Goal: Task Accomplishment & Management: Complete application form

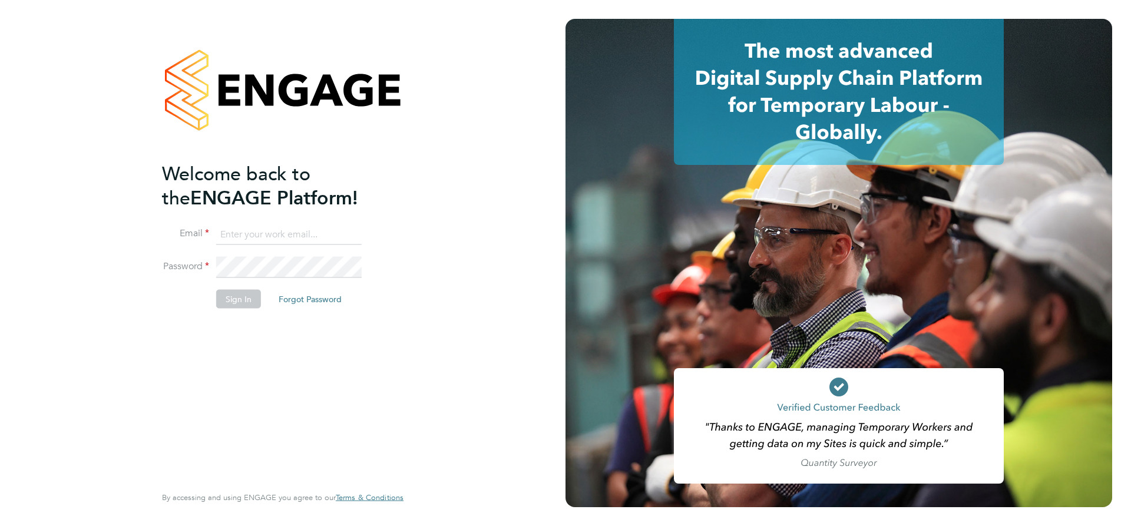
type input "lpearson@tradelinerecruitment.co.uk"
click at [240, 293] on button "Sign In" at bounding box center [238, 298] width 45 height 19
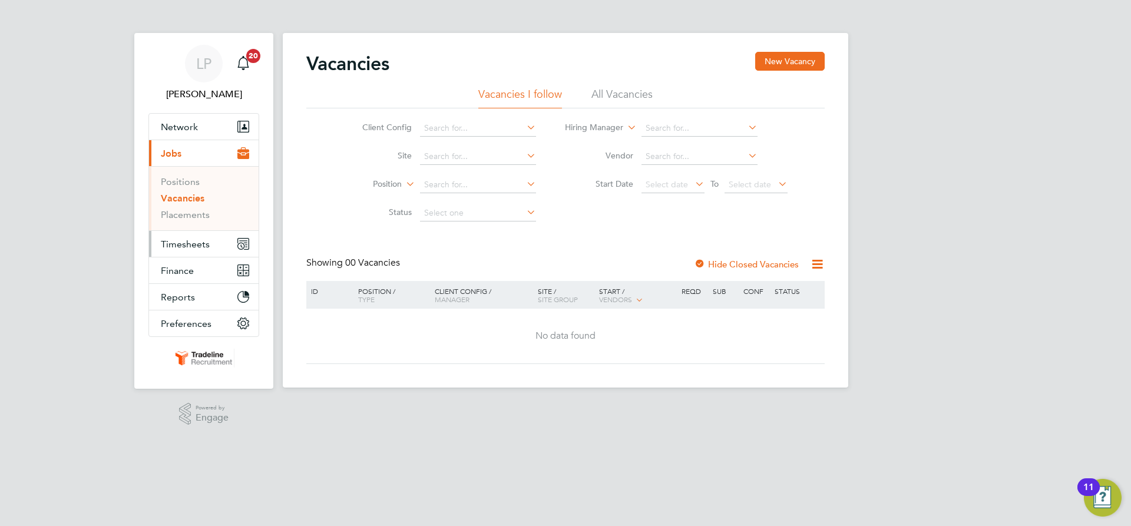
click at [193, 237] on button "Timesheets" at bounding box center [204, 244] width 110 height 26
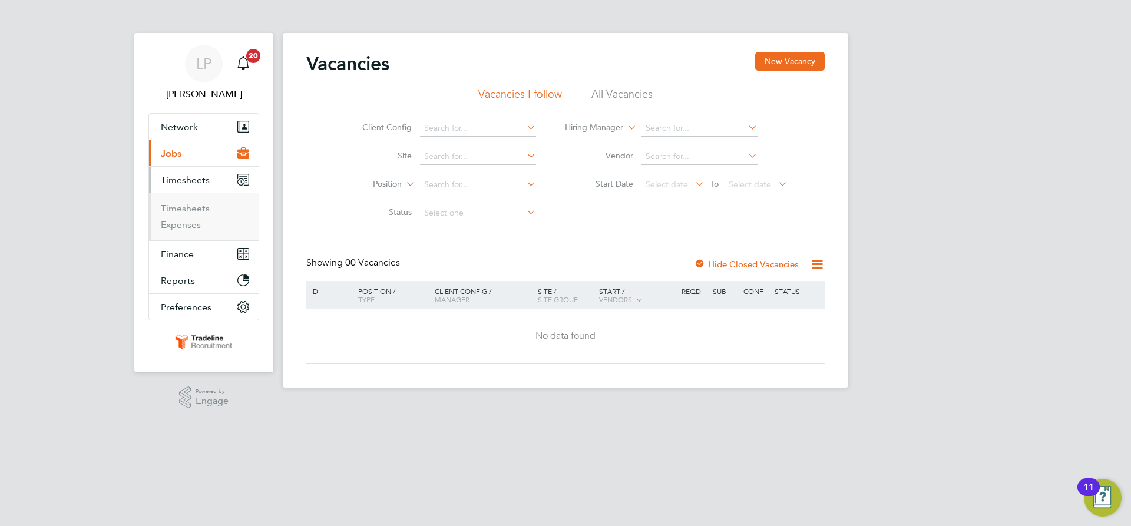
click at [180, 214] on li "Timesheets" at bounding box center [205, 211] width 88 height 16
click at [180, 211] on link "Timesheets" at bounding box center [185, 208] width 49 height 11
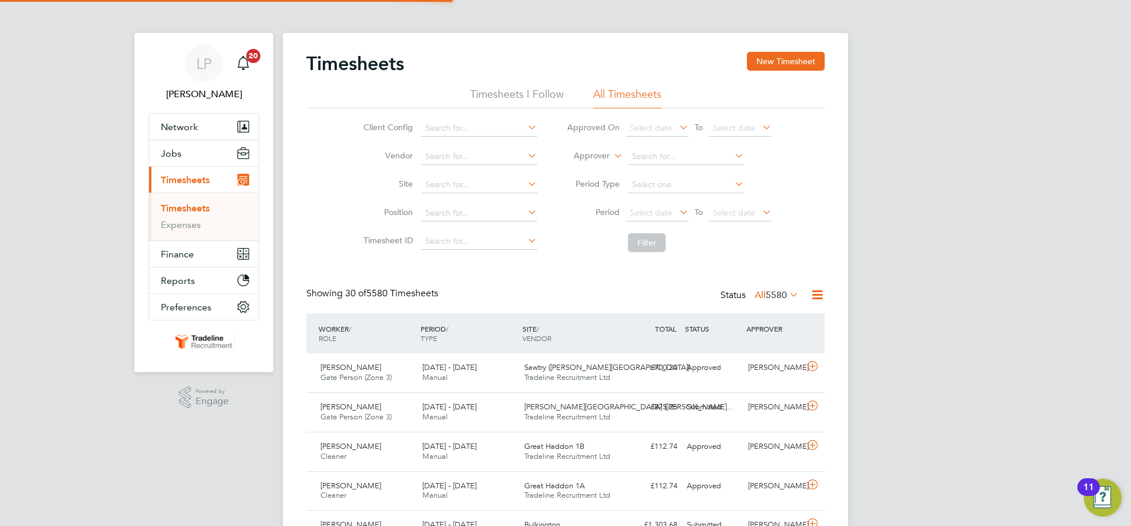
click at [607, 155] on label "Approver" at bounding box center [583, 156] width 53 height 12
click at [588, 168] on li "Worker" at bounding box center [580, 169] width 58 height 15
click at [664, 152] on input at bounding box center [686, 156] width 116 height 16
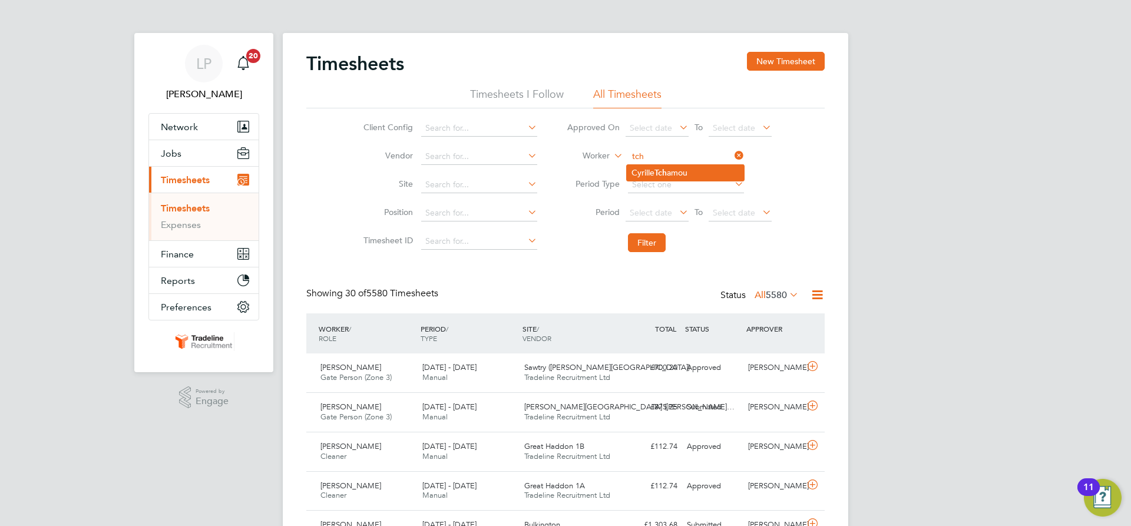
click at [658, 168] on b "Tch" at bounding box center [660, 173] width 12 height 10
type input "[PERSON_NAME]"
click at [639, 239] on button "Filter" at bounding box center [647, 242] width 38 height 19
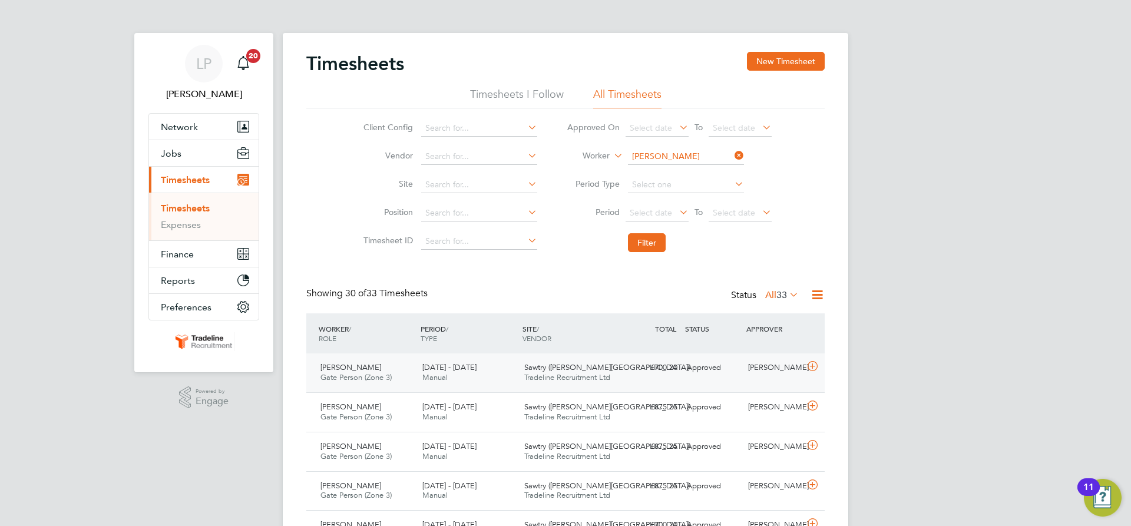
click at [607, 376] on span "Tradeline Recruitment Ltd" at bounding box center [567, 377] width 86 height 10
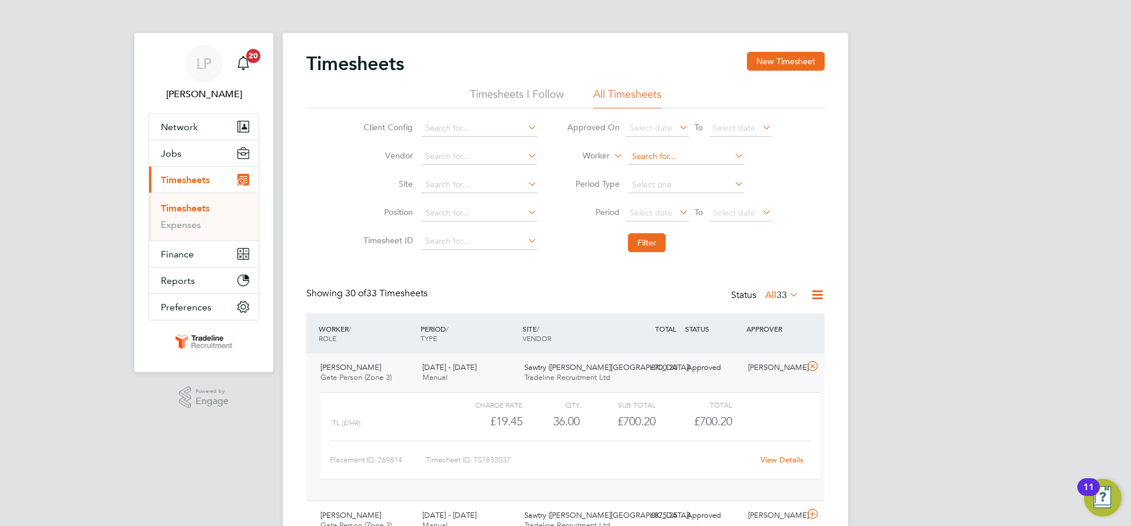
click at [685, 155] on input at bounding box center [686, 156] width 116 height 16
click at [684, 166] on li "Ben O'B rien" at bounding box center [685, 173] width 117 height 16
type input "Ben O'Brien"
click at [661, 242] on button "Filter" at bounding box center [647, 242] width 38 height 19
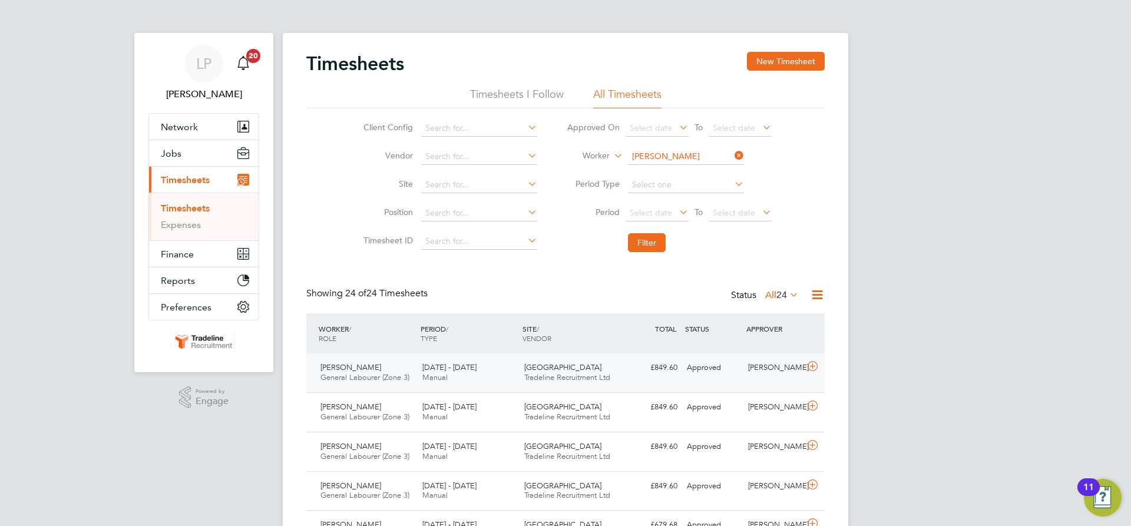
click at [545, 379] on span "Tradeline Recruitment Ltd" at bounding box center [567, 377] width 86 height 10
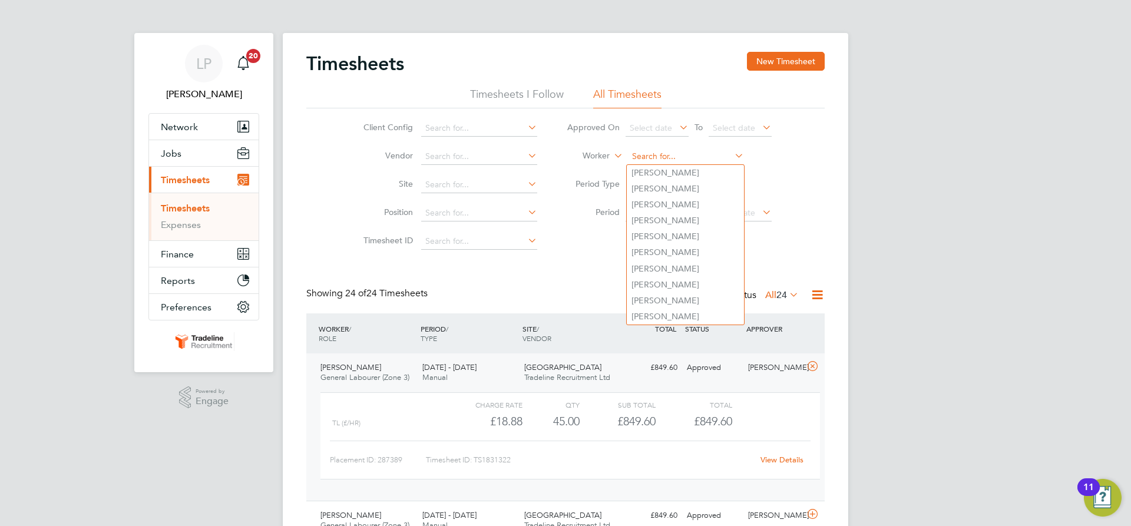
click at [690, 158] on input at bounding box center [686, 156] width 116 height 16
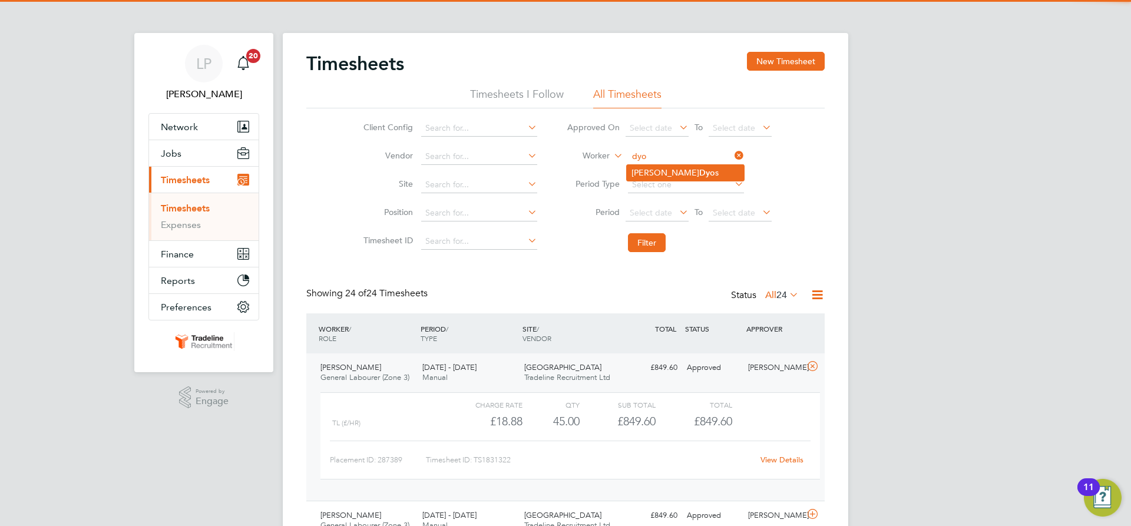
click at [679, 178] on li "Pete Dyo s" at bounding box center [685, 173] width 117 height 16
type input "Pete Dyos"
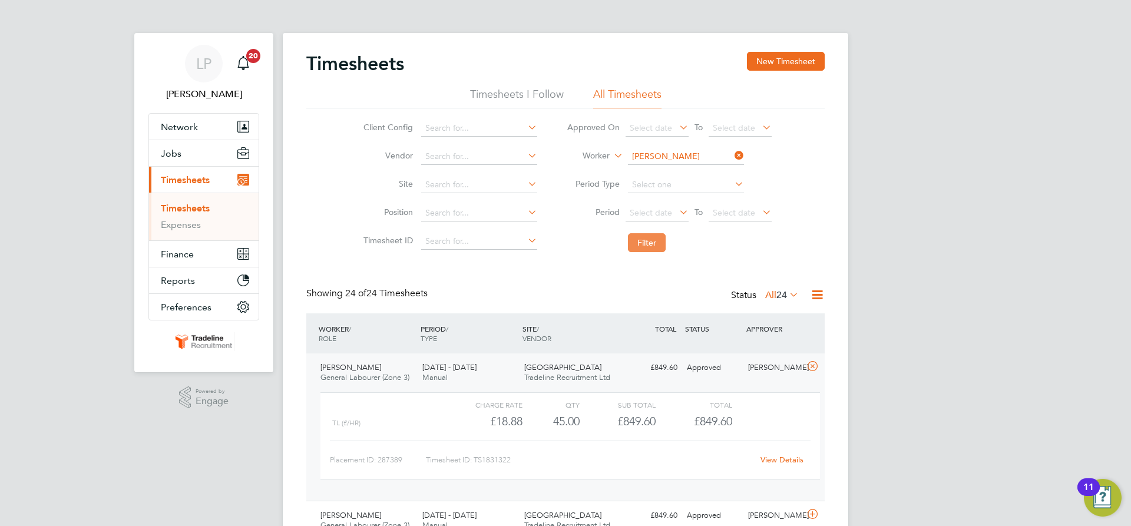
click at [642, 241] on button "Filter" at bounding box center [647, 242] width 38 height 19
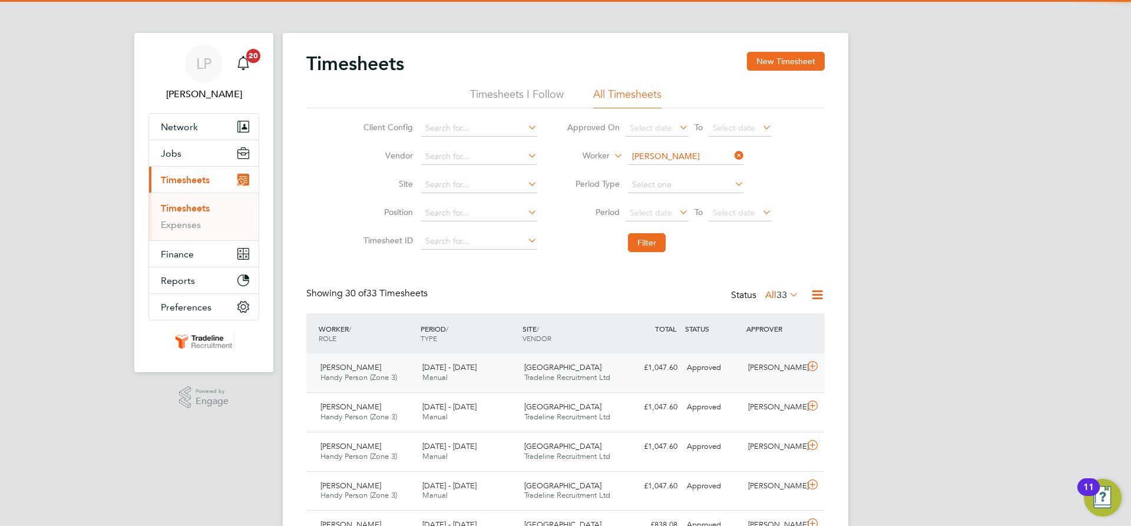
click at [601, 370] on div "Cambourne West Tradeline Recruitment Ltd" at bounding box center [570, 372] width 102 height 29
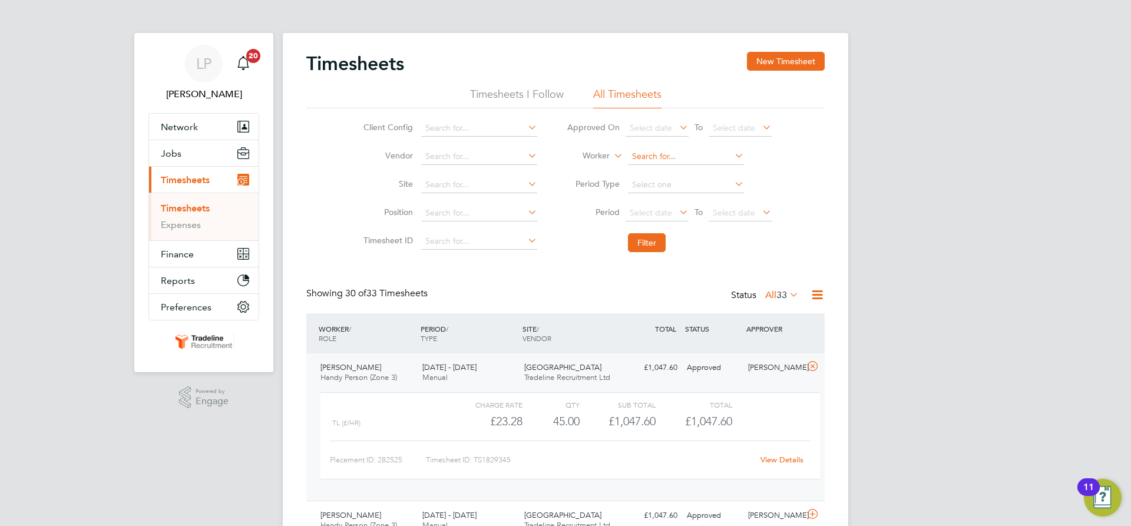
click at [647, 157] on input at bounding box center [686, 156] width 116 height 16
click at [654, 166] on li "Kingsley Asa moah" at bounding box center [710, 173] width 166 height 16
type input "[PERSON_NAME]"
click at [656, 240] on button "Filter" at bounding box center [647, 242] width 38 height 19
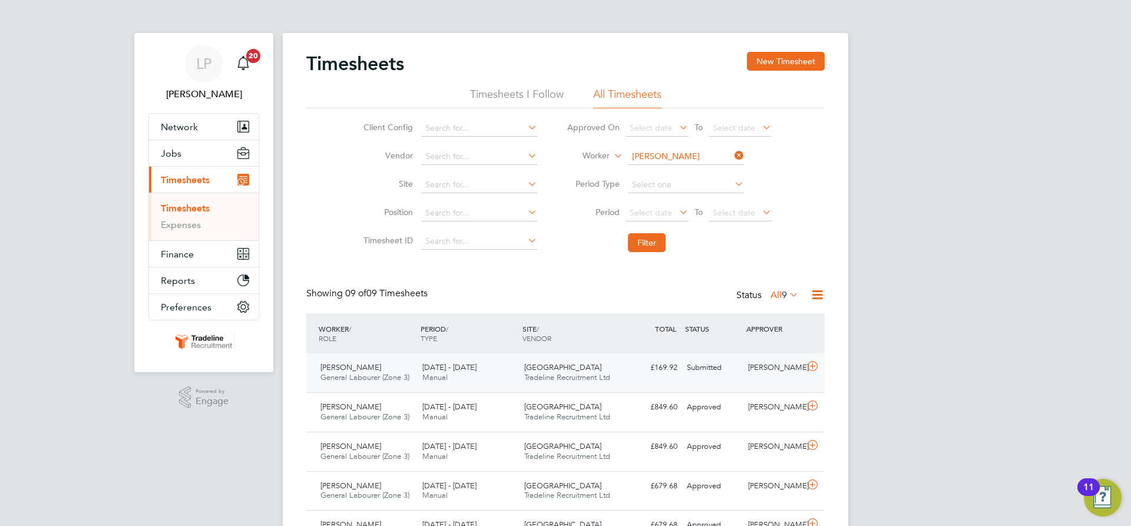
click at [549, 377] on span "Tradeline Recruitment Ltd" at bounding box center [567, 377] width 86 height 10
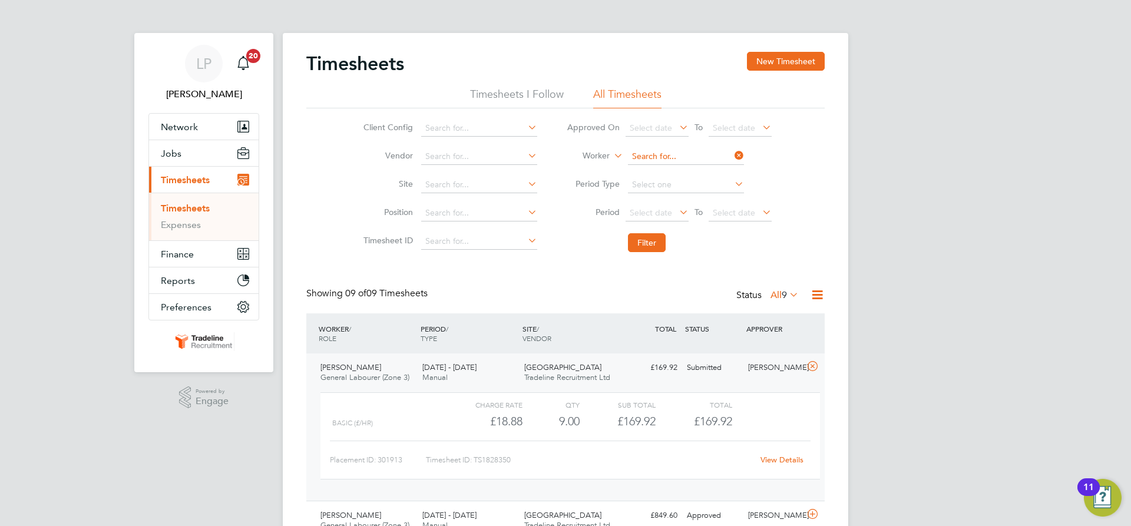
click at [677, 157] on input at bounding box center [686, 156] width 116 height 16
click at [677, 200] on li "Robert Kam inski" at bounding box center [687, 205] width 120 height 16
type input "Robert Kaminski"
click at [650, 240] on button "Filter" at bounding box center [647, 242] width 38 height 19
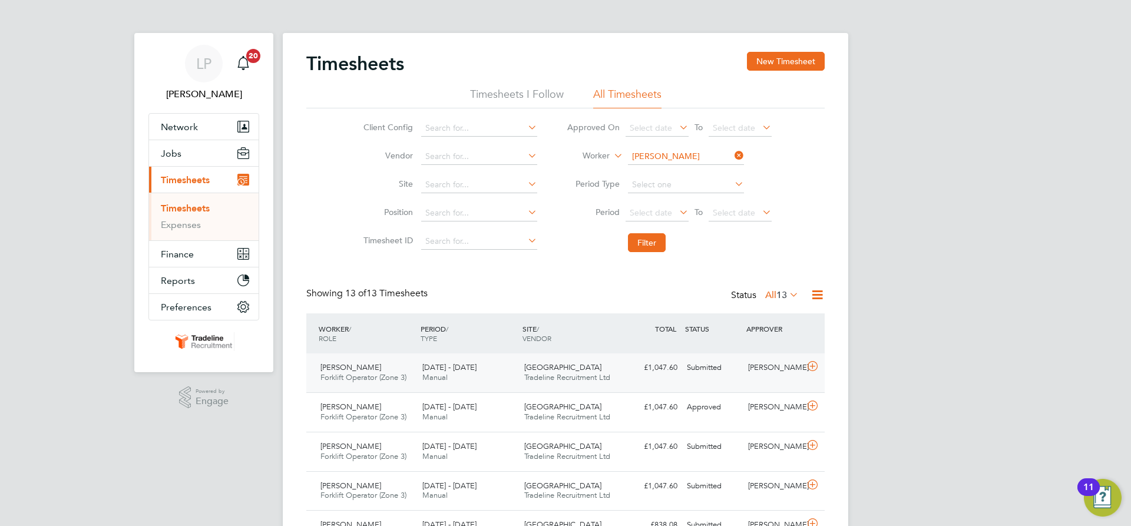
click at [607, 373] on span "Tradeline Recruitment Ltd" at bounding box center [567, 377] width 86 height 10
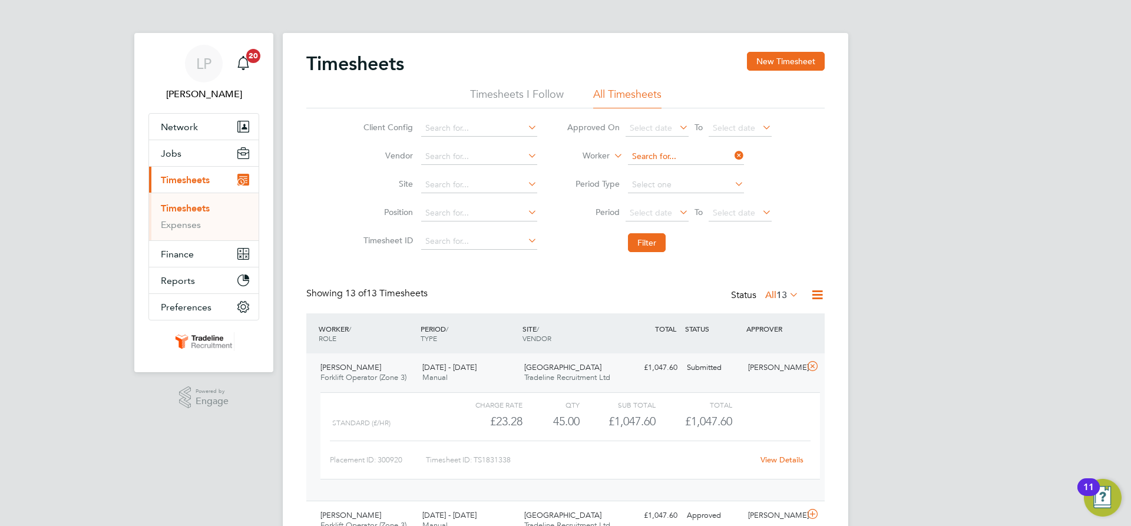
click at [654, 158] on input at bounding box center [686, 156] width 116 height 16
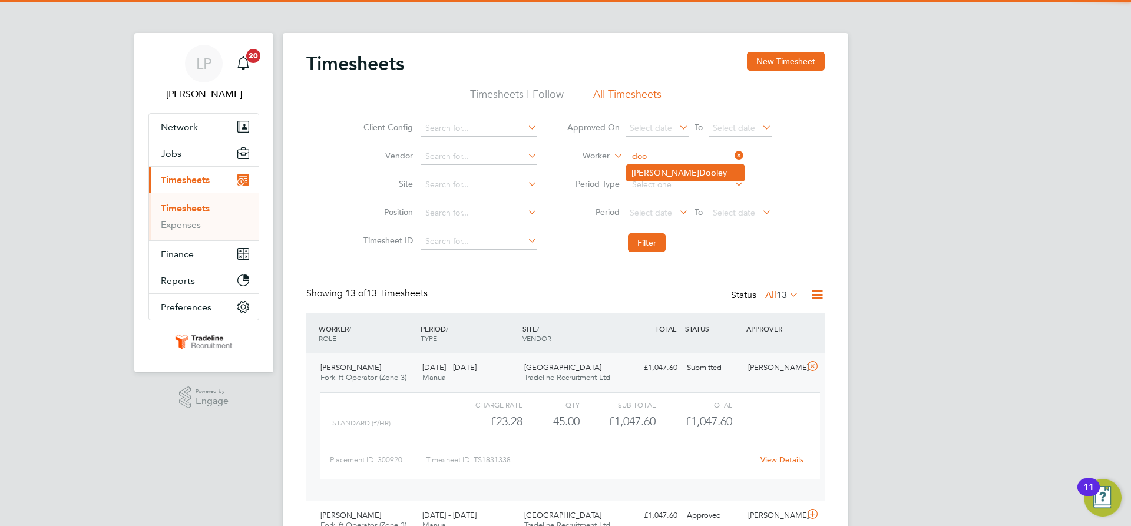
click at [658, 168] on li "Darren Doo ley" at bounding box center [685, 173] width 117 height 16
type input "[PERSON_NAME]"
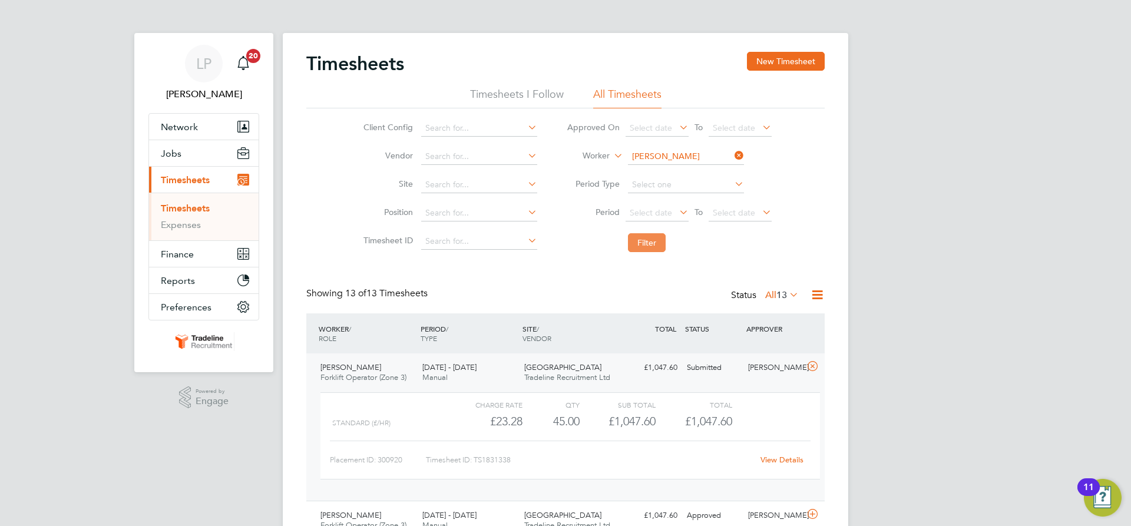
click at [649, 240] on button "Filter" at bounding box center [647, 242] width 38 height 19
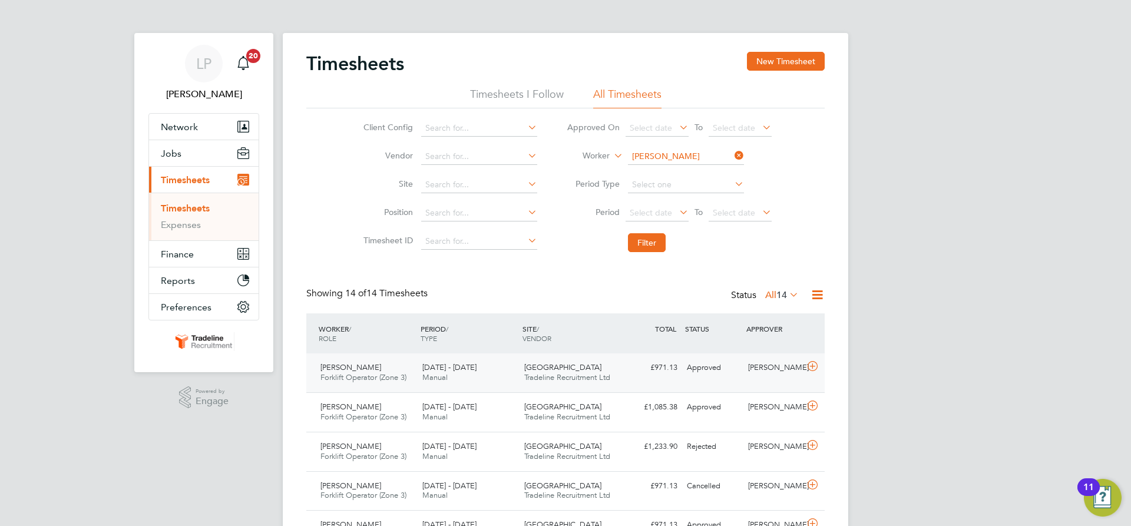
click at [558, 382] on div "Prospect Avenue Tradeline Recruitment Ltd" at bounding box center [570, 372] width 102 height 29
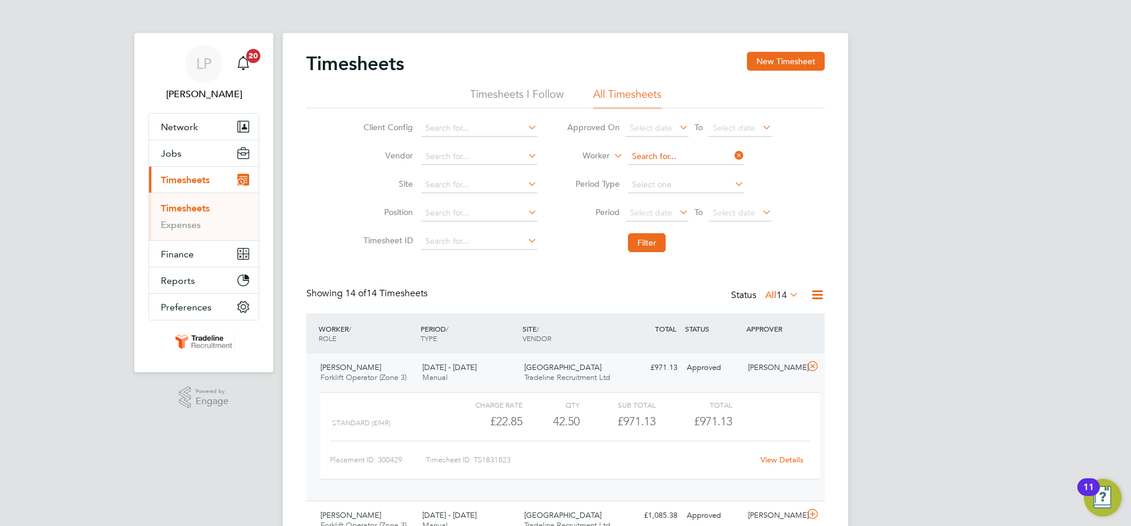
click at [684, 156] on input at bounding box center [686, 156] width 116 height 16
click at [686, 171] on li "Lloyd Lund" at bounding box center [699, 173] width 145 height 16
type input "[PERSON_NAME]"
click at [655, 245] on button "Filter" at bounding box center [647, 242] width 38 height 19
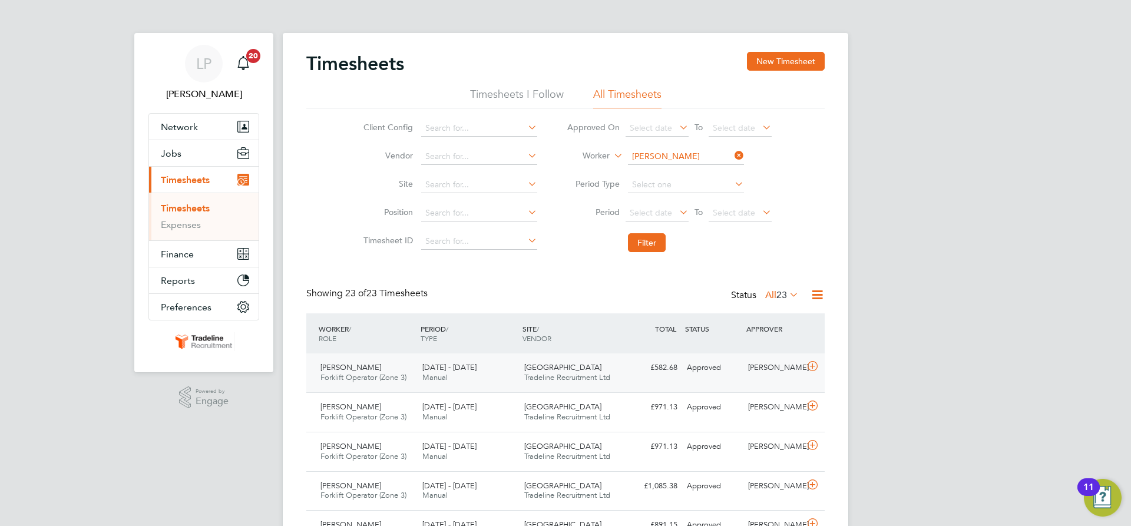
click at [565, 370] on span "[GEOGRAPHIC_DATA]" at bounding box center [562, 367] width 77 height 10
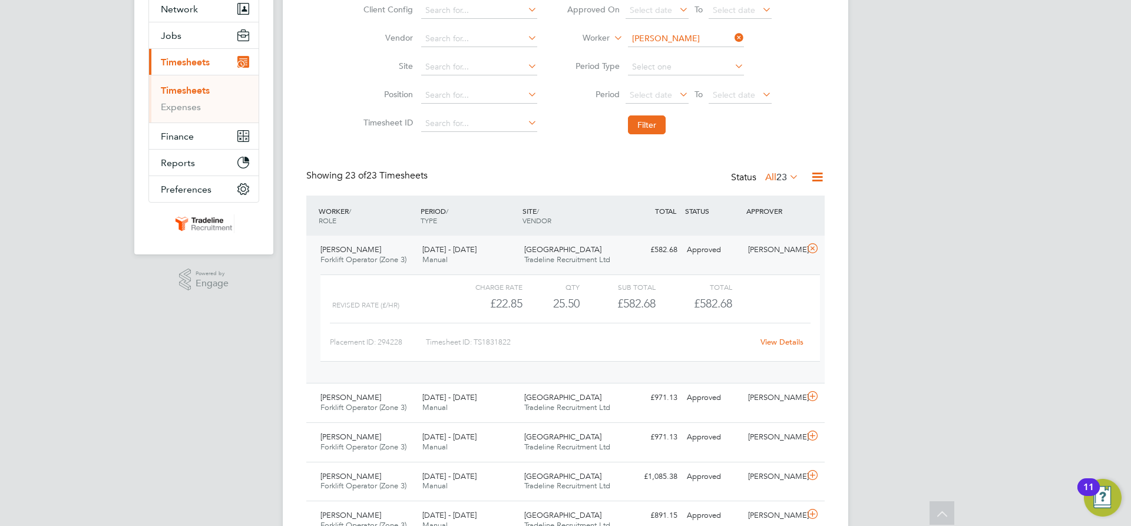
click at [776, 336] on div "View Details" at bounding box center [782, 342] width 58 height 19
click at [779, 341] on link "View Details" at bounding box center [781, 342] width 43 height 10
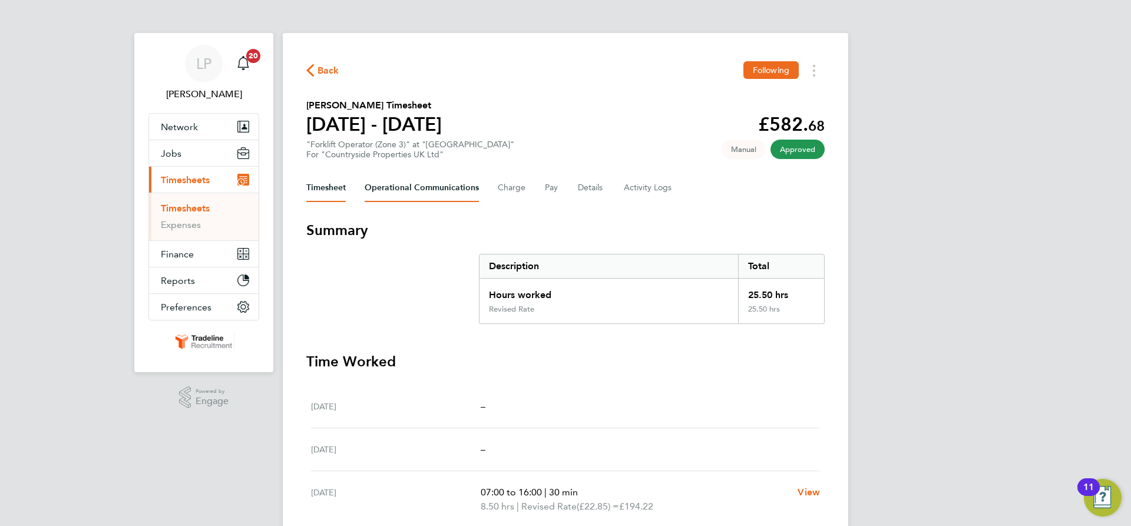
click at [415, 190] on Communications-tab "Operational Communications" at bounding box center [422, 188] width 114 height 28
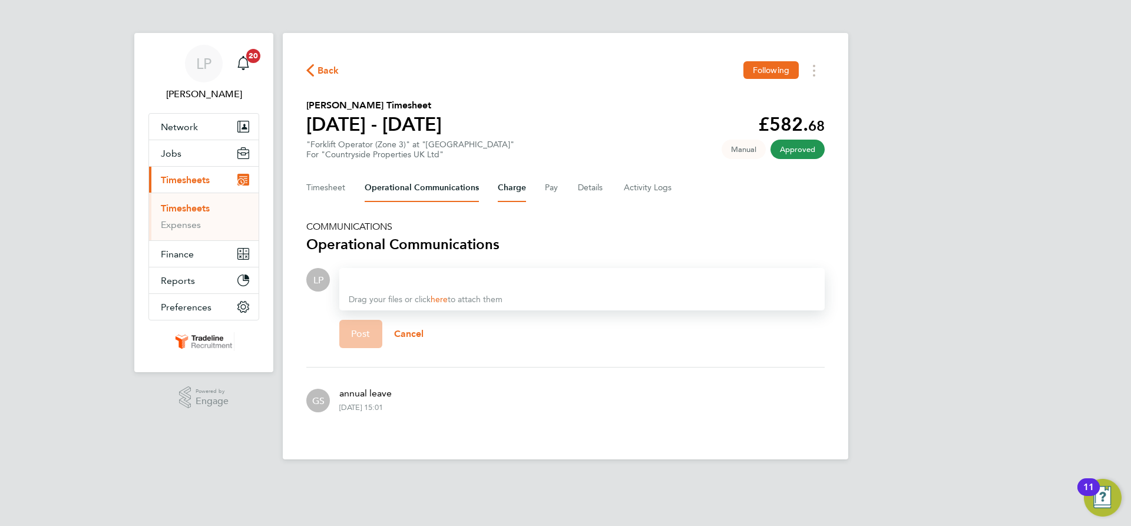
click at [505, 191] on button "Charge" at bounding box center [512, 188] width 28 height 28
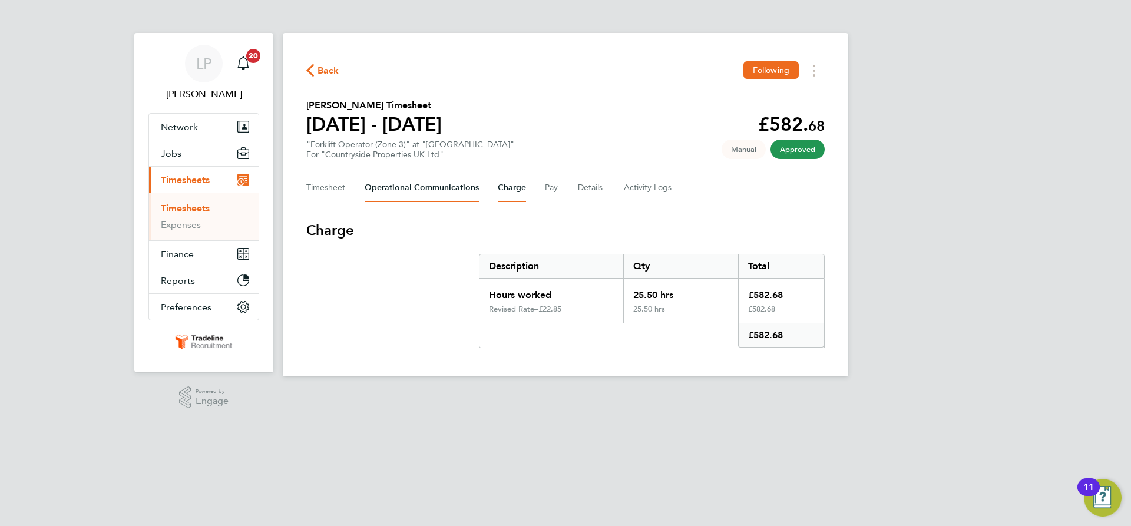
click at [436, 195] on Communications-tab "Operational Communications" at bounding box center [422, 188] width 114 height 28
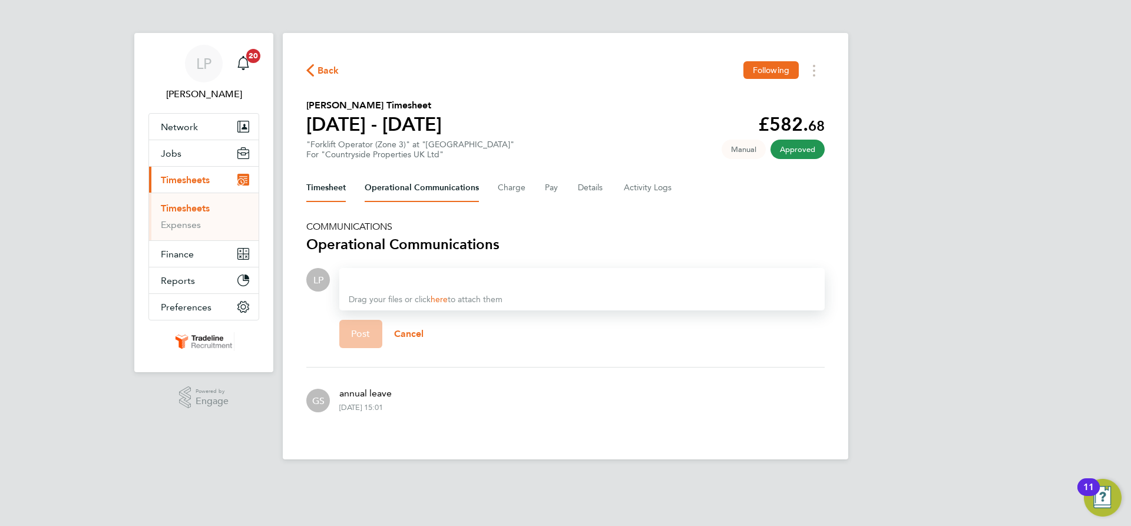
click at [340, 188] on button "Timesheet" at bounding box center [325, 188] width 39 height 28
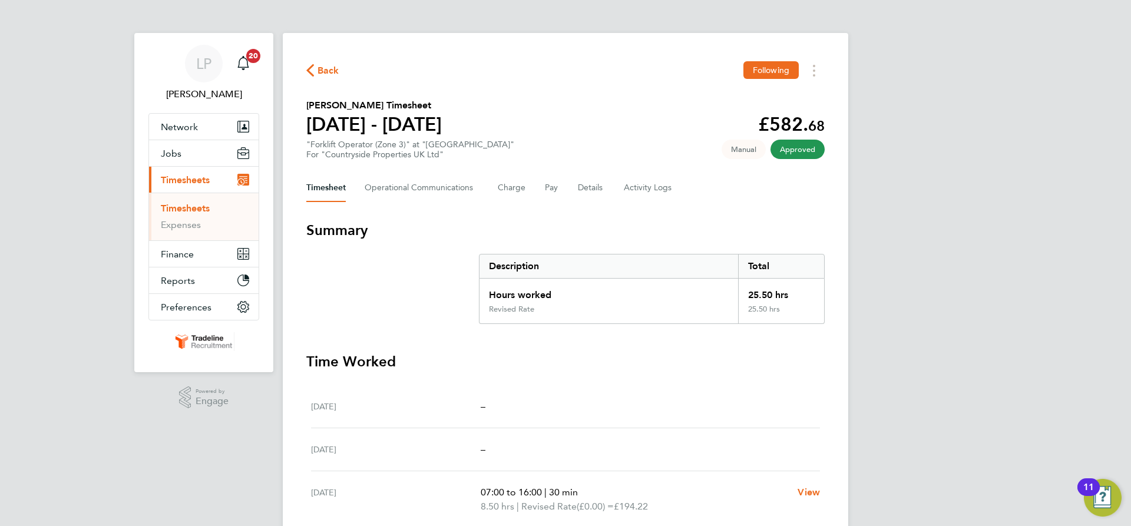
click at [193, 209] on link "Timesheets" at bounding box center [185, 208] width 49 height 11
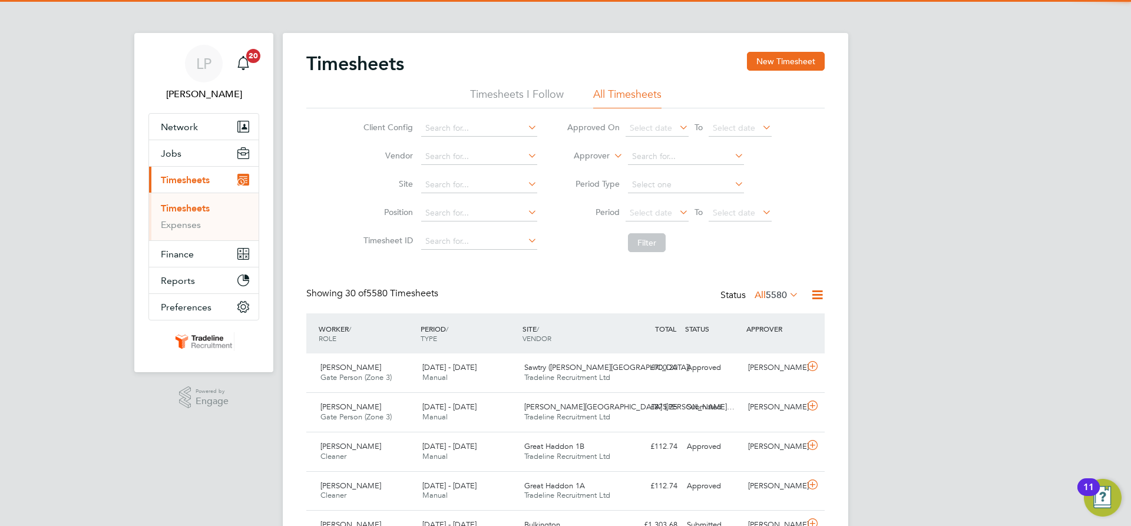
click at [598, 157] on label "Approver" at bounding box center [583, 156] width 53 height 12
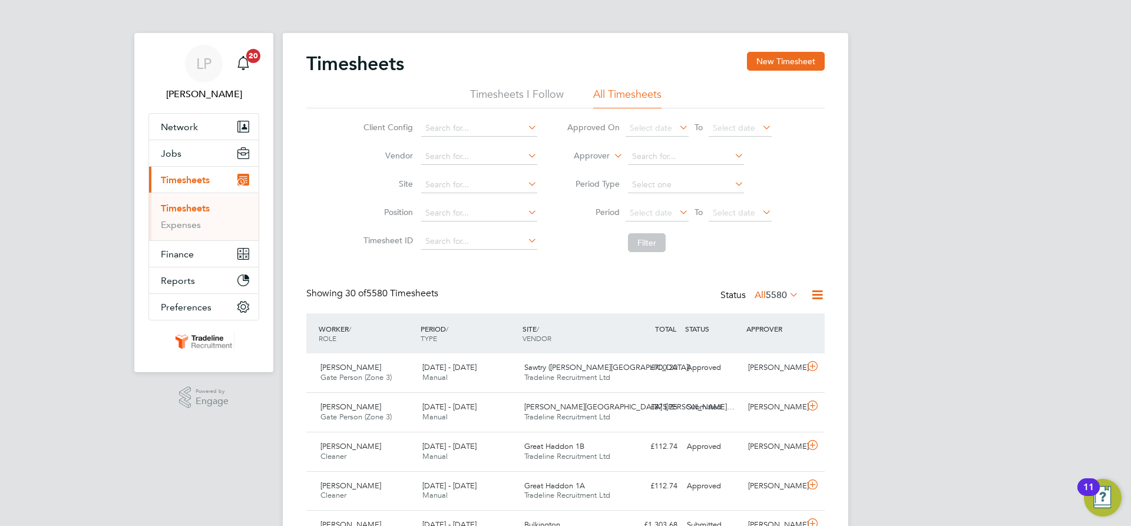
click at [597, 167] on li "Worker" at bounding box center [580, 169] width 58 height 15
click at [647, 158] on input at bounding box center [686, 156] width 116 height 16
click at [648, 173] on li "Lloyd Lun d" at bounding box center [685, 173] width 117 height 16
type input "[PERSON_NAME]"
click at [650, 237] on button "Filter" at bounding box center [647, 242] width 38 height 19
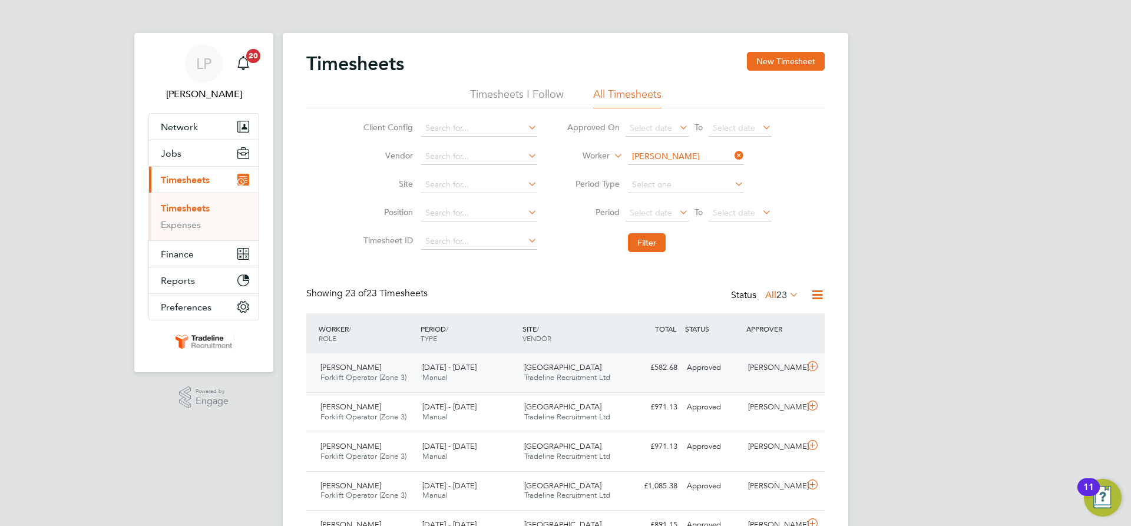
click at [471, 370] on span "[DATE] - [DATE]" at bounding box center [449, 367] width 54 height 10
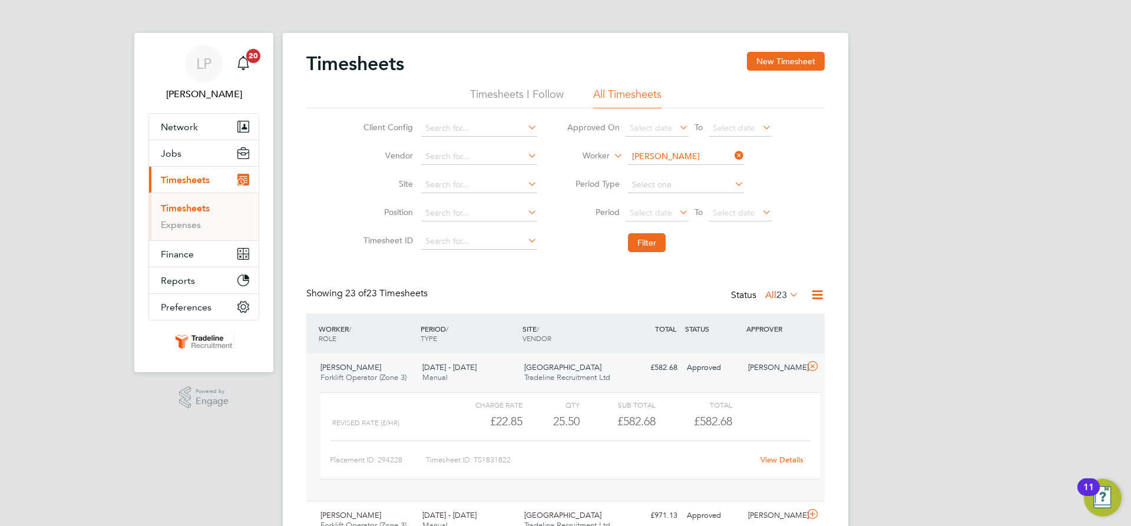
click at [779, 459] on link "View Details" at bounding box center [781, 460] width 43 height 10
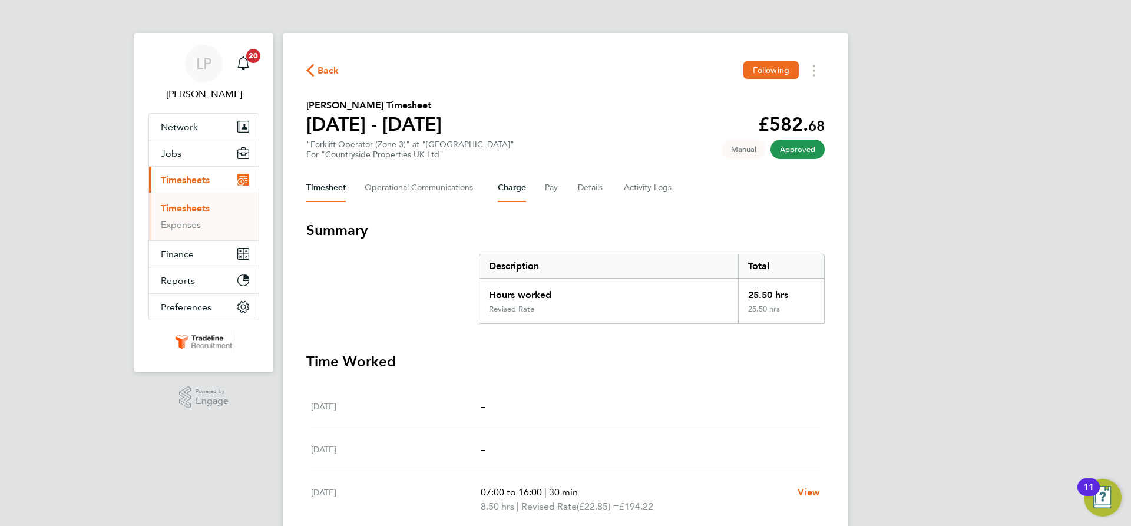
click at [506, 190] on button "Charge" at bounding box center [512, 188] width 28 height 28
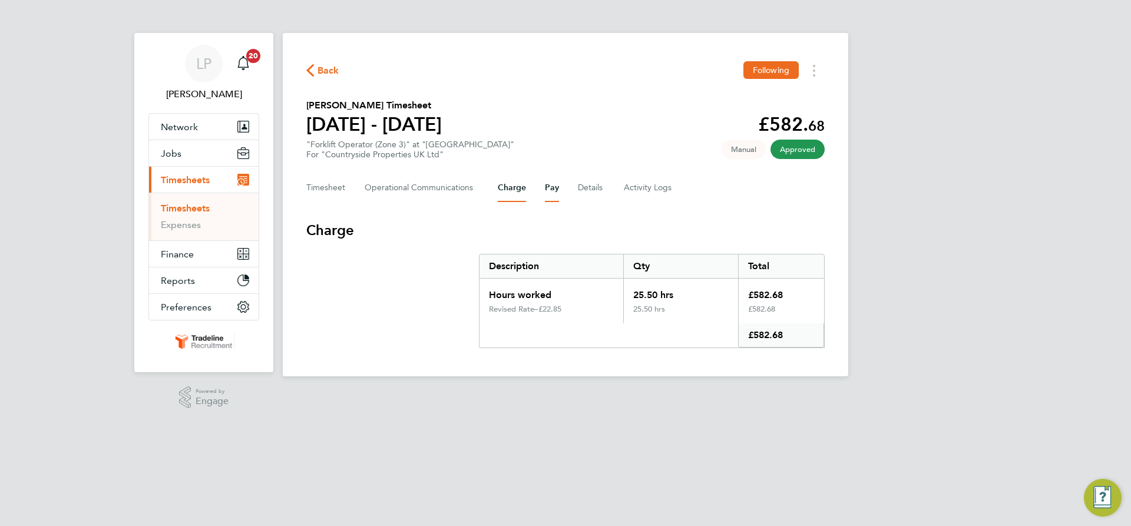
click at [553, 188] on button "Pay" at bounding box center [552, 188] width 14 height 28
click at [641, 192] on Logs-tab "Activity Logs" at bounding box center [648, 188] width 49 height 28
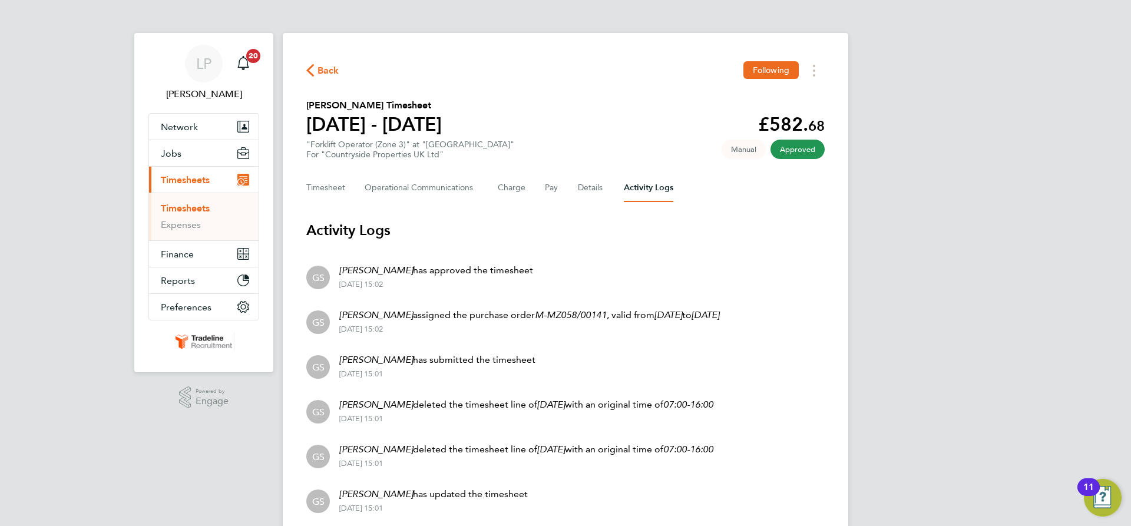
click at [182, 205] on link "Timesheets" at bounding box center [185, 208] width 49 height 11
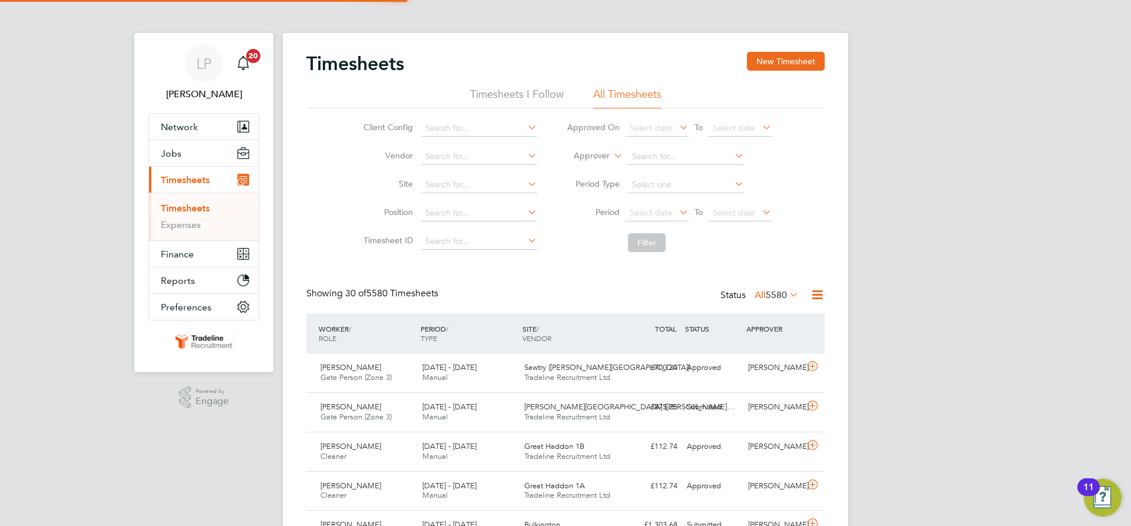
click at [594, 154] on label "Approver" at bounding box center [583, 156] width 53 height 12
click at [605, 177] on li "Worker" at bounding box center [580, 169] width 58 height 15
click at [660, 154] on input at bounding box center [686, 156] width 116 height 16
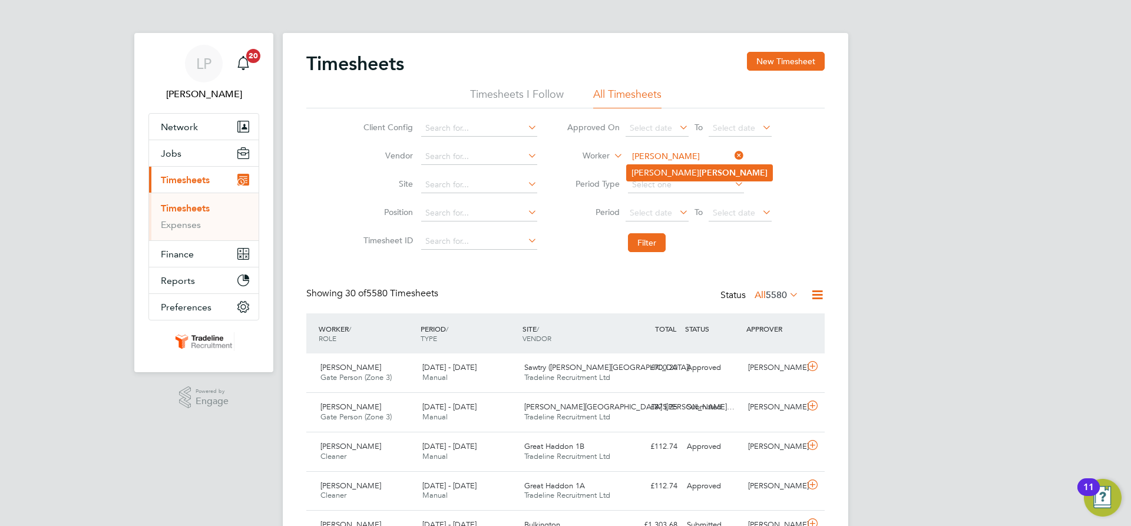
click at [699, 170] on b "[PERSON_NAME]" at bounding box center [733, 173] width 68 height 10
type input "[PERSON_NAME]"
click at [635, 241] on button "Filter" at bounding box center [647, 242] width 38 height 19
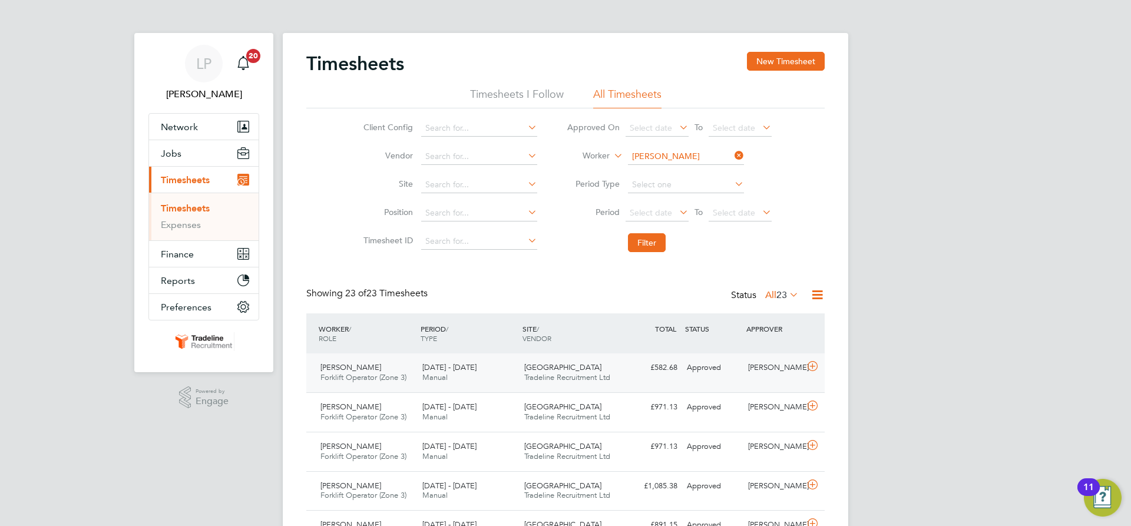
click at [641, 378] on div "[PERSON_NAME] Forklift Operator (Zone 3) [DATE] - [DATE] [DATE] - [DATE] Manual…" at bounding box center [565, 372] width 518 height 39
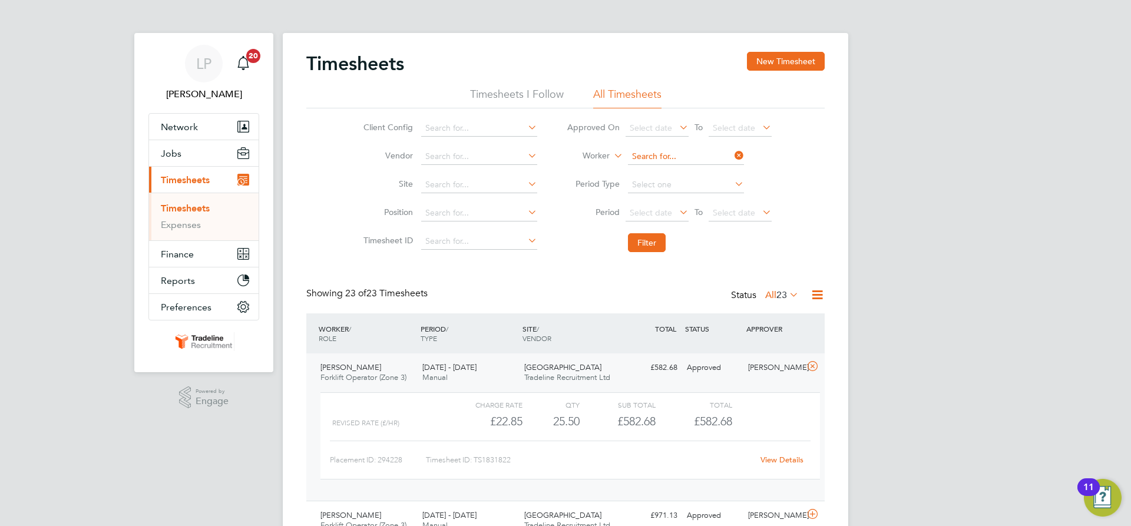
click at [698, 156] on input at bounding box center [686, 156] width 116 height 16
click at [690, 170] on li "[PERSON_NAME] ceanu" at bounding box center [685, 173] width 117 height 16
type input "[PERSON_NAME]"
click at [644, 245] on button "Filter" at bounding box center [647, 242] width 38 height 19
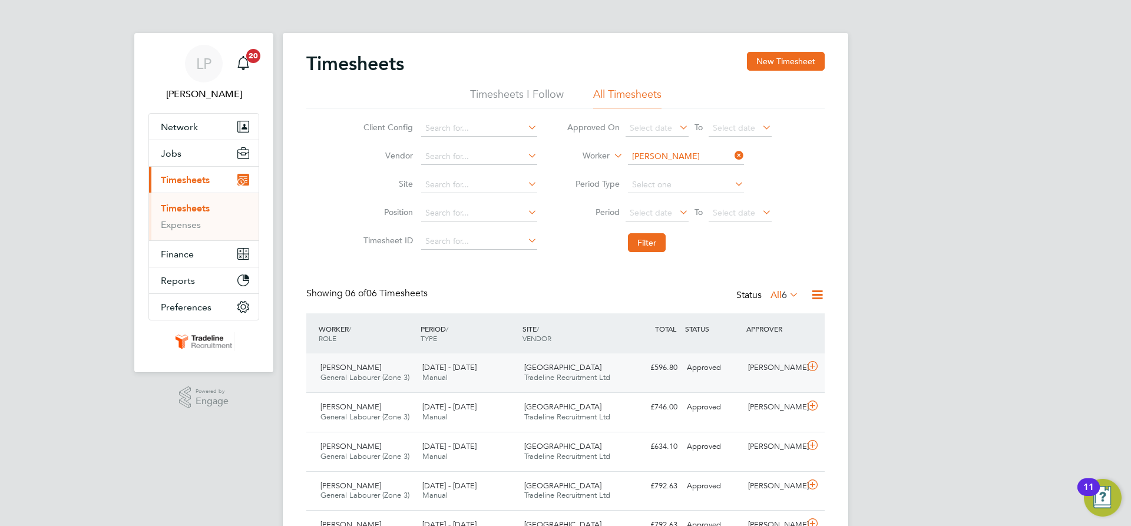
click at [664, 369] on div "£596.80 Approved" at bounding box center [651, 367] width 61 height 19
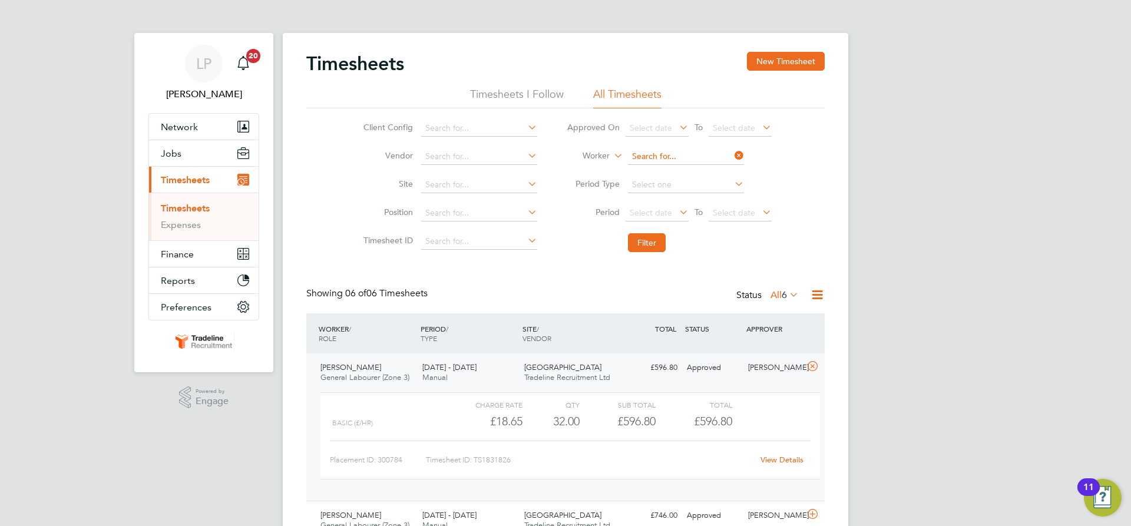
click at [676, 148] on input at bounding box center [686, 156] width 116 height 16
click at [664, 177] on li "[PERSON_NAME] [PERSON_NAME]" at bounding box center [685, 173] width 117 height 16
type input "[PERSON_NAME]"
click at [653, 242] on button "Filter" at bounding box center [647, 242] width 38 height 19
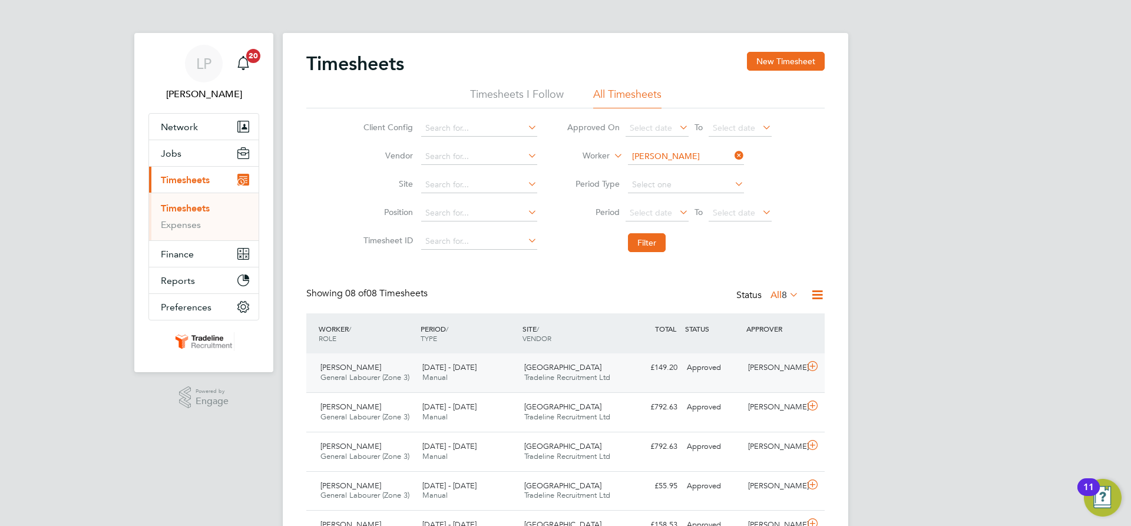
click at [536, 379] on span "Tradeline Recruitment Ltd" at bounding box center [567, 377] width 86 height 10
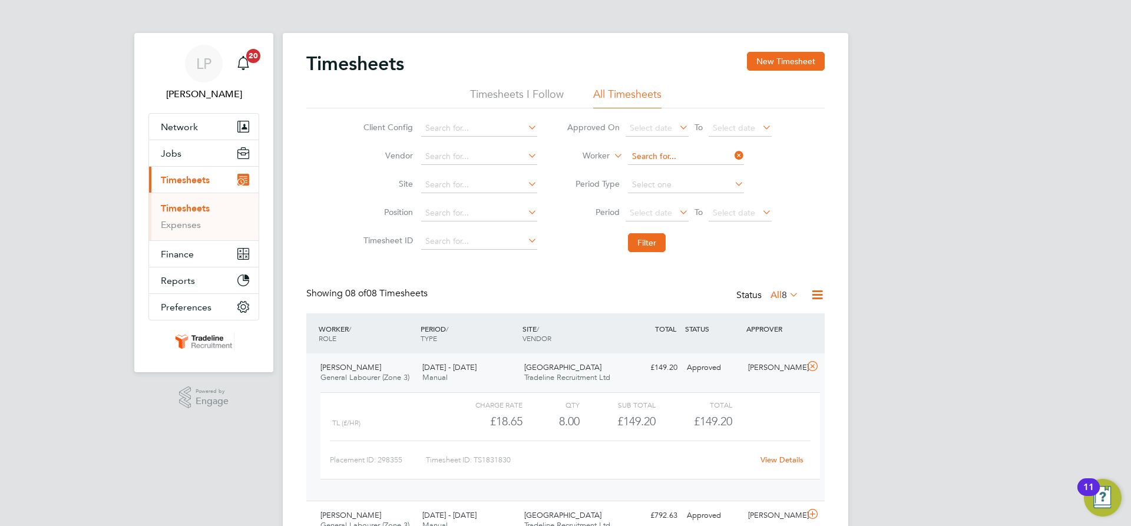
click at [710, 156] on input at bounding box center [686, 156] width 116 height 16
click at [671, 170] on li "Chavoughn [PERSON_NAME] ell" at bounding box center [691, 173] width 129 height 16
type input "[PERSON_NAME]"
click at [643, 241] on button "Filter" at bounding box center [647, 242] width 38 height 19
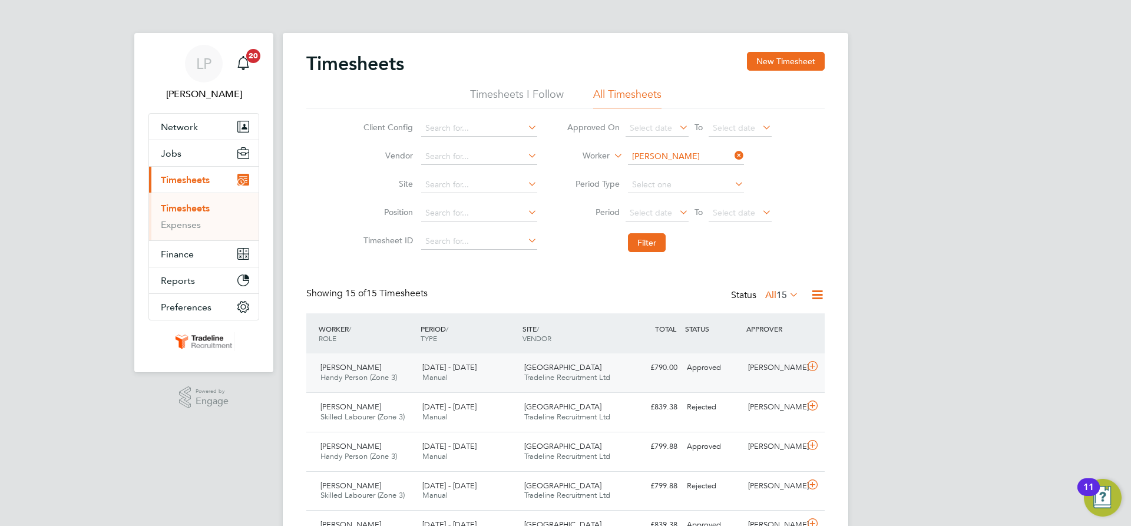
click at [646, 366] on div "£790.00 Approved" at bounding box center [651, 367] width 61 height 19
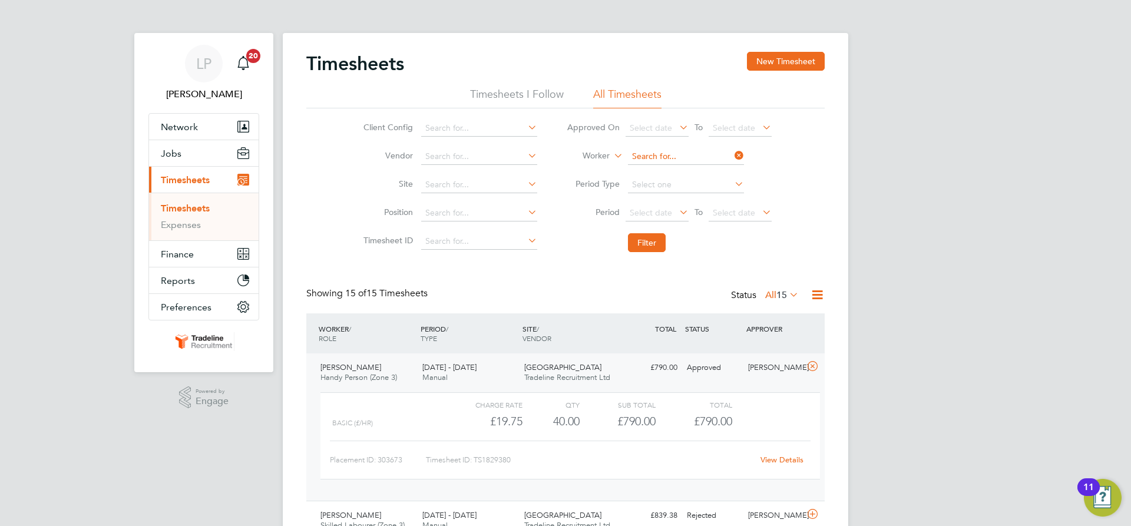
click at [703, 161] on input at bounding box center [686, 156] width 116 height 16
click at [699, 184] on b "Udil" at bounding box center [707, 189] width 16 height 10
type input "[PERSON_NAME]"
click at [638, 240] on button "Filter" at bounding box center [647, 242] width 38 height 19
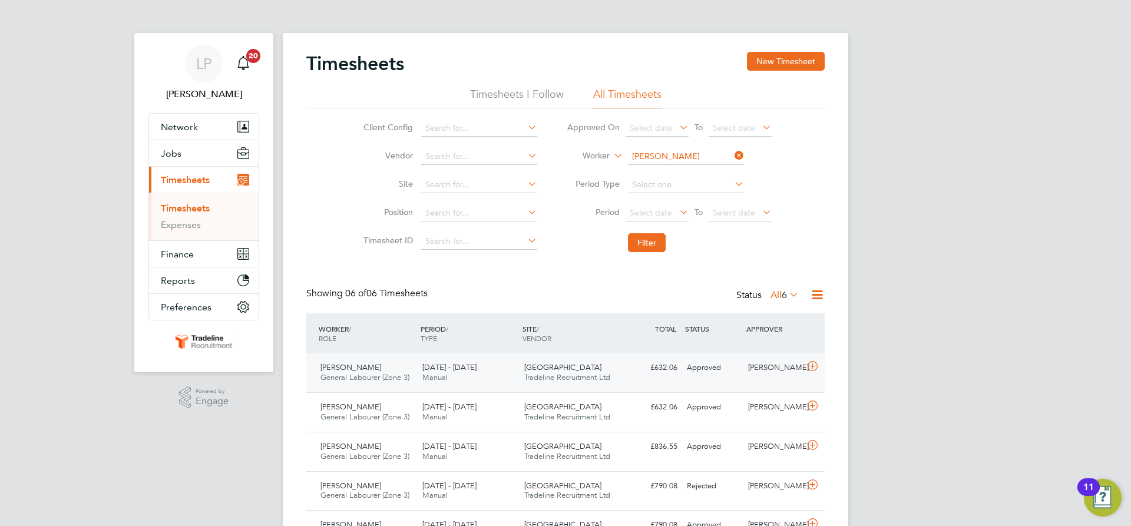
click at [653, 360] on div "£632.06 Approved" at bounding box center [651, 367] width 61 height 19
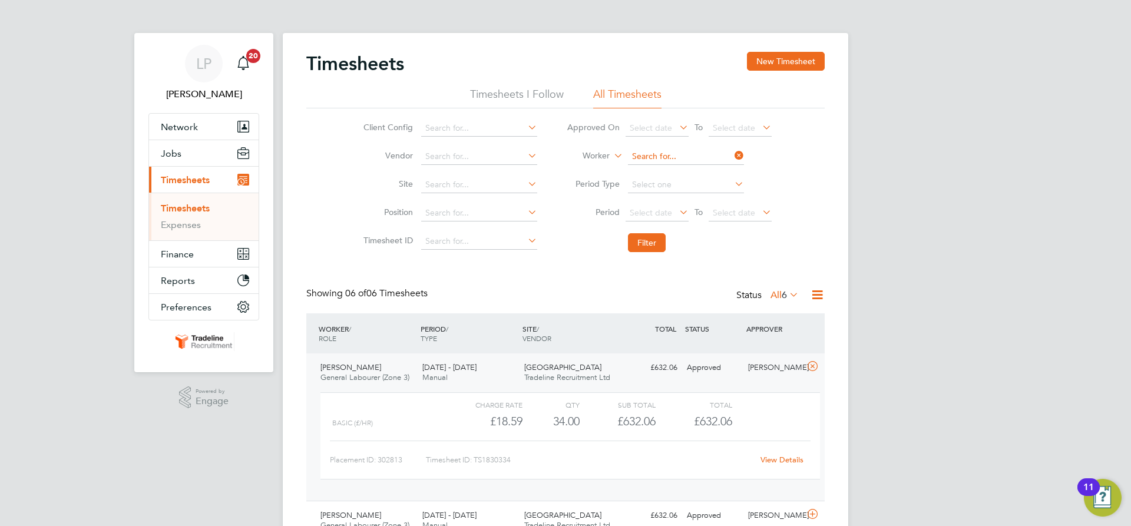
click at [694, 154] on input at bounding box center [686, 156] width 116 height 16
click at [701, 169] on li "[PERSON_NAME] arei" at bounding box center [685, 173] width 117 height 16
type input "[PERSON_NAME]"
click at [659, 246] on button "Filter" at bounding box center [647, 242] width 38 height 19
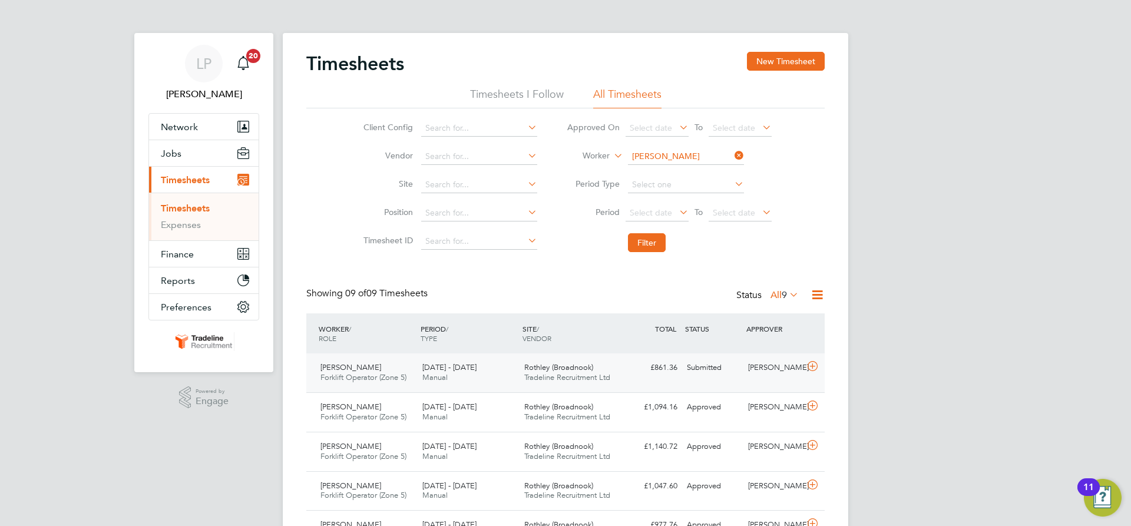
click at [665, 372] on div "£861.36 Submitted" at bounding box center [651, 367] width 61 height 19
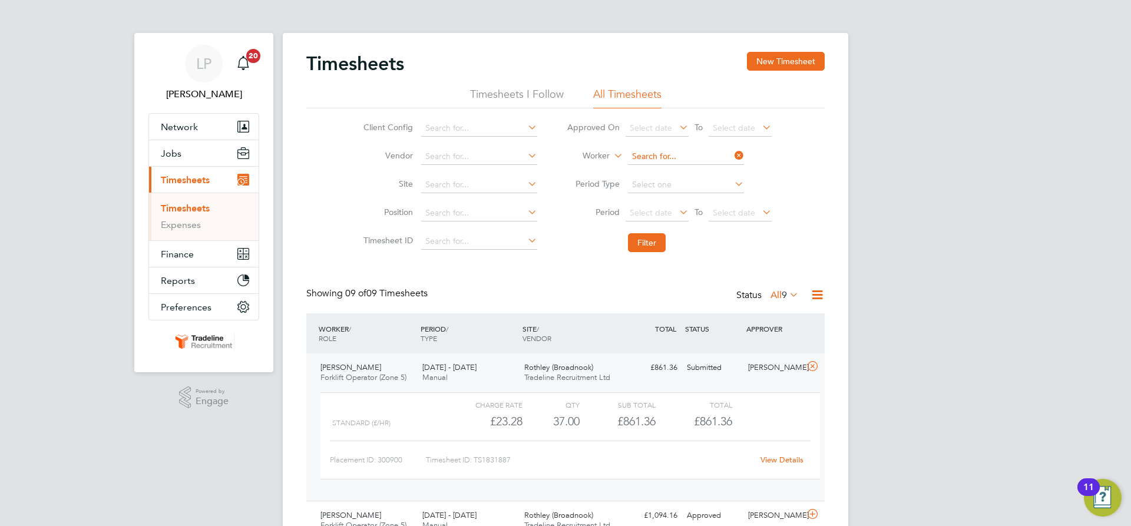
click at [655, 155] on input at bounding box center [686, 156] width 116 height 16
click at [654, 187] on li "[PERSON_NAME] n" at bounding box center [685, 189] width 117 height 16
type input "[PERSON_NAME]"
click at [635, 236] on button "Filter" at bounding box center [647, 242] width 38 height 19
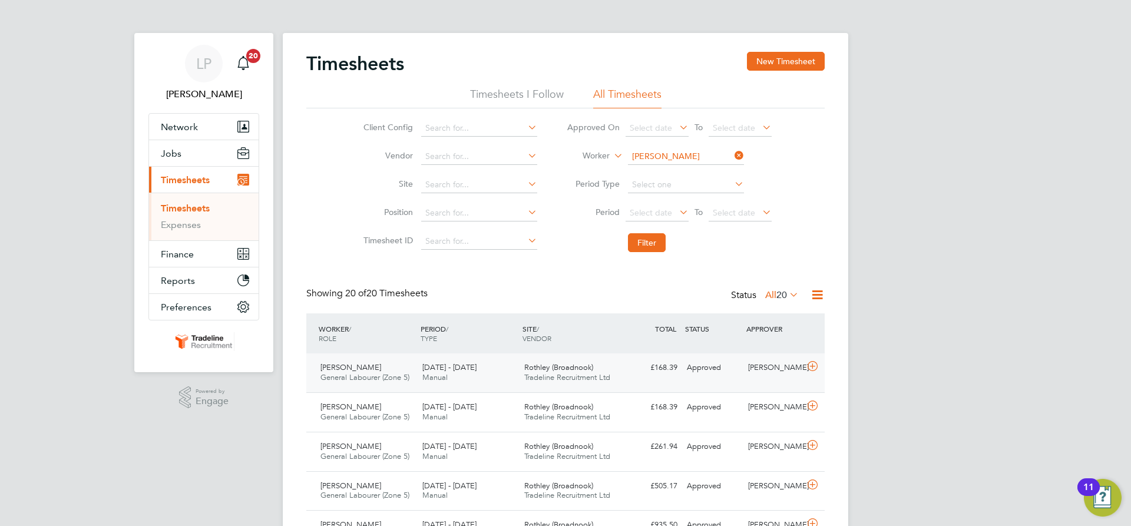
click at [564, 378] on span "Tradeline Recruitment Ltd" at bounding box center [567, 377] width 86 height 10
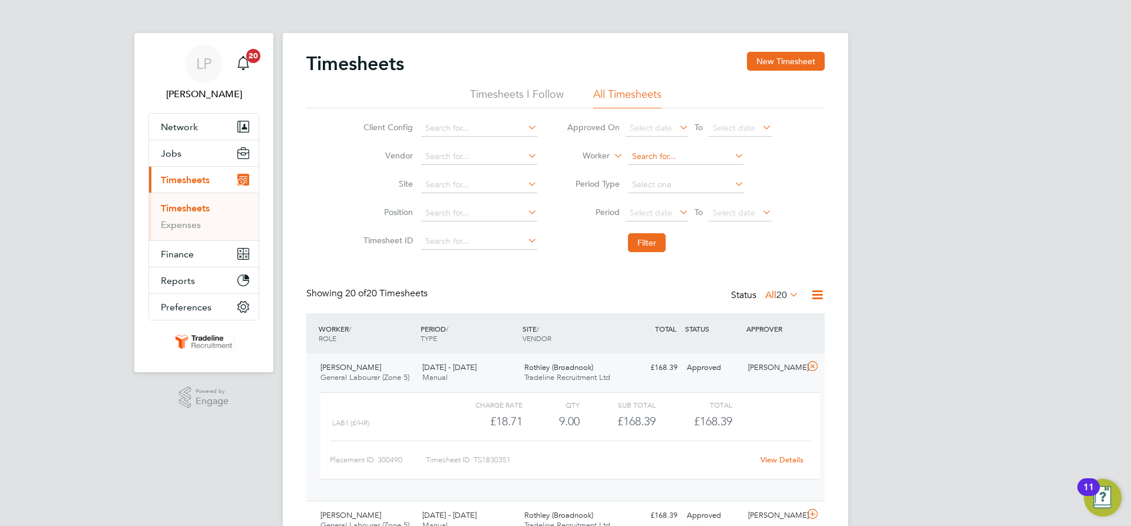
click at [711, 154] on input at bounding box center [686, 156] width 116 height 16
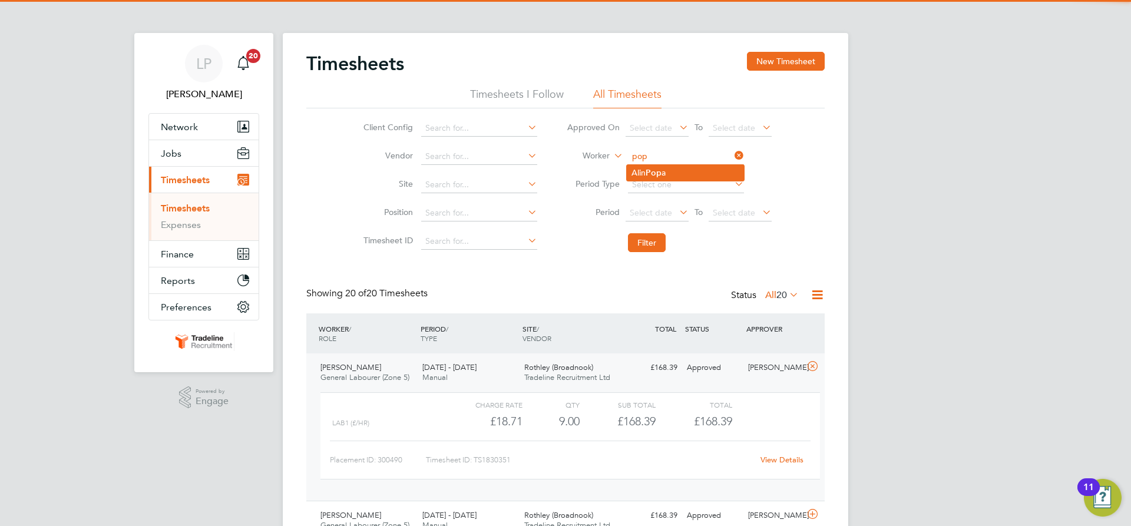
click at [678, 173] on li "Alin Pop a" at bounding box center [685, 173] width 117 height 16
type input "[PERSON_NAME]"
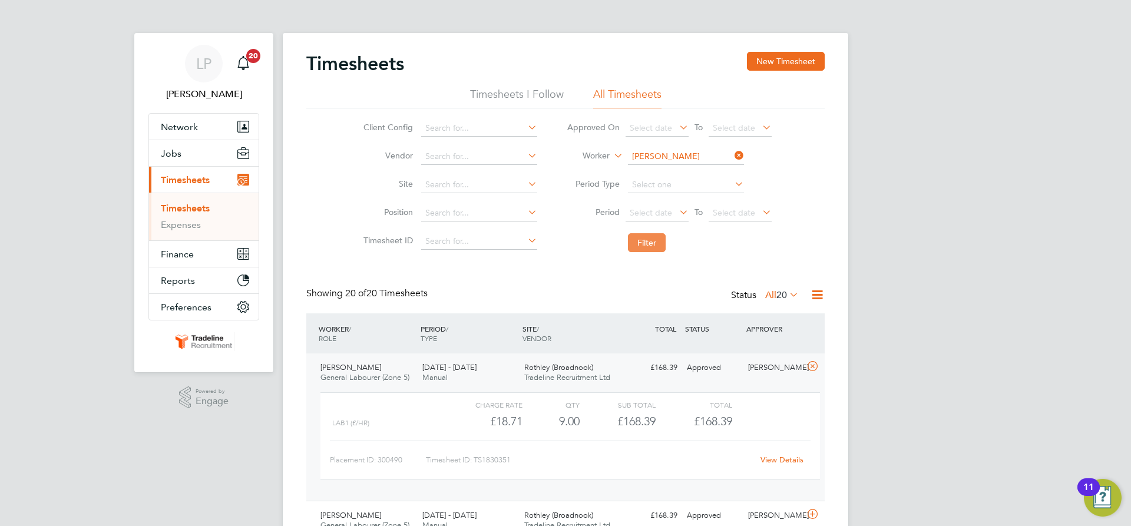
click at [658, 238] on button "Filter" at bounding box center [647, 242] width 38 height 19
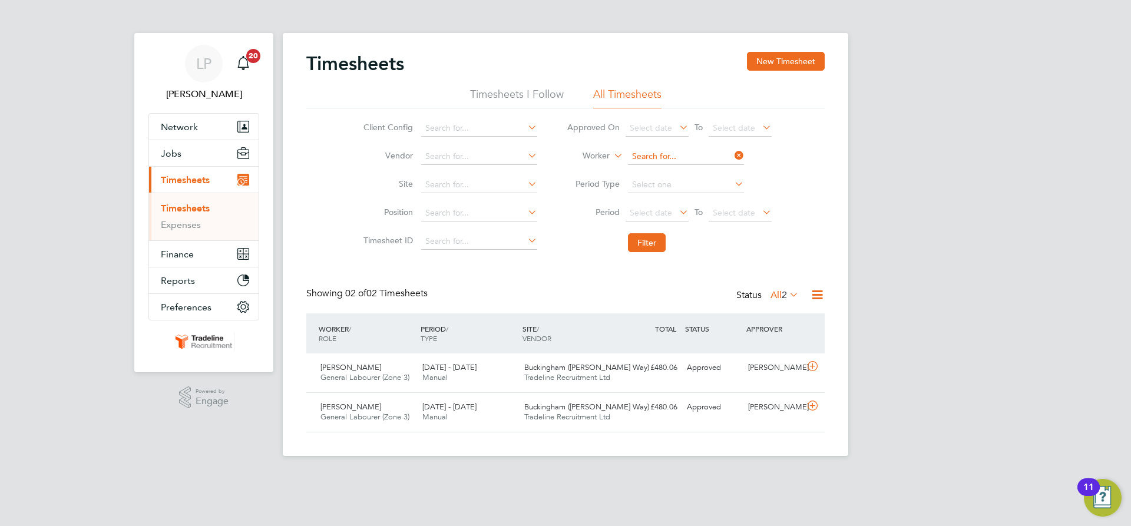
click at [675, 161] on input at bounding box center [686, 156] width 116 height 16
type input "p"
click at [651, 173] on li "[PERSON_NAME]" at bounding box center [733, 173] width 213 height 16
type input "[PERSON_NAME]"
click at [651, 247] on button "Filter" at bounding box center [647, 242] width 38 height 19
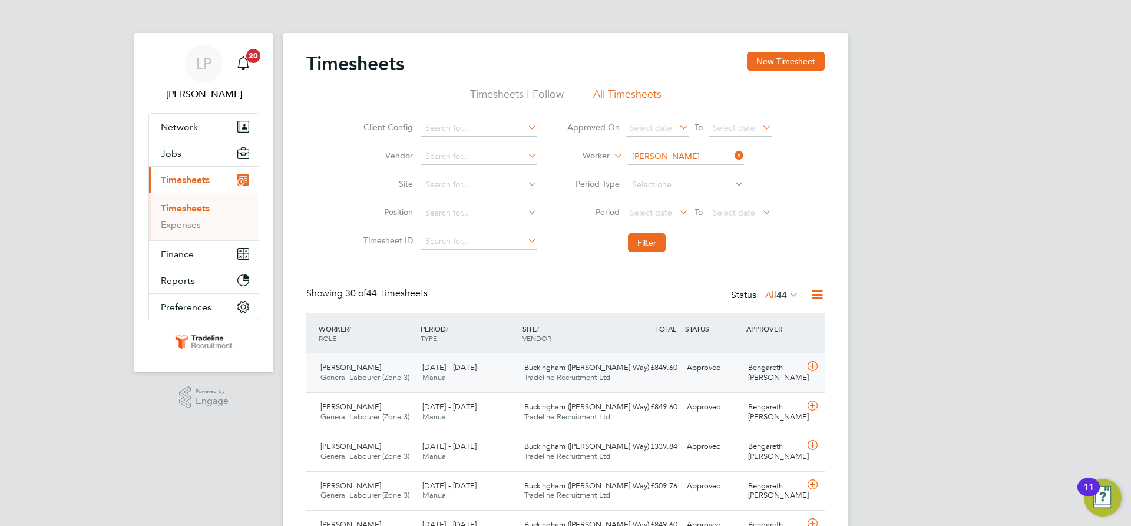
click at [604, 377] on span "Tradeline Recruitment Ltd" at bounding box center [567, 377] width 86 height 10
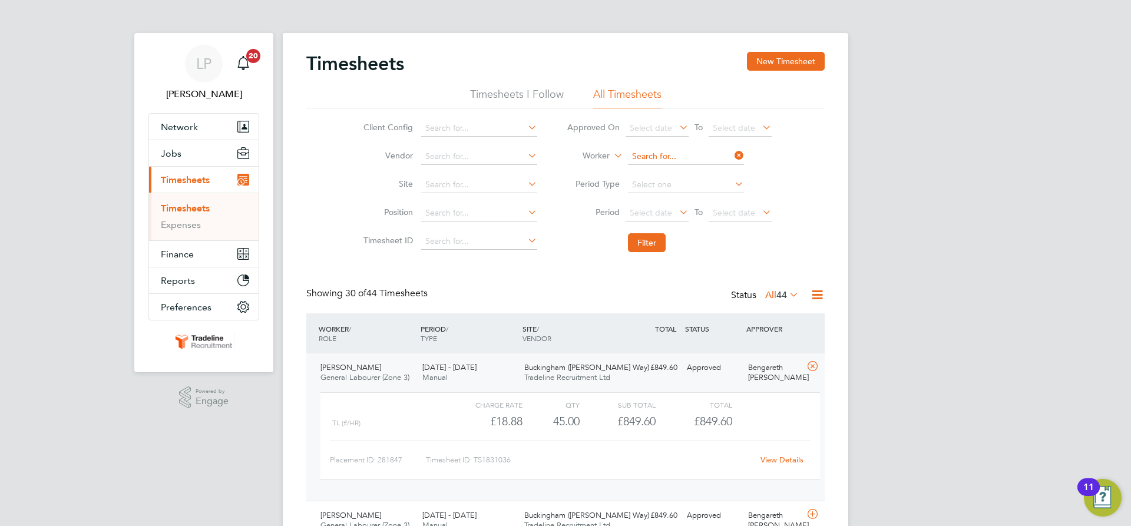
click at [669, 153] on input at bounding box center [686, 156] width 116 height 16
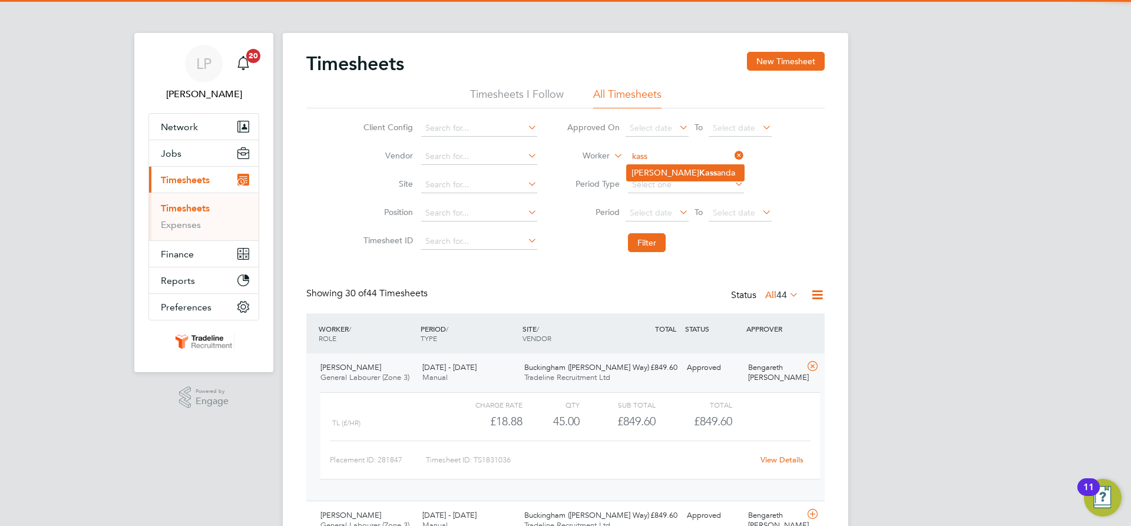
click at [699, 171] on b "Kass" at bounding box center [708, 173] width 18 height 10
type input "[PERSON_NAME]"
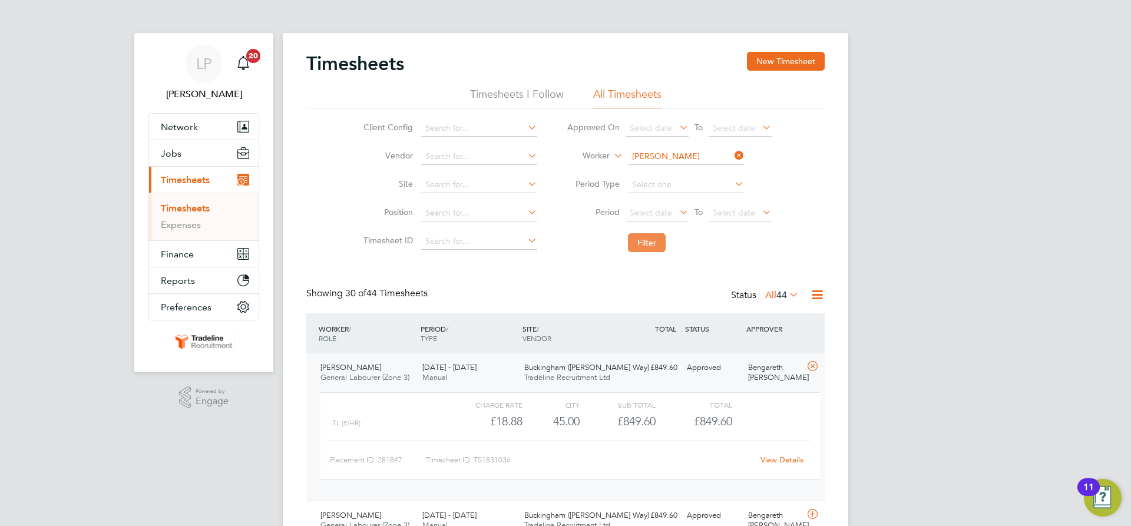
click at [656, 248] on button "Filter" at bounding box center [647, 242] width 38 height 19
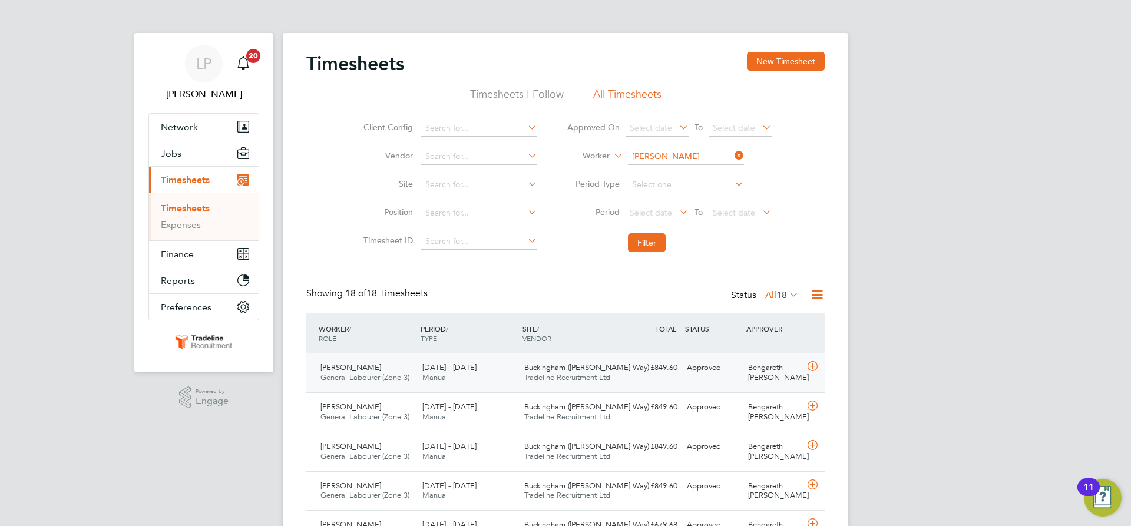
click at [664, 365] on div "£849.60 Approved" at bounding box center [651, 367] width 61 height 19
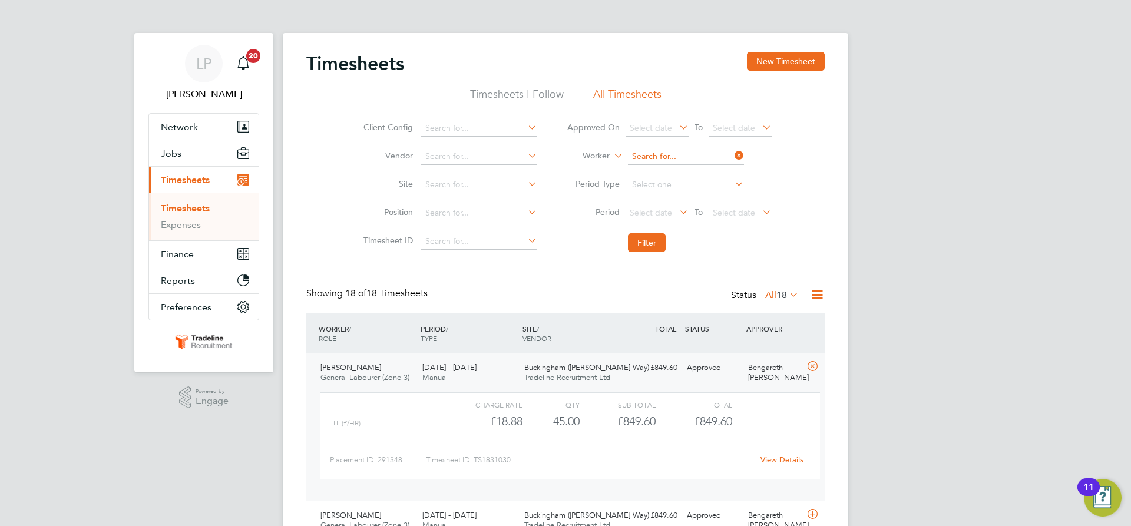
click at [672, 151] on input at bounding box center [686, 156] width 116 height 16
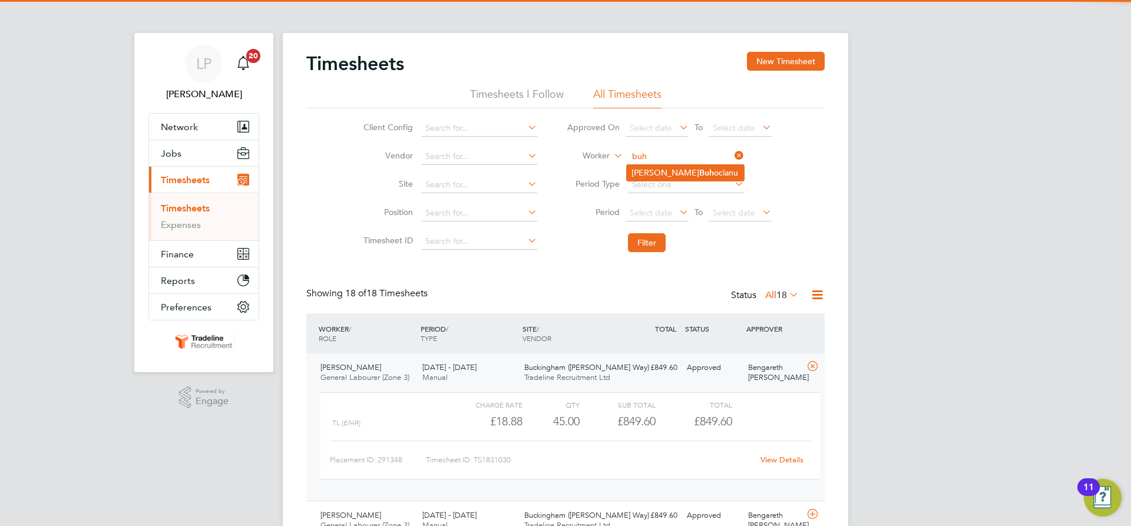
click at [670, 166] on li "[PERSON_NAME] ocianu" at bounding box center [685, 173] width 117 height 16
type input "[PERSON_NAME]"
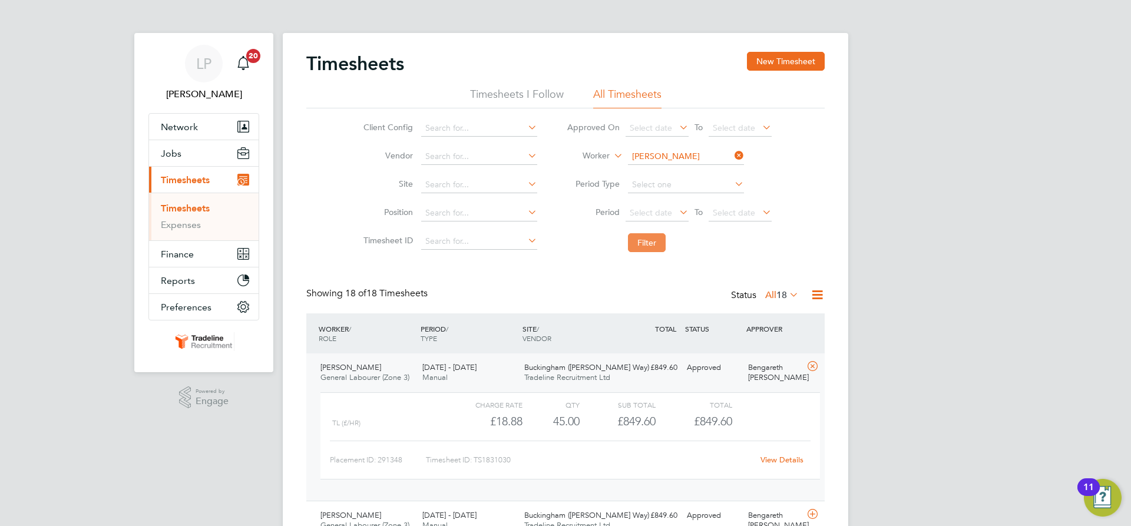
click at [640, 244] on button "Filter" at bounding box center [647, 242] width 38 height 19
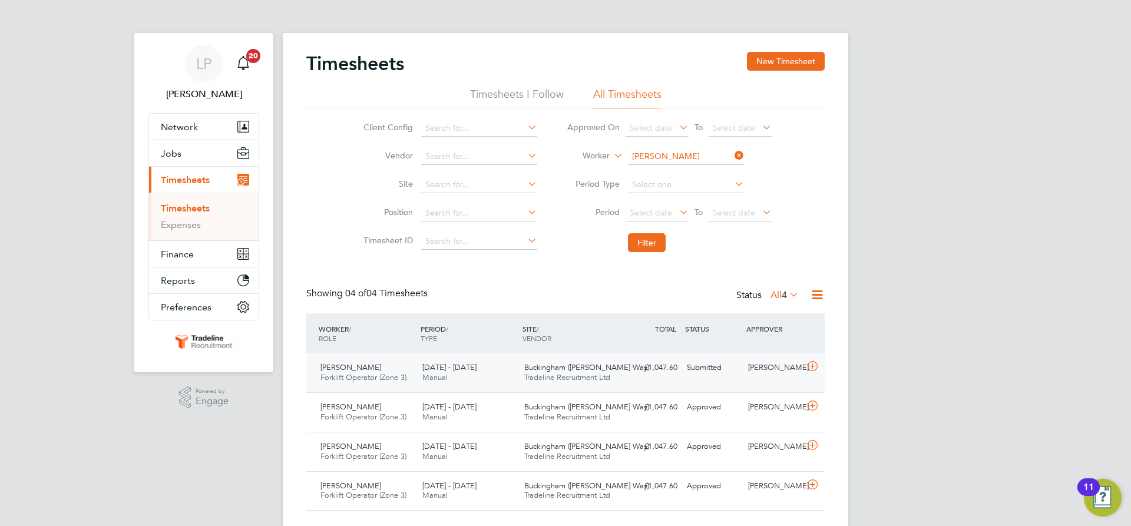
click at [585, 363] on span "Buckingham ([PERSON_NAME] Way)" at bounding box center [586, 367] width 125 height 10
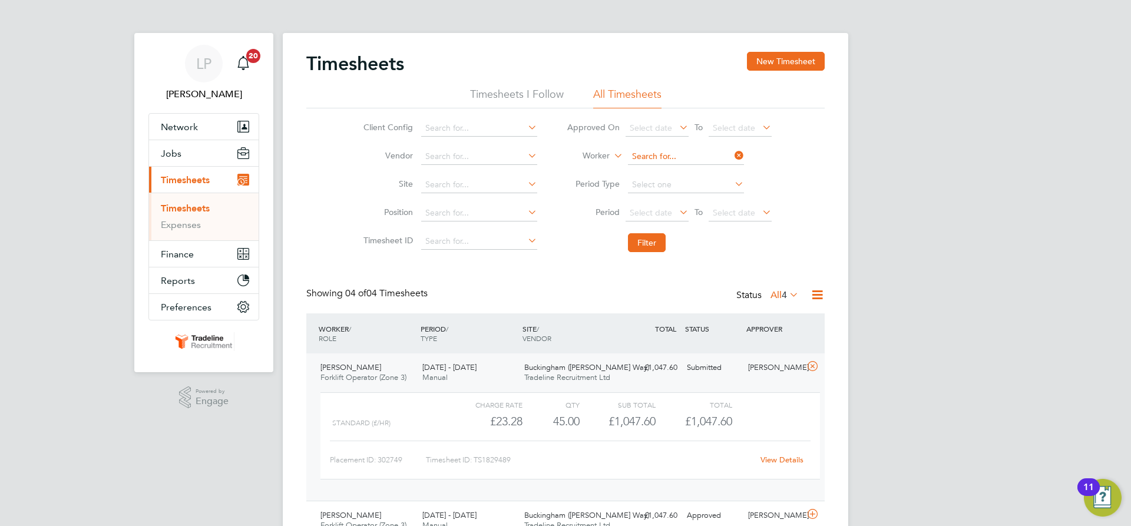
click at [682, 154] on input at bounding box center [686, 156] width 116 height 16
click at [668, 200] on b "Nicul" at bounding box center [662, 205] width 20 height 10
type input "[PERSON_NAME]"
click at [646, 245] on button "Filter" at bounding box center [647, 242] width 38 height 19
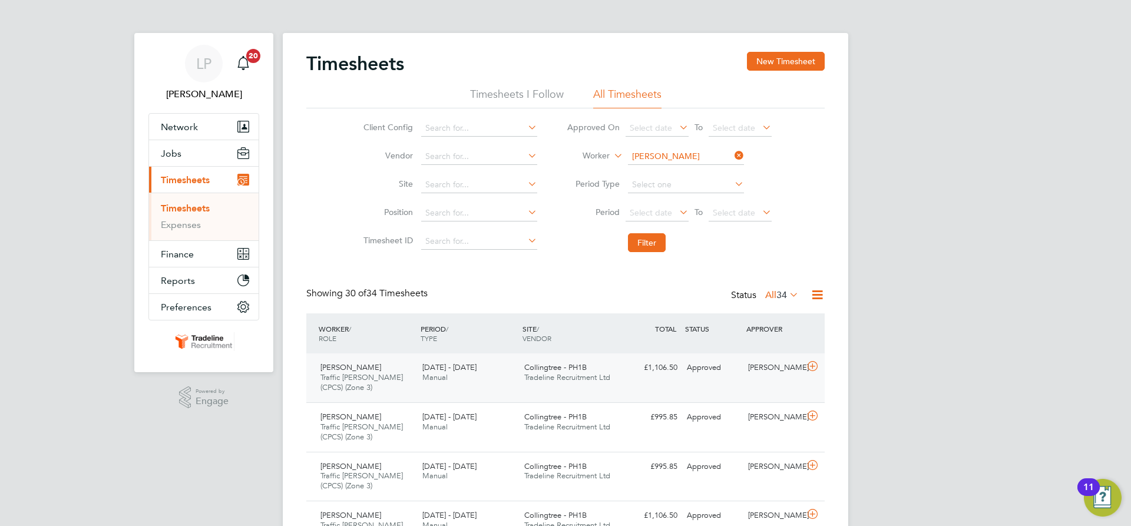
click at [571, 377] on span "Tradeline Recruitment Ltd" at bounding box center [567, 377] width 86 height 10
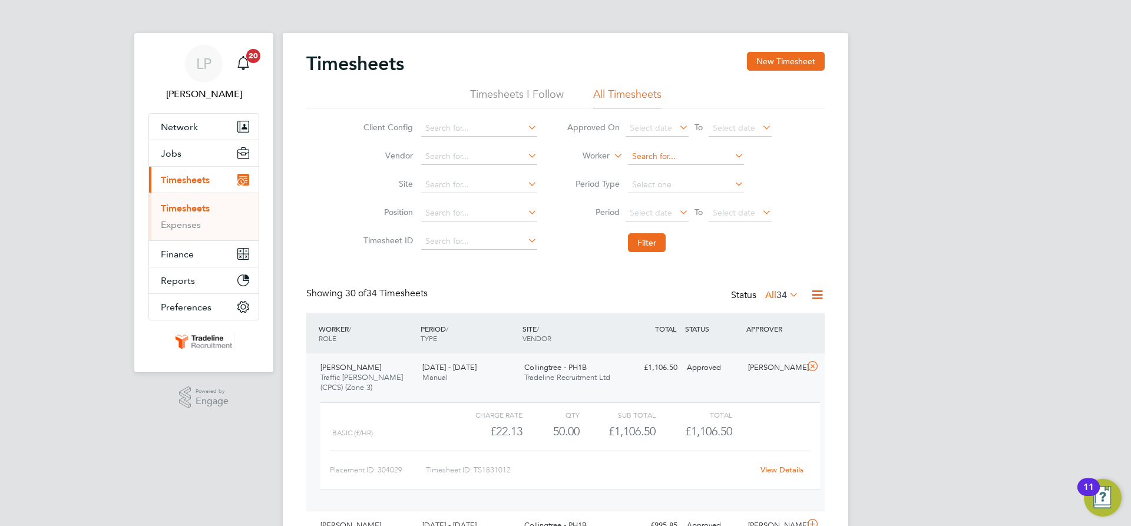
click at [696, 160] on input at bounding box center [686, 156] width 116 height 16
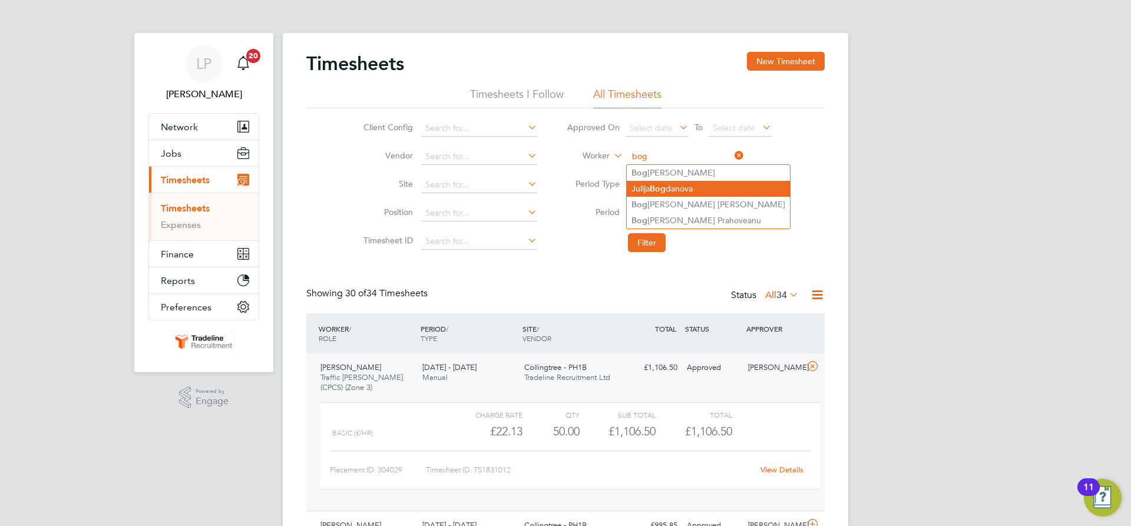
click at [680, 185] on li "[PERSON_NAME]" at bounding box center [708, 189] width 163 height 16
type input "[PERSON_NAME]"
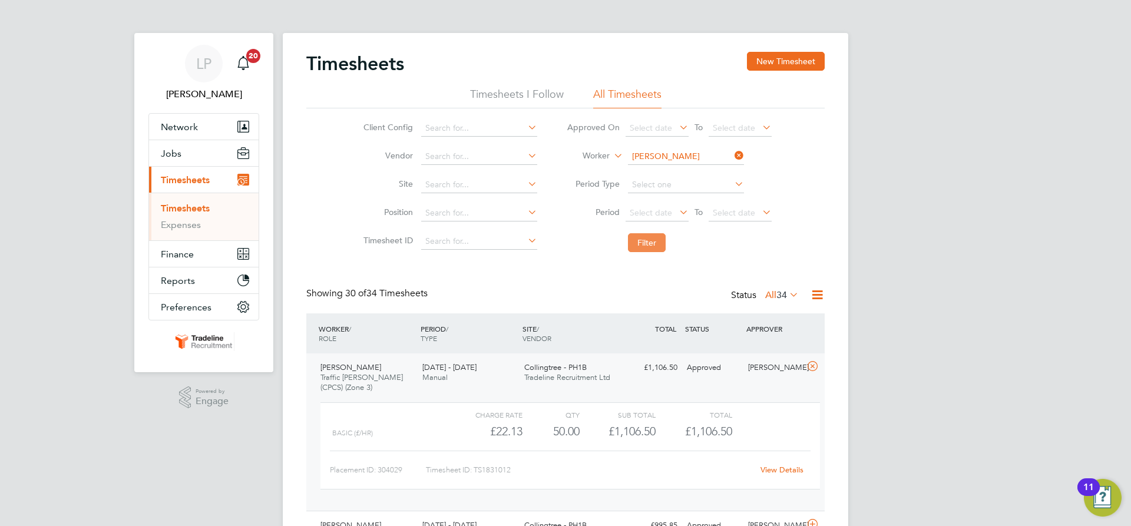
click at [653, 243] on button "Filter" at bounding box center [647, 242] width 38 height 19
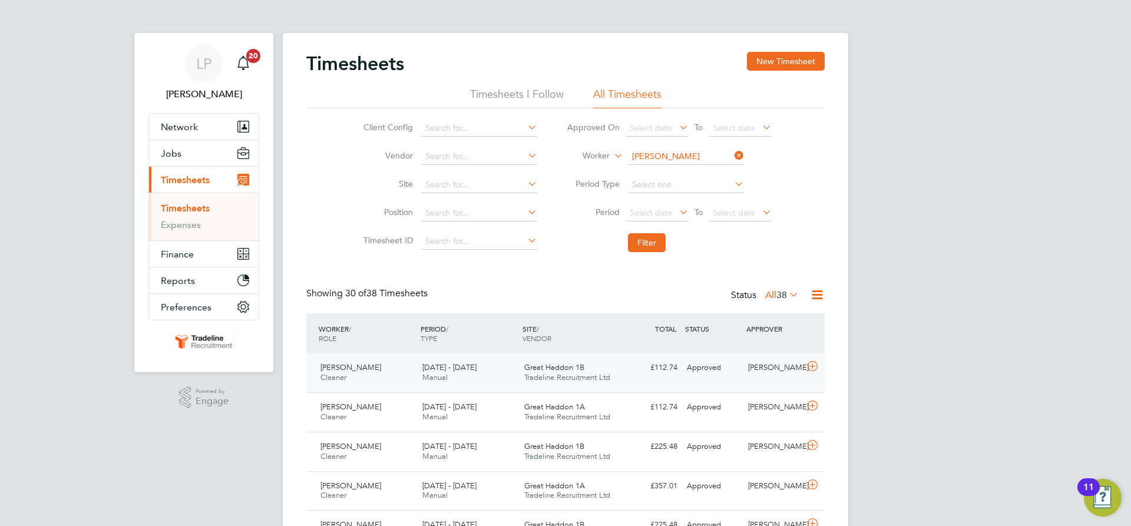
click at [657, 370] on div "£112.74 Approved" at bounding box center [651, 367] width 61 height 19
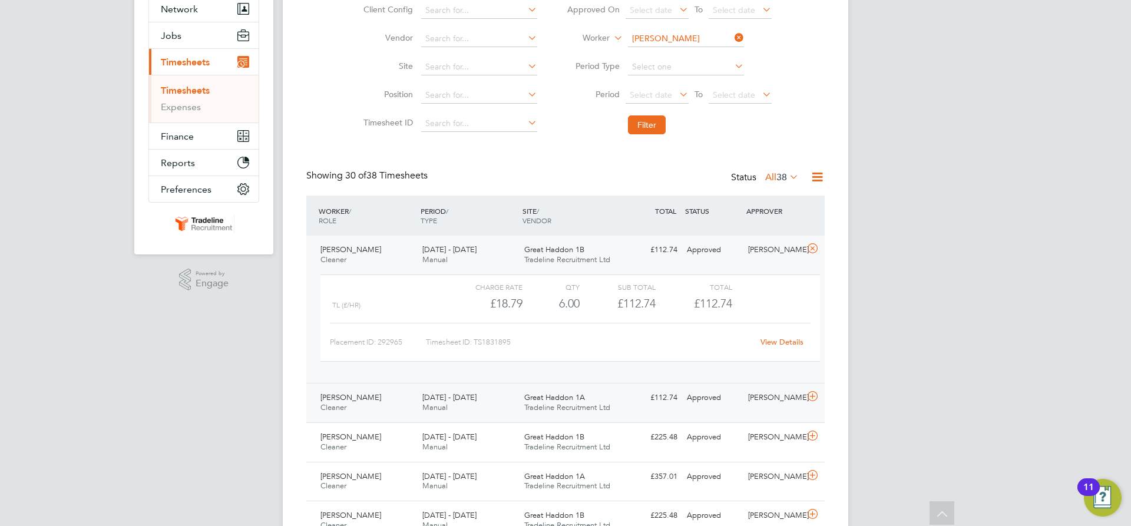
click at [618, 389] on div "Great Haddon 1A Tradeline Recruitment Ltd" at bounding box center [570, 402] width 102 height 29
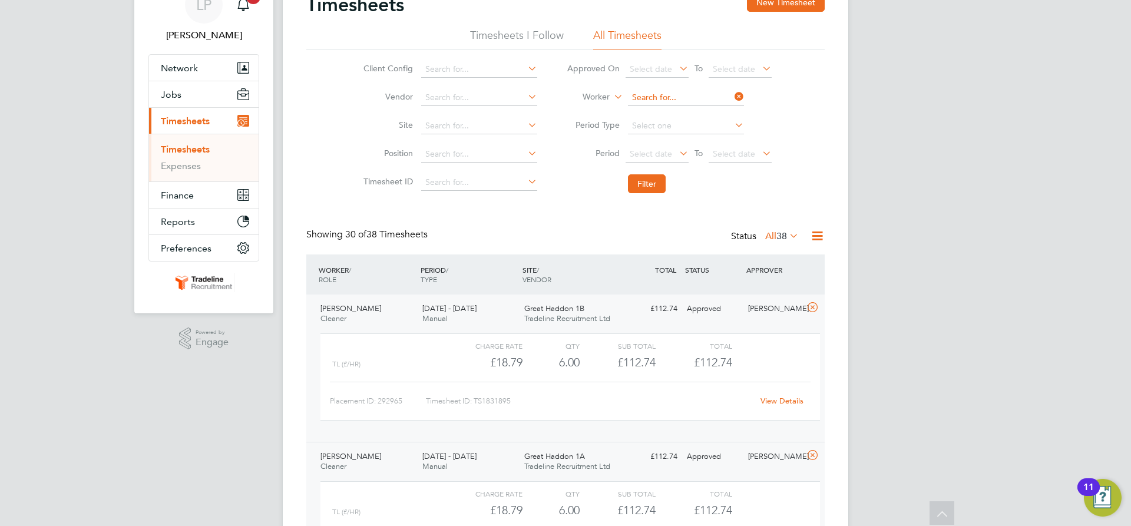
click at [660, 94] on input at bounding box center [686, 98] width 116 height 16
click at [699, 115] on b "[PERSON_NAME]" at bounding box center [733, 114] width 68 height 10
type input "[PERSON_NAME]"
click at [650, 184] on button "Filter" at bounding box center [647, 183] width 38 height 19
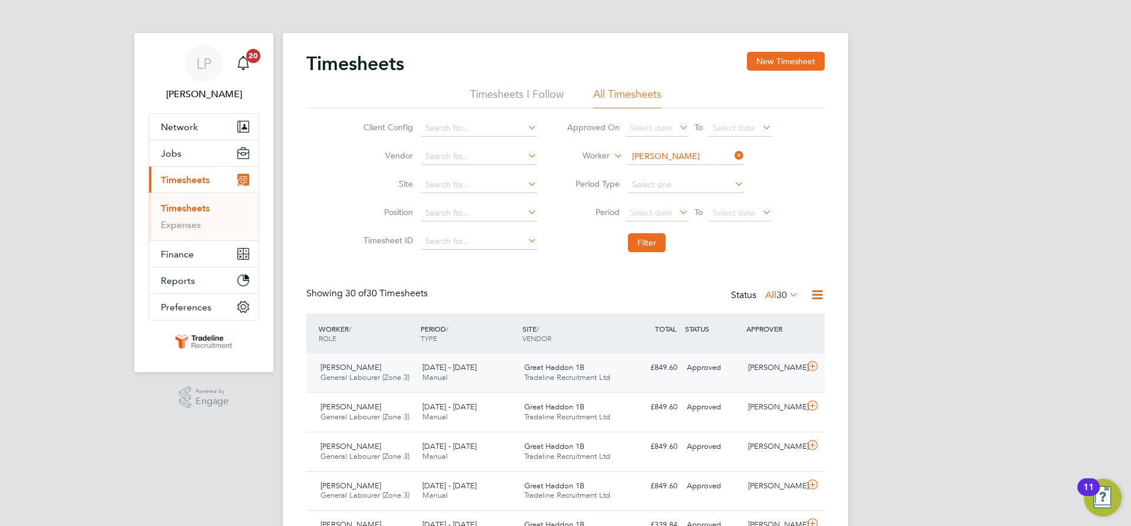
click at [578, 367] on span "Great Haddon 1B" at bounding box center [554, 367] width 60 height 10
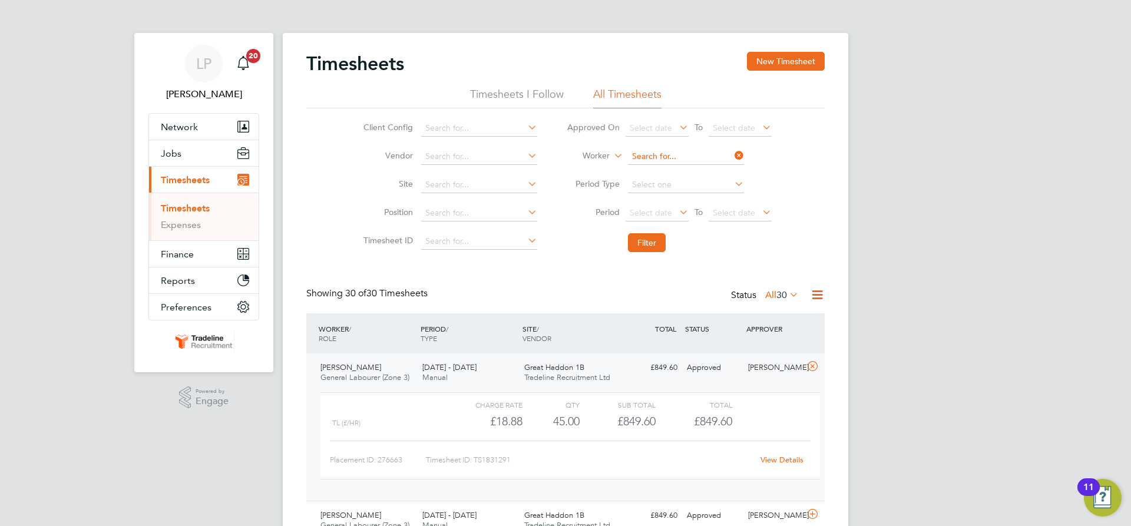
click at [657, 154] on input at bounding box center [686, 156] width 116 height 16
click at [699, 174] on b "Gen" at bounding box center [707, 173] width 16 height 10
type input "[PERSON_NAME]"
click at [654, 241] on button "Filter" at bounding box center [647, 242] width 38 height 19
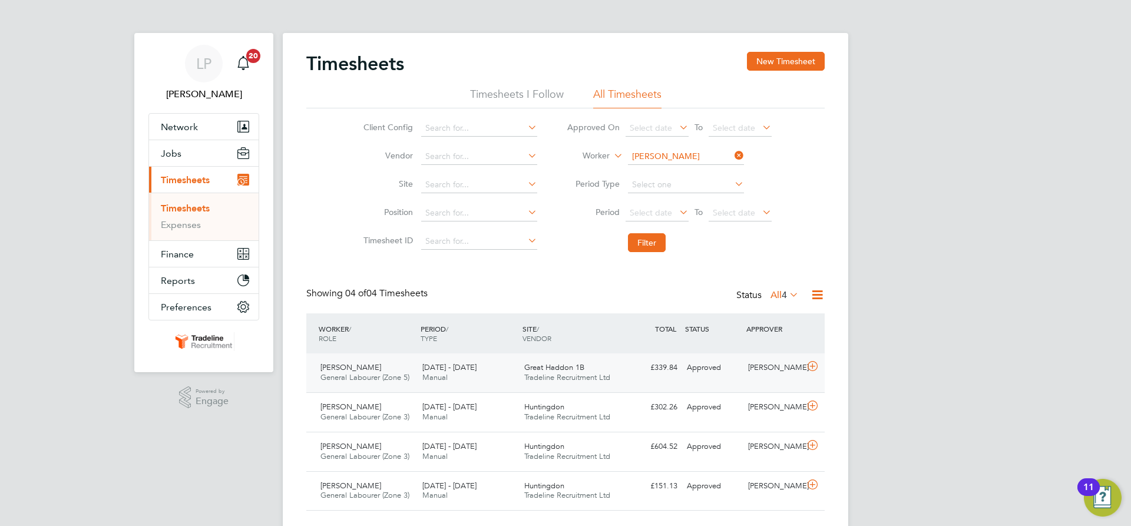
click at [563, 366] on span "Great Haddon 1B" at bounding box center [554, 367] width 60 height 10
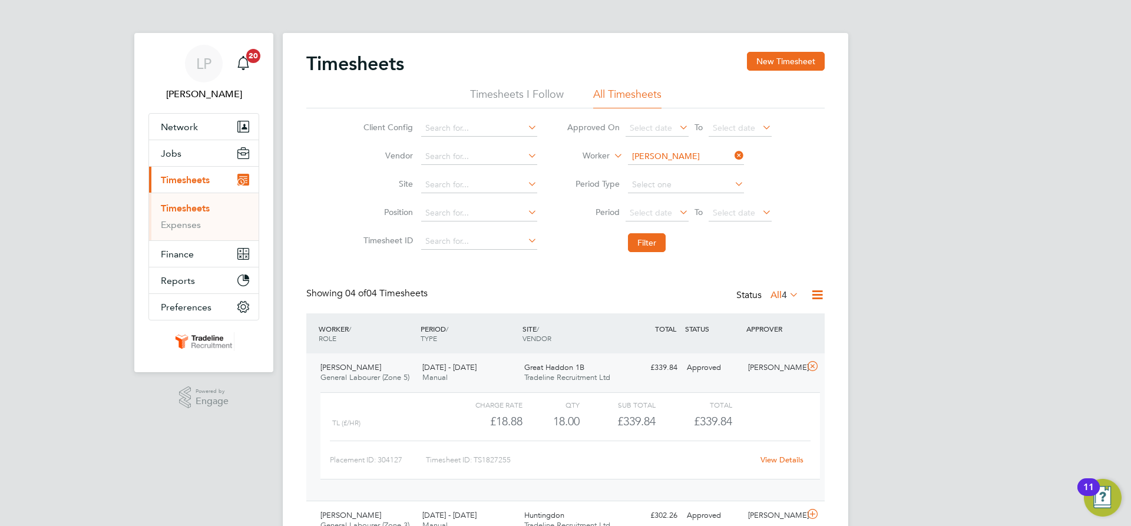
click at [565, 364] on span "Great Haddon 1B" at bounding box center [554, 367] width 60 height 10
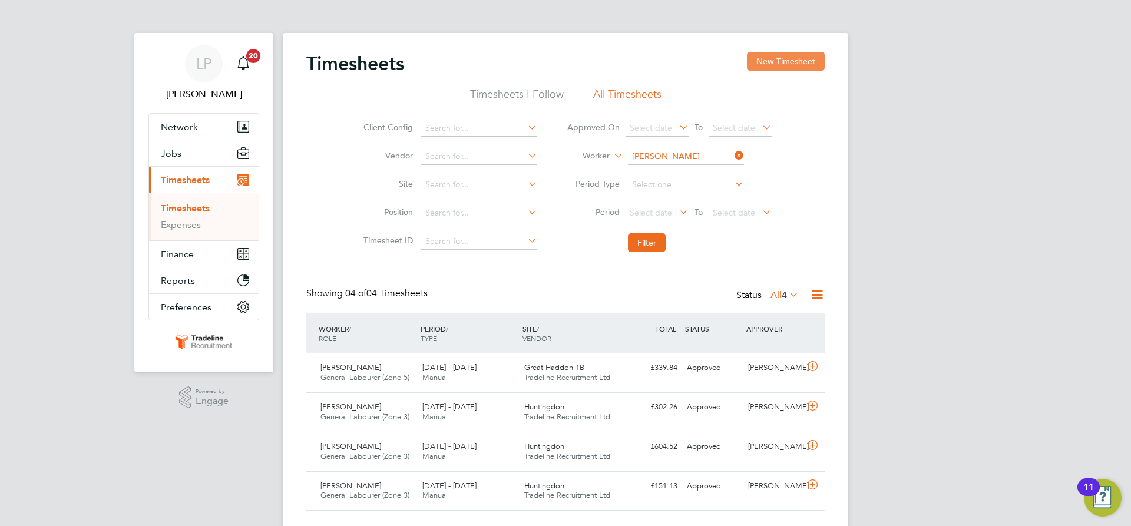
click at [787, 60] on button "New Timesheet" at bounding box center [786, 61] width 78 height 19
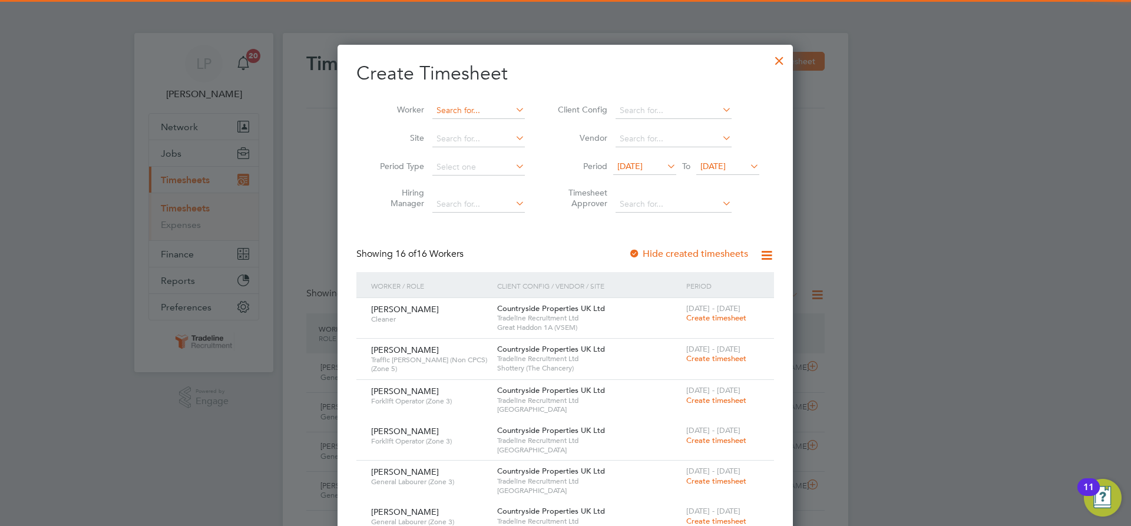
click at [471, 107] on input at bounding box center [478, 110] width 92 height 16
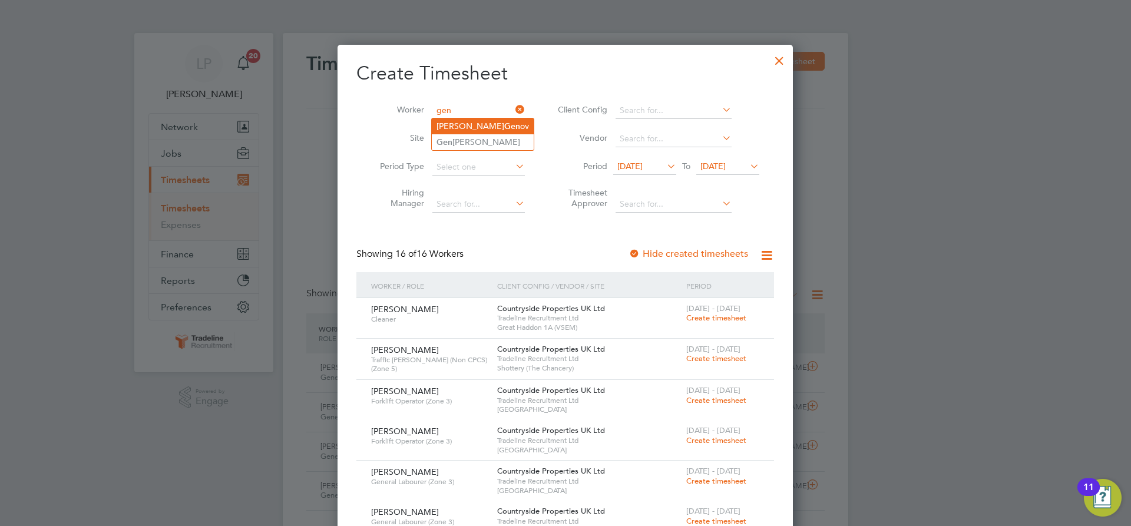
click at [504, 125] on b "Gen" at bounding box center [512, 126] width 16 height 10
type input "[PERSON_NAME]"
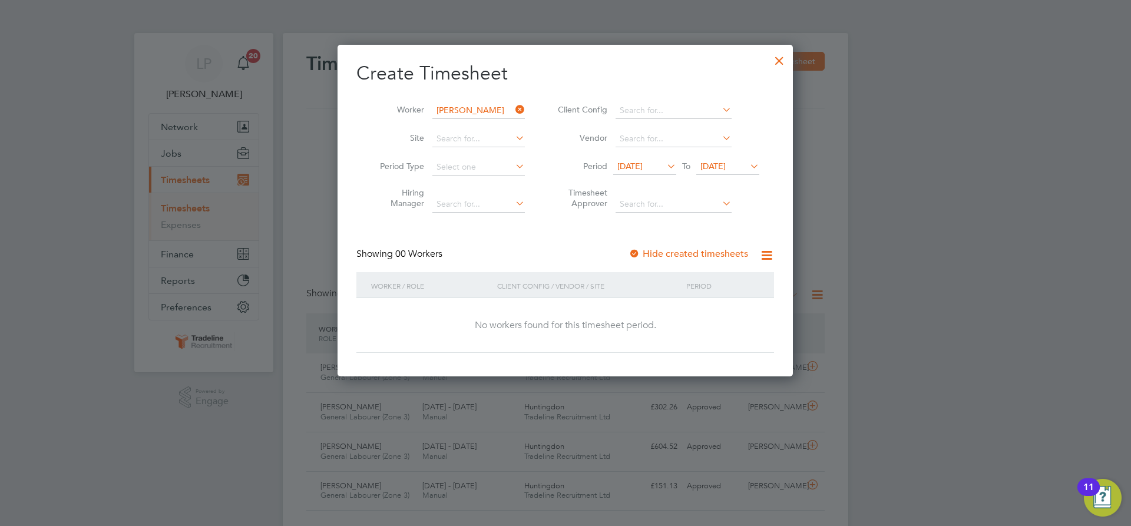
drag, startPoint x: 637, startPoint y: 254, endPoint x: 674, endPoint y: 215, distance: 54.2
click at [638, 254] on div at bounding box center [634, 255] width 12 height 12
click at [711, 170] on span "[DATE]" at bounding box center [712, 166] width 25 height 11
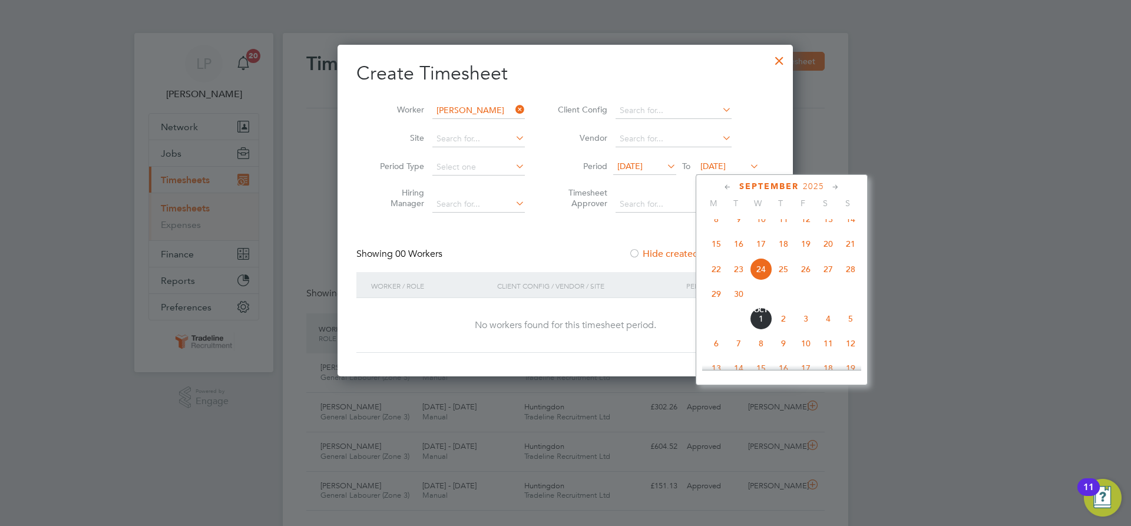
click at [808, 353] on span "10" at bounding box center [805, 343] width 22 height 22
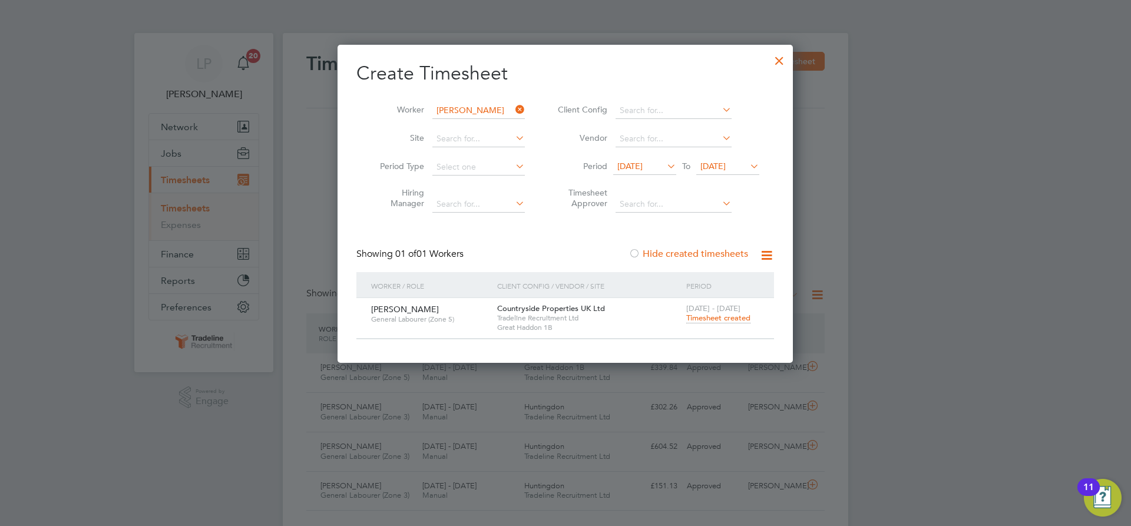
click at [781, 58] on div at bounding box center [779, 57] width 21 height 21
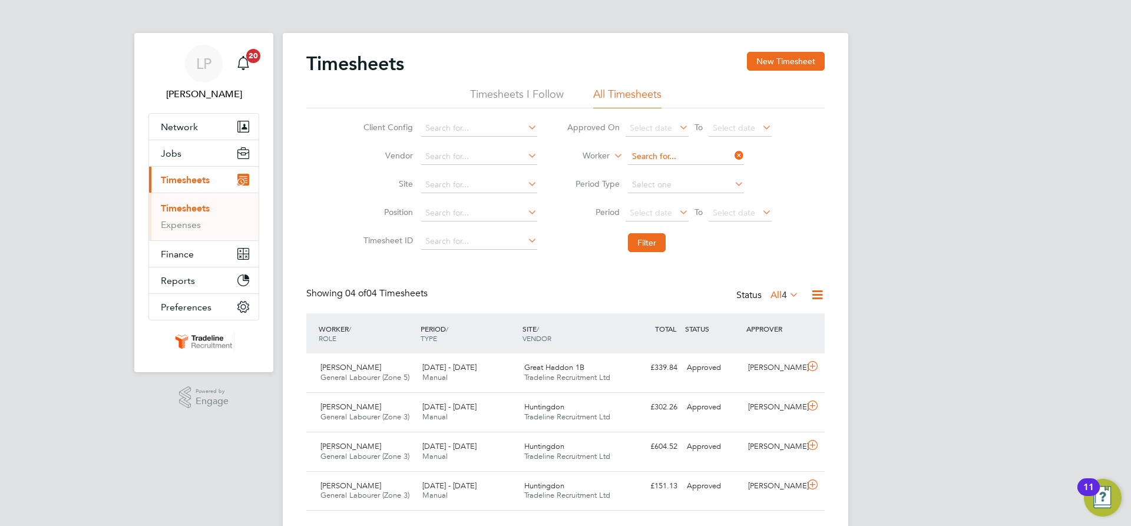
click at [635, 158] on input at bounding box center [686, 156] width 116 height 16
click at [640, 184] on li "[PERSON_NAME] zmarek" at bounding box center [686, 189] width 119 height 16
type input "[PERSON_NAME]"
click at [661, 245] on button "Filter" at bounding box center [647, 242] width 38 height 19
click at [625, 372] on div "£1,187.28 Approved" at bounding box center [651, 367] width 61 height 19
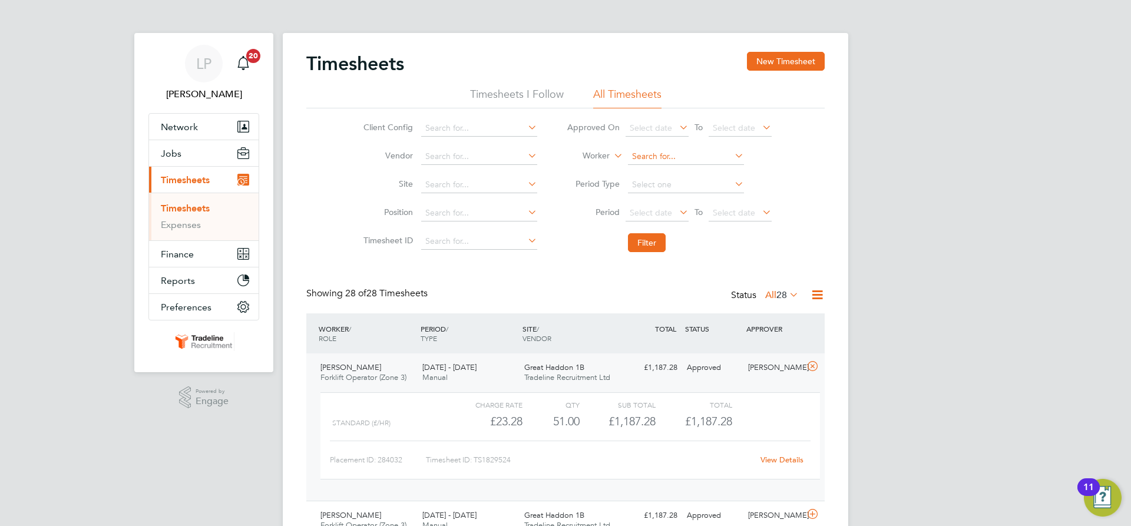
click at [667, 156] on input at bounding box center [686, 156] width 116 height 16
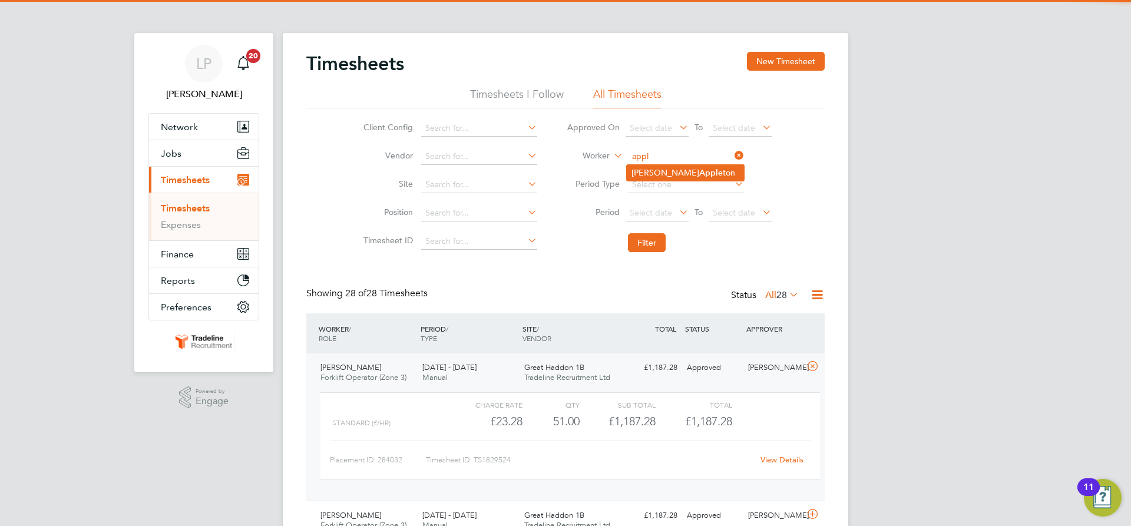
click at [699, 171] on b "Appl" at bounding box center [708, 173] width 19 height 10
type input "[PERSON_NAME]"
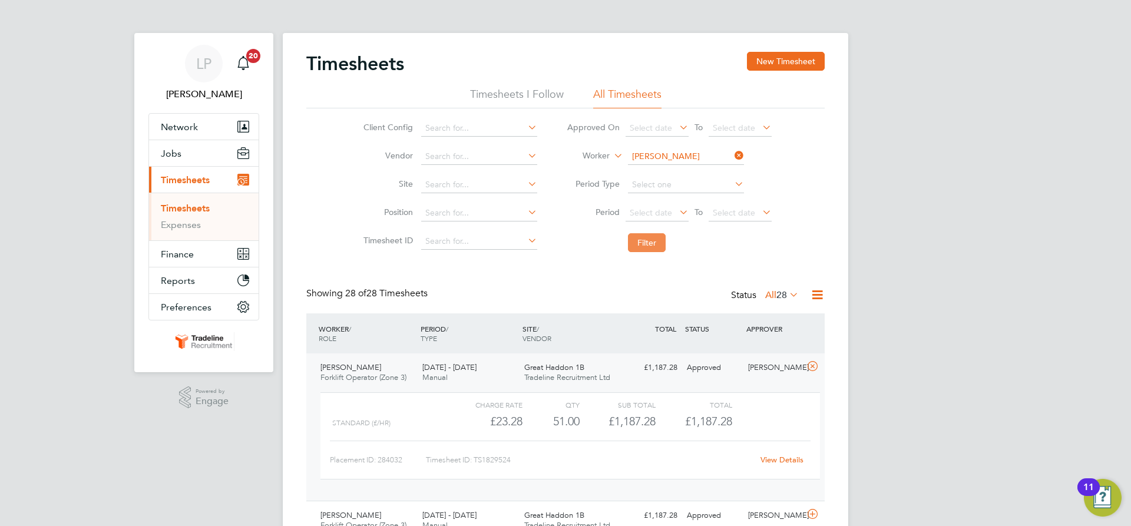
click at [656, 251] on button "Filter" at bounding box center [647, 242] width 38 height 19
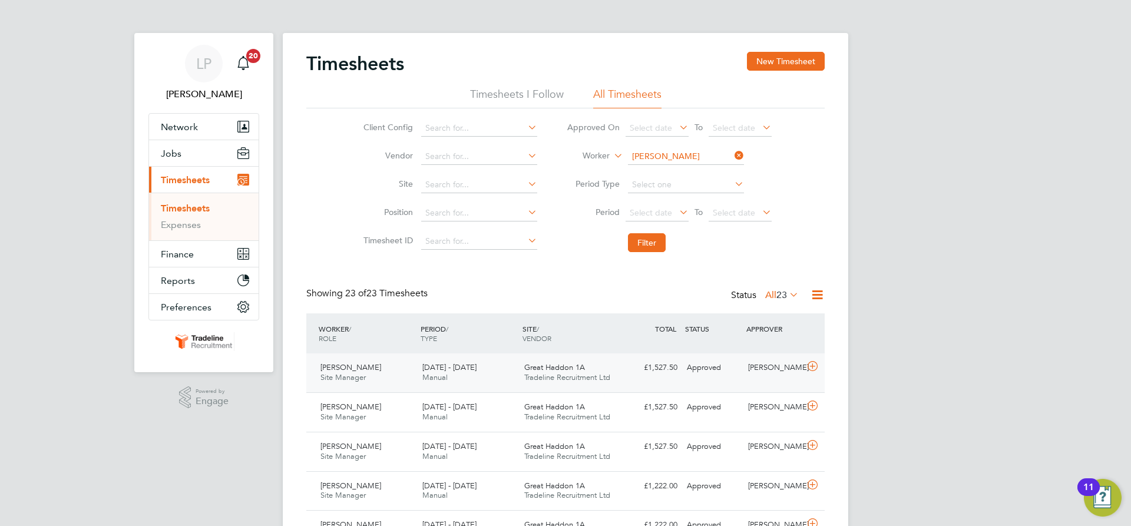
click at [597, 366] on div "Great Haddon 1A Tradeline Recruitment Ltd" at bounding box center [570, 372] width 102 height 29
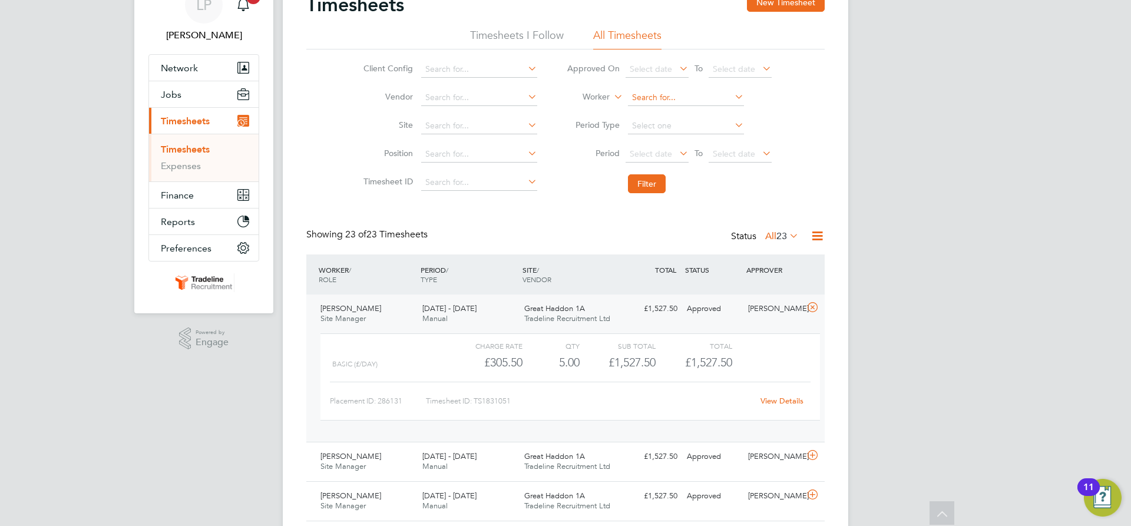
click at [678, 95] on input at bounding box center [686, 98] width 116 height 16
click at [669, 109] on li "[PERSON_NAME] lski" at bounding box center [685, 114] width 117 height 16
type input "[PERSON_NAME]"
click at [655, 182] on button "Filter" at bounding box center [647, 183] width 38 height 19
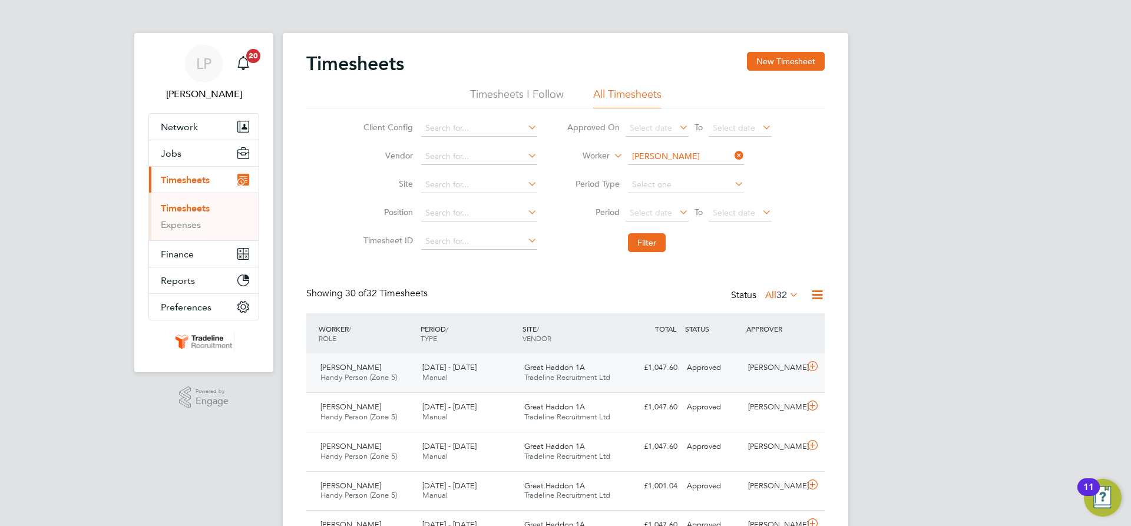
click at [634, 370] on div "£1,047.60 Approved" at bounding box center [651, 367] width 61 height 19
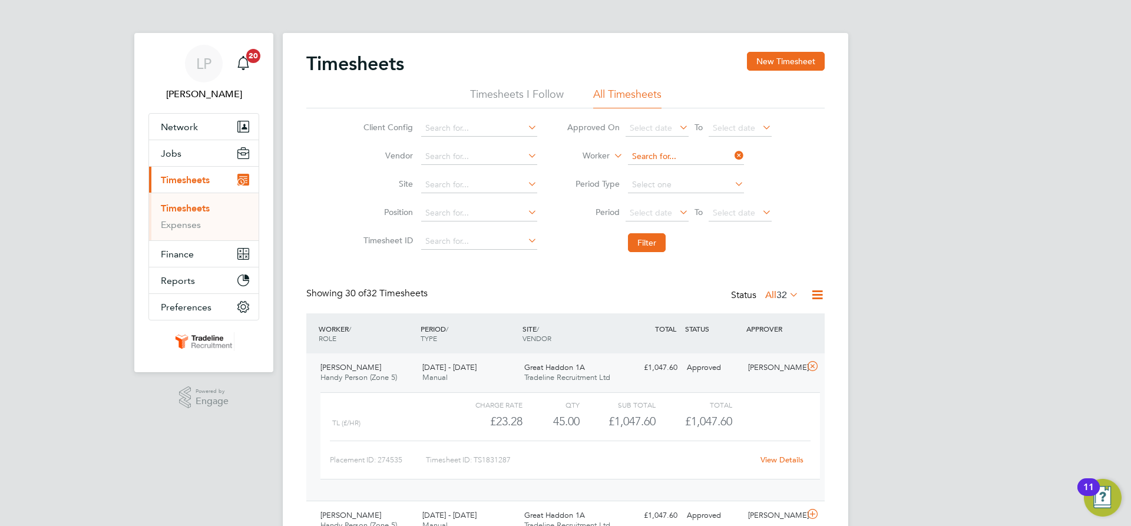
click at [663, 158] on input at bounding box center [686, 156] width 116 height 16
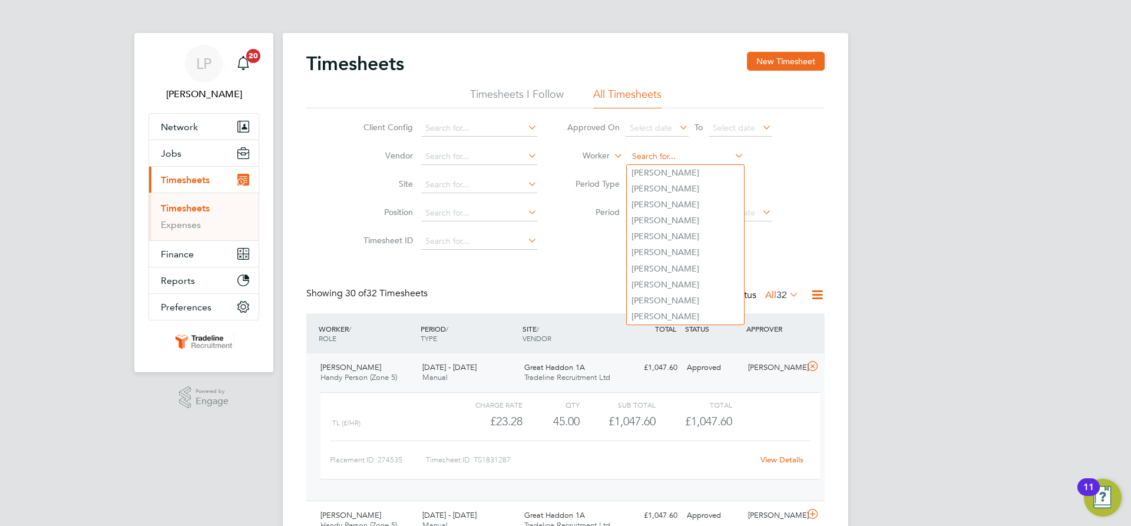
click at [663, 157] on input at bounding box center [686, 156] width 116 height 16
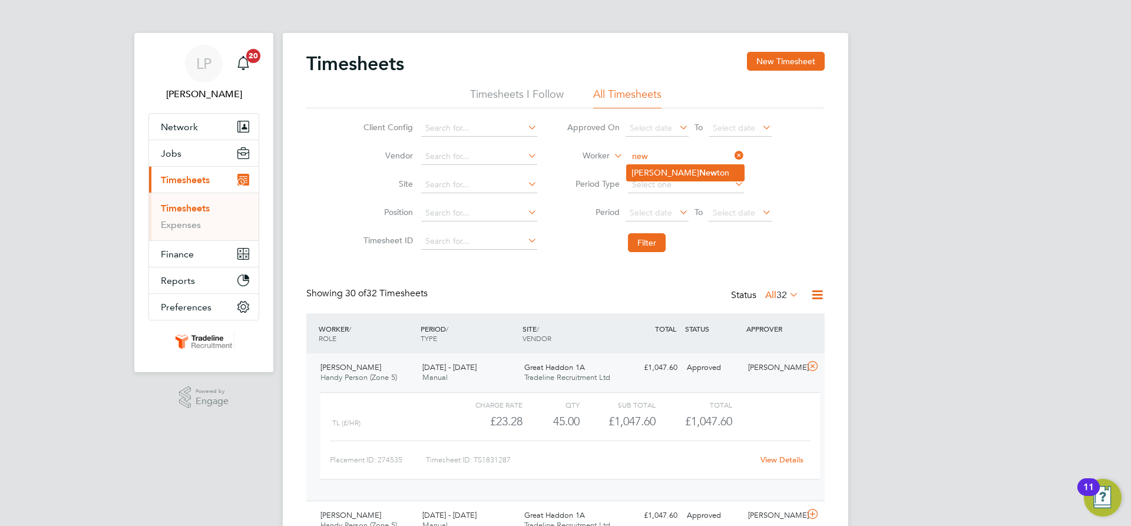
click at [666, 165] on li "[PERSON_NAME] ton" at bounding box center [685, 173] width 117 height 16
type input "[PERSON_NAME]"
click at [644, 250] on button "Filter" at bounding box center [647, 242] width 38 height 19
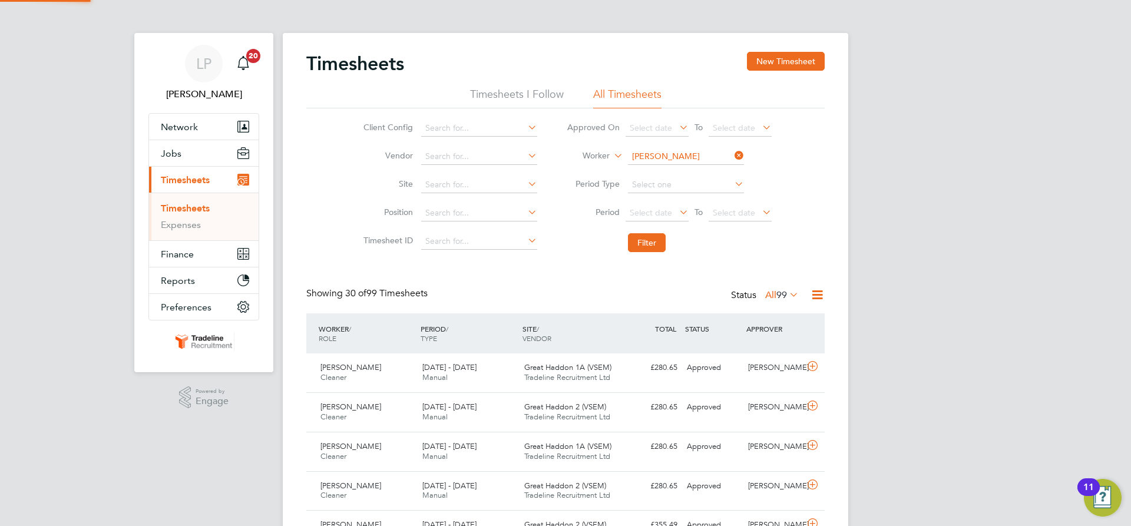
scroll to position [30, 102]
click at [574, 365] on span "Great Haddon 1A (VSEM)" at bounding box center [567, 367] width 87 height 10
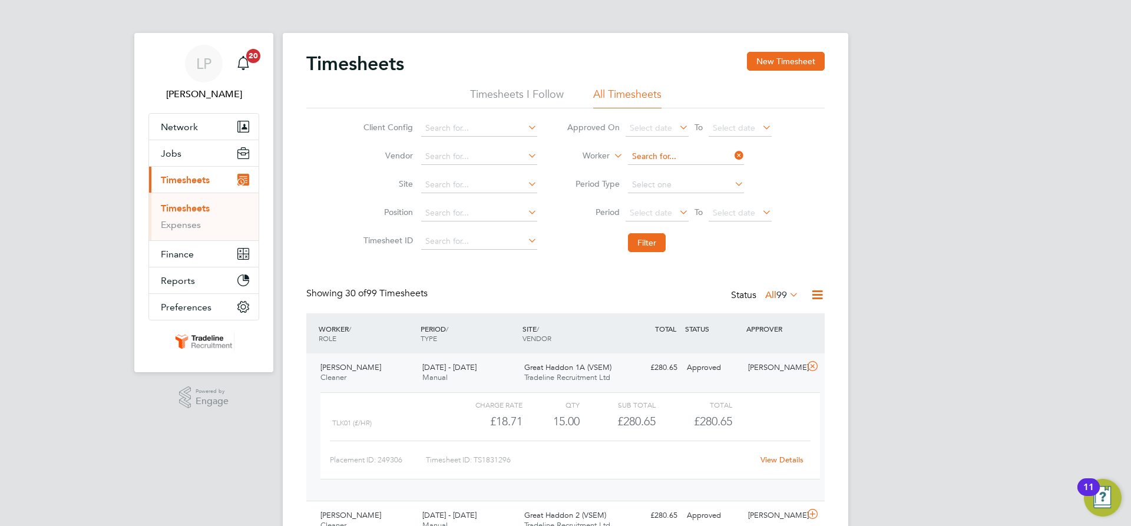
click at [687, 155] on input at bounding box center [686, 156] width 116 height 16
click at [685, 168] on li "[PERSON_NAME]" at bounding box center [685, 173] width 117 height 16
type input "[PERSON_NAME]"
click at [651, 240] on button "Filter" at bounding box center [647, 242] width 38 height 19
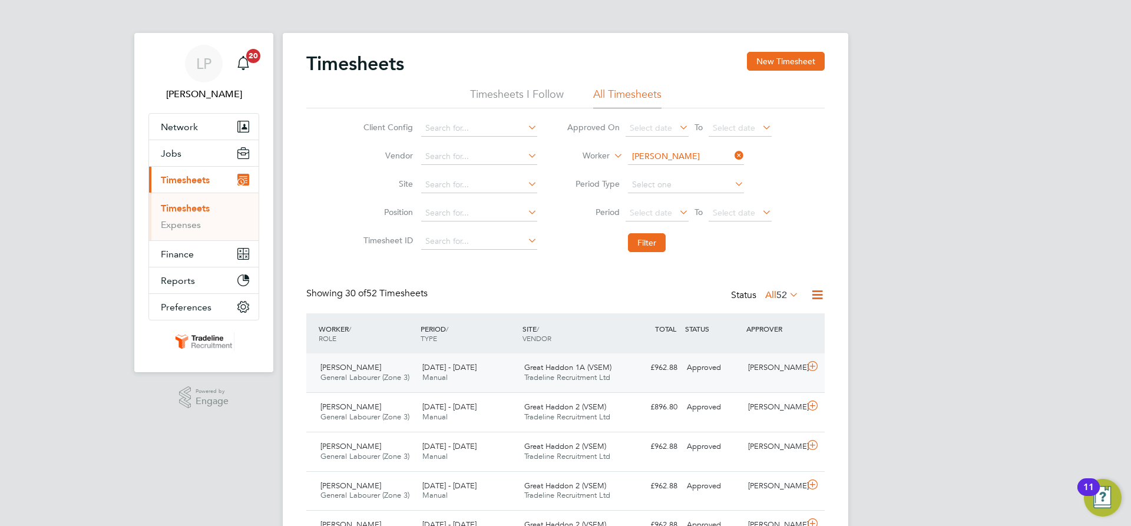
click at [567, 371] on span "Great Haddon 1A (VSEM)" at bounding box center [567, 367] width 87 height 10
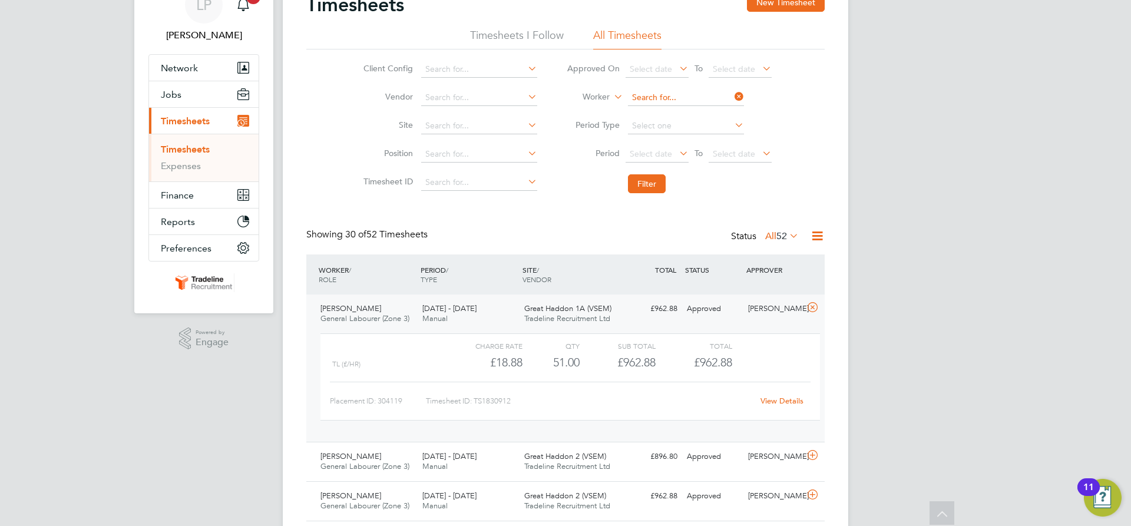
click at [654, 97] on input at bounding box center [686, 98] width 116 height 16
click at [674, 122] on li "[PERSON_NAME] is" at bounding box center [702, 130] width 151 height 16
type input "[PERSON_NAME]"
click at [653, 177] on button "Filter" at bounding box center [647, 183] width 38 height 19
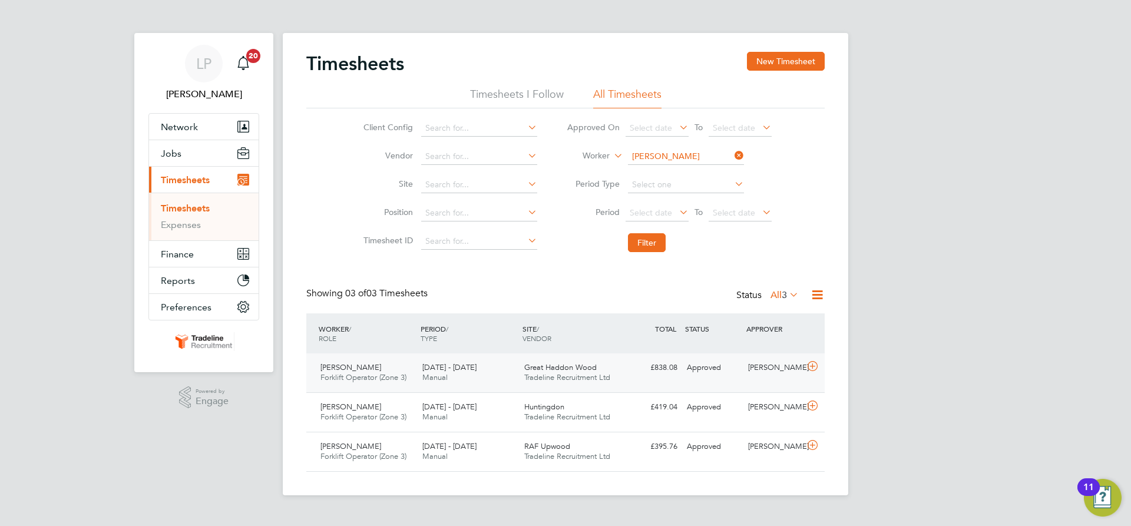
click at [617, 374] on div "Great Haddon Wood Tradeline Recruitment Ltd" at bounding box center [570, 372] width 102 height 29
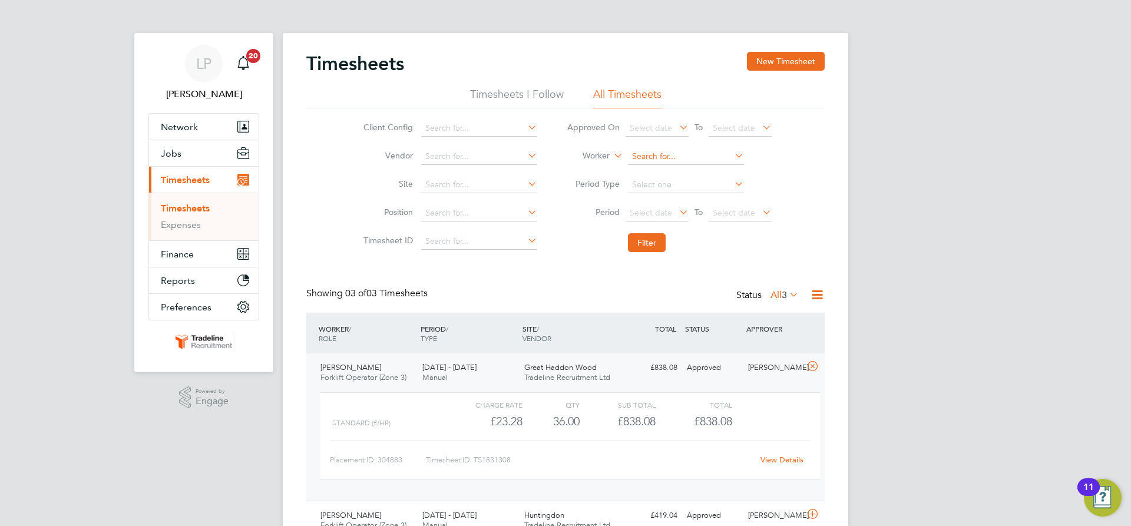
click at [685, 158] on input at bounding box center [686, 156] width 116 height 16
click at [679, 173] on li "[PERSON_NAME] er" at bounding box center [685, 173] width 117 height 16
type input "[PERSON_NAME]"
click at [655, 244] on button "Filter" at bounding box center [647, 242] width 38 height 19
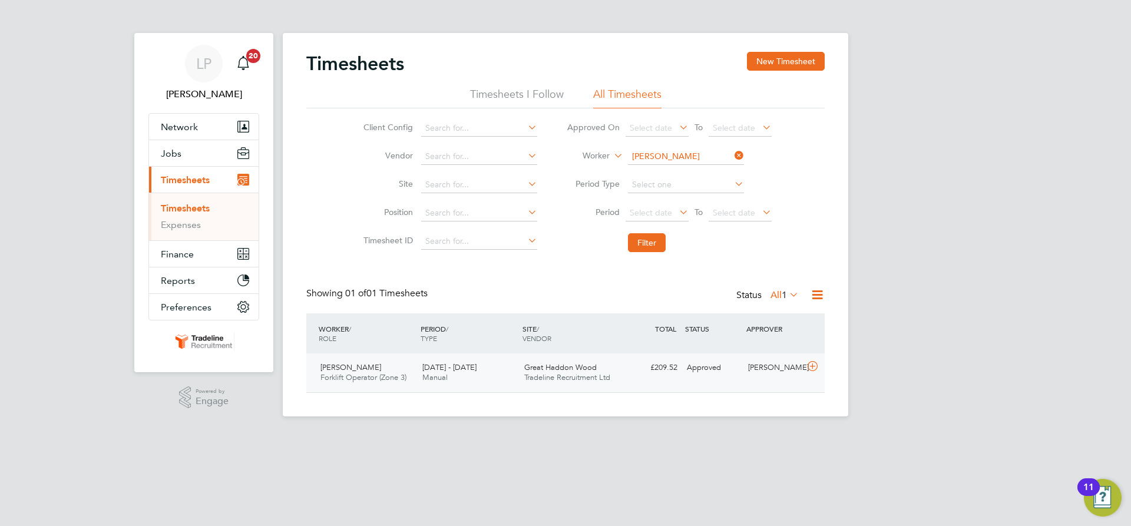
click at [567, 365] on span "Great Haddon Wood" at bounding box center [560, 367] width 72 height 10
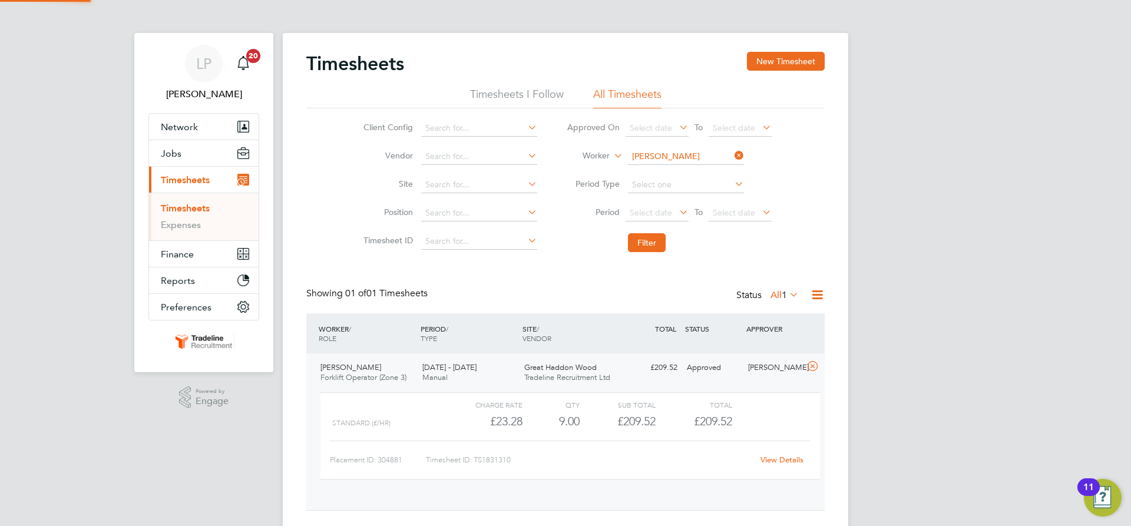
scroll to position [20, 115]
click at [691, 160] on input at bounding box center [686, 156] width 116 height 16
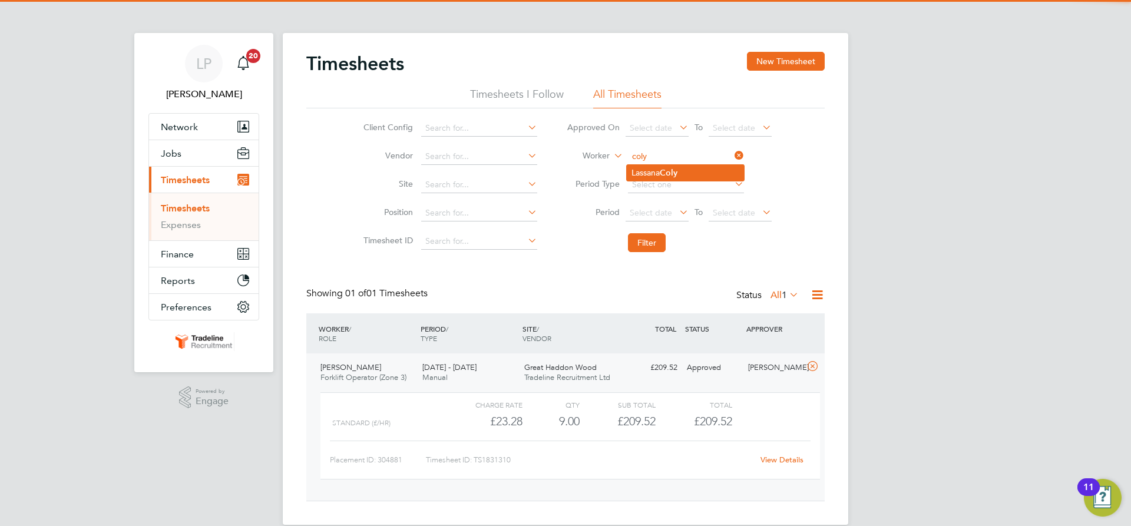
click at [685, 172] on li "[PERSON_NAME]" at bounding box center [685, 173] width 117 height 16
type input "[PERSON_NAME]"
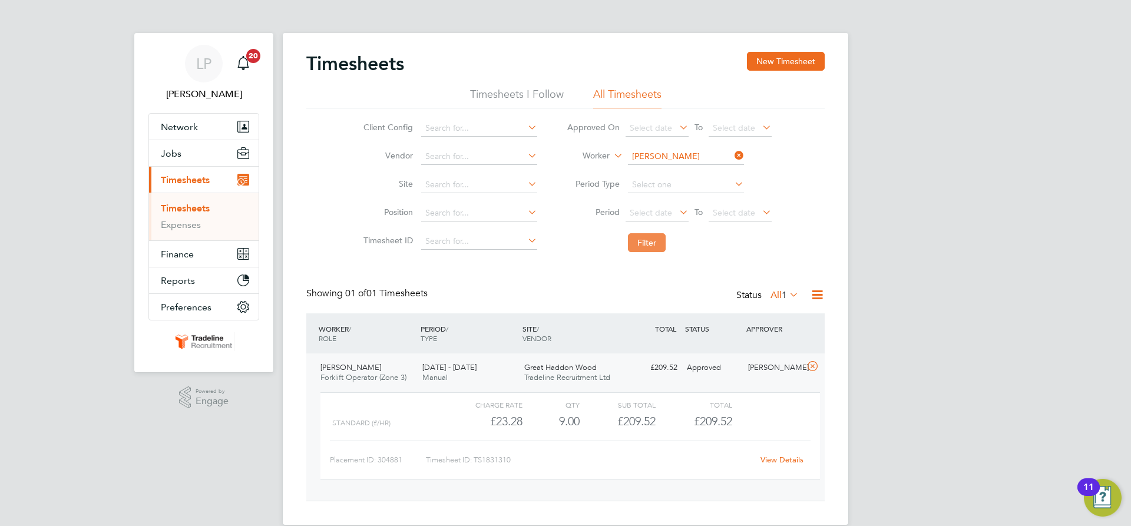
click at [648, 241] on button "Filter" at bounding box center [647, 242] width 38 height 19
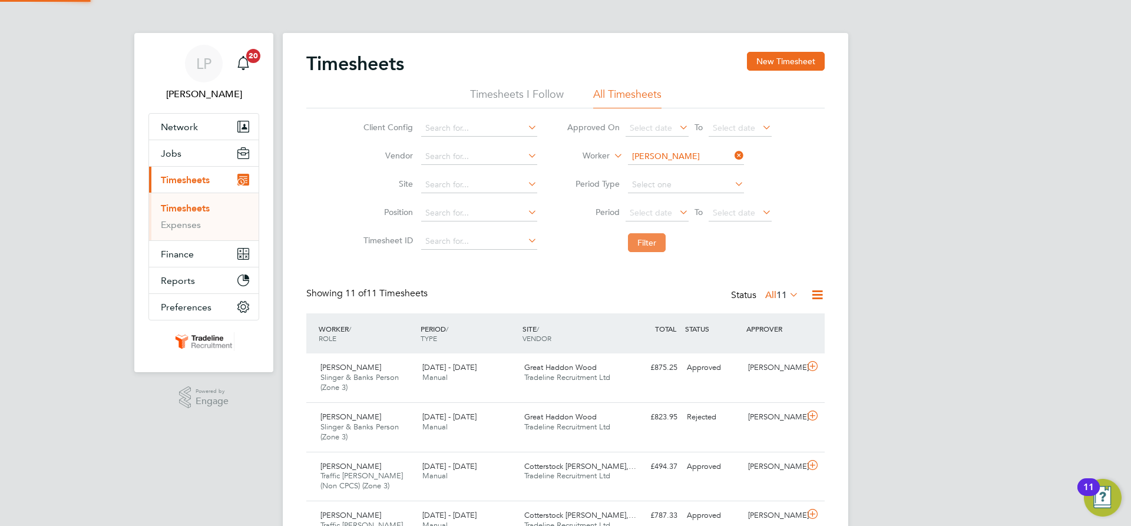
scroll to position [39, 102]
click at [575, 369] on span "Great Haddon Wood" at bounding box center [560, 367] width 72 height 10
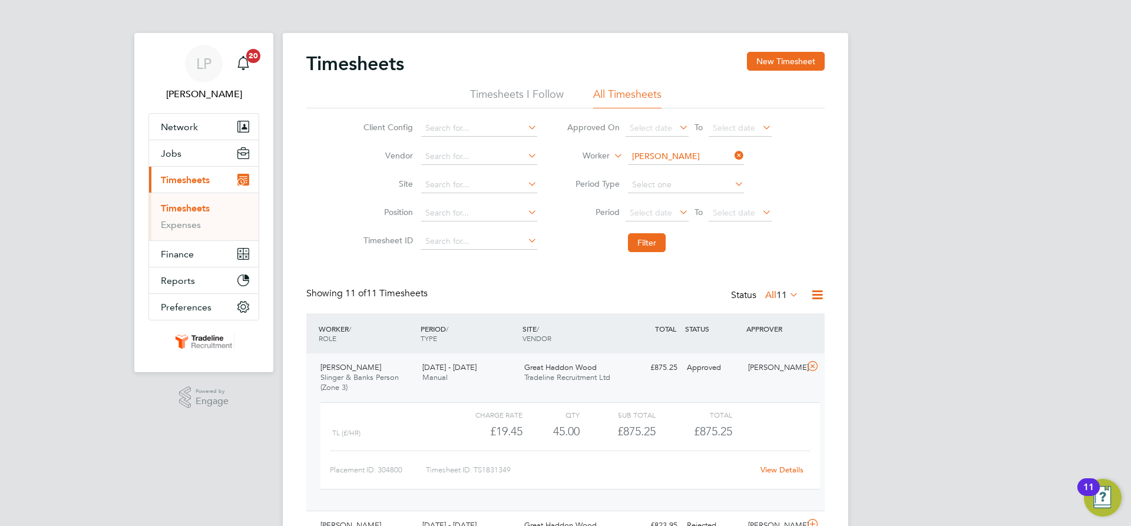
click at [575, 369] on span "Great Haddon Wood" at bounding box center [560, 367] width 72 height 10
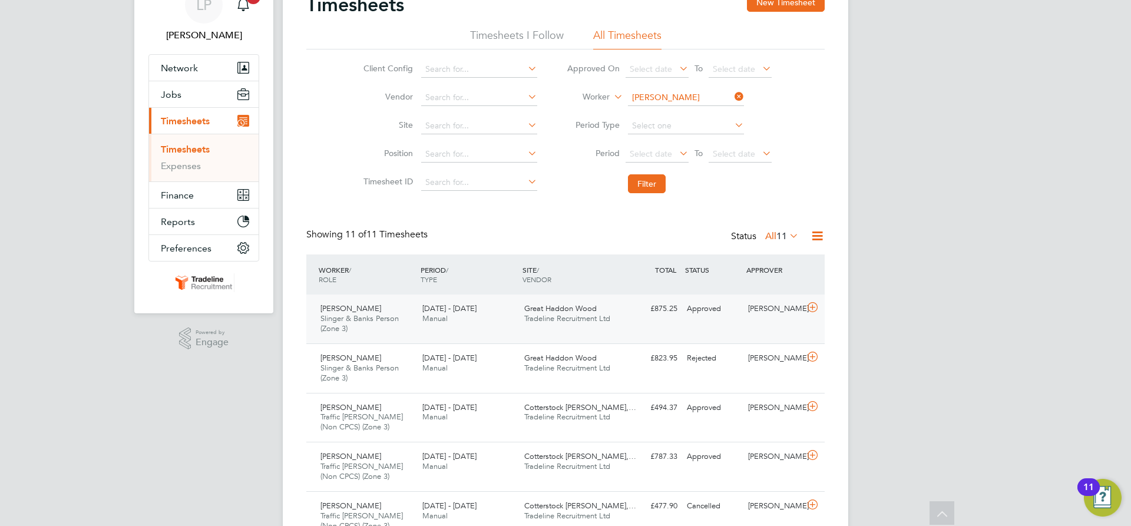
click at [575, 322] on span "Tradeline Recruitment Ltd" at bounding box center [567, 318] width 86 height 10
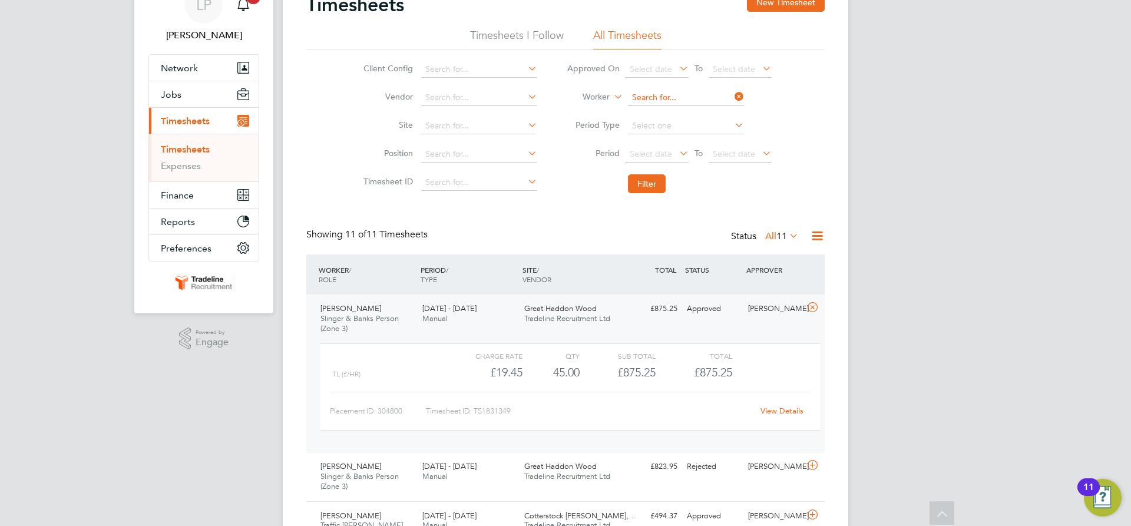
click at [701, 92] on input at bounding box center [686, 98] width 116 height 16
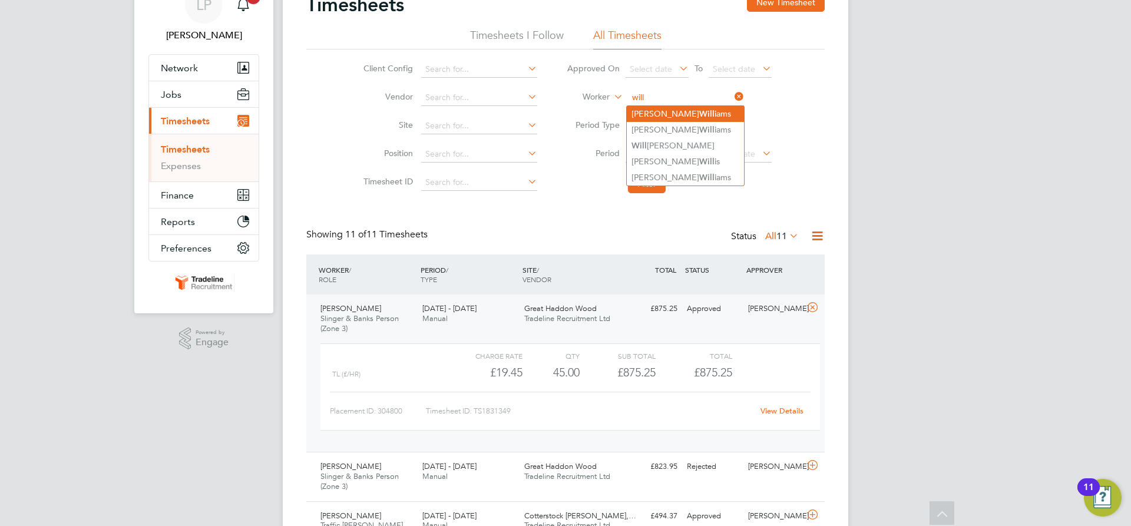
click at [692, 115] on li "[PERSON_NAME] iams" at bounding box center [685, 114] width 117 height 16
type input "[PERSON_NAME]"
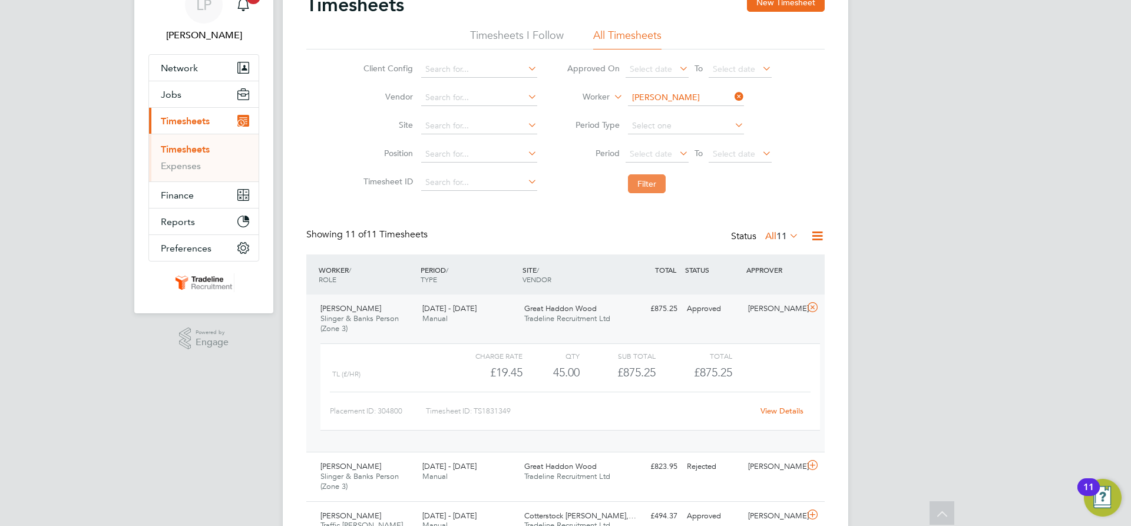
click at [648, 191] on button "Filter" at bounding box center [647, 183] width 38 height 19
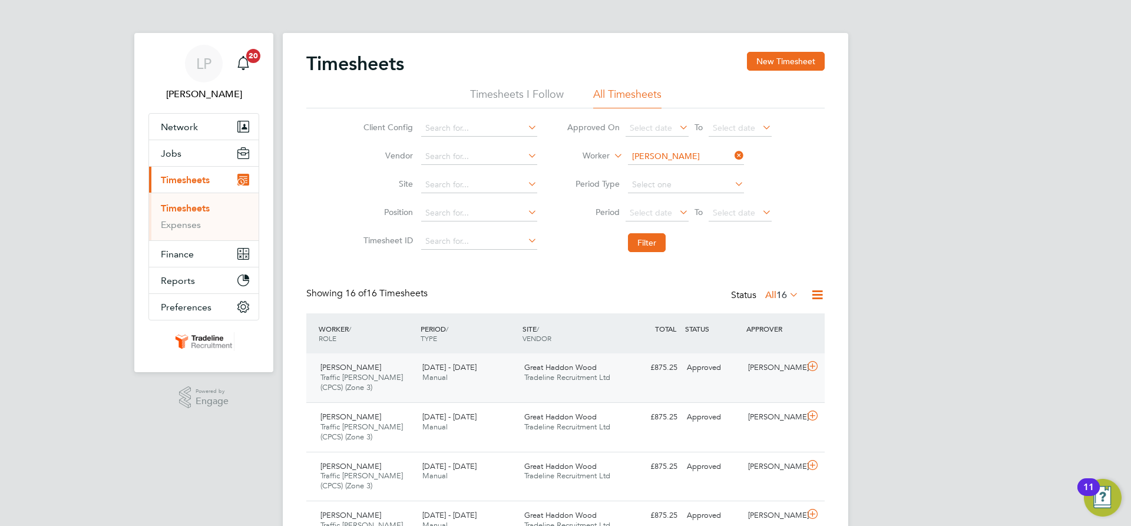
click at [539, 386] on div "Great Haddon Wood Tradeline Recruitment Ltd" at bounding box center [570, 372] width 102 height 29
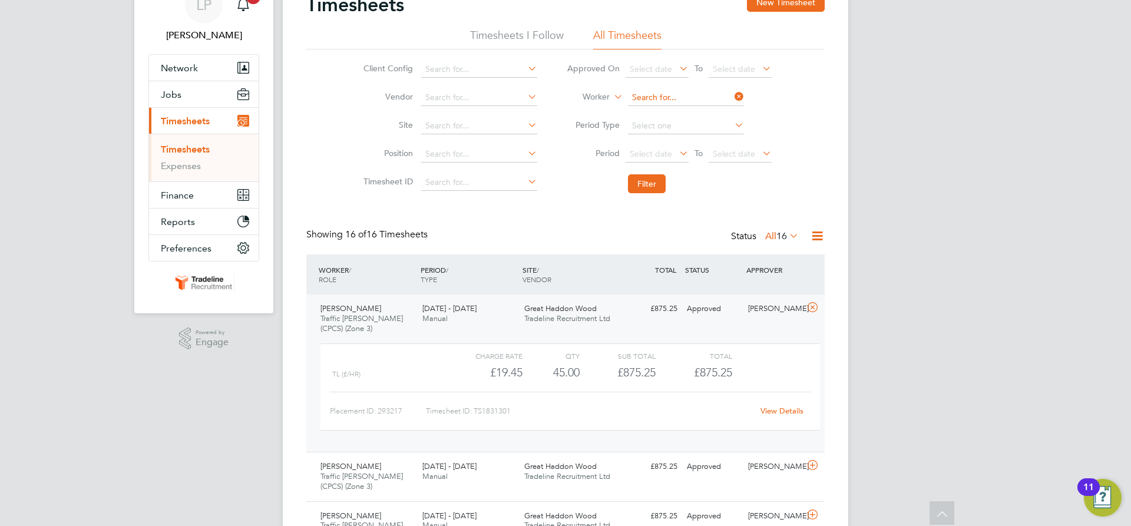
click at [671, 100] on input at bounding box center [686, 98] width 116 height 16
click at [678, 115] on li "[PERSON_NAME] [PERSON_NAME]" at bounding box center [685, 114] width 117 height 16
type input "[PERSON_NAME]"
click at [654, 184] on button "Filter" at bounding box center [647, 183] width 38 height 19
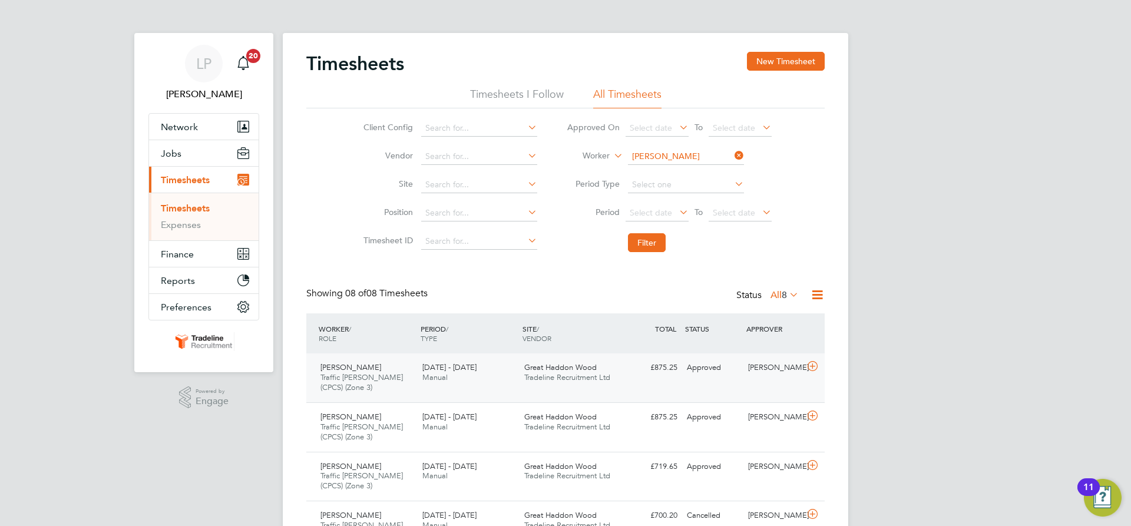
click at [571, 379] on span "Tradeline Recruitment Ltd" at bounding box center [567, 377] width 86 height 10
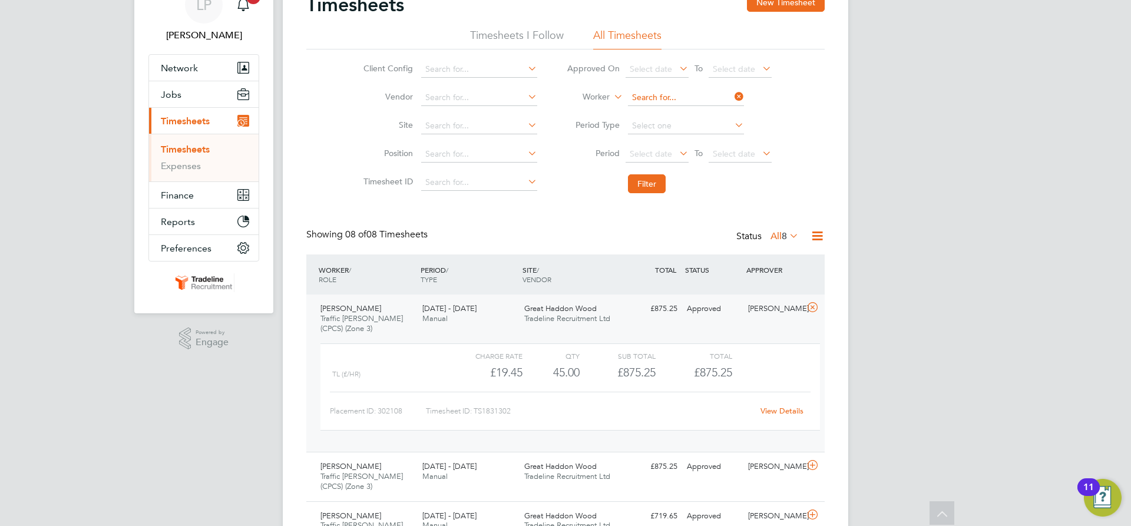
click at [690, 95] on input at bounding box center [686, 98] width 116 height 16
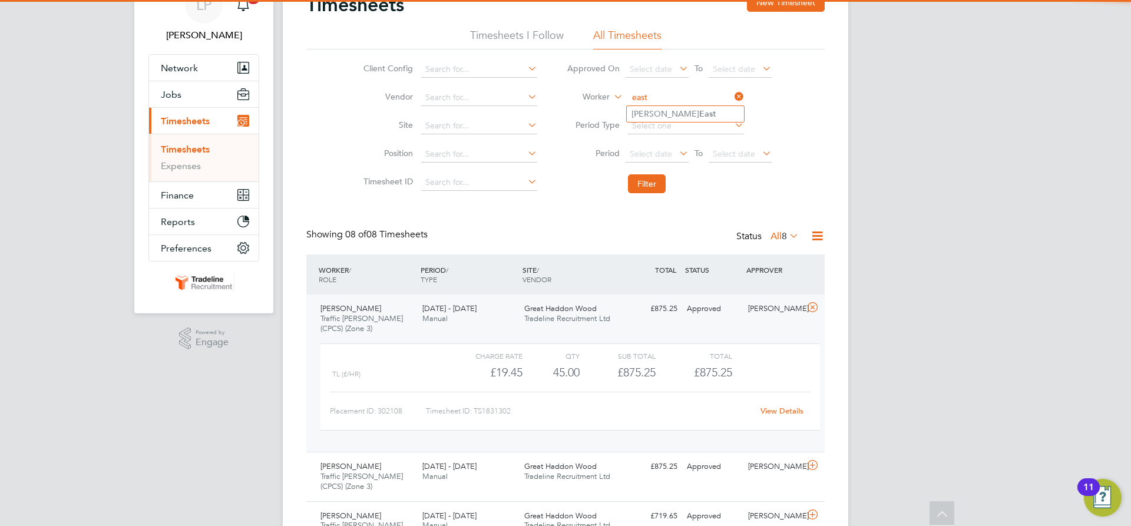
type input "east"
click at [662, 121] on ul "[PERSON_NAME] East" at bounding box center [685, 113] width 118 height 17
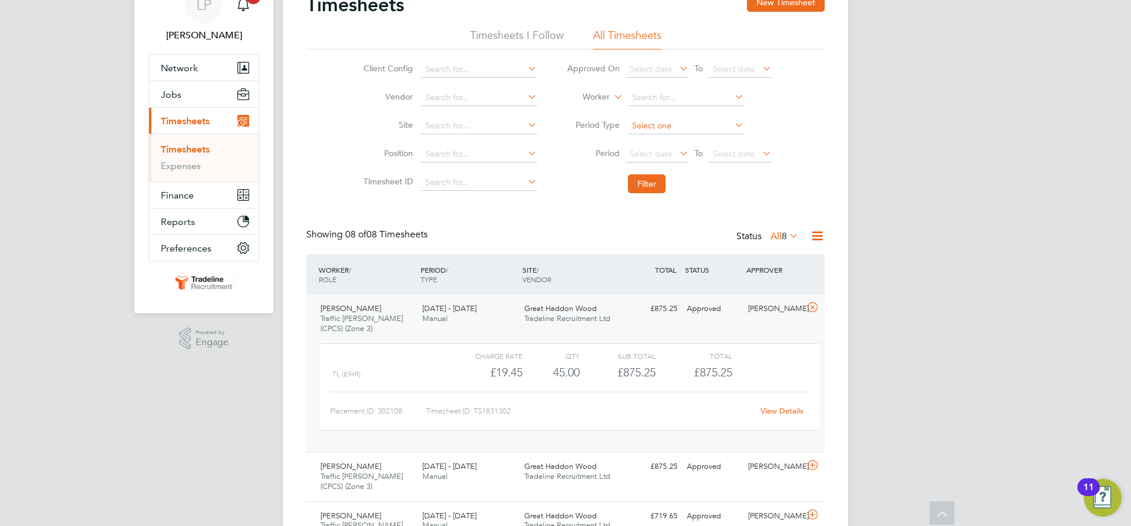
click at [663, 118] on input at bounding box center [686, 126] width 116 height 16
click at [648, 94] on input at bounding box center [686, 98] width 116 height 16
click at [650, 111] on li "[PERSON_NAME] East" at bounding box center [685, 114] width 117 height 16
type input "[PERSON_NAME] East"
click at [653, 180] on button "Filter" at bounding box center [647, 183] width 38 height 19
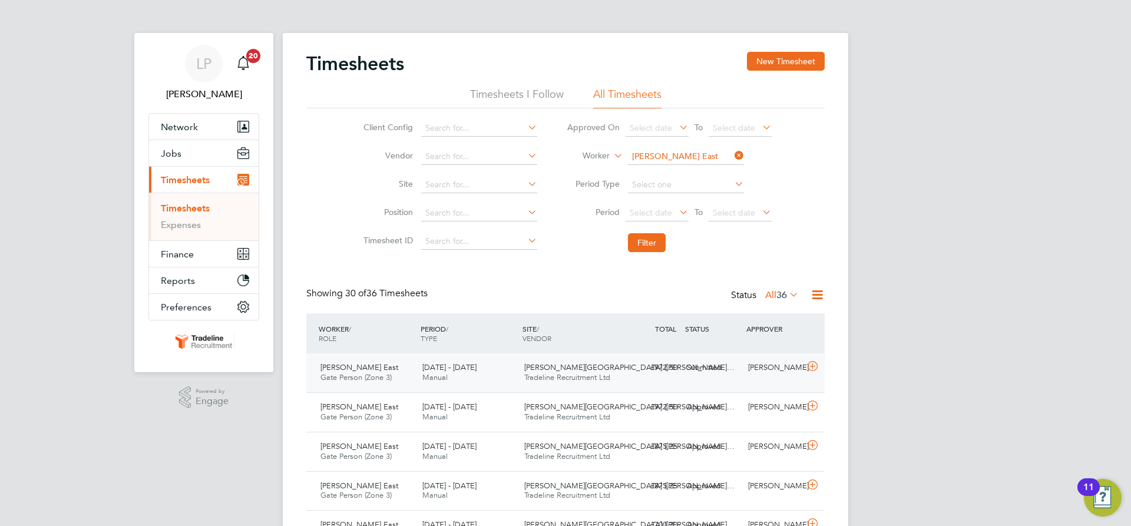
click at [562, 370] on span "[PERSON_NAME][GEOGRAPHIC_DATA] ([PERSON_NAME]…" at bounding box center [629, 367] width 210 height 10
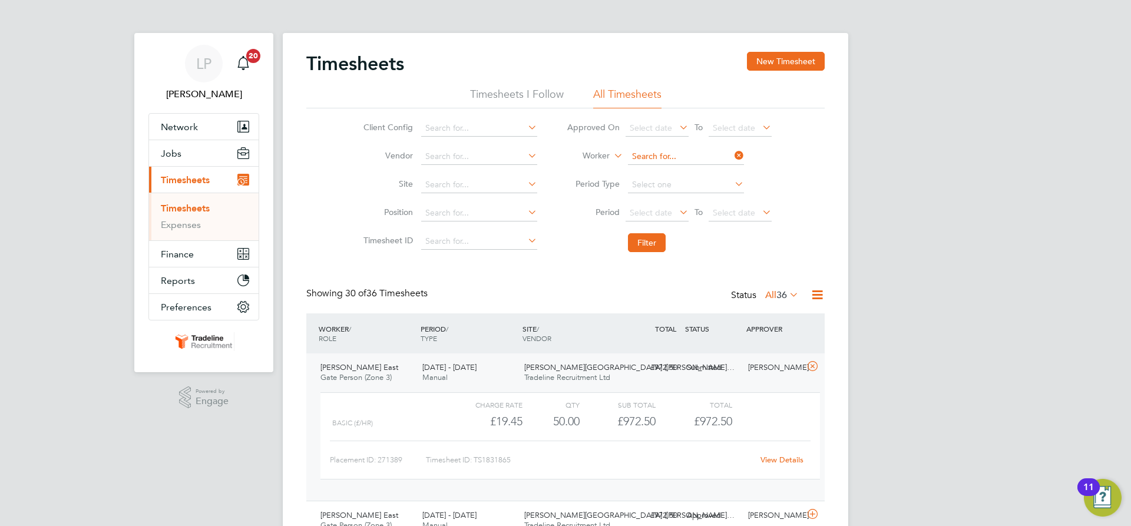
click at [674, 161] on input at bounding box center [686, 156] width 116 height 16
click at [673, 166] on li "[PERSON_NAME]" at bounding box center [685, 173] width 117 height 16
type input "[PERSON_NAME]"
click at [649, 249] on button "Filter" at bounding box center [647, 242] width 38 height 19
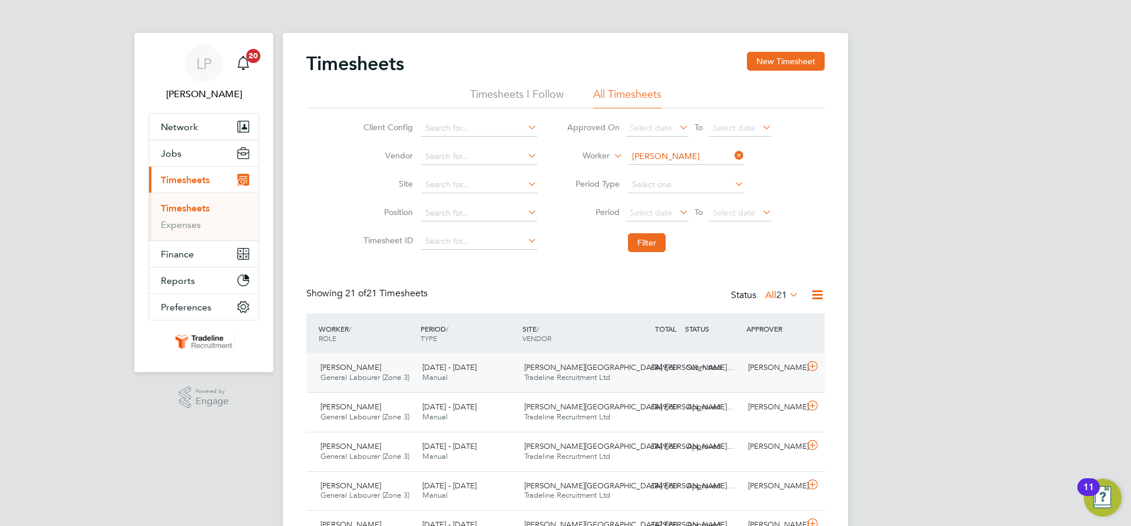
click at [623, 375] on div "£849.60 Submitted" at bounding box center [651, 367] width 61 height 19
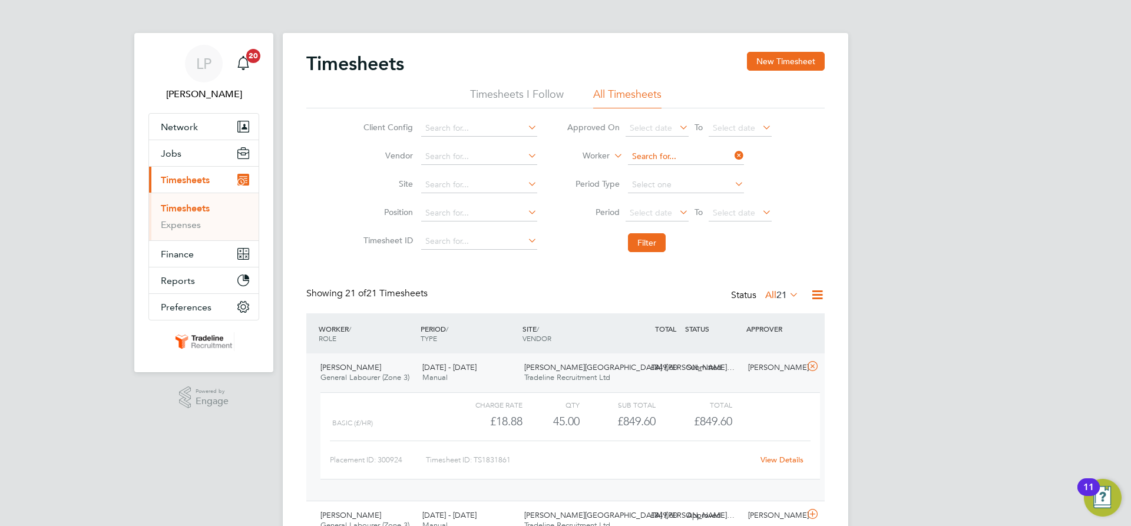
click at [679, 157] on input at bounding box center [686, 156] width 116 height 16
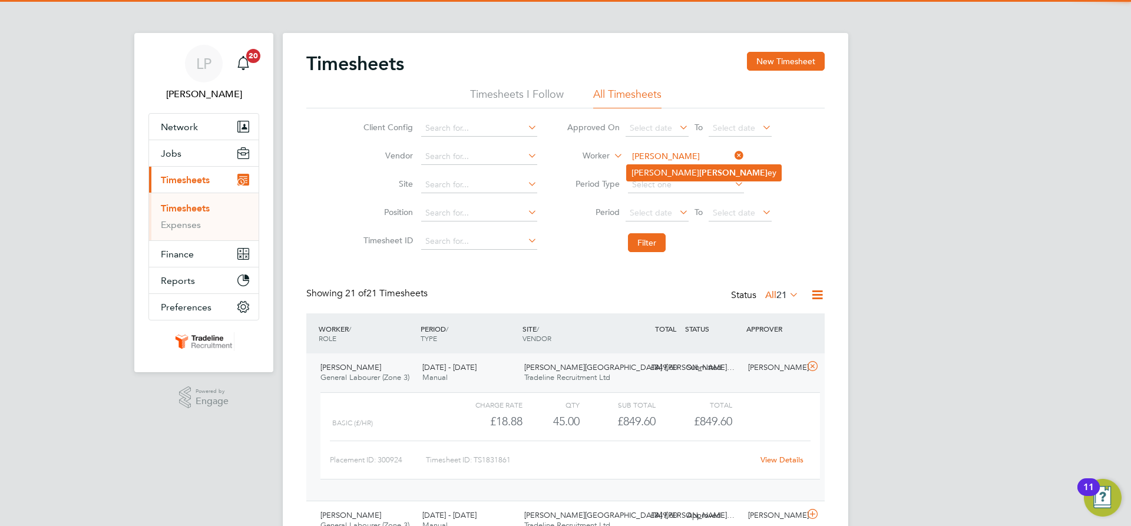
click at [675, 173] on li "[PERSON_NAME] ey" at bounding box center [704, 173] width 154 height 16
type input "[PERSON_NAME]"
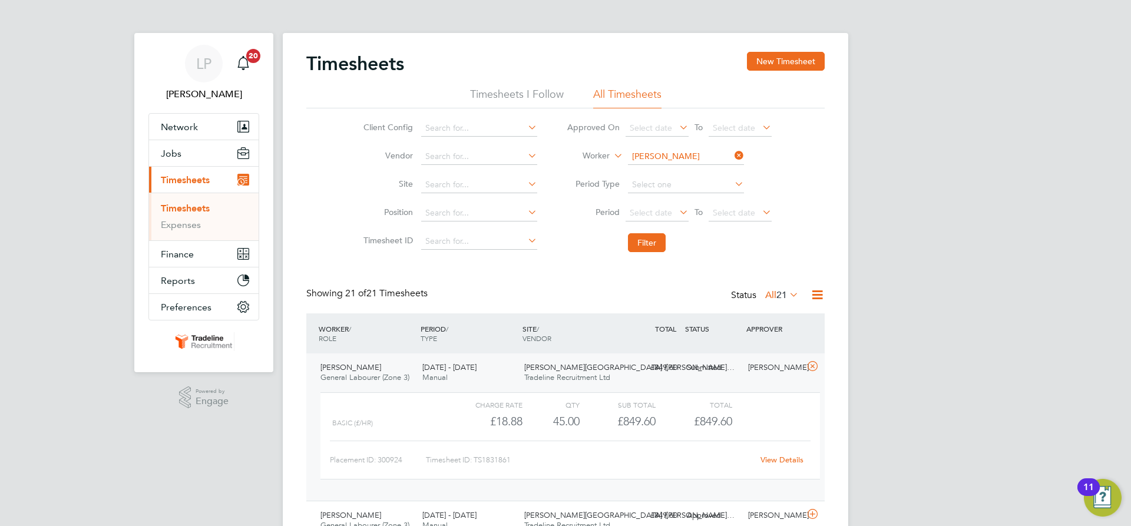
click at [644, 232] on li "Filter" at bounding box center [669, 242] width 234 height 31
click at [647, 239] on button "Filter" at bounding box center [647, 242] width 38 height 19
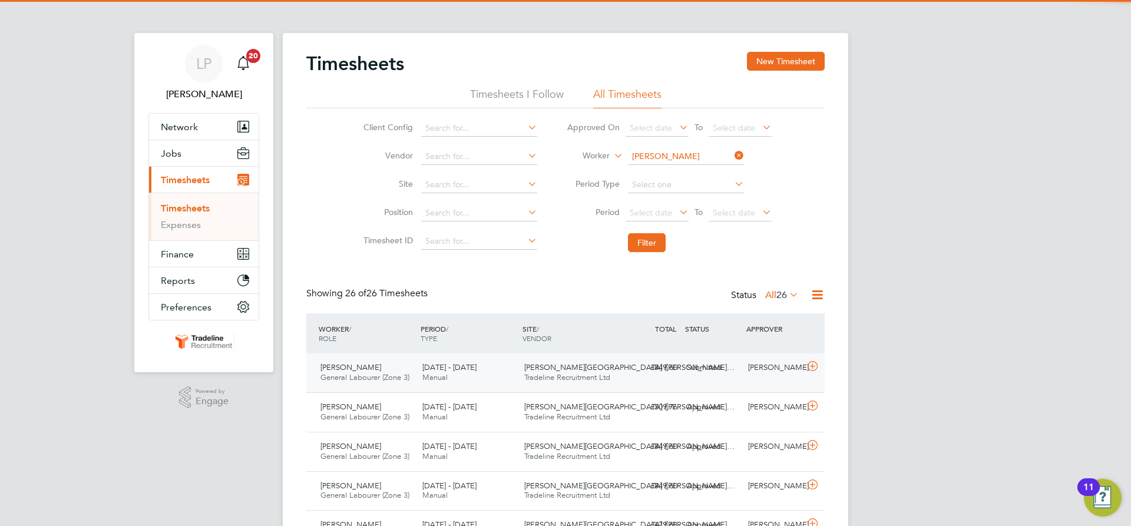
click at [591, 374] on span "Tradeline Recruitment Ltd" at bounding box center [567, 377] width 86 height 10
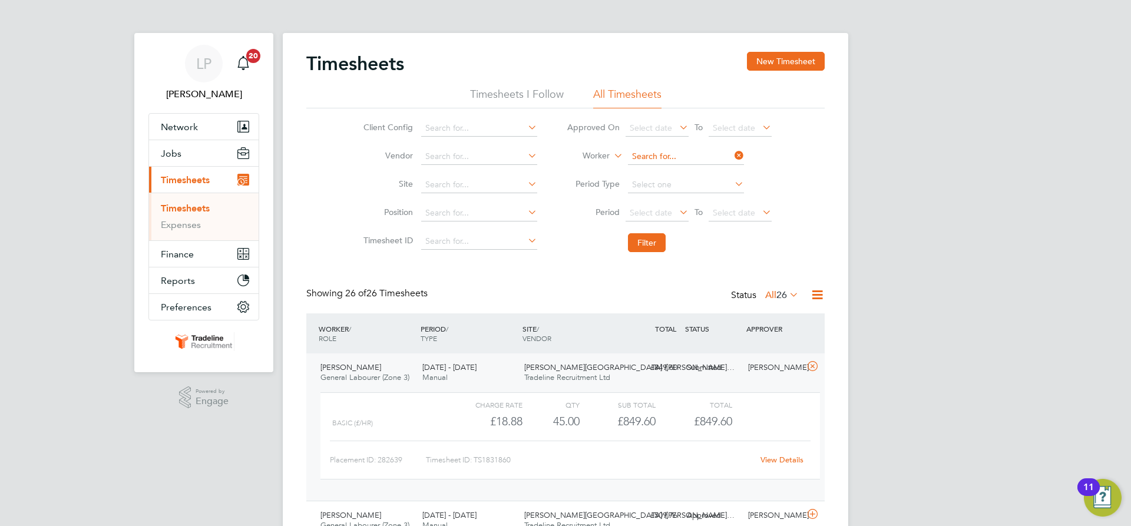
click at [693, 158] on input at bounding box center [686, 156] width 116 height 16
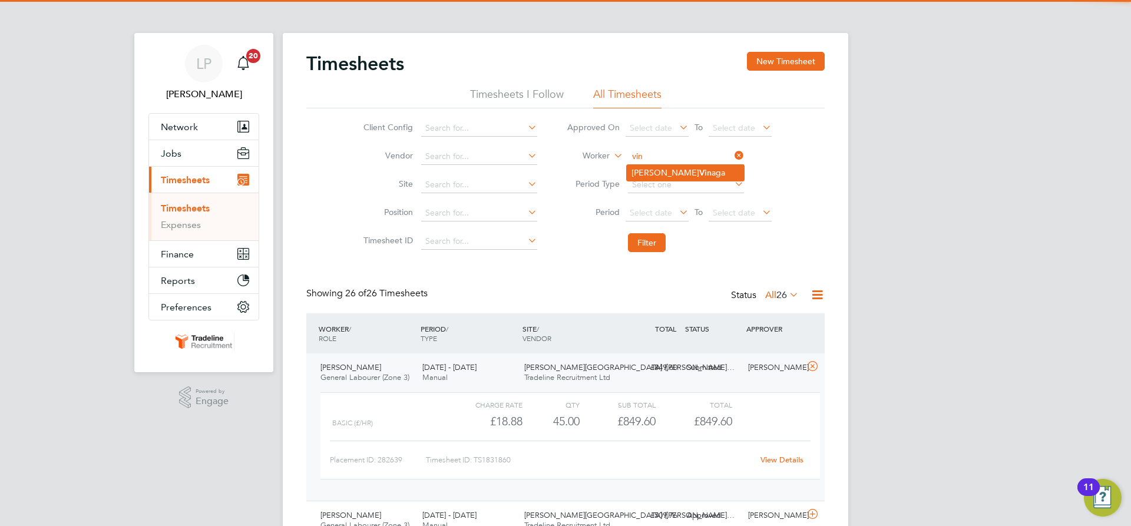
click at [687, 177] on li "[PERSON_NAME]" at bounding box center [685, 173] width 117 height 16
type input "[PERSON_NAME]"
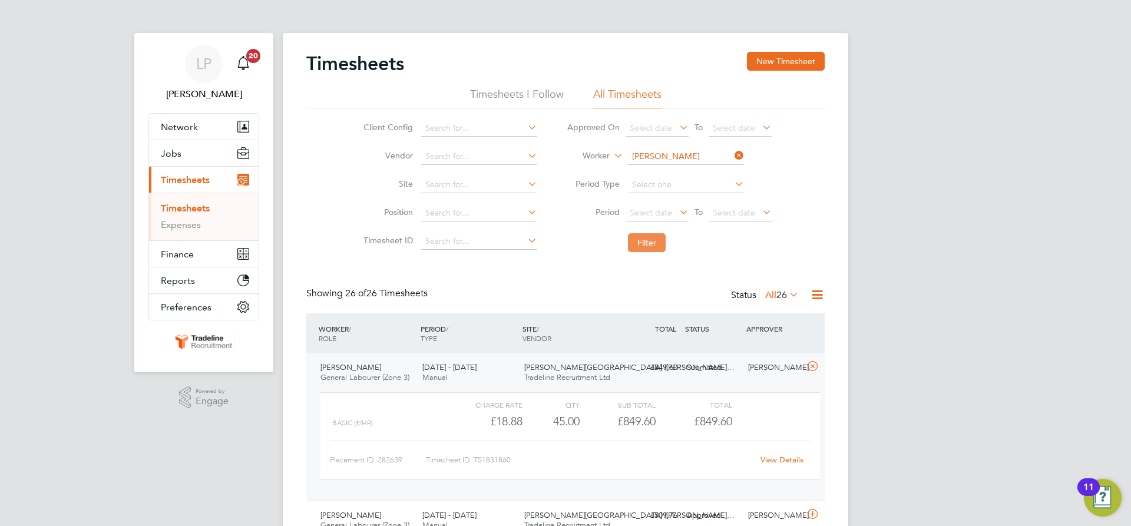
click at [649, 237] on button "Filter" at bounding box center [647, 242] width 38 height 19
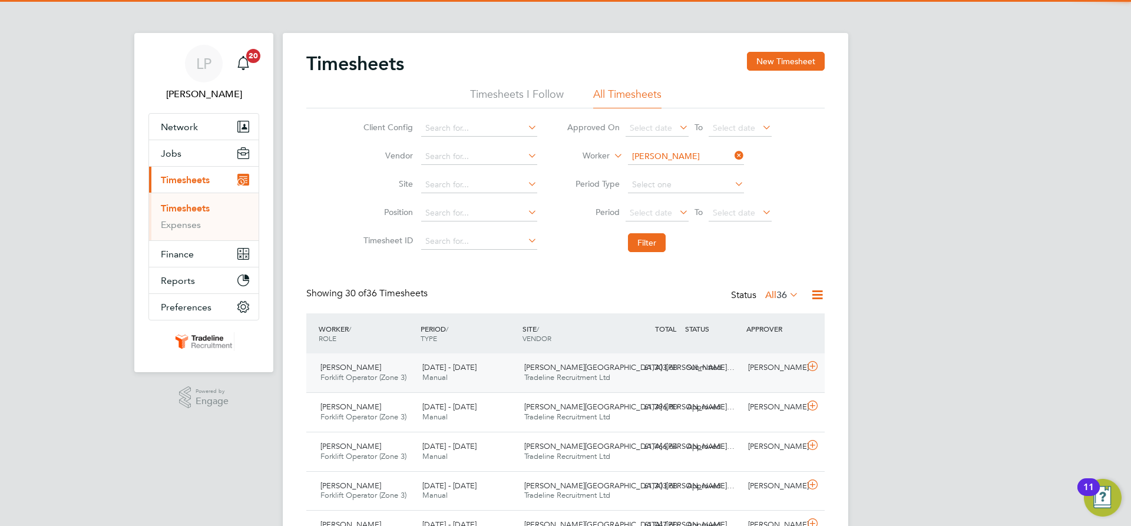
click at [662, 365] on div "£1,303.68 Submitted" at bounding box center [651, 367] width 61 height 19
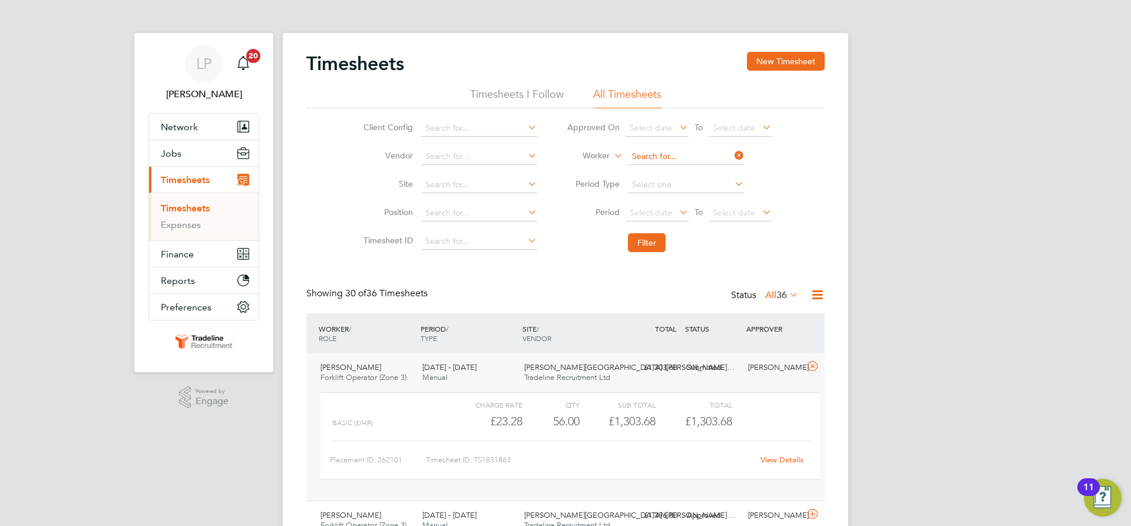
click at [678, 153] on input at bounding box center [686, 156] width 116 height 16
click at [674, 186] on li "[PERSON_NAME]" at bounding box center [699, 189] width 145 height 16
type input "[PERSON_NAME]"
click at [646, 243] on button "Filter" at bounding box center [647, 242] width 38 height 19
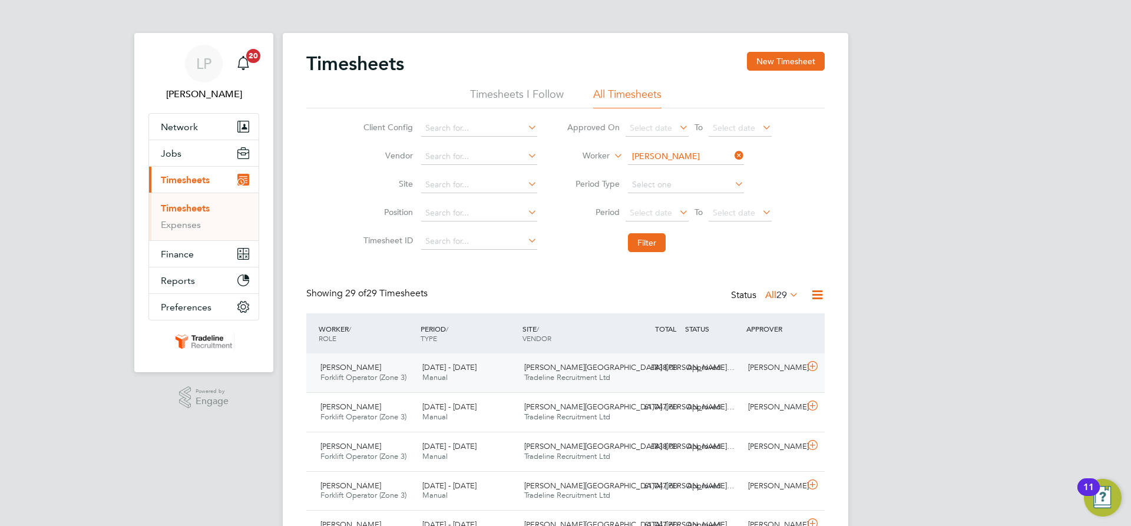
click at [638, 376] on div "£838.08 Approved" at bounding box center [651, 367] width 61 height 19
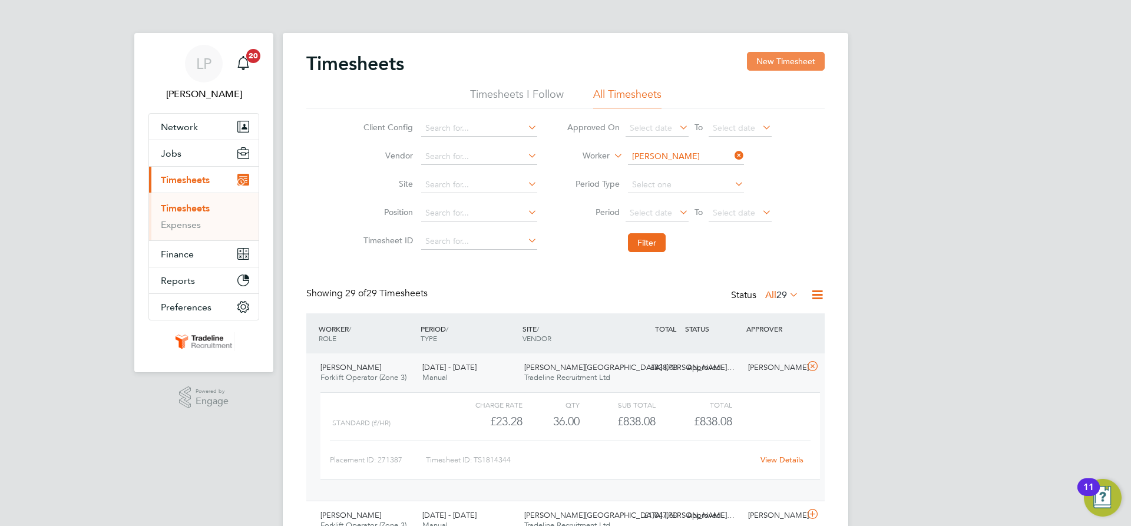
click at [769, 62] on button "New Timesheet" at bounding box center [786, 61] width 78 height 19
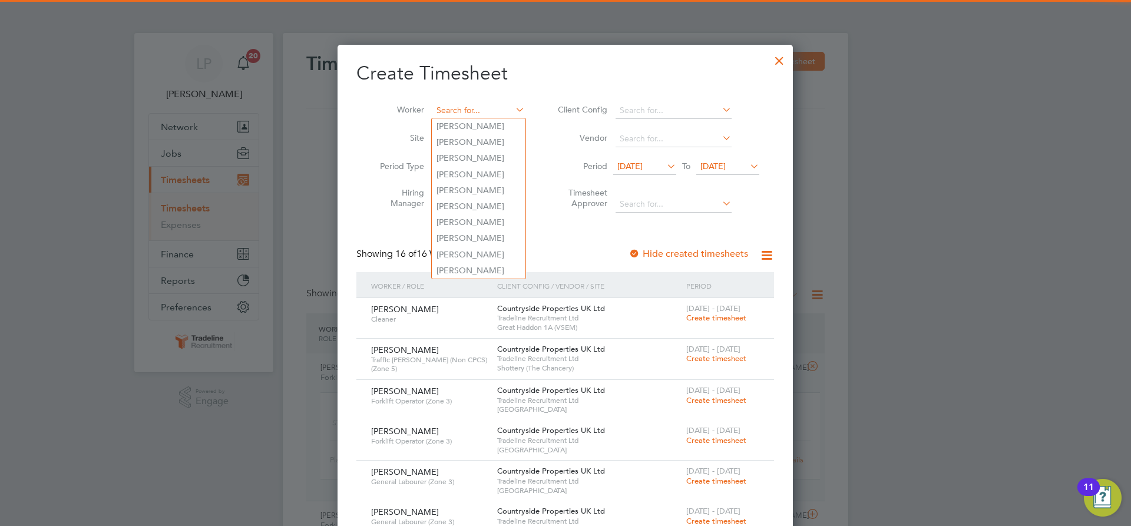
click at [472, 105] on input at bounding box center [478, 110] width 92 height 16
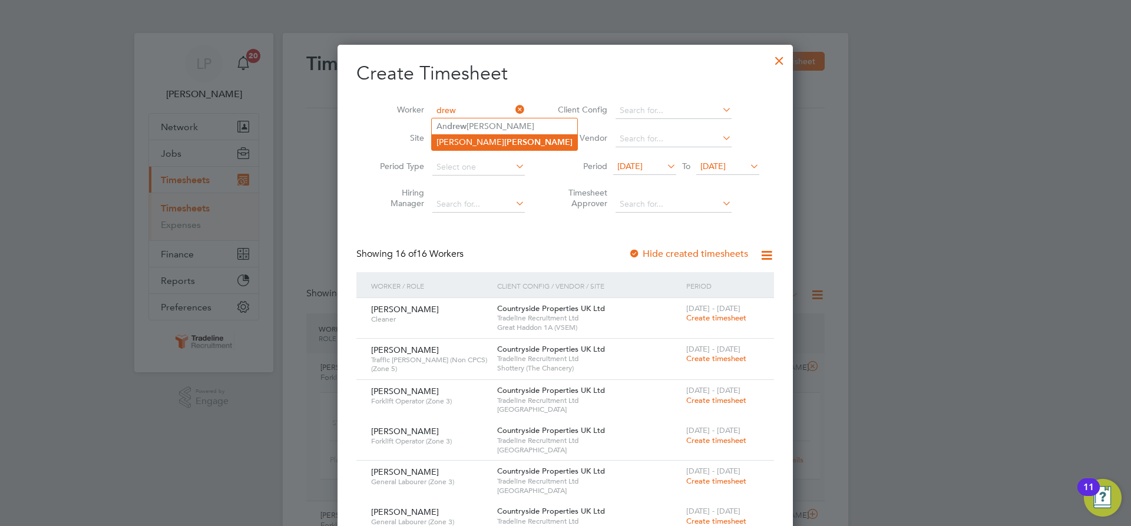
click at [504, 137] on b "[PERSON_NAME]" at bounding box center [538, 142] width 68 height 10
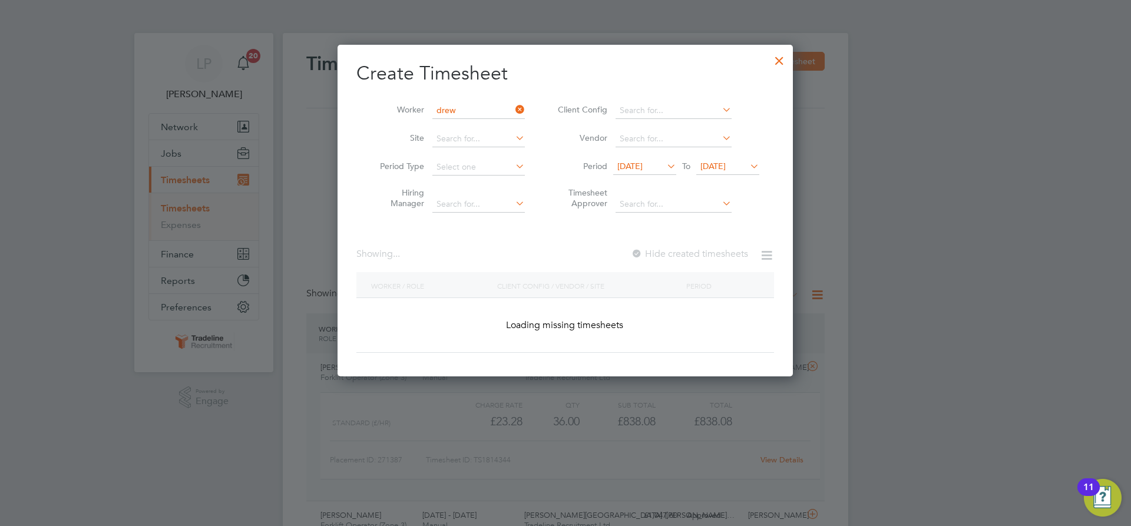
type input "[PERSON_NAME]"
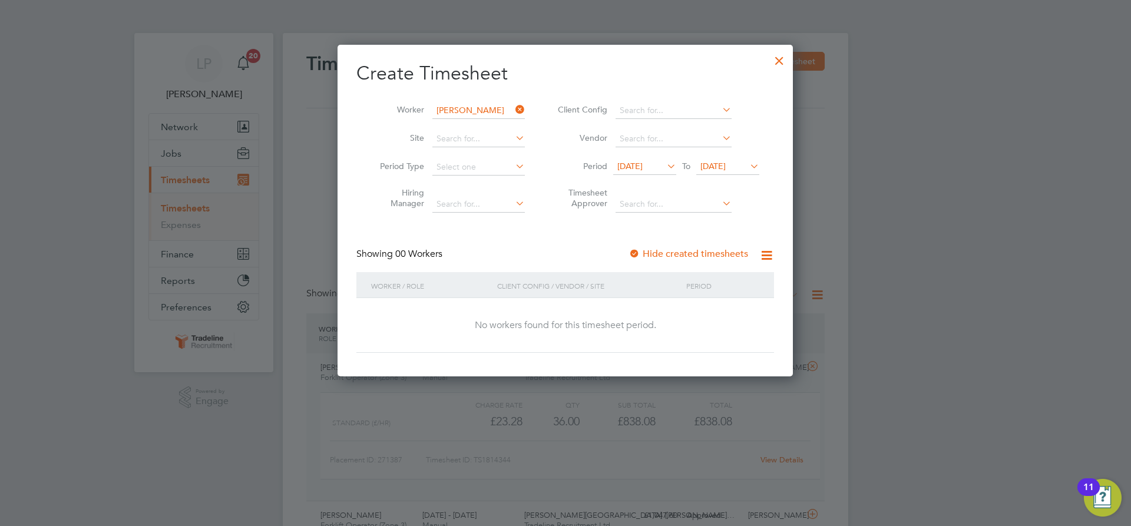
click at [636, 257] on div at bounding box center [634, 255] width 12 height 12
click at [712, 165] on span "[DATE]" at bounding box center [712, 166] width 25 height 11
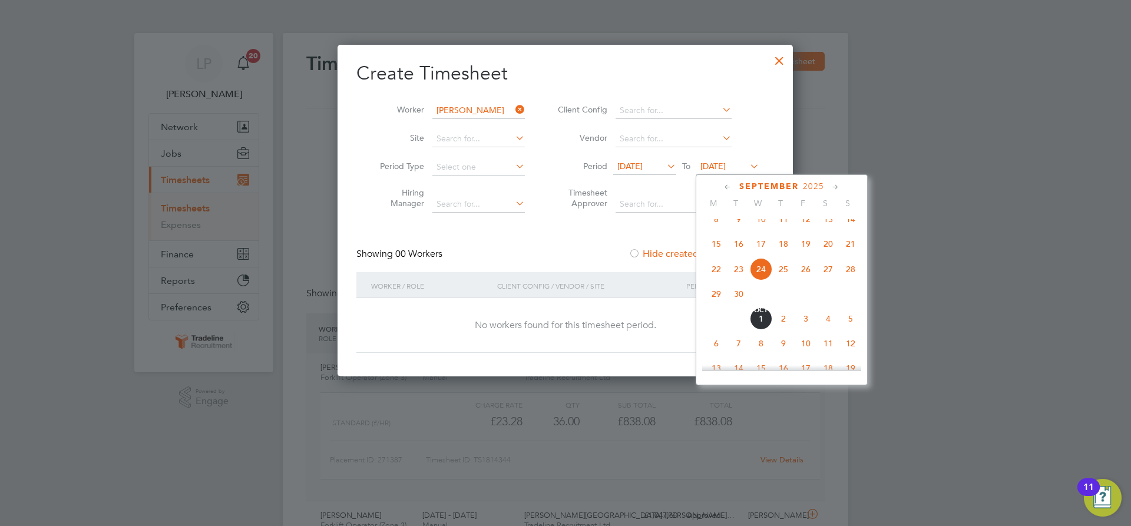
click at [804, 352] on span "10" at bounding box center [805, 343] width 22 height 22
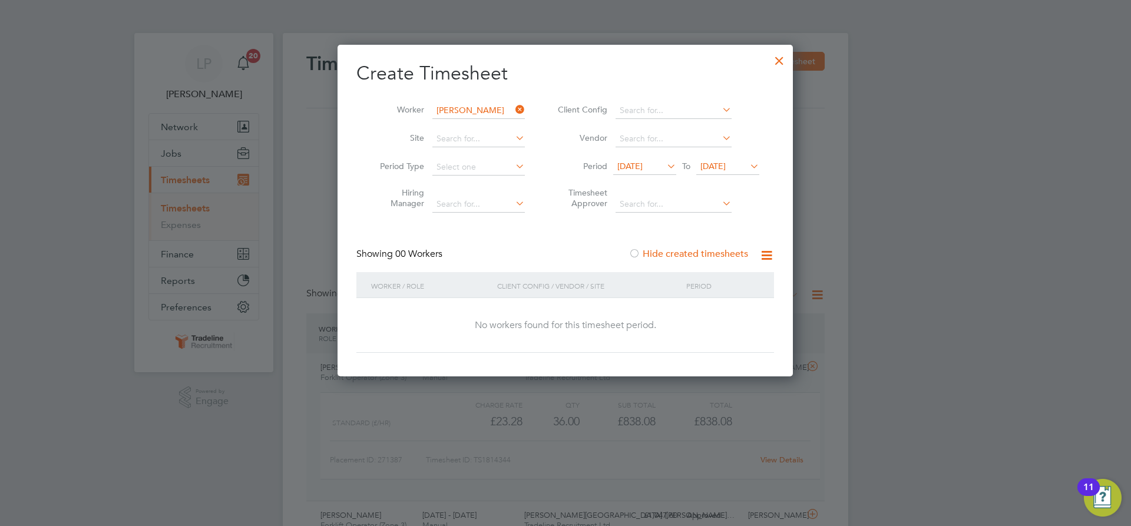
click at [783, 64] on div at bounding box center [779, 57] width 21 height 21
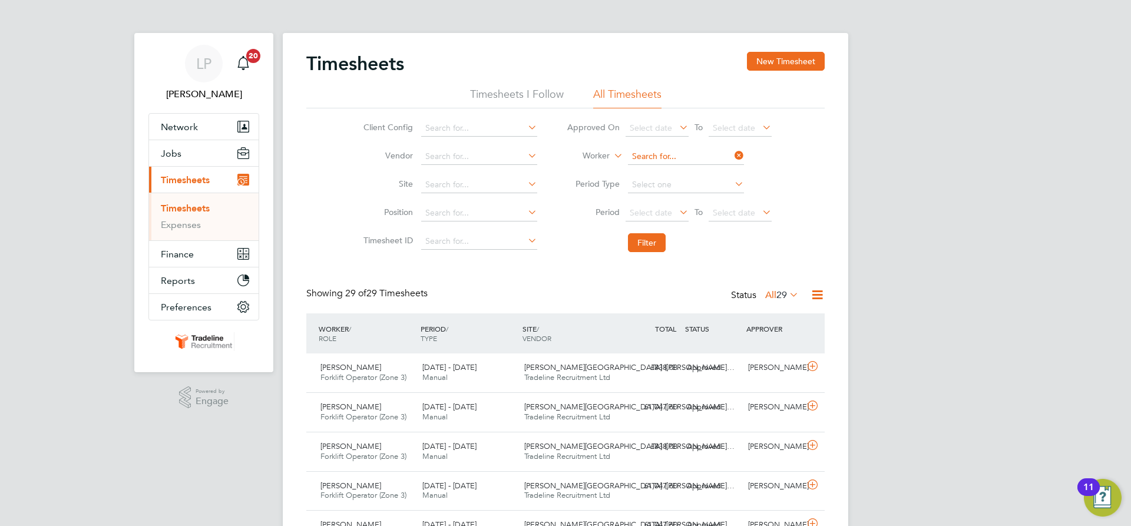
click at [639, 158] on input at bounding box center [686, 156] width 116 height 16
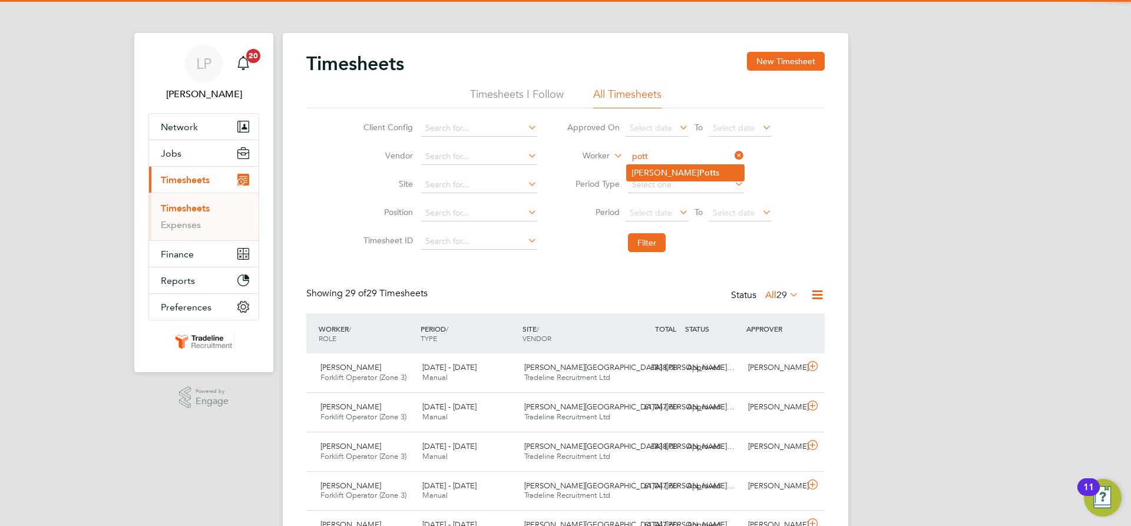
click at [648, 173] on li "[PERSON_NAME] s" at bounding box center [685, 173] width 117 height 16
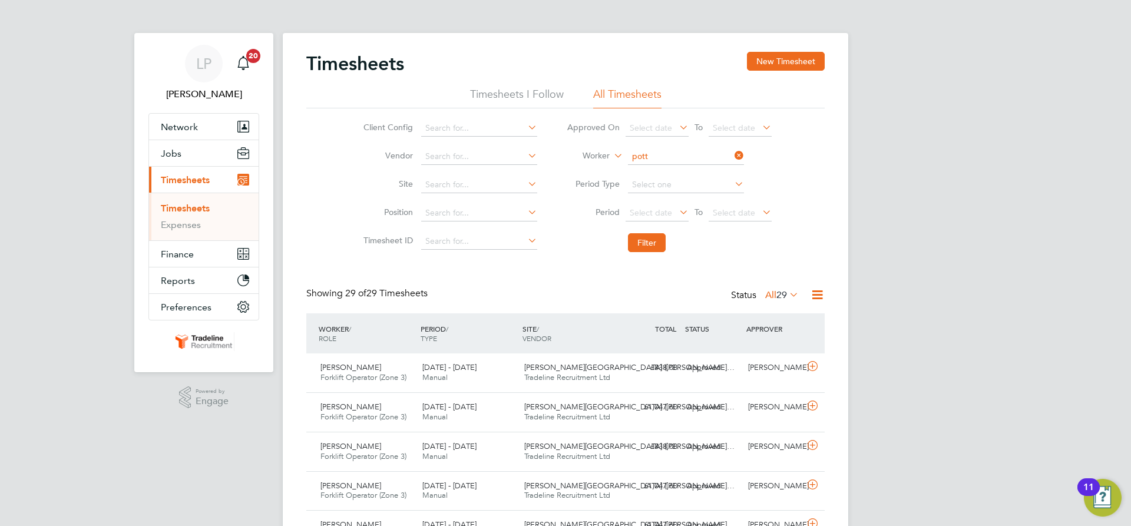
type input "[PERSON_NAME]"
click at [642, 246] on button "Filter" at bounding box center [647, 242] width 38 height 19
click at [504, 377] on div "[DATE] - [DATE] Manual" at bounding box center [469, 372] width 102 height 29
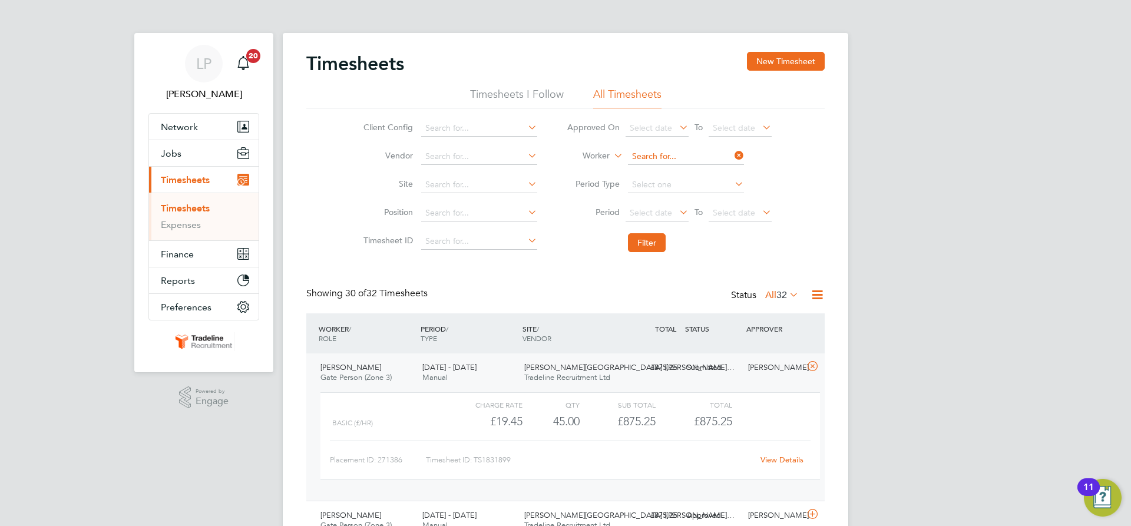
click at [638, 153] on input at bounding box center [686, 156] width 116 height 16
click at [656, 173] on li "[PERSON_NAME] [PERSON_NAME]" at bounding box center [685, 173] width 117 height 16
type input "[PERSON_NAME]"
click at [649, 241] on button "Filter" at bounding box center [647, 242] width 38 height 19
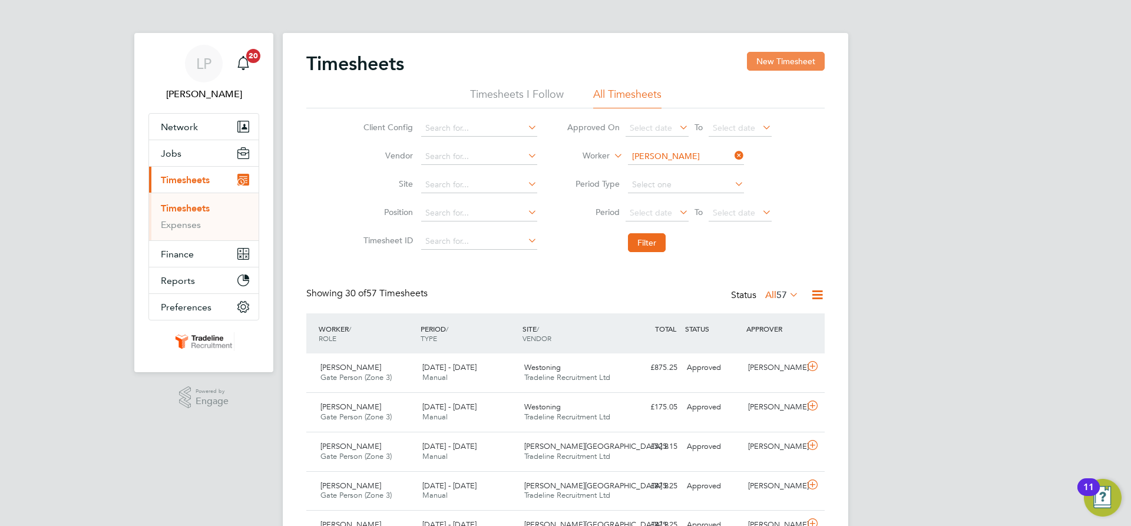
click at [777, 53] on button "New Timesheet" at bounding box center [786, 61] width 78 height 19
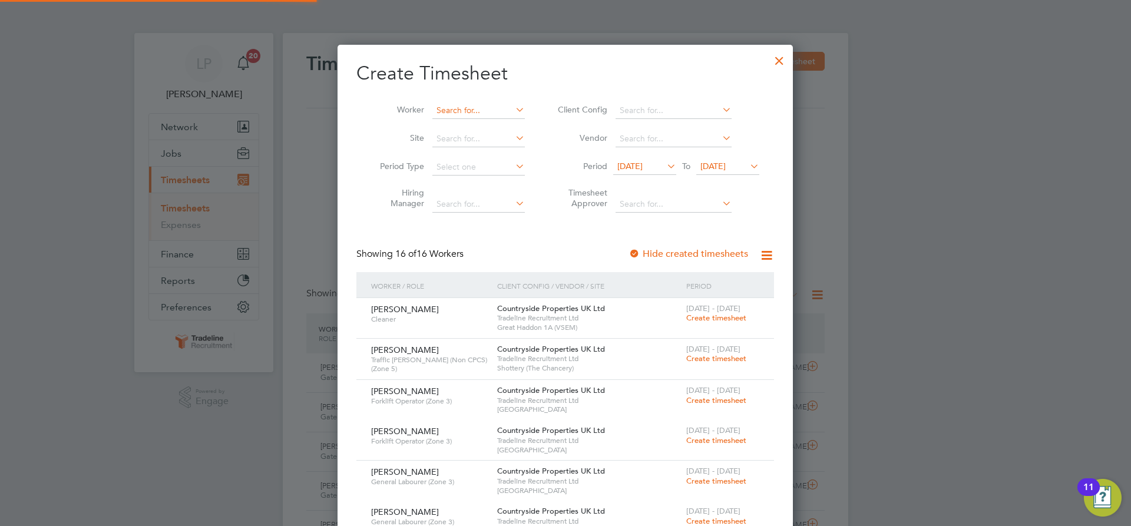
click at [449, 112] on input at bounding box center [478, 110] width 92 height 16
click at [454, 125] on li "[PERSON_NAME] [PERSON_NAME]" at bounding box center [487, 126] width 111 height 16
type input "[PERSON_NAME]"
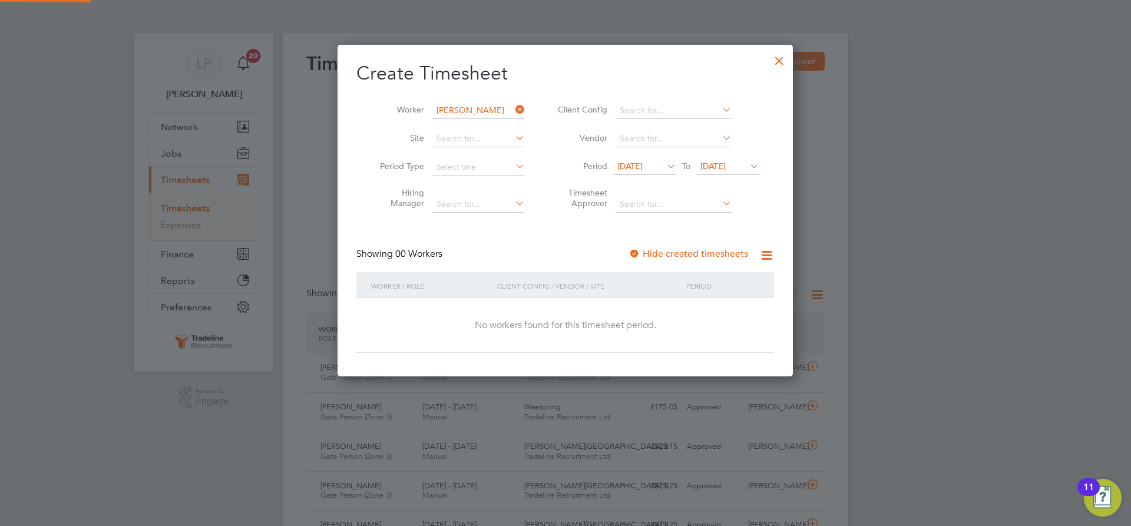
click at [725, 167] on span "[DATE]" at bounding box center [712, 166] width 25 height 11
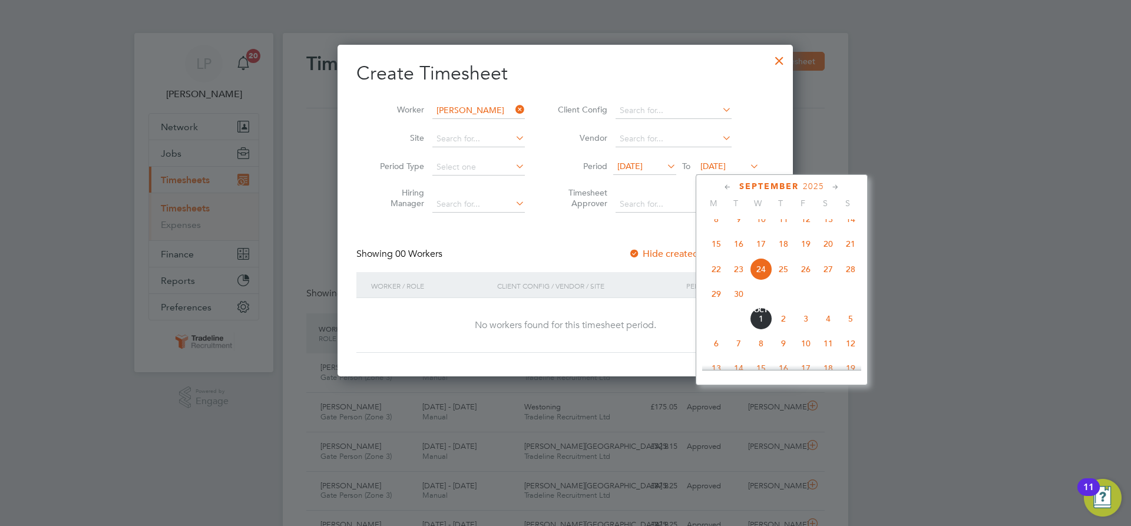
click at [803, 355] on span "10" at bounding box center [805, 343] width 22 height 22
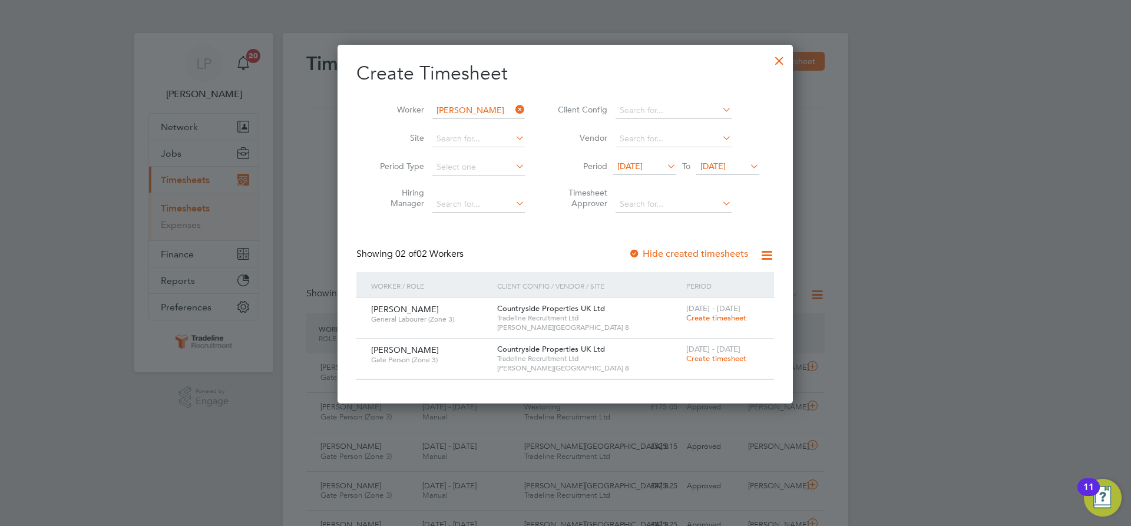
click at [705, 319] on span "Create timesheet" at bounding box center [716, 318] width 60 height 10
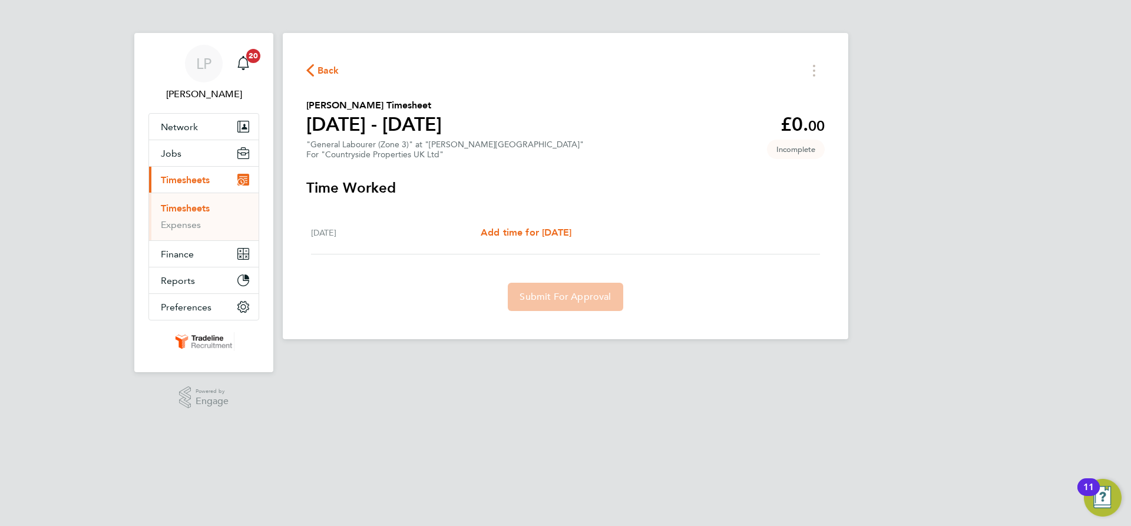
click at [556, 241] on div "[DATE] Add time for [DATE] Add time for [DATE]" at bounding box center [565, 232] width 509 height 43
click at [571, 239] on link "Add time for [DATE]" at bounding box center [526, 233] width 91 height 14
select select "30"
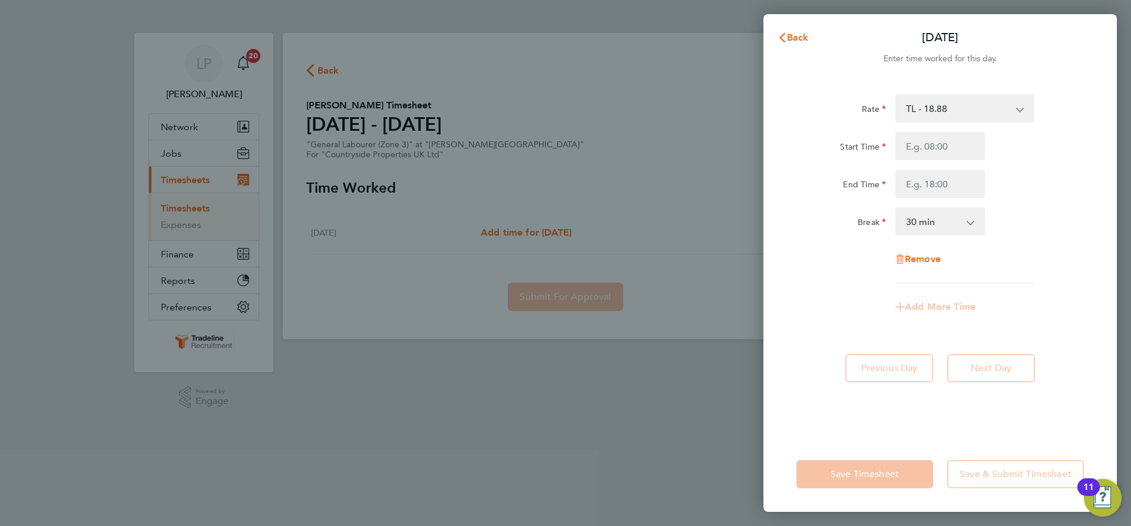
click at [1006, 111] on select "TL - 18.88" at bounding box center [957, 108] width 122 height 26
click at [1011, 109] on select "TL - 18.88" at bounding box center [957, 108] width 122 height 26
click at [803, 30] on button "Back" at bounding box center [793, 38] width 55 height 24
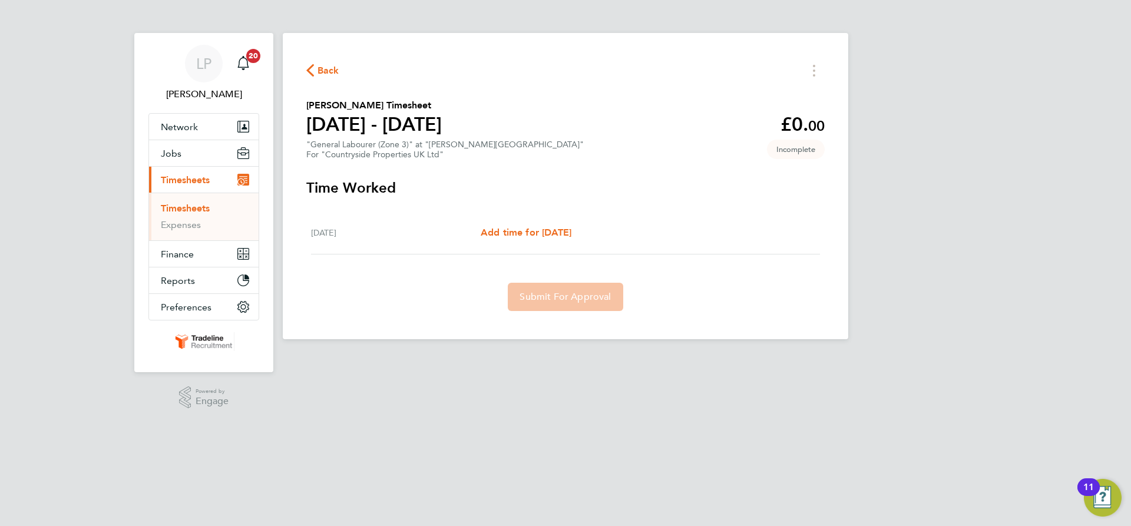
click at [201, 210] on link "Timesheets" at bounding box center [185, 208] width 49 height 11
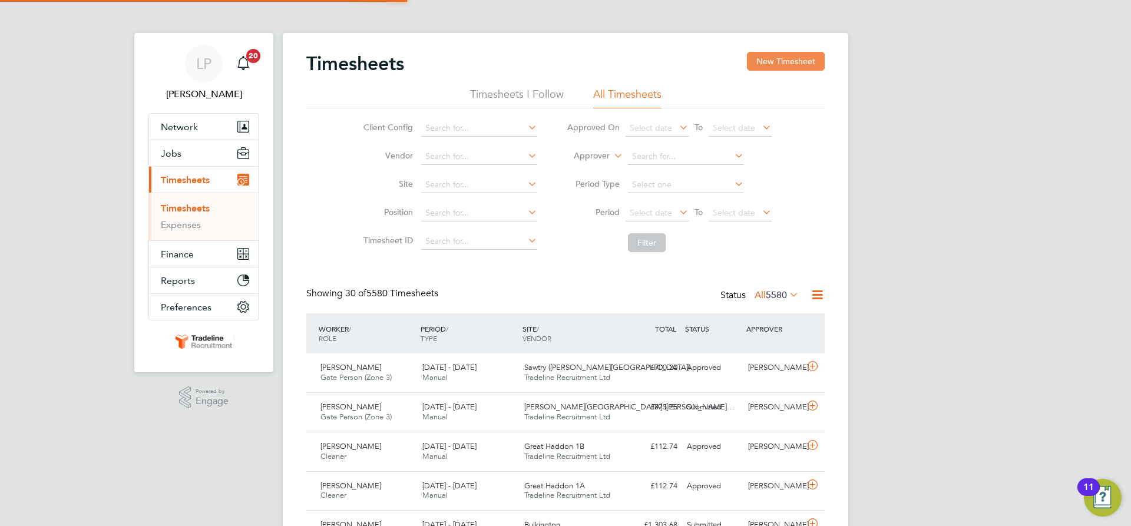
click at [807, 59] on button "New Timesheet" at bounding box center [786, 61] width 78 height 19
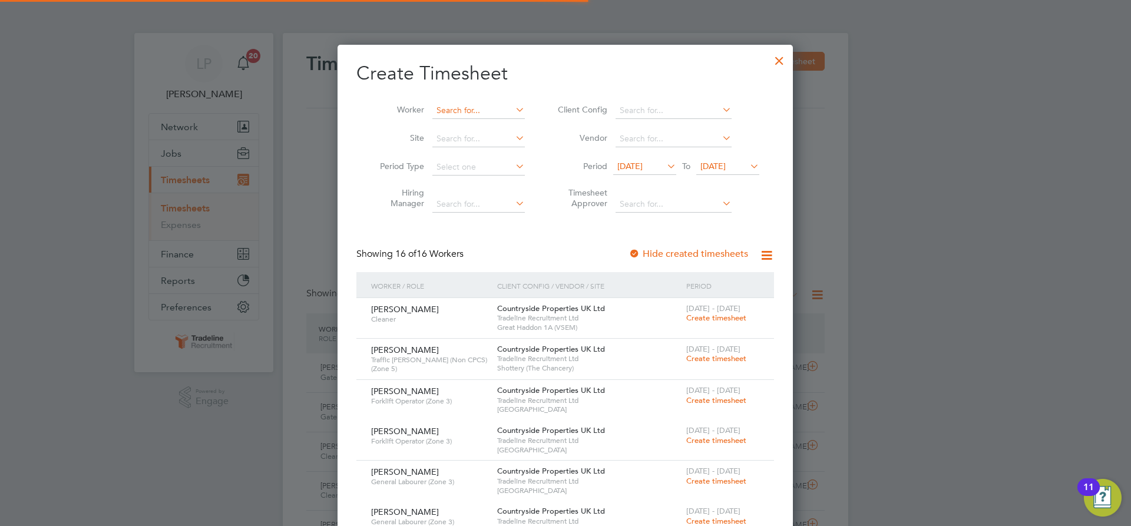
click at [481, 111] on input at bounding box center [478, 110] width 92 height 16
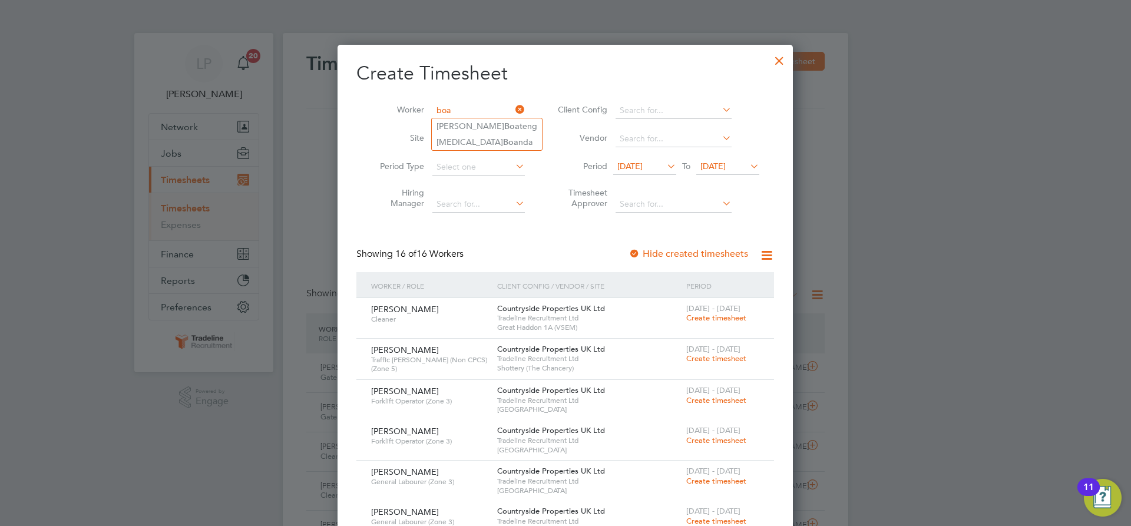
type input "boa"
click at [780, 52] on div at bounding box center [779, 57] width 21 height 21
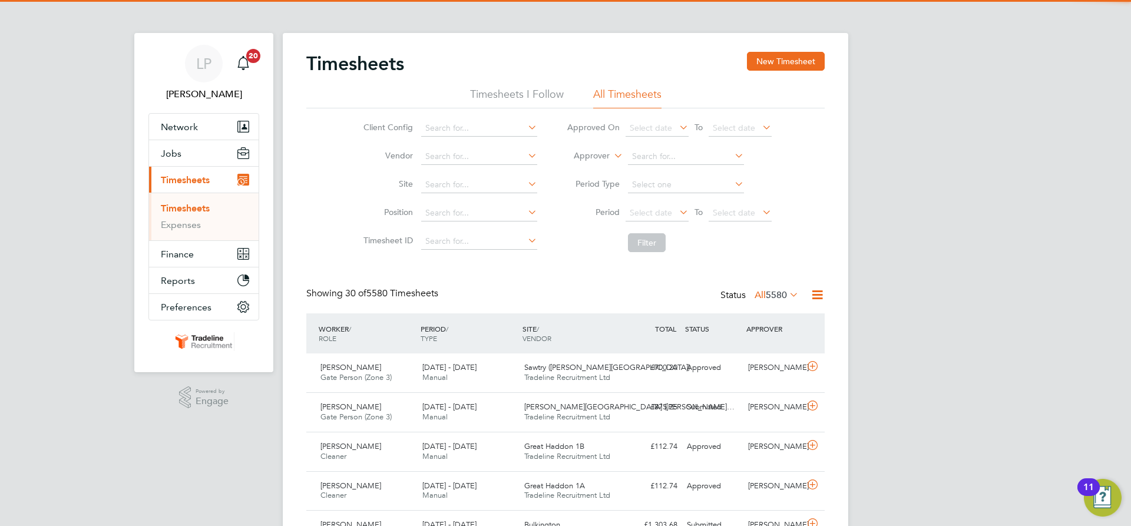
click at [575, 160] on label "Approver" at bounding box center [583, 156] width 53 height 12
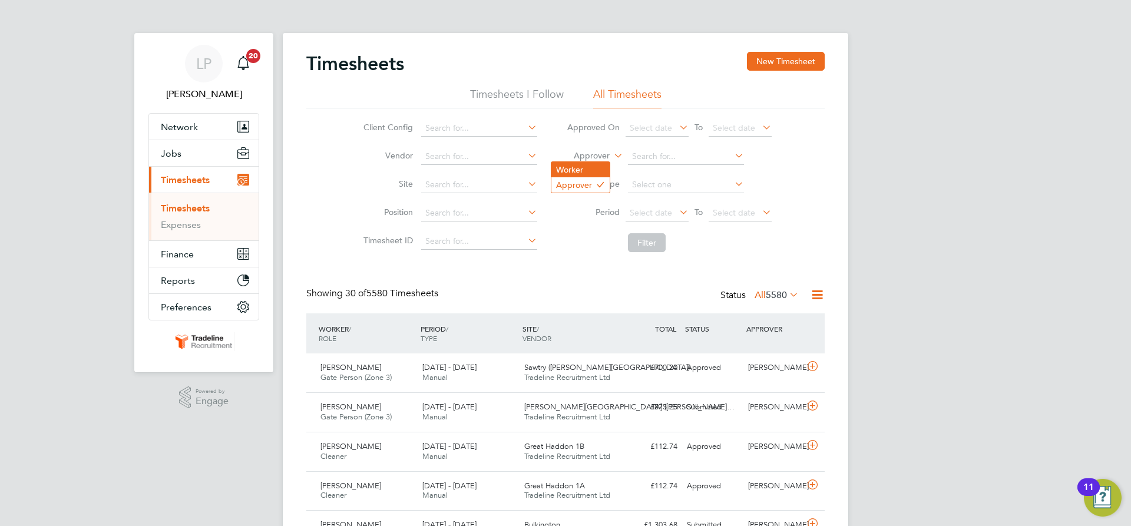
click at [584, 167] on li "Worker" at bounding box center [580, 169] width 58 height 15
click at [633, 157] on input at bounding box center [686, 156] width 116 height 16
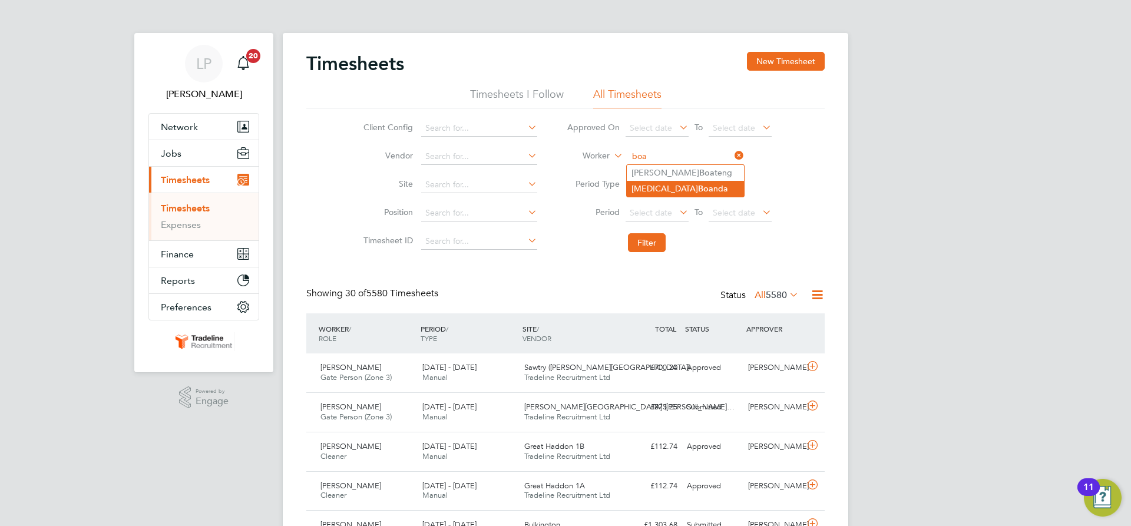
click at [649, 184] on li "[MEDICAL_DATA] Boa nda" at bounding box center [685, 189] width 117 height 16
type input "[MEDICAL_DATA][PERSON_NAME]"
click at [638, 237] on button "Filter" at bounding box center [647, 242] width 38 height 19
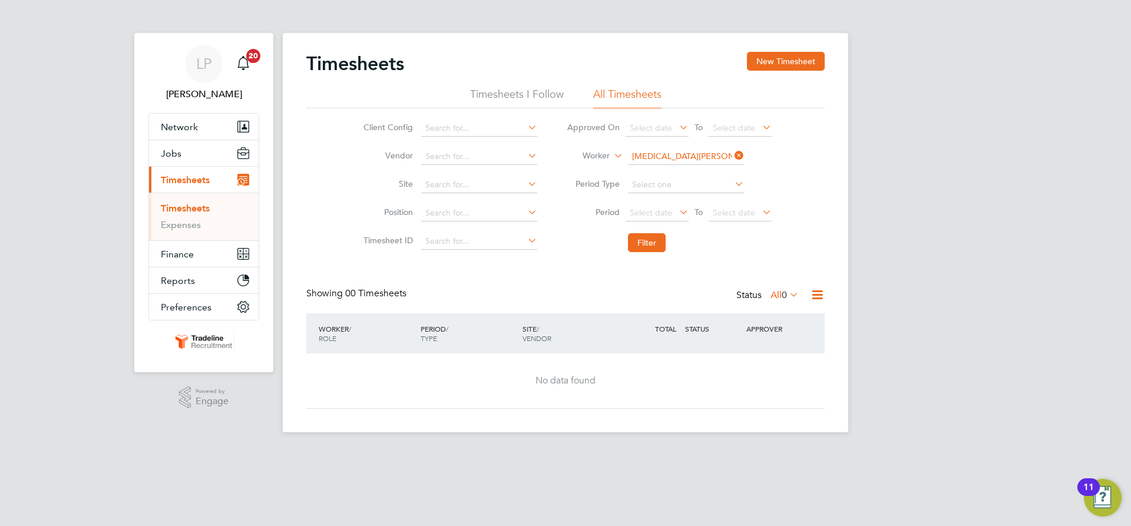
click at [759, 72] on div "Timesheets New Timesheet" at bounding box center [565, 69] width 518 height 35
click at [766, 65] on button "New Timesheet" at bounding box center [786, 61] width 78 height 19
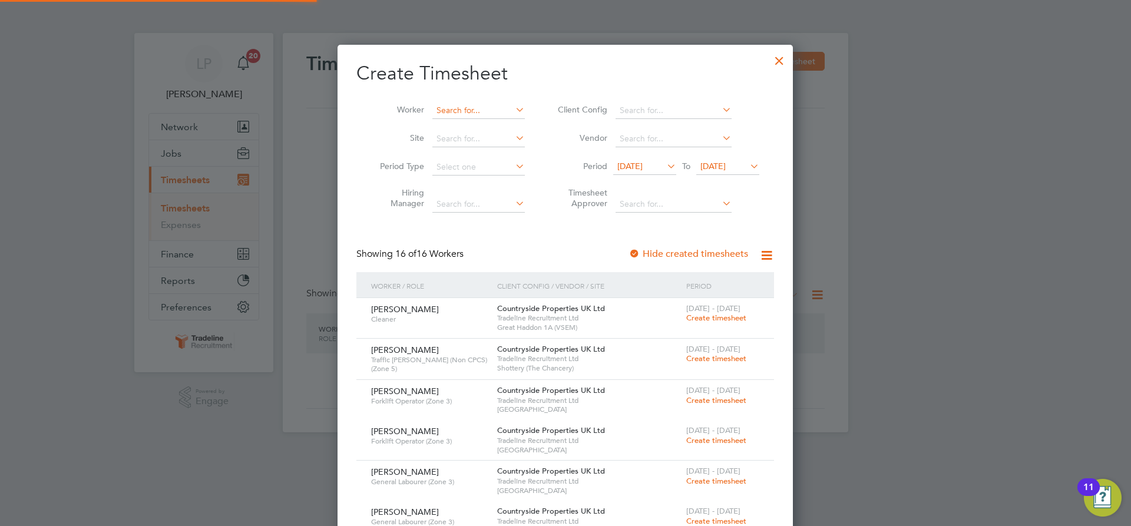
click at [458, 110] on input at bounding box center [478, 110] width 92 height 16
click at [503, 141] on b "Boa" at bounding box center [510, 142] width 15 height 10
type input "[MEDICAL_DATA][PERSON_NAME]"
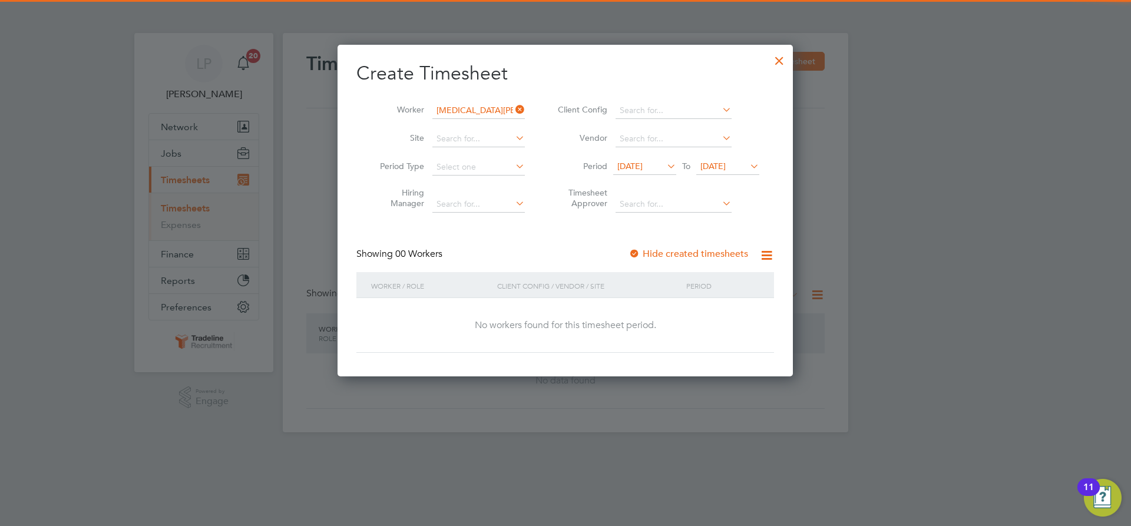
click at [630, 252] on div at bounding box center [634, 255] width 12 height 12
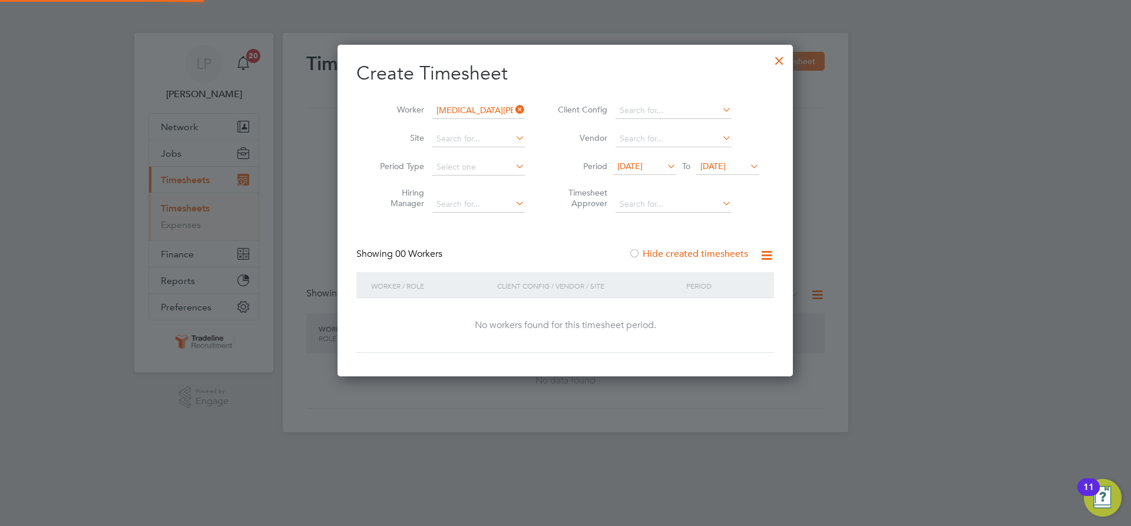
click at [726, 165] on span "[DATE]" at bounding box center [712, 166] width 25 height 11
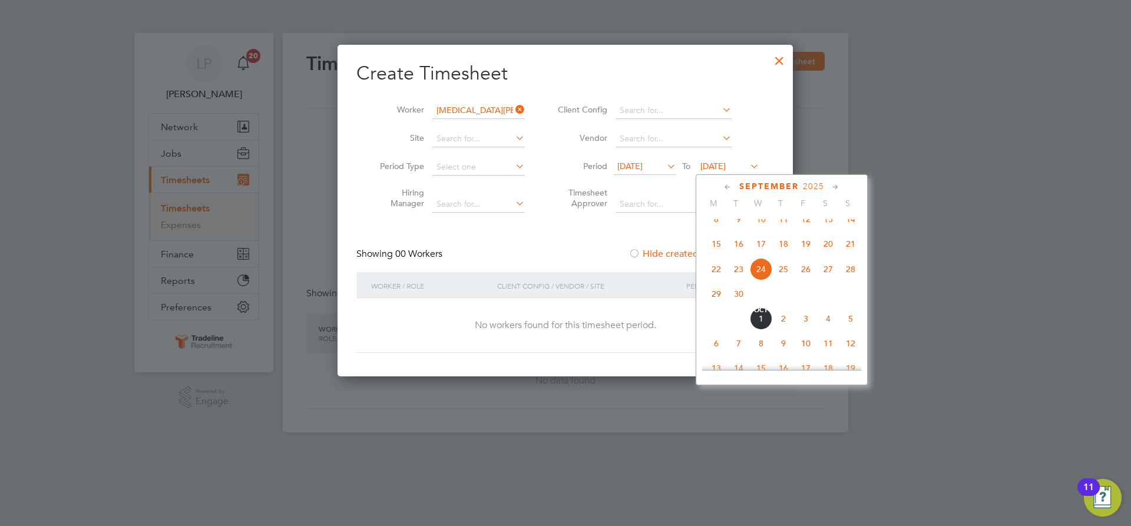
click at [785, 355] on span "9" at bounding box center [783, 343] width 22 height 22
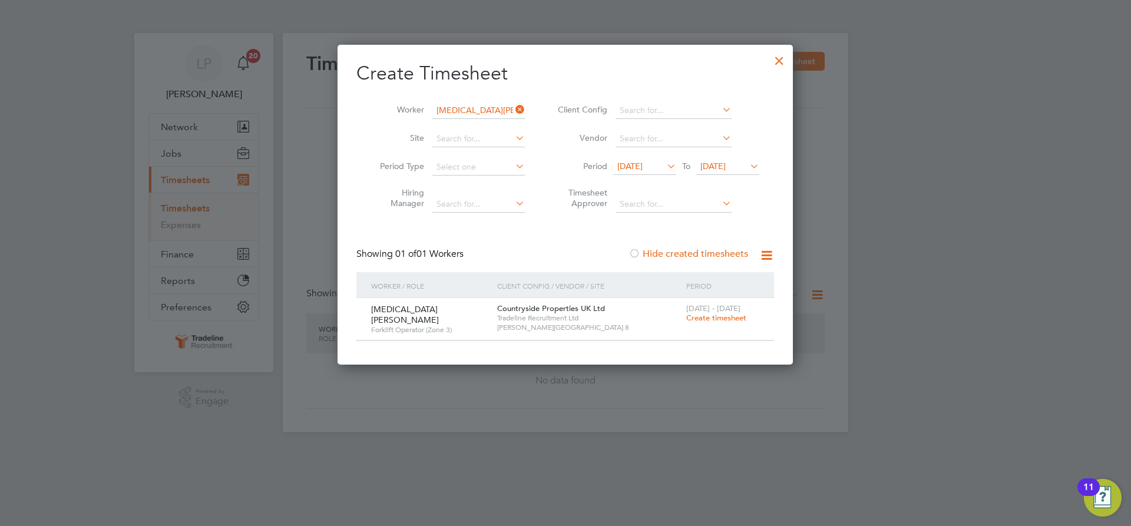
click at [737, 319] on span "Create timesheet" at bounding box center [716, 318] width 60 height 10
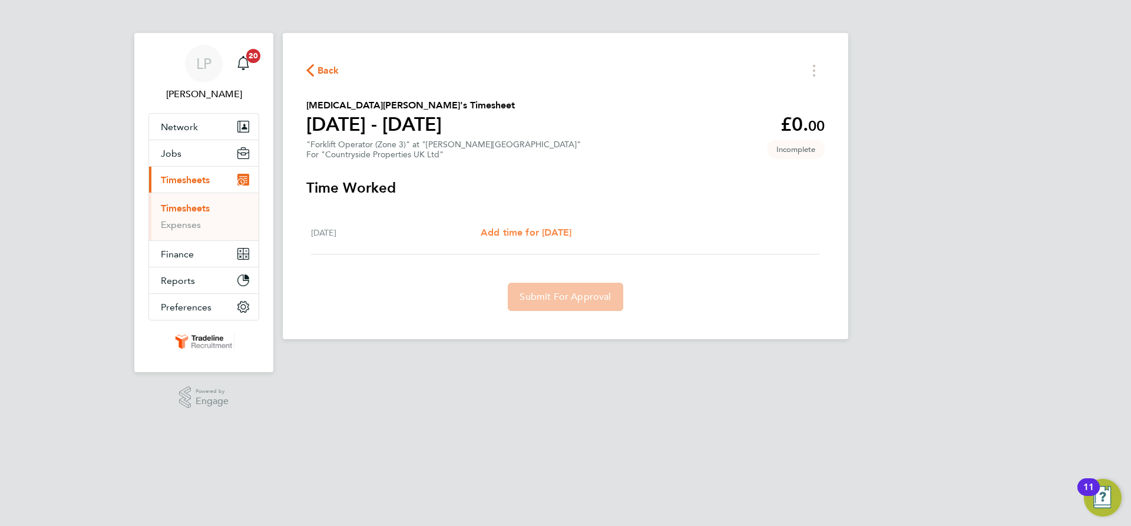
click at [541, 236] on span "Add time for [DATE]" at bounding box center [526, 232] width 91 height 11
select select "30"
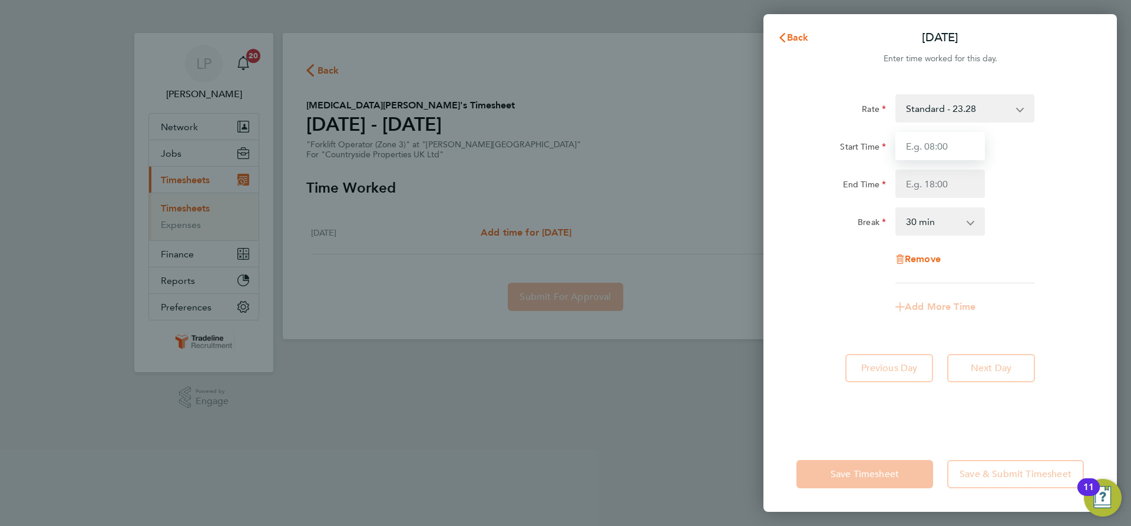
click at [973, 144] on input "Start Time" at bounding box center [940, 146] width 90 height 28
type input "07:00"
drag, startPoint x: 955, startPoint y: 183, endPoint x: 955, endPoint y: 193, distance: 10.0
click at [955, 183] on input "End Time" at bounding box center [940, 184] width 90 height 28
type input "16:30"
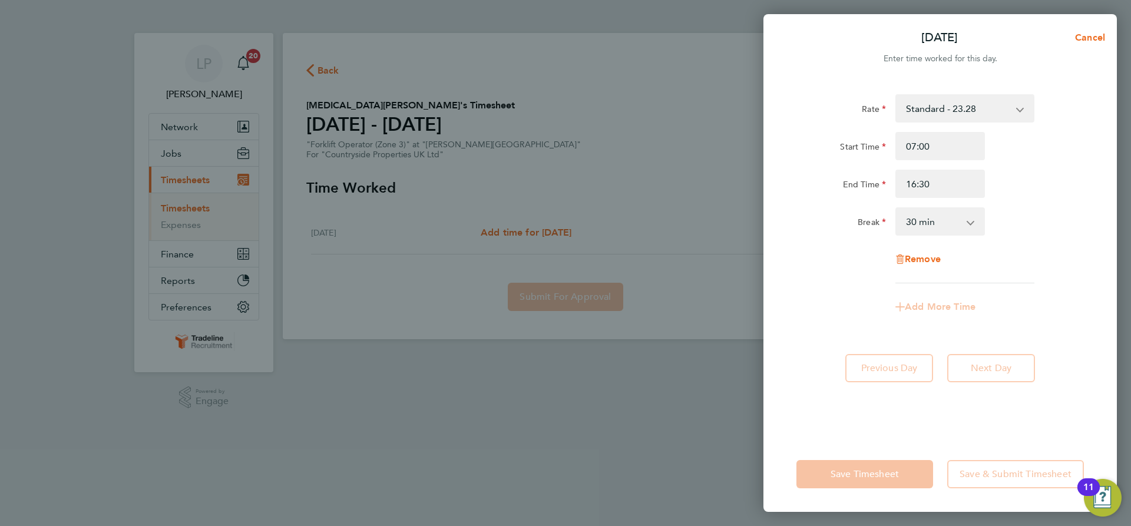
click at [1054, 170] on div "Start Time 07:00 End Time 16:30" at bounding box center [939, 165] width 297 height 66
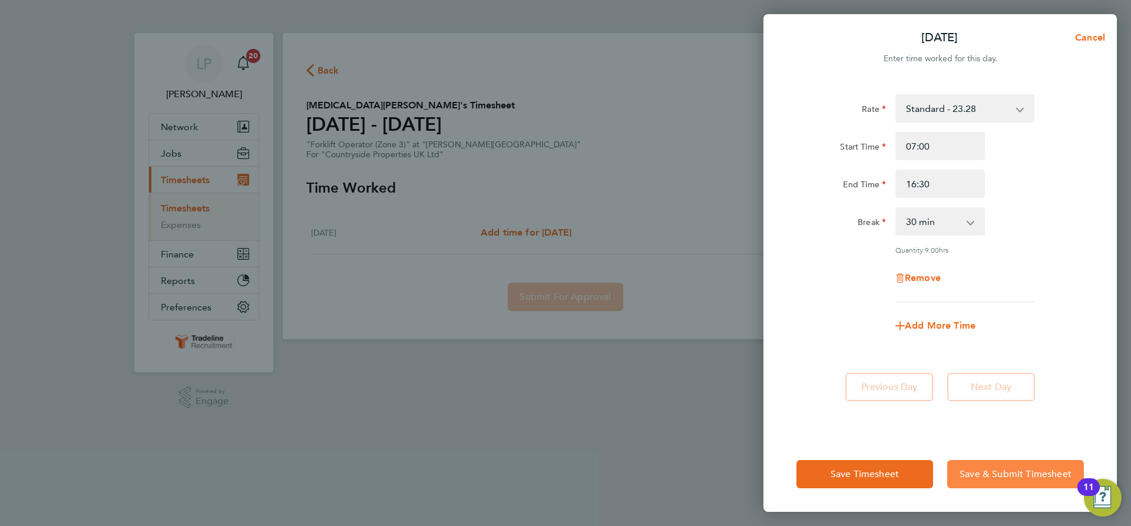
click at [990, 475] on span "Save & Submit Timesheet" at bounding box center [1015, 474] width 112 height 12
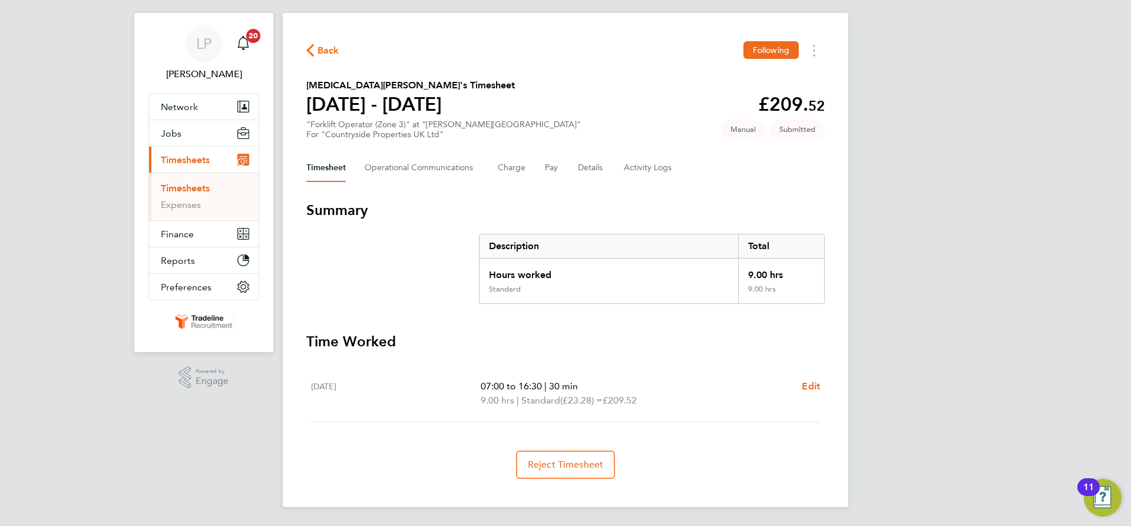
click at [171, 183] on link "Timesheets" at bounding box center [185, 188] width 49 height 11
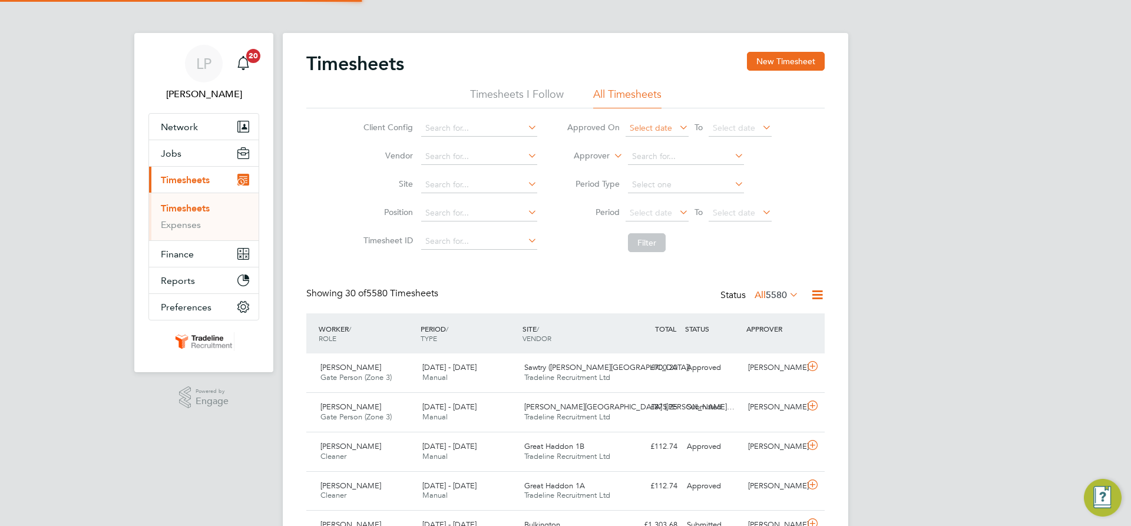
scroll to position [6, 6]
click at [601, 153] on label "Approver" at bounding box center [583, 156] width 53 height 12
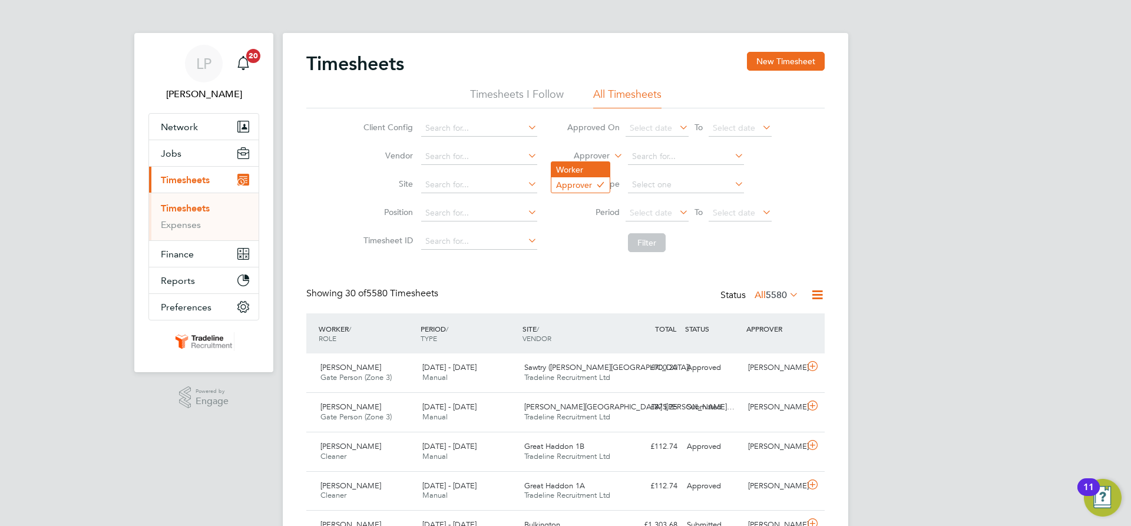
click at [590, 166] on li "Worker" at bounding box center [580, 169] width 58 height 15
click at [638, 157] on input at bounding box center [686, 156] width 116 height 16
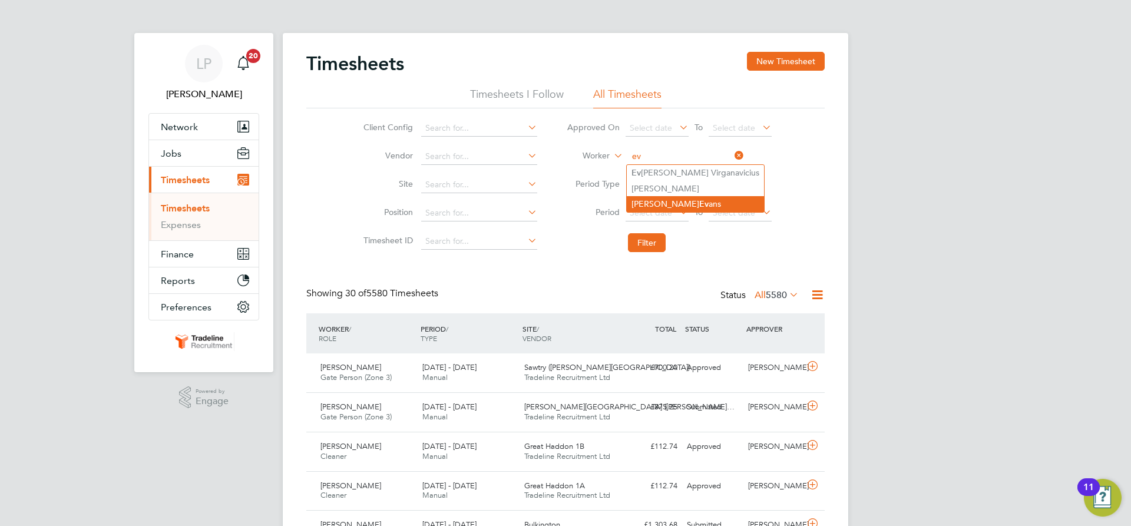
click at [699, 201] on b "Ev" at bounding box center [703, 204] width 9 height 10
type input "[PERSON_NAME]"
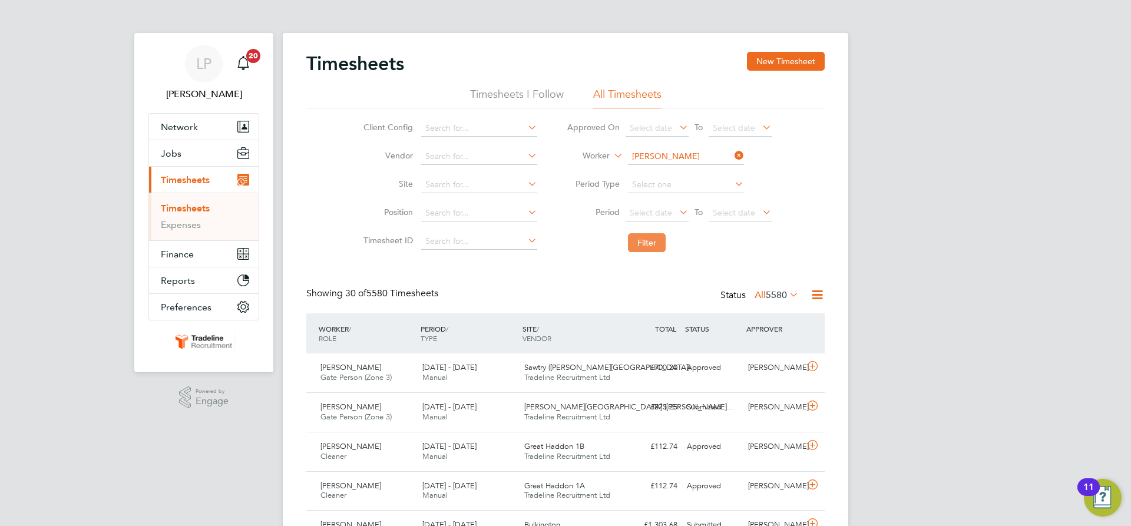
click at [645, 236] on button "Filter" at bounding box center [647, 242] width 38 height 19
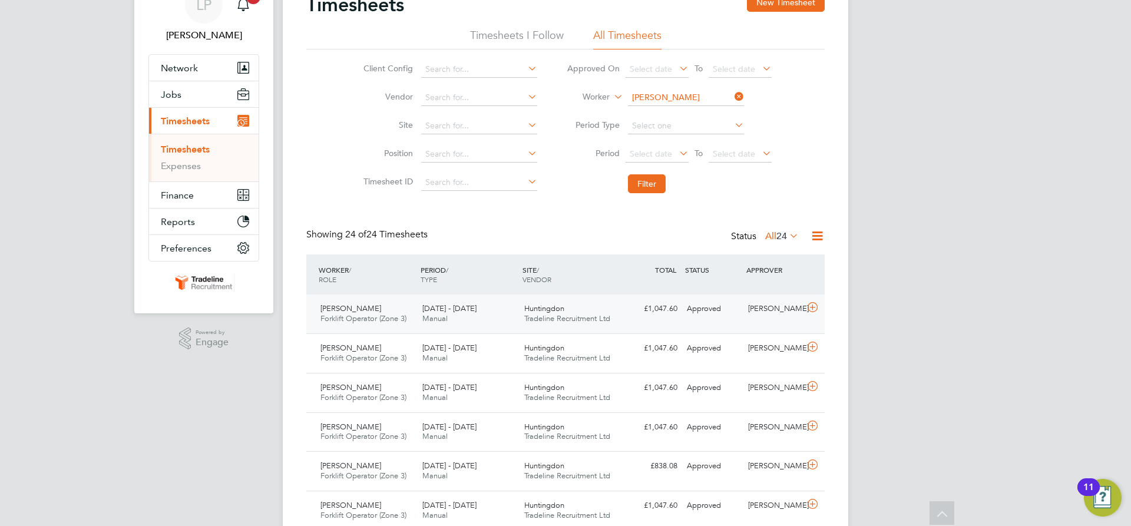
click at [554, 309] on span "Huntingdon" at bounding box center [544, 308] width 40 height 10
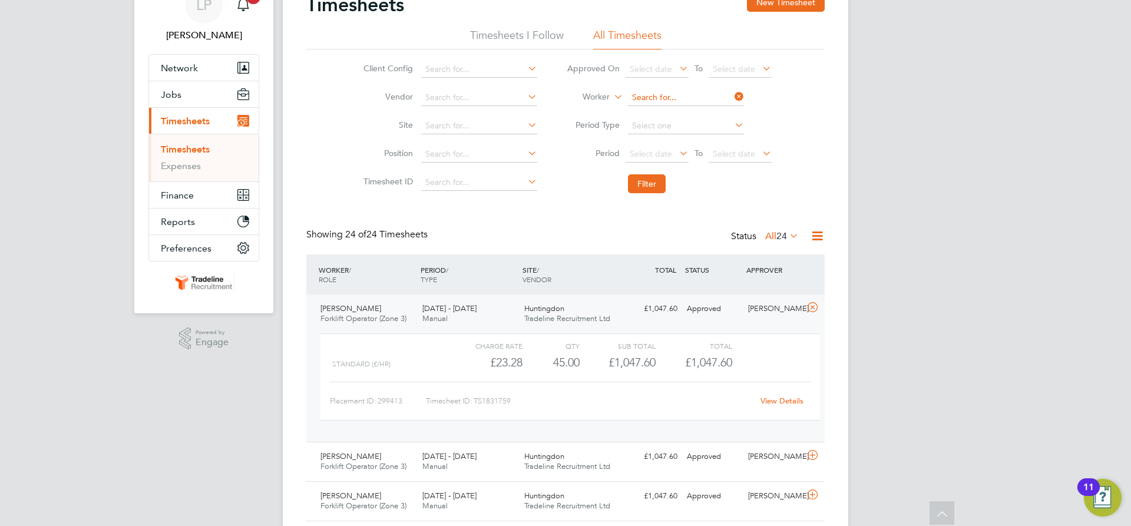
click at [679, 102] on input at bounding box center [686, 98] width 116 height 16
click at [699, 127] on b "Simp" at bounding box center [708, 130] width 19 height 10
type input "[PERSON_NAME]"
click at [648, 183] on button "Filter" at bounding box center [647, 183] width 38 height 19
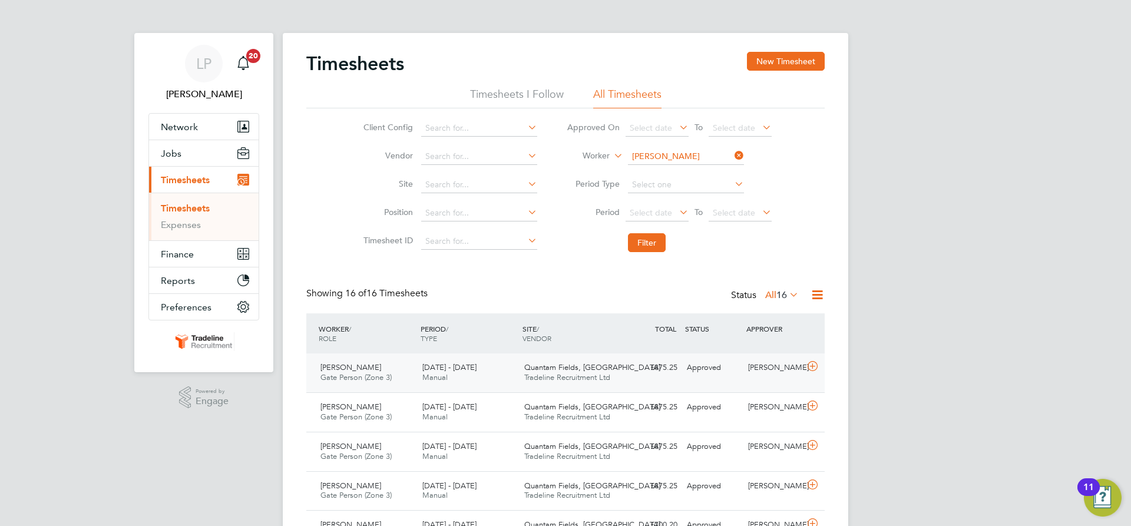
click at [598, 364] on span "Quantam Fields, [GEOGRAPHIC_DATA]" at bounding box center [592, 367] width 136 height 10
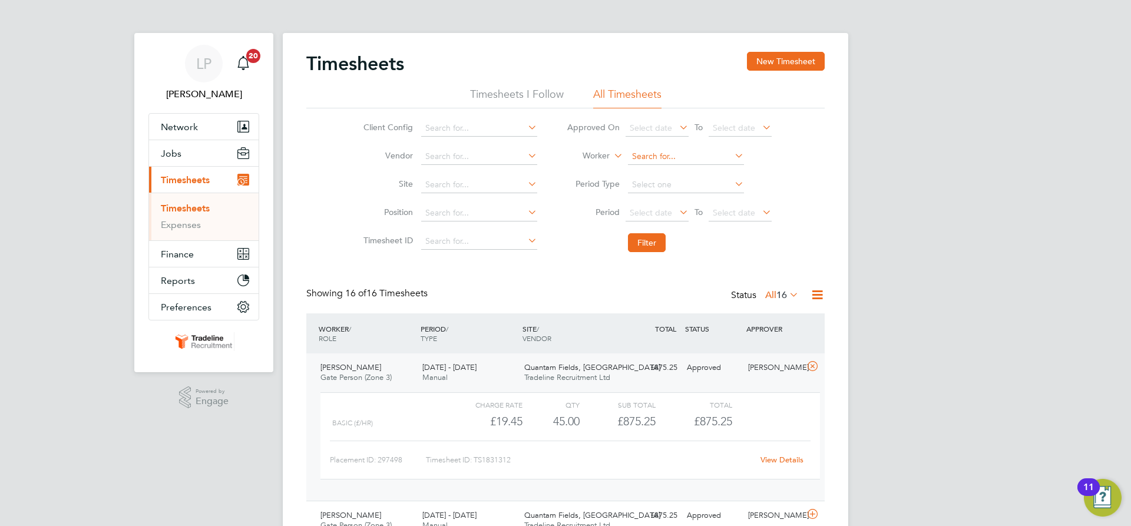
click at [687, 153] on input at bounding box center [686, 156] width 116 height 16
click at [670, 190] on b "Vasi" at bounding box center [666, 189] width 16 height 10
type input "[PERSON_NAME]"
click at [647, 247] on button "Filter" at bounding box center [647, 242] width 38 height 19
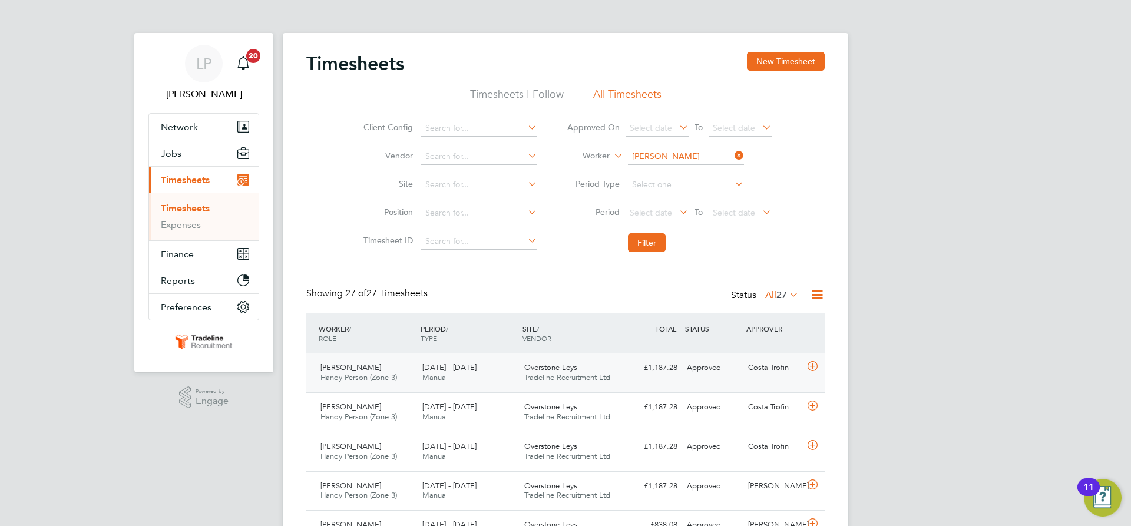
click at [604, 367] on div "Overstone Leys Tradeline Recruitment Ltd" at bounding box center [570, 372] width 102 height 29
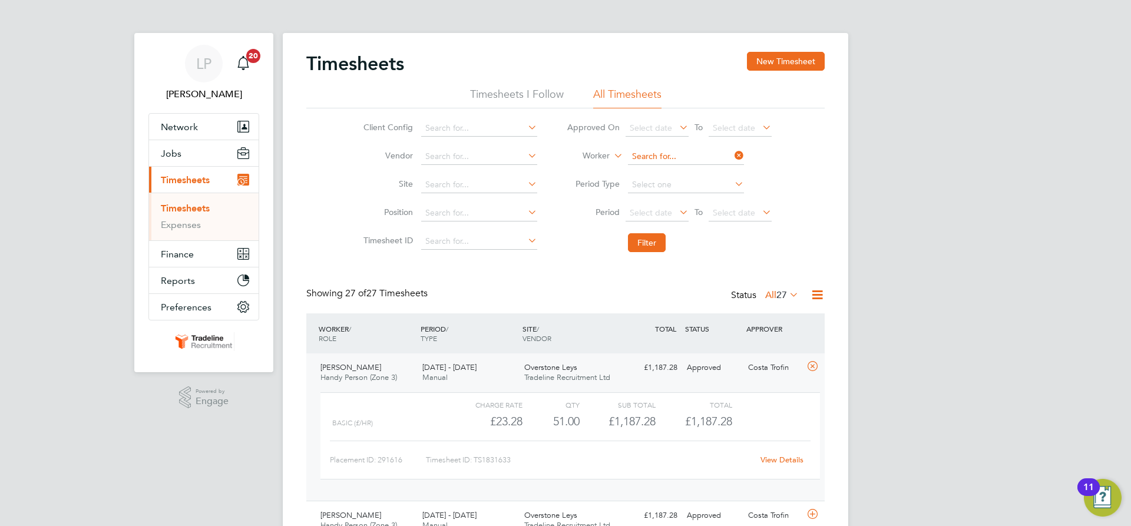
click at [684, 161] on input at bounding box center [686, 156] width 116 height 16
click at [681, 175] on li "[PERSON_NAME] [PERSON_NAME]" at bounding box center [707, 173] width 161 height 16
type input "[PERSON_NAME]"
click at [634, 249] on button "Filter" at bounding box center [647, 242] width 38 height 19
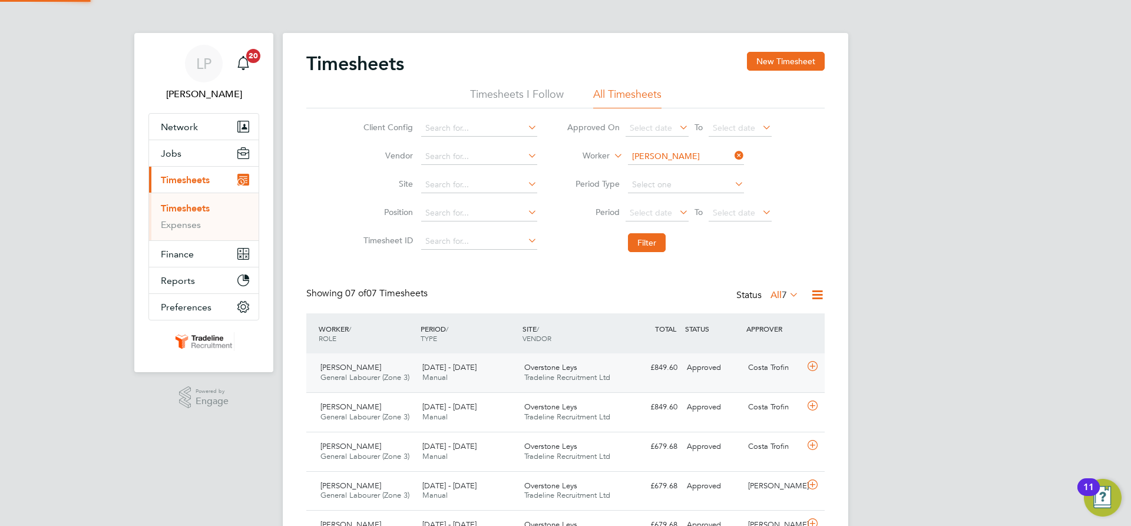
click at [615, 366] on div "Overstone Leys Tradeline Recruitment Ltd" at bounding box center [570, 372] width 102 height 29
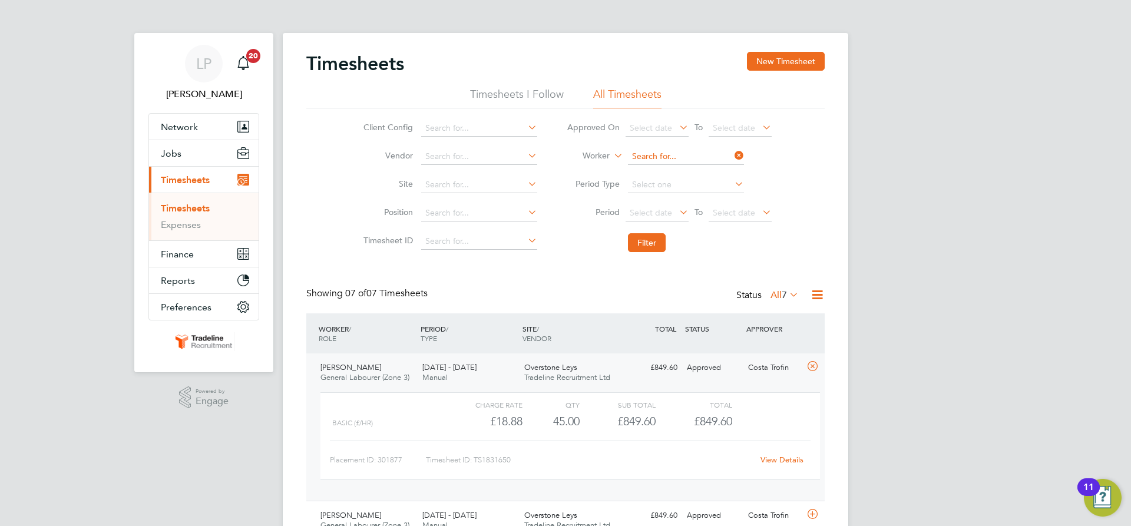
click at [666, 151] on input at bounding box center [686, 156] width 116 height 16
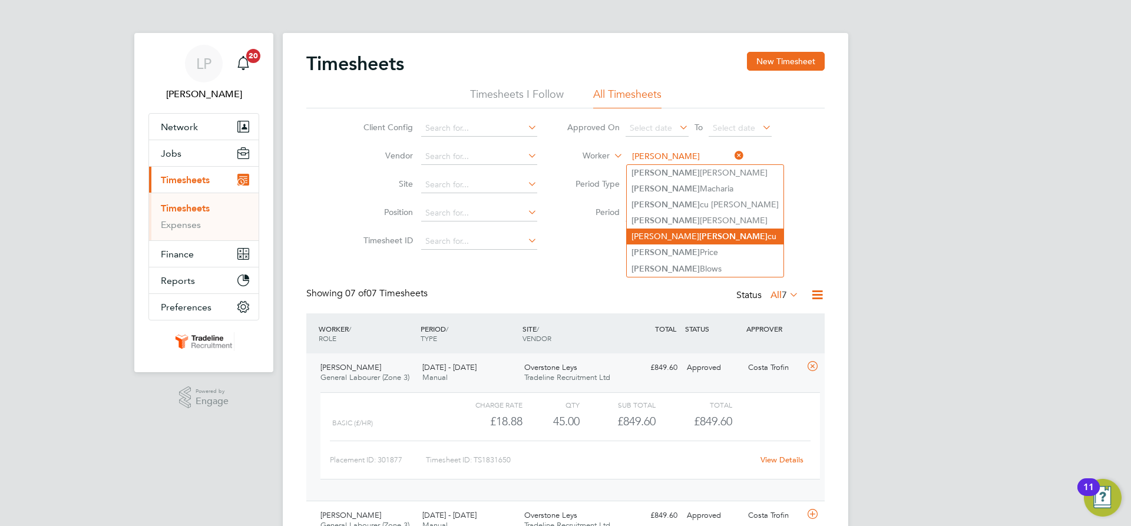
click at [674, 233] on li "[PERSON_NAME] cu" at bounding box center [705, 236] width 157 height 16
type input "[PERSON_NAME]"
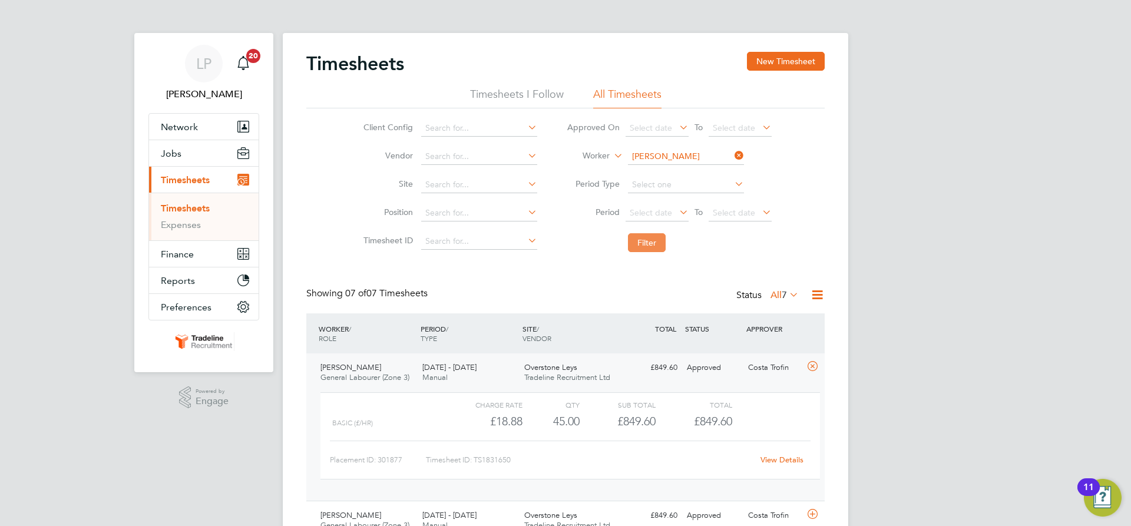
click at [660, 249] on button "Filter" at bounding box center [647, 242] width 38 height 19
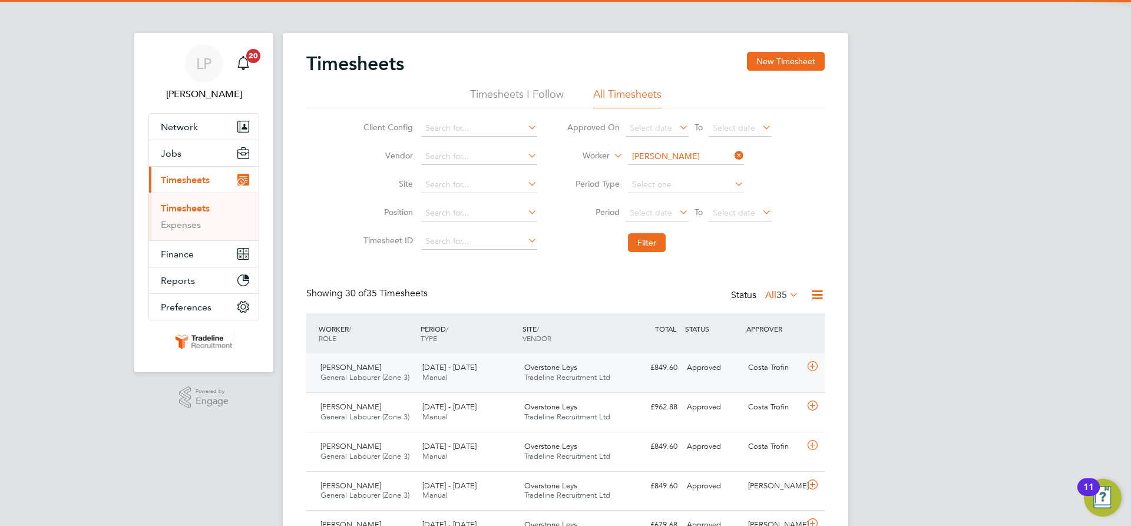
click at [682, 380] on div "[PERSON_NAME] General Labourer (Zone 3) [DATE] - [DATE] [DATE] - [DATE] Manual …" at bounding box center [565, 372] width 518 height 39
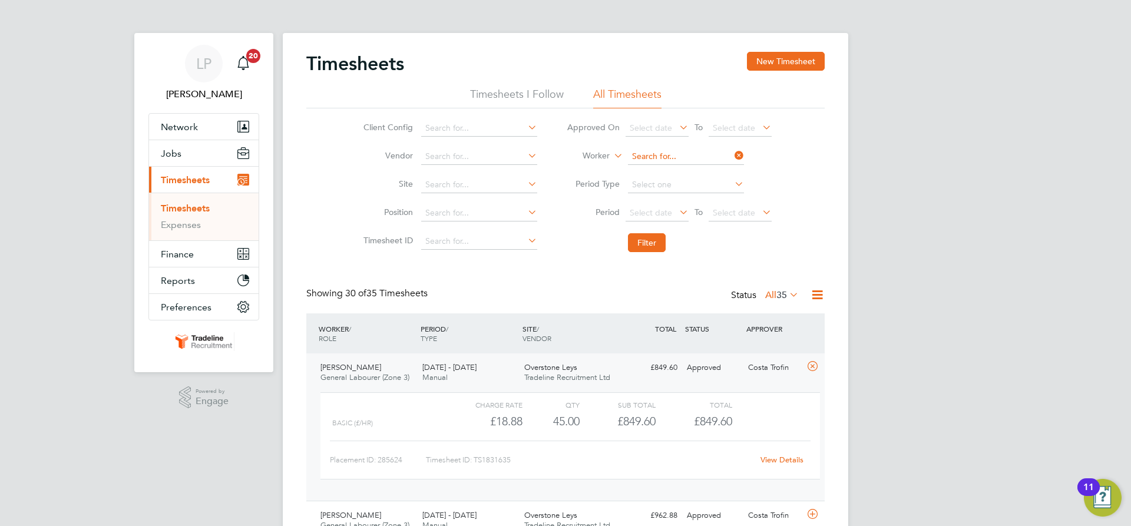
click at [667, 155] on input at bounding box center [686, 156] width 116 height 16
click at [675, 168] on li "[PERSON_NAME]" at bounding box center [685, 173] width 117 height 16
type input "[PERSON_NAME]"
click at [647, 241] on button "Filter" at bounding box center [647, 242] width 38 height 19
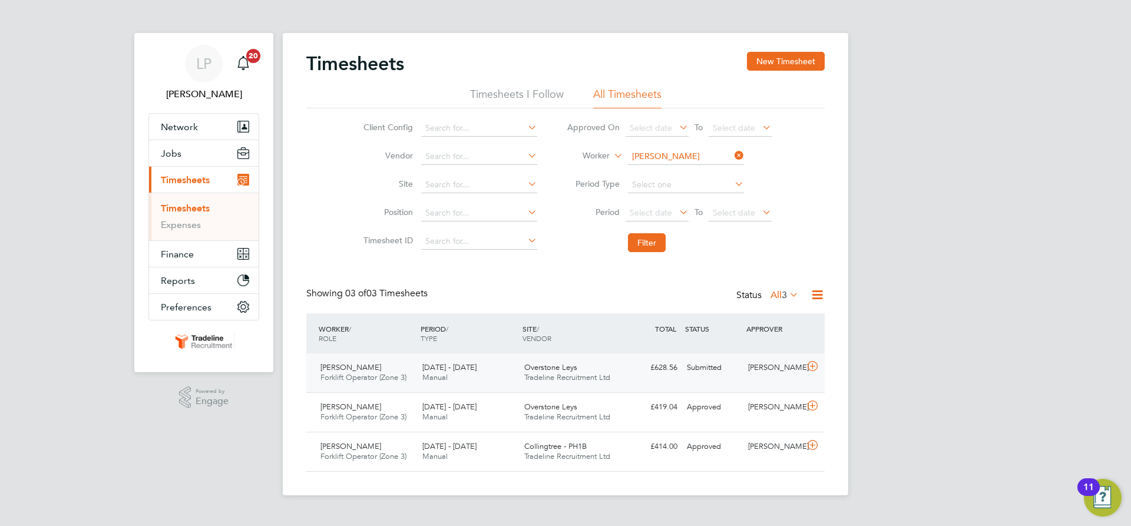
click at [667, 374] on div "£628.56 Submitted" at bounding box center [651, 367] width 61 height 19
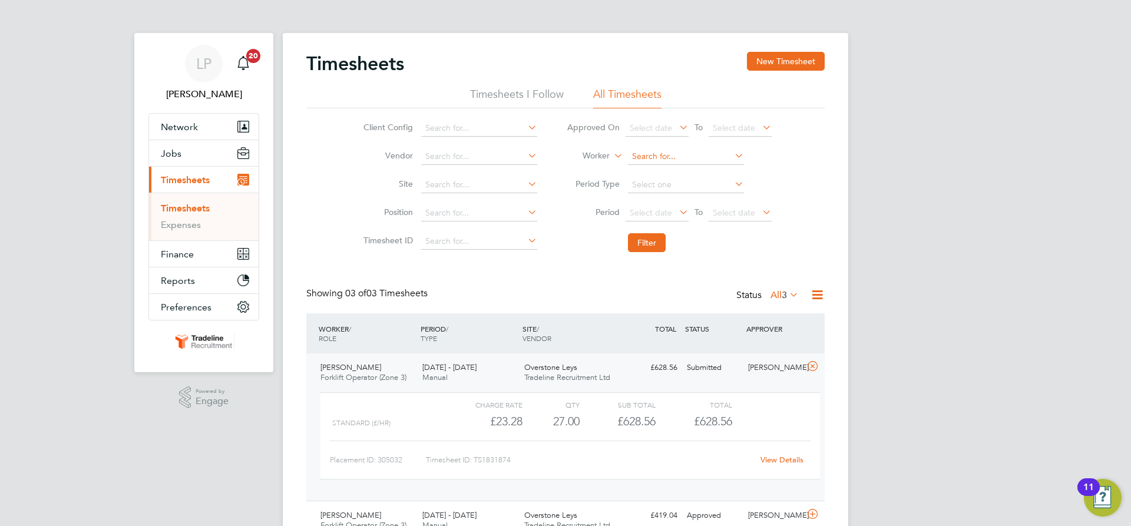
click at [677, 155] on input at bounding box center [686, 156] width 116 height 16
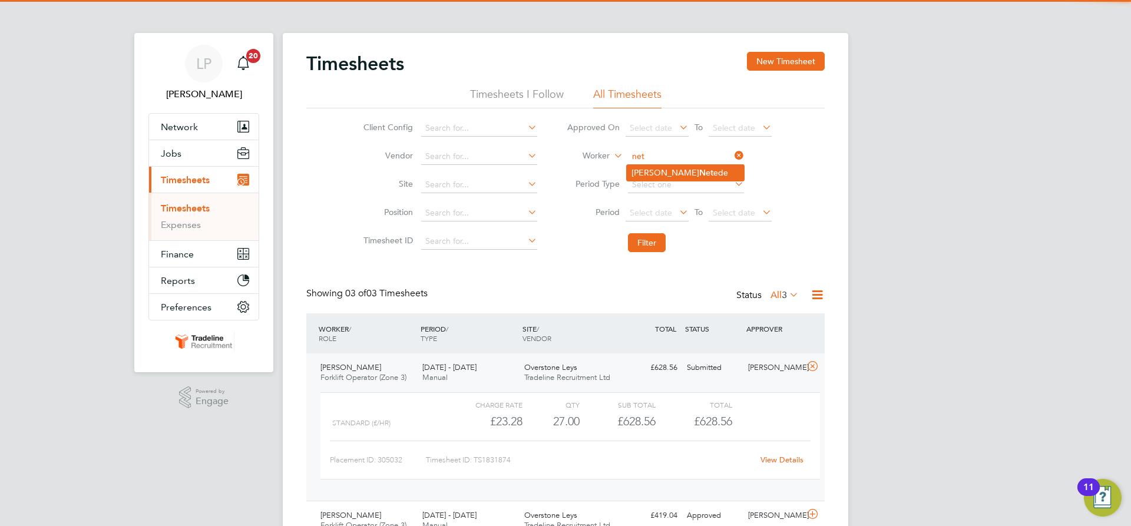
click at [699, 171] on b "Net" at bounding box center [706, 173] width 14 height 10
type input "[PERSON_NAME]"
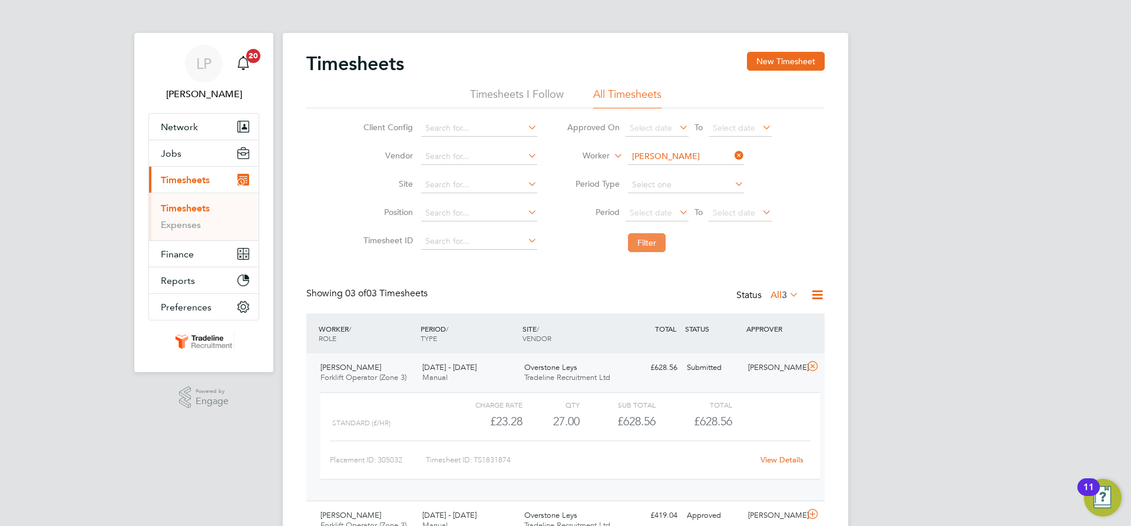
click at [647, 247] on button "Filter" at bounding box center [647, 242] width 38 height 19
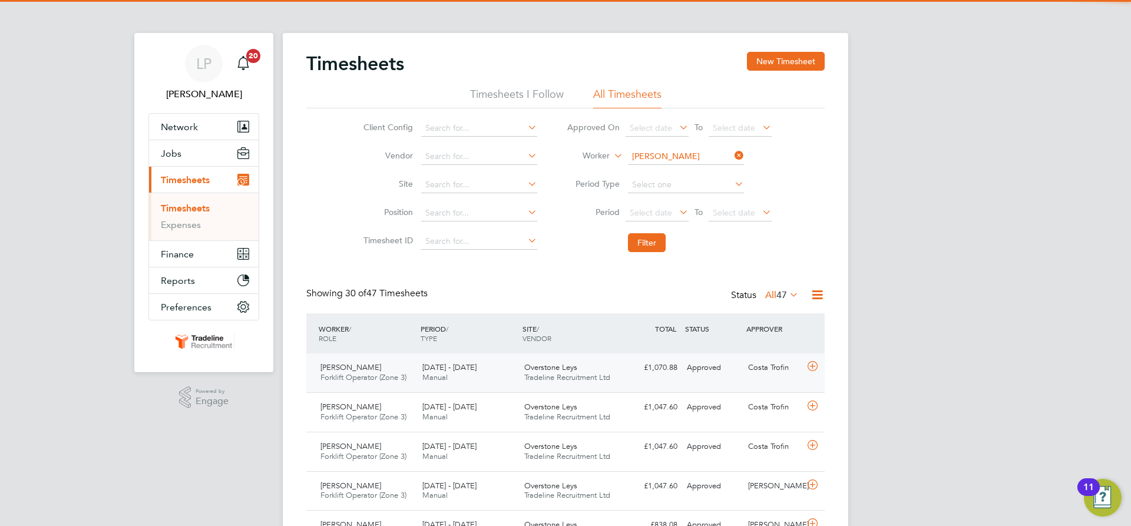
click at [617, 366] on div "Overstone Leys Tradeline Recruitment Ltd" at bounding box center [570, 372] width 102 height 29
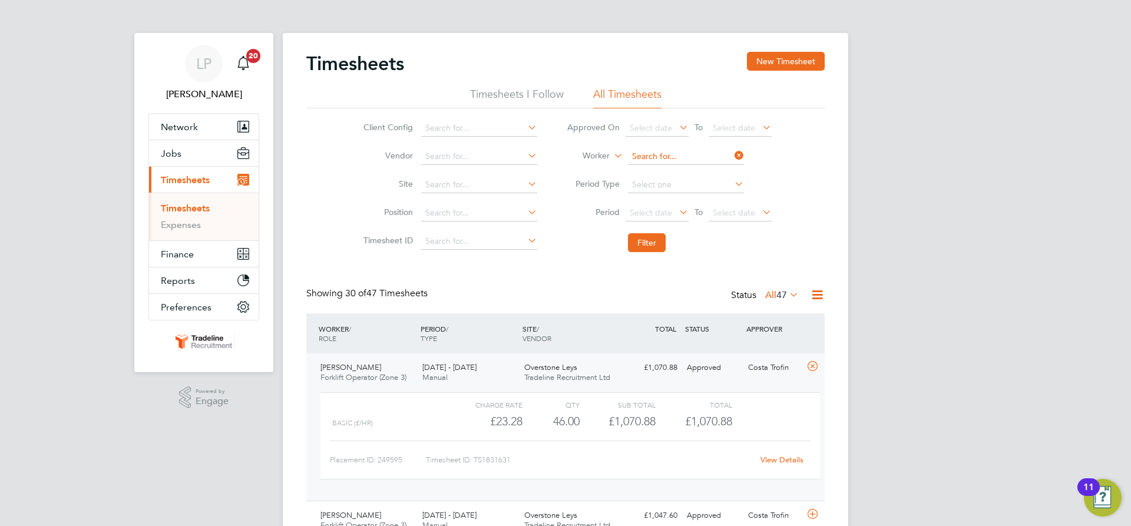
click at [700, 149] on input at bounding box center [686, 156] width 116 height 16
click at [691, 167] on li "[PERSON_NAME] ors" at bounding box center [705, 173] width 157 height 16
type input "[PERSON_NAME]"
click at [653, 244] on button "Filter" at bounding box center [647, 242] width 38 height 19
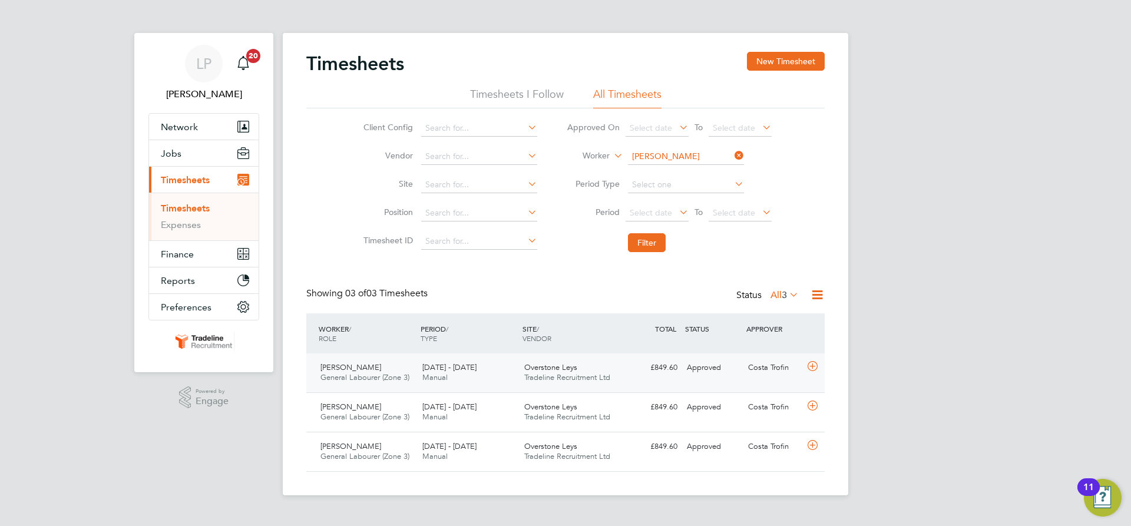
click at [567, 370] on span "Overstone Leys" at bounding box center [550, 367] width 53 height 10
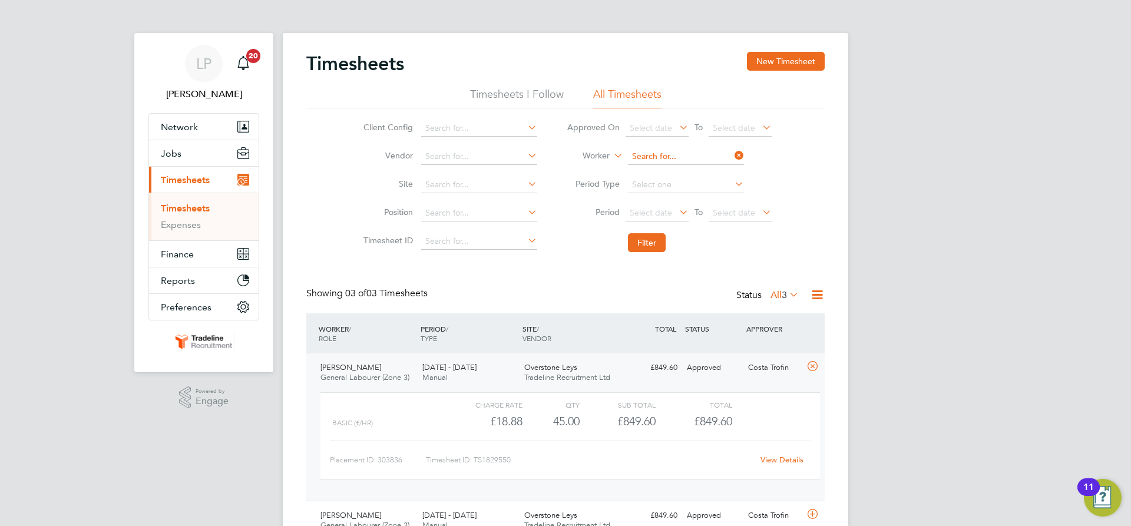
click at [660, 155] on input at bounding box center [686, 156] width 116 height 16
click at [660, 165] on li "[PERSON_NAME] [PERSON_NAME]" at bounding box center [708, 173] width 163 height 16
type input "[PERSON_NAME]"
click at [660, 244] on button "Filter" at bounding box center [647, 242] width 38 height 19
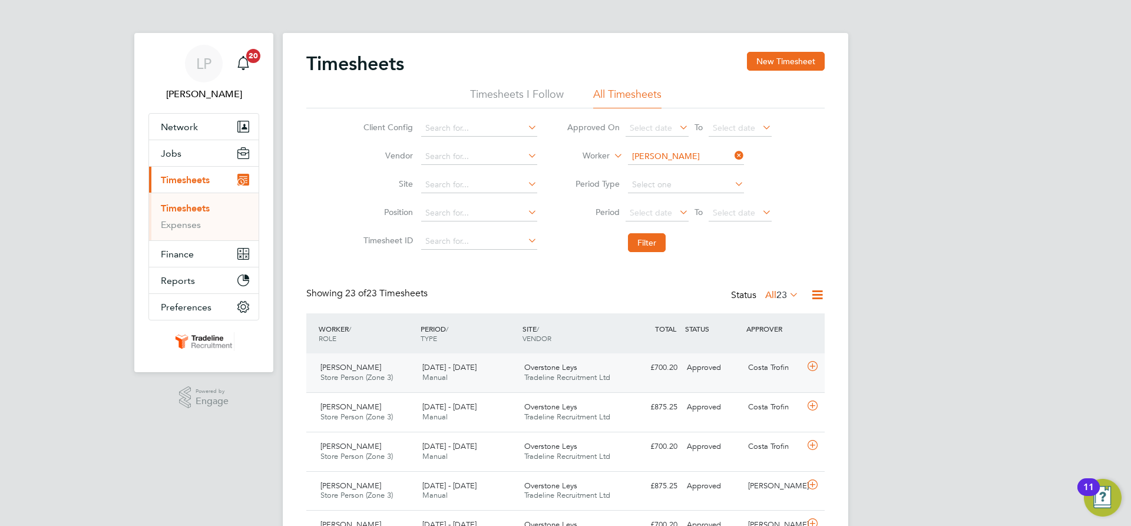
click at [635, 380] on div "[PERSON_NAME] Store Person (Zone 3) [DATE] - [DATE] [DATE] - [DATE] Manual Over…" at bounding box center [565, 372] width 518 height 39
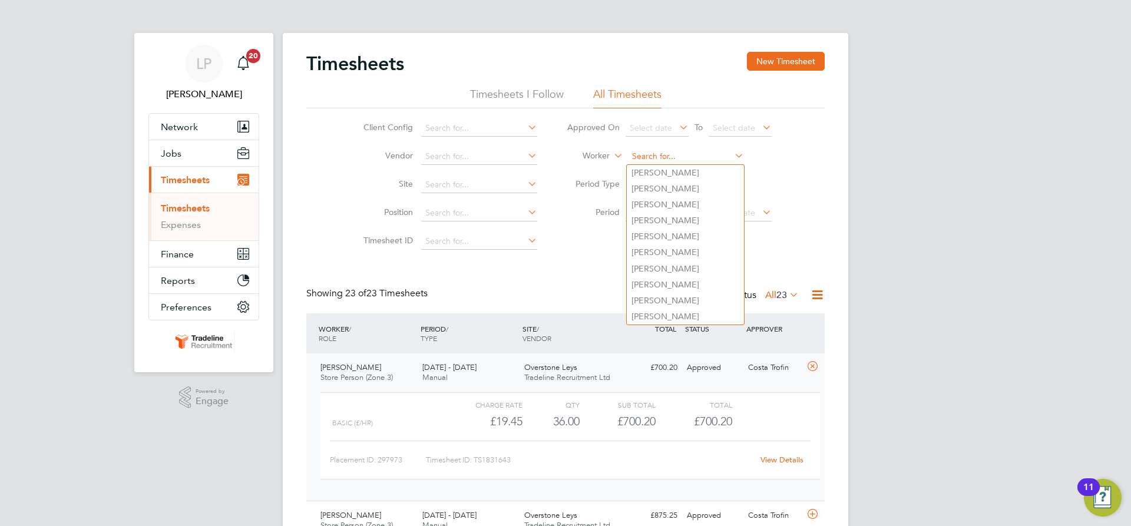
click at [652, 158] on input at bounding box center [686, 156] width 116 height 16
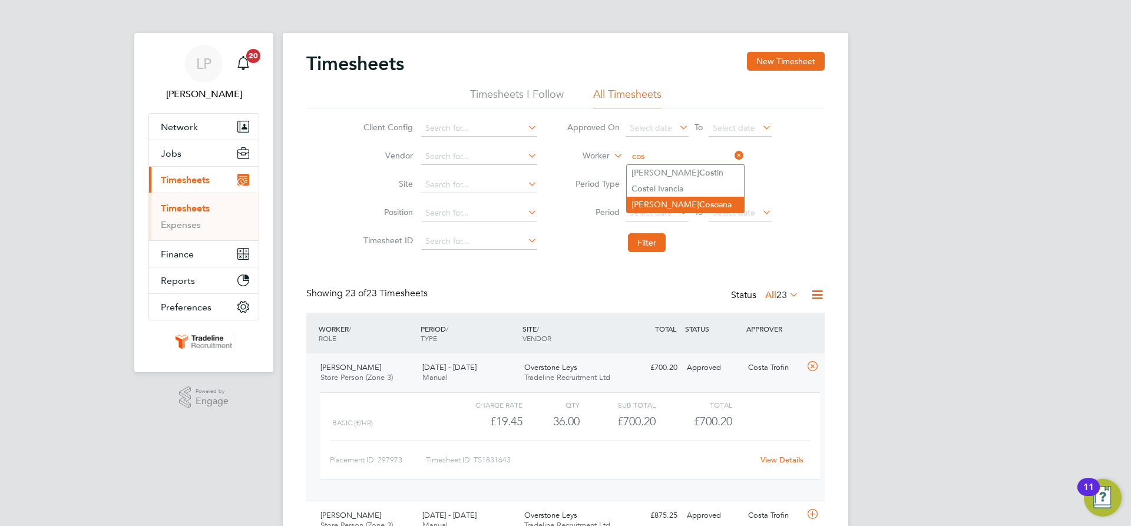
click at [661, 204] on li "Constantin Cos oana" at bounding box center [685, 205] width 117 height 16
type input "[PERSON_NAME]"
click at [645, 240] on button "Filter" at bounding box center [647, 242] width 38 height 19
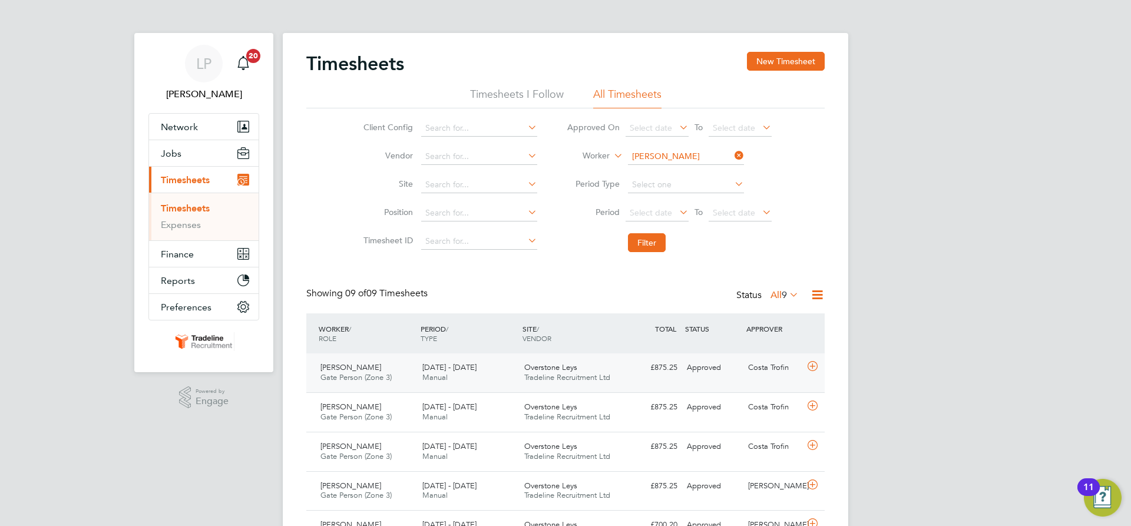
click at [521, 367] on div "Overstone Leys Tradeline Recruitment Ltd" at bounding box center [570, 372] width 102 height 29
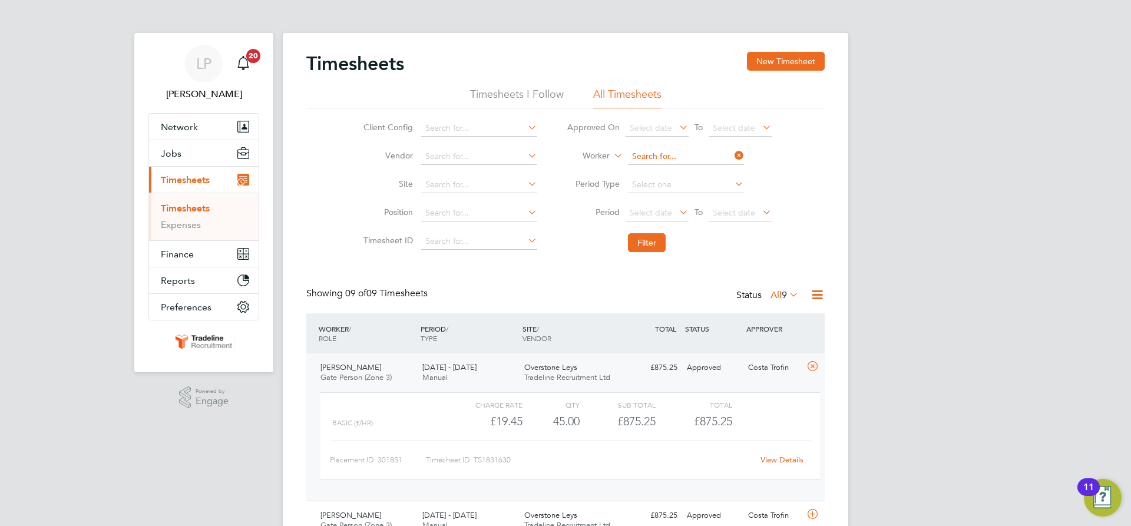
click at [698, 152] on input at bounding box center [686, 156] width 116 height 16
click at [671, 199] on li "[PERSON_NAME]" at bounding box center [685, 205] width 117 height 16
type input "[PERSON_NAME]"
click at [643, 237] on button "Filter" at bounding box center [647, 242] width 38 height 19
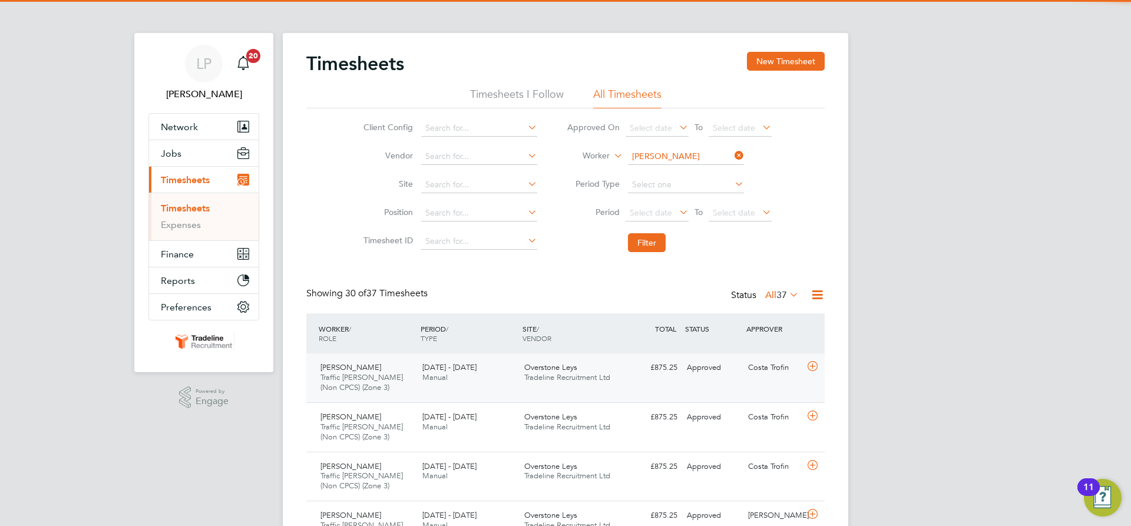
click at [589, 370] on div "Overstone Leys Tradeline Recruitment Ltd" at bounding box center [570, 372] width 102 height 29
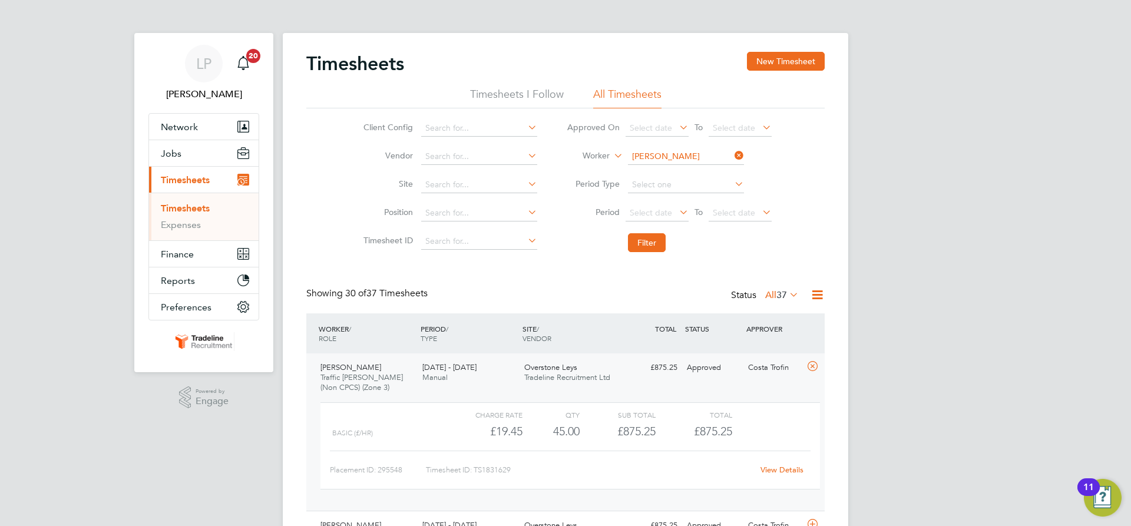
click at [657, 147] on li "Worker [PERSON_NAME]" at bounding box center [669, 157] width 234 height 28
click at [658, 155] on input at bounding box center [686, 156] width 116 height 16
click at [656, 167] on li "[PERSON_NAME] ar" at bounding box center [685, 173] width 117 height 16
type input "Florin-[PERSON_NAME]"
click at [644, 246] on button "Filter" at bounding box center [647, 242] width 38 height 19
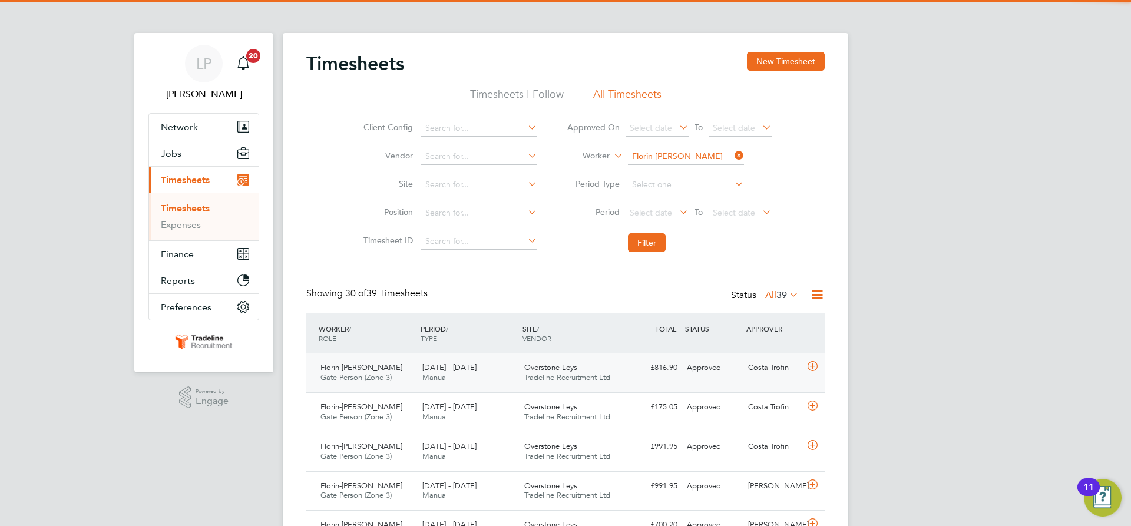
click at [625, 365] on div "£816.90 Approved" at bounding box center [651, 367] width 61 height 19
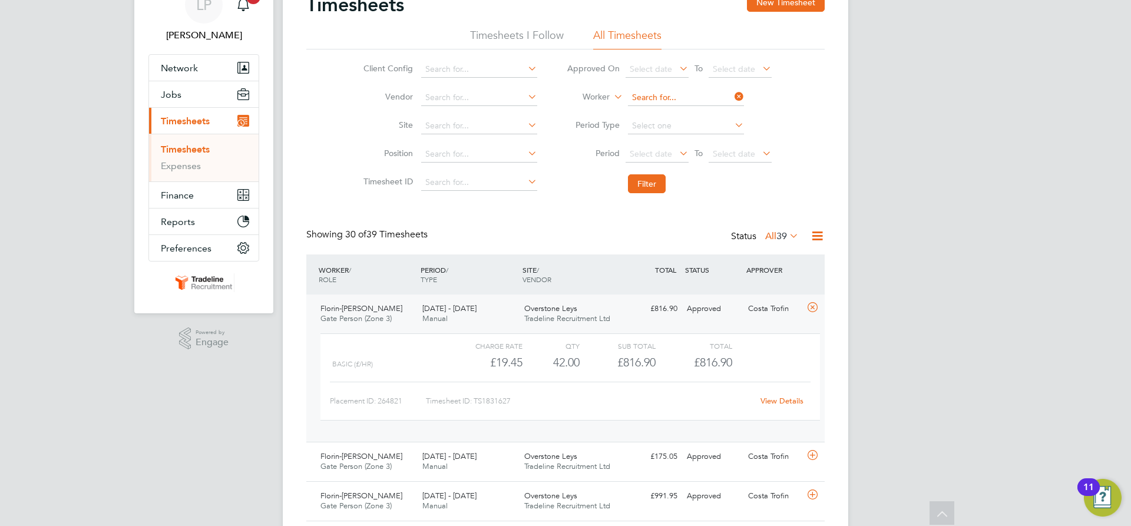
click at [639, 97] on input at bounding box center [686, 98] width 116 height 16
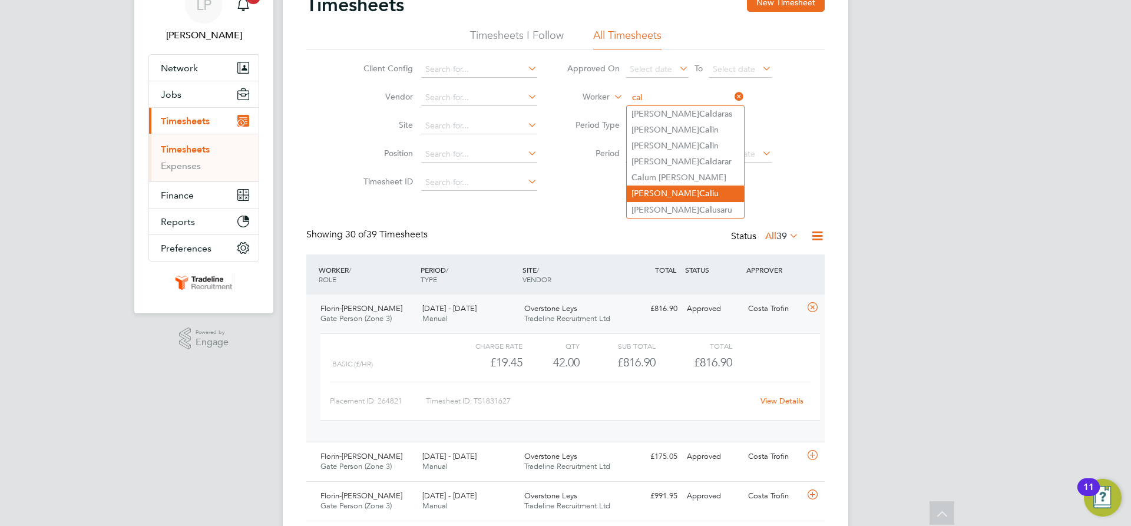
click at [682, 194] on li "[PERSON_NAME] iu" at bounding box center [685, 194] width 117 height 16
type input "[PERSON_NAME]"
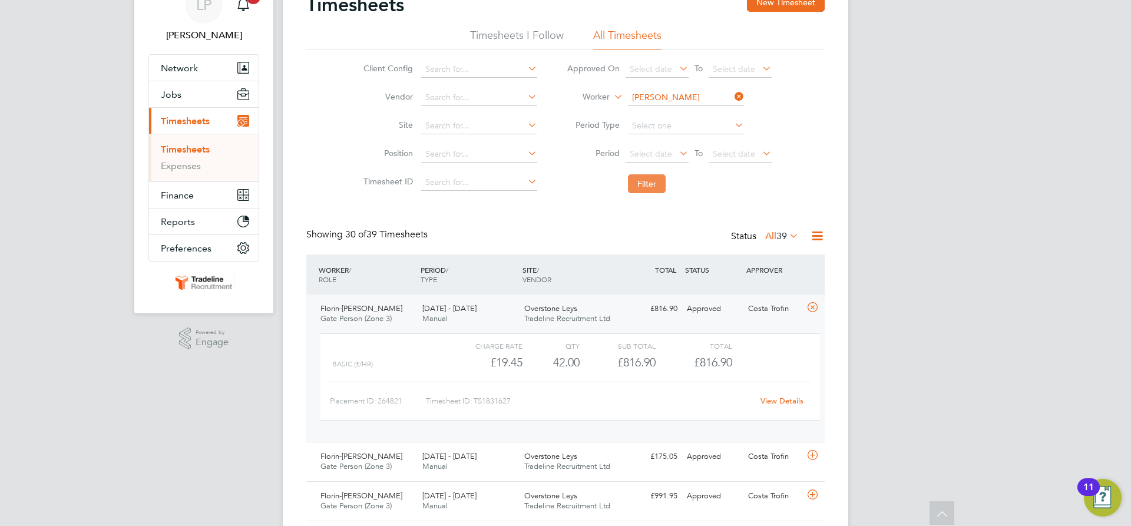
click at [652, 187] on button "Filter" at bounding box center [647, 183] width 38 height 19
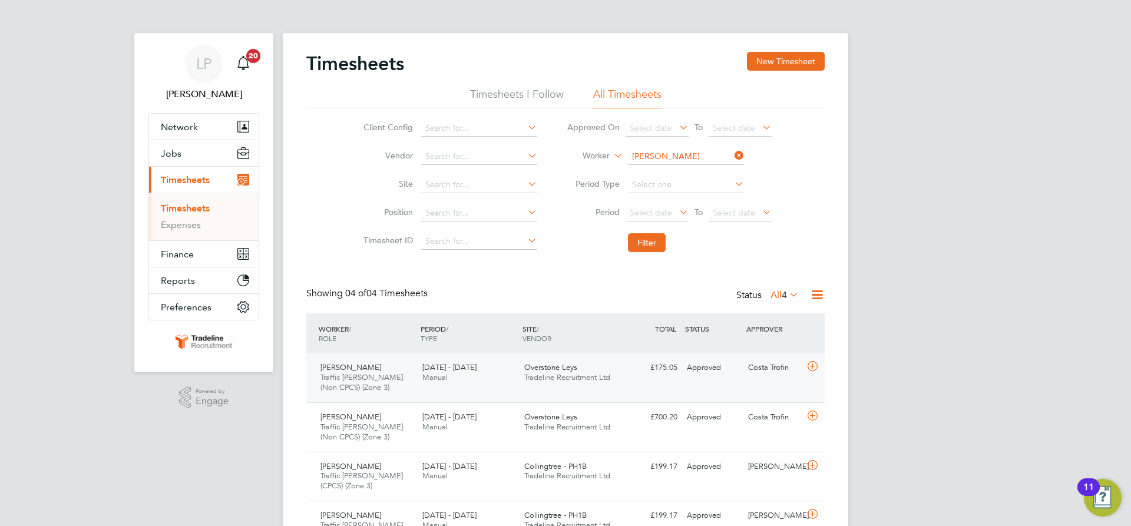
click at [600, 374] on span "Tradeline Recruitment Ltd" at bounding box center [567, 377] width 86 height 10
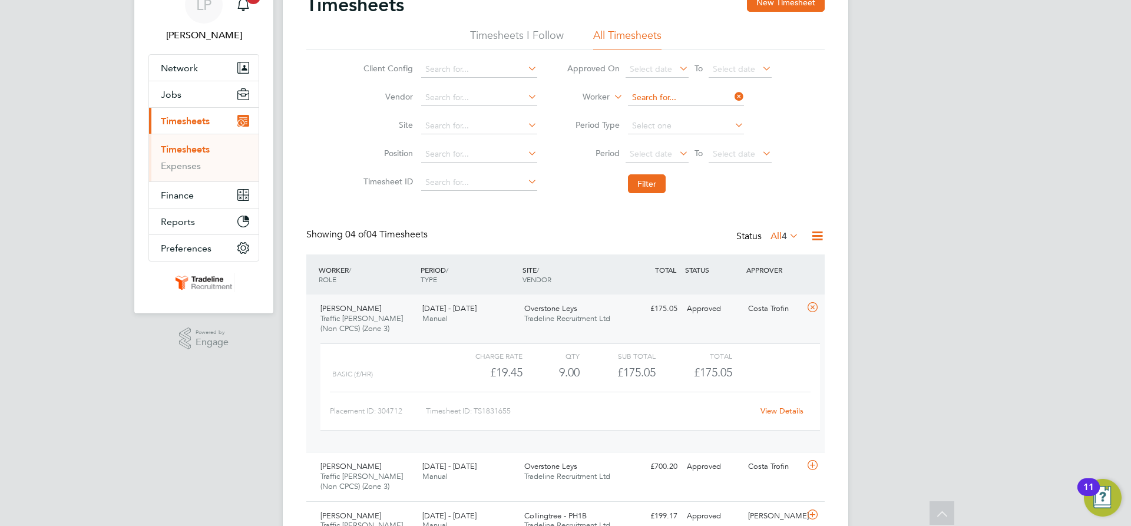
click at [680, 98] on input at bounding box center [686, 98] width 116 height 16
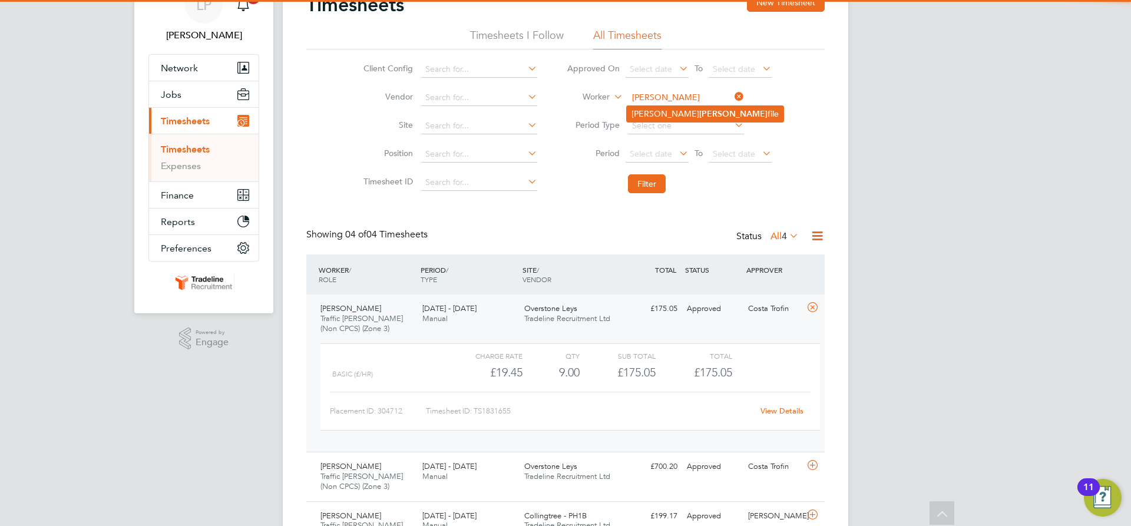
click at [676, 108] on li "[PERSON_NAME] [PERSON_NAME] file" at bounding box center [705, 114] width 157 height 16
type input "Aurelian-[PERSON_NAME]"
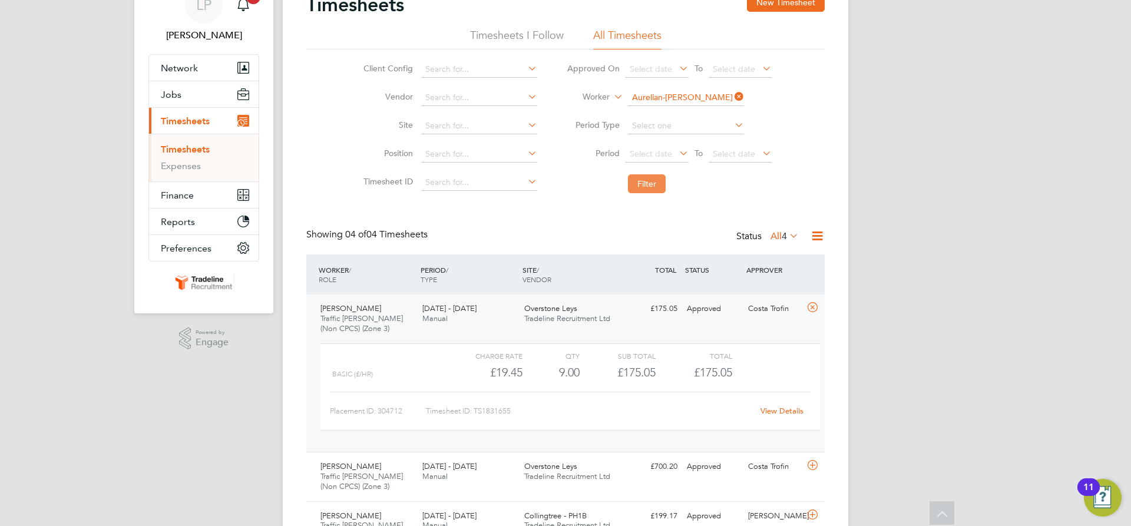
click at [648, 186] on button "Filter" at bounding box center [647, 183] width 38 height 19
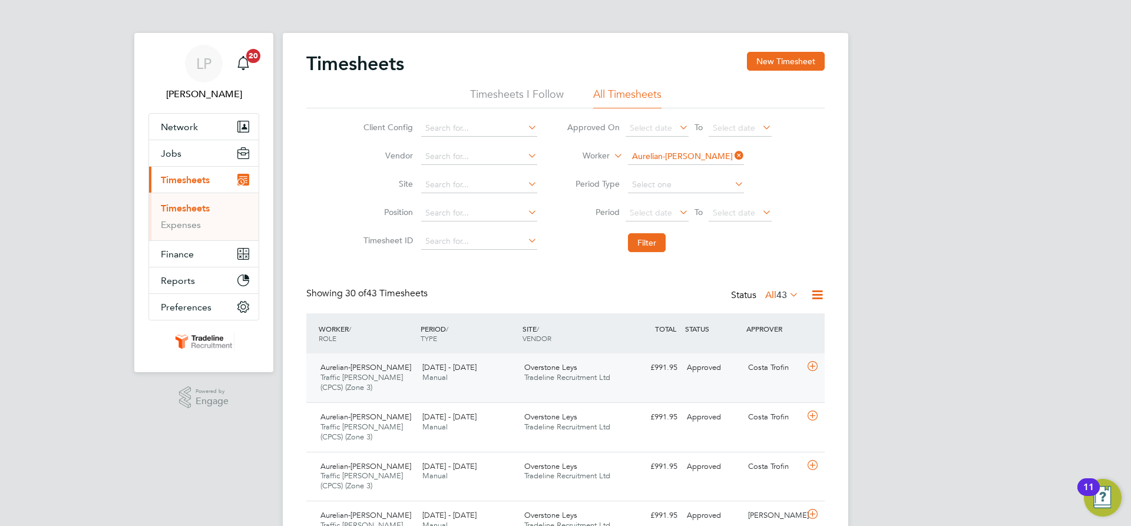
click at [598, 376] on span "Tradeline Recruitment Ltd" at bounding box center [567, 377] width 86 height 10
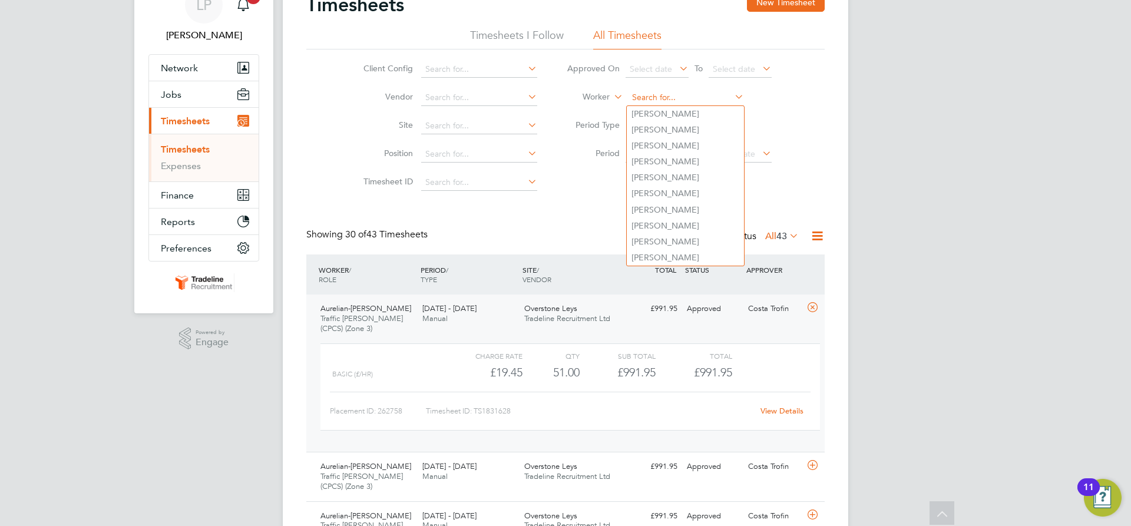
click at [641, 97] on input at bounding box center [686, 98] width 116 height 16
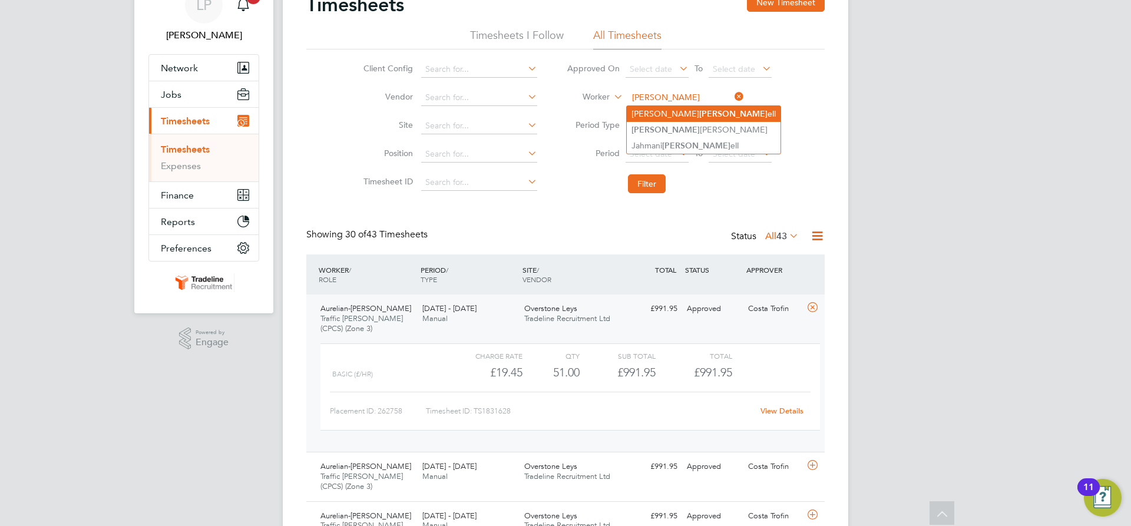
click at [677, 112] on li "[PERSON_NAME]" at bounding box center [704, 114] width 154 height 16
type input "[PERSON_NAME]"
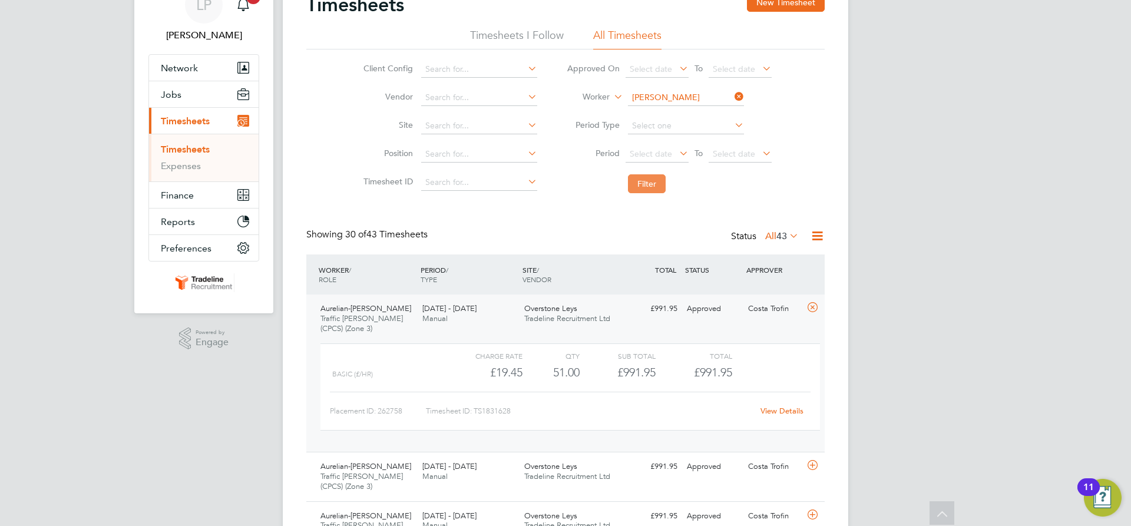
click at [650, 185] on button "Filter" at bounding box center [647, 183] width 38 height 19
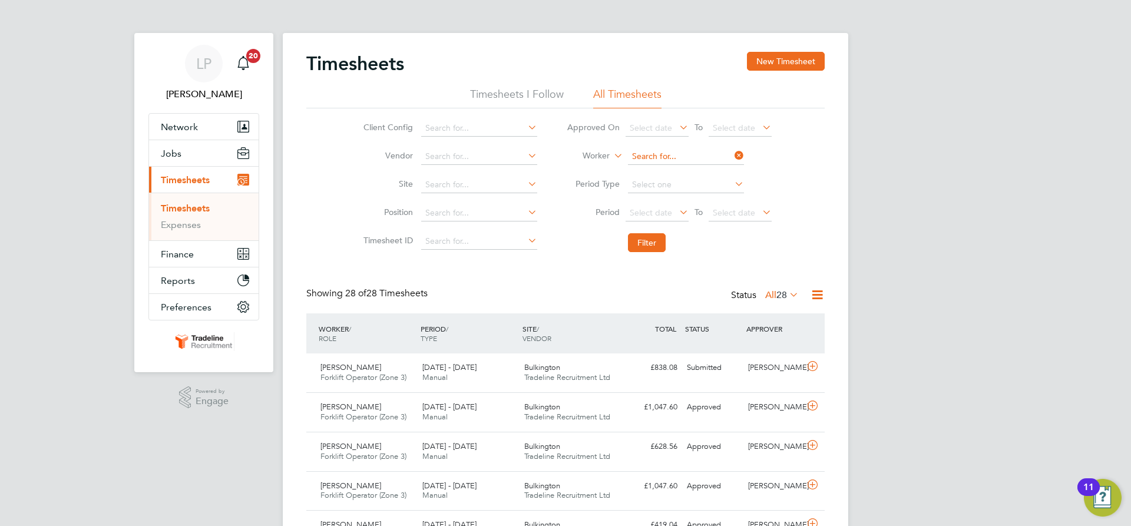
click at [667, 152] on input at bounding box center [686, 156] width 116 height 16
click at [650, 154] on input at bounding box center [686, 156] width 116 height 16
click at [665, 187] on b "Sta" at bounding box center [660, 189] width 12 height 10
type input "[PERSON_NAME]"
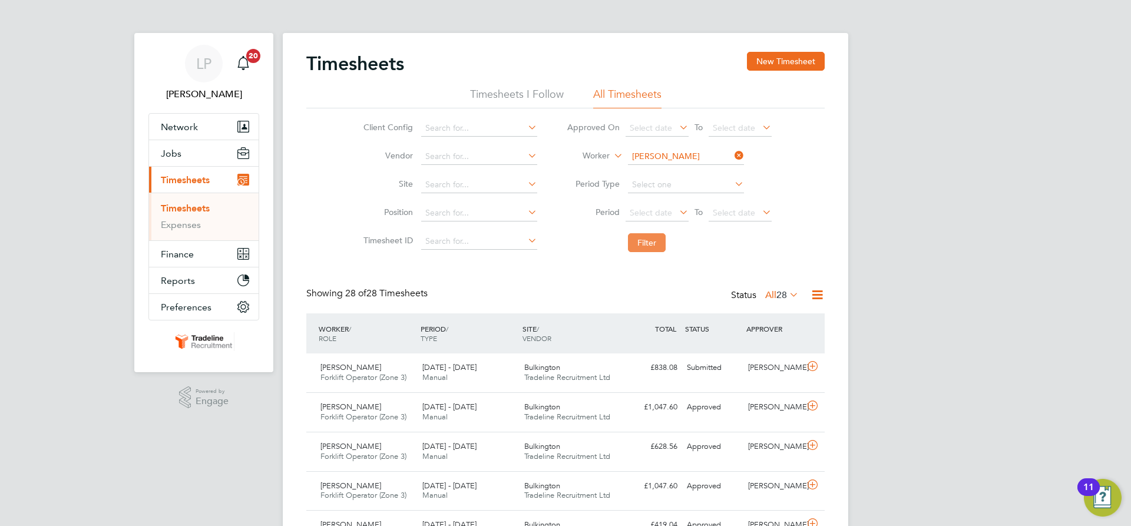
click at [634, 247] on button "Filter" at bounding box center [647, 242] width 38 height 19
click at [616, 360] on div "Bulkington Tradeline Recruitment Ltd" at bounding box center [570, 372] width 102 height 29
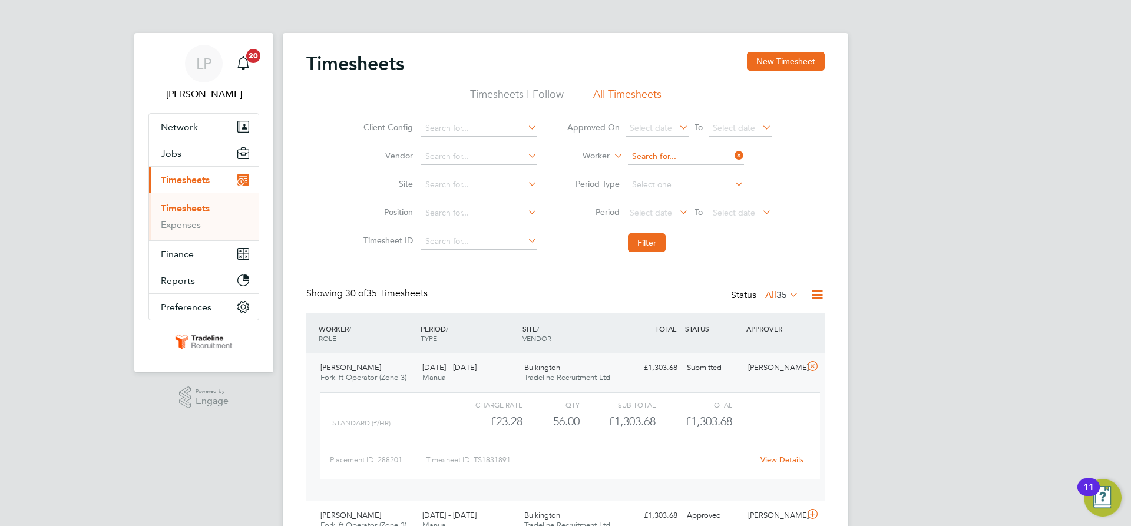
click at [680, 155] on input at bounding box center [686, 156] width 116 height 16
type input "s"
click at [699, 216] on b "Pre" at bounding box center [705, 221] width 13 height 10
type input "[PERSON_NAME]"
click at [651, 249] on button "Filter" at bounding box center [647, 242] width 38 height 19
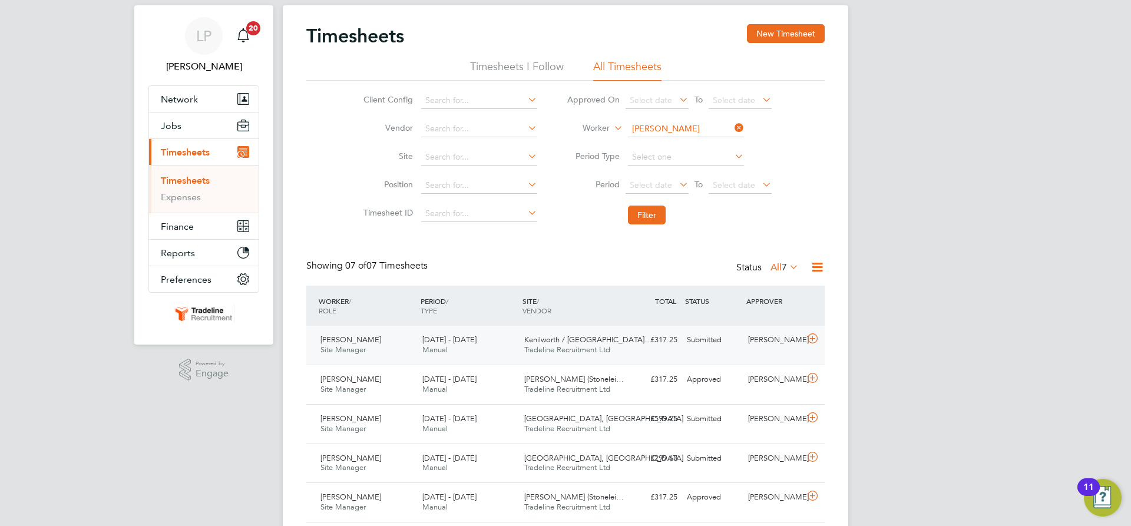
click at [680, 335] on div "£317.25 Submitted" at bounding box center [651, 339] width 61 height 19
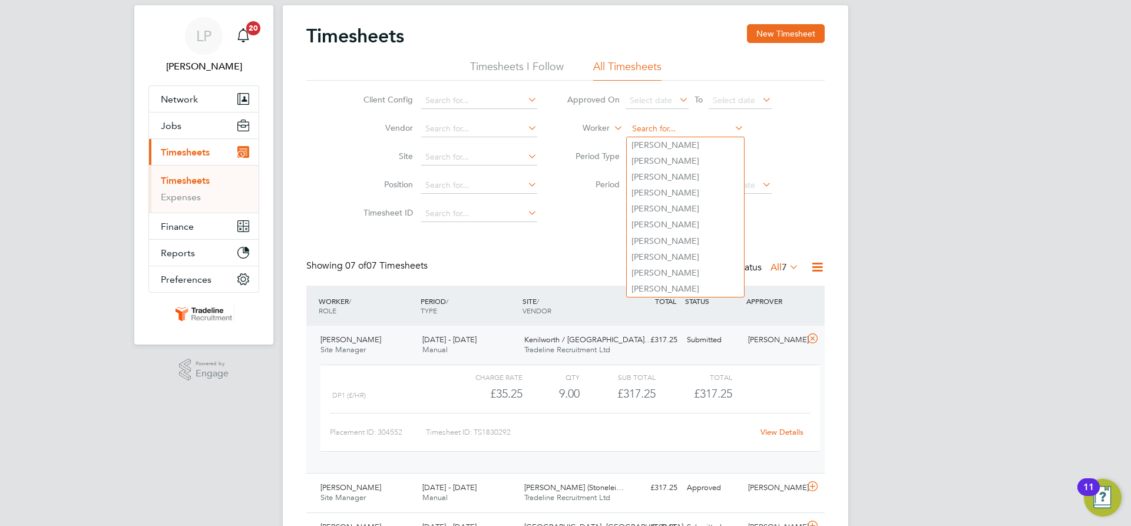
click at [697, 130] on input at bounding box center [686, 129] width 116 height 16
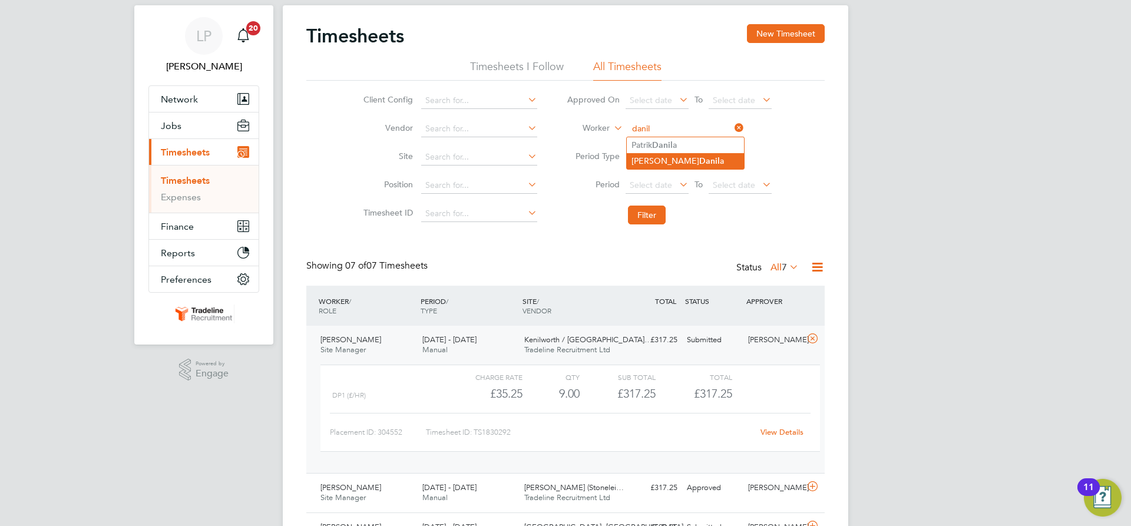
click at [687, 154] on li "[PERSON_NAME] a" at bounding box center [685, 161] width 117 height 16
type input "[PERSON_NAME]"
click at [653, 213] on button "Filter" at bounding box center [647, 215] width 38 height 19
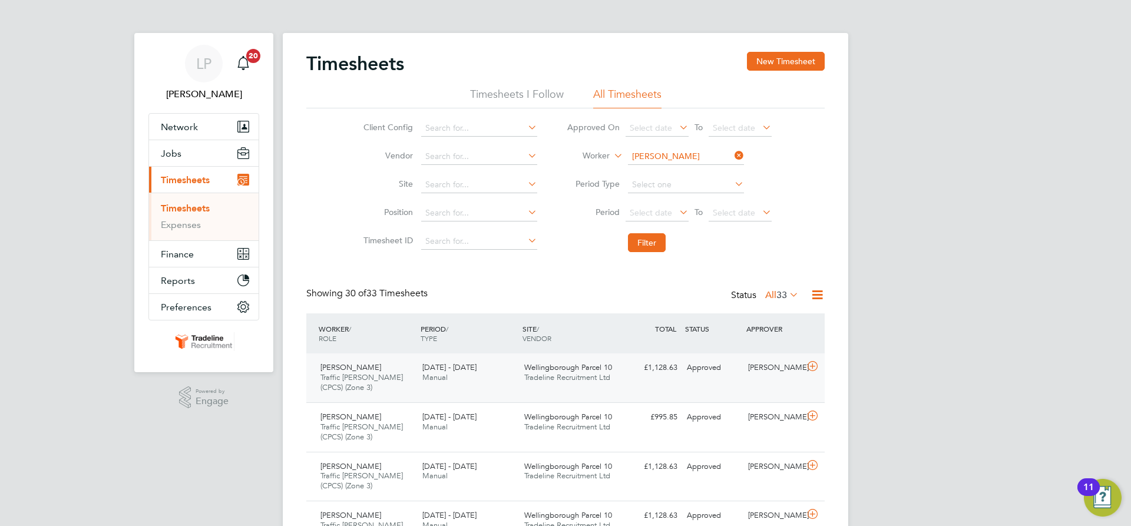
click at [588, 373] on span "Tradeline Recruitment Ltd" at bounding box center [567, 377] width 86 height 10
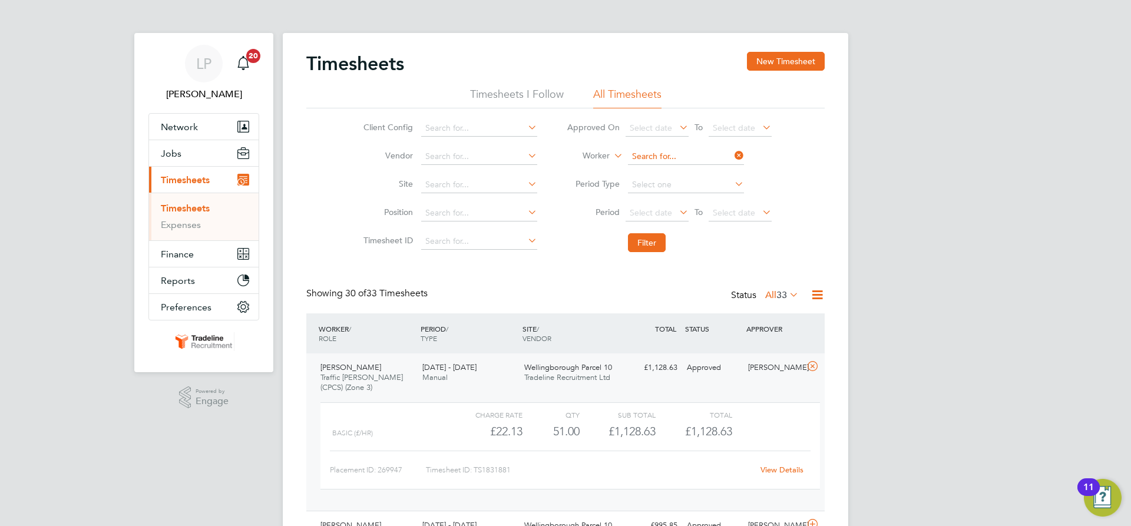
click at [679, 153] on input at bounding box center [686, 156] width 116 height 16
click at [679, 165] on li "Mihaela Fre nt" at bounding box center [685, 173] width 117 height 16
type input "[PERSON_NAME]"
click at [652, 243] on button "Filter" at bounding box center [647, 242] width 38 height 19
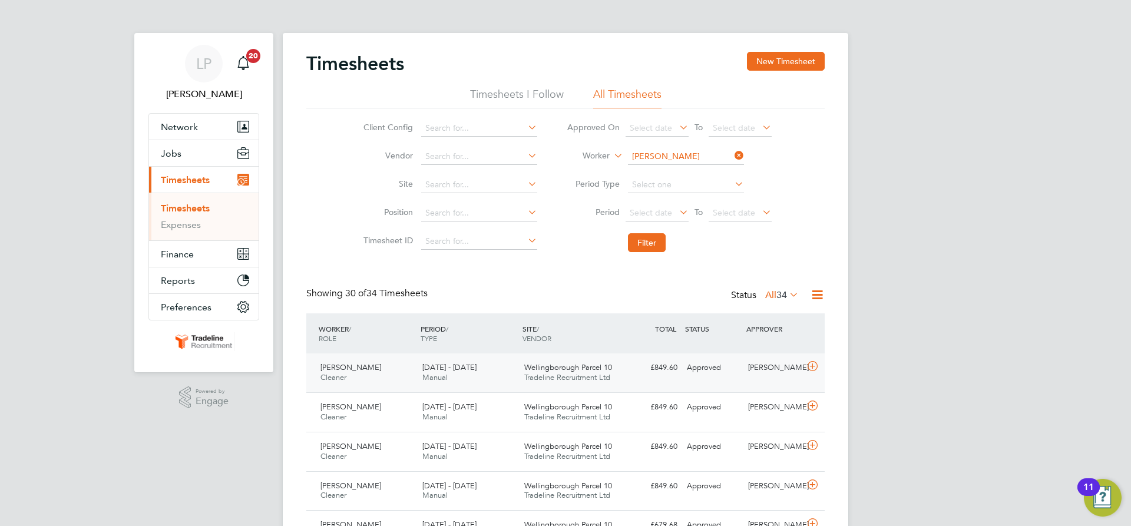
click at [524, 373] on div "Wellingborough Parcel 10 Tradeline Recruitment Ltd" at bounding box center [570, 372] width 102 height 29
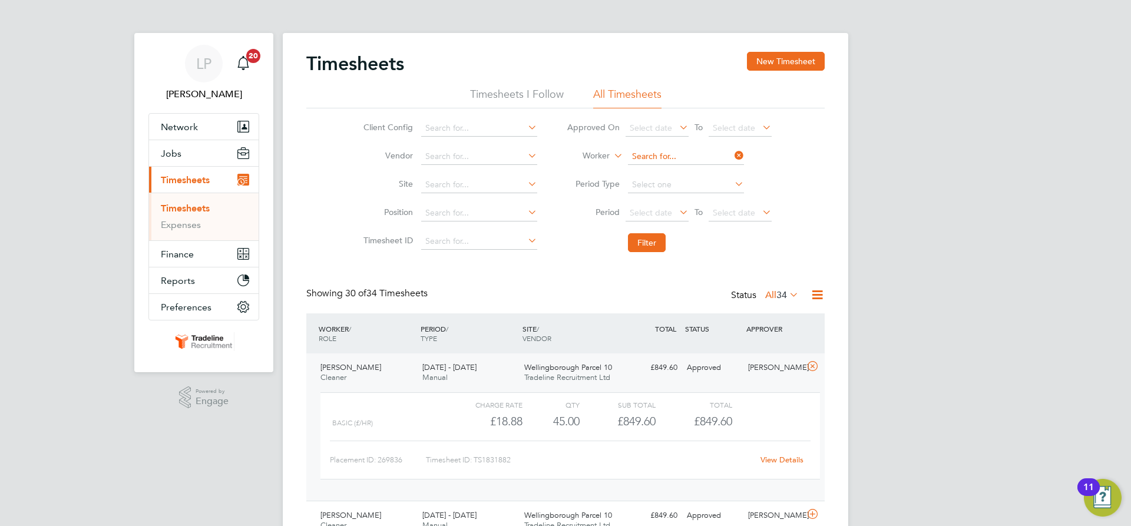
click at [648, 158] on input at bounding box center [686, 156] width 116 height 16
click at [667, 173] on li "[PERSON_NAME] er" at bounding box center [685, 173] width 117 height 16
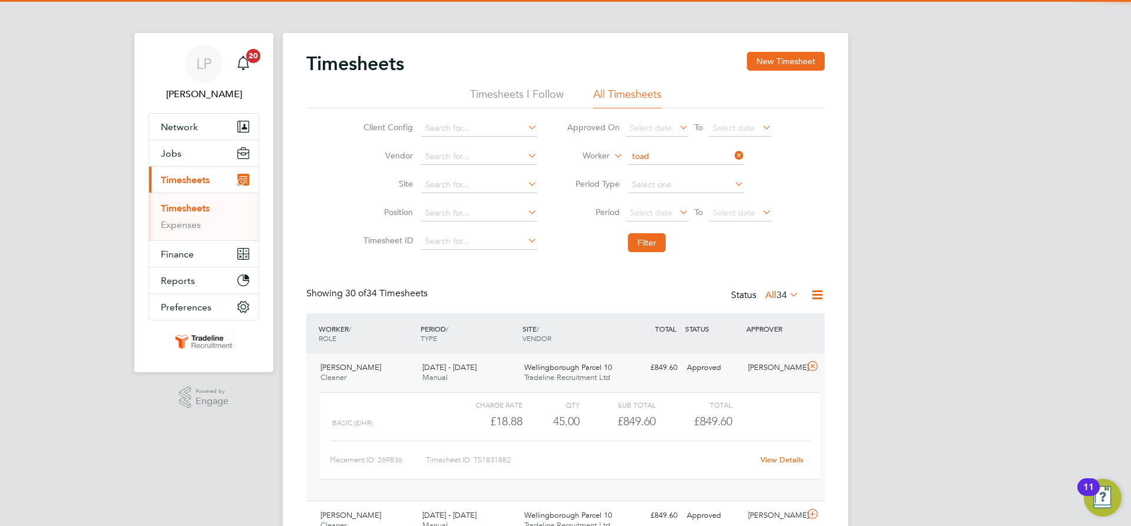
type input "[PERSON_NAME]"
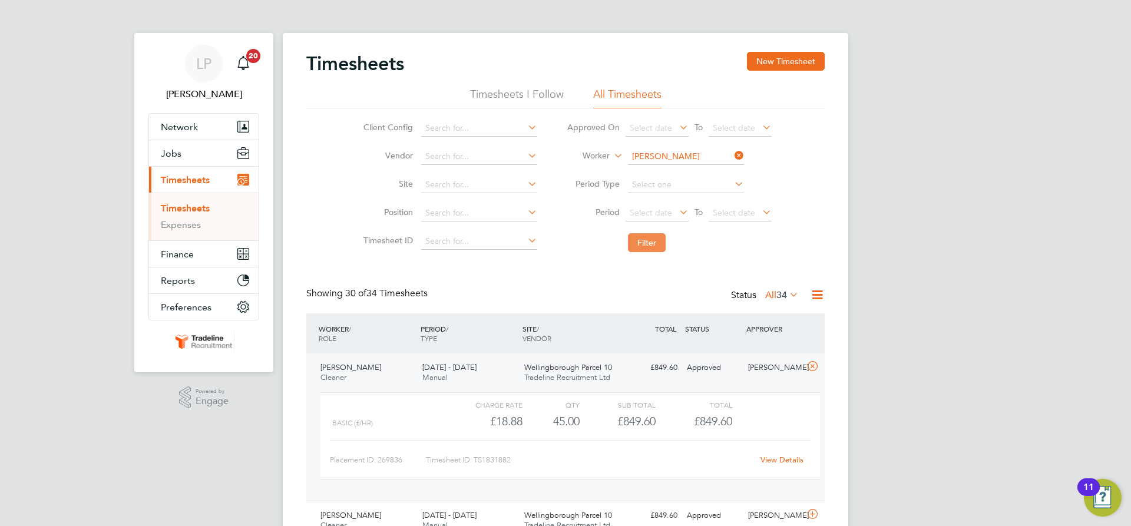
click at [649, 247] on button "Filter" at bounding box center [647, 242] width 38 height 19
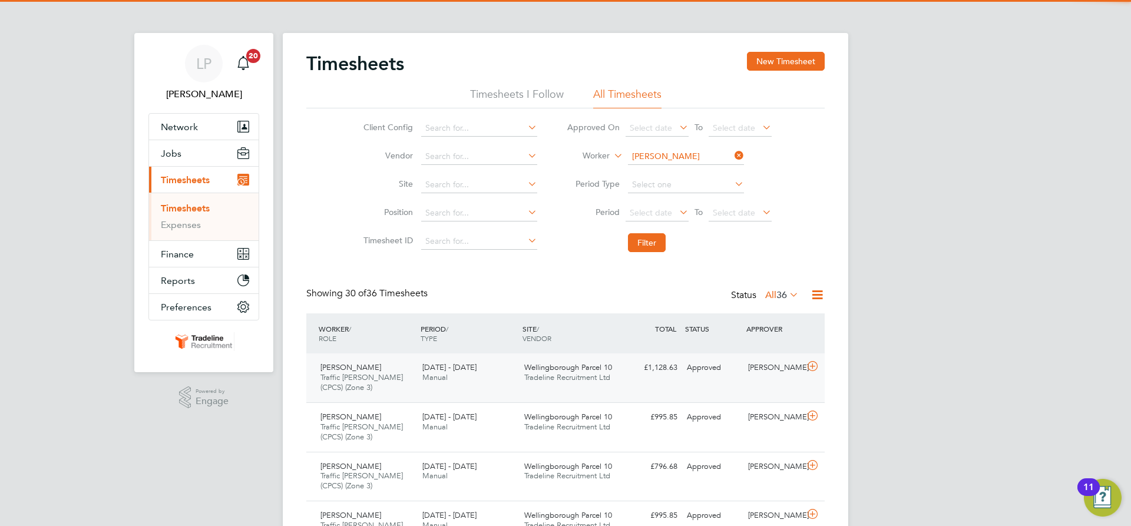
click at [643, 376] on div "£1,128.63 Approved" at bounding box center [651, 367] width 61 height 19
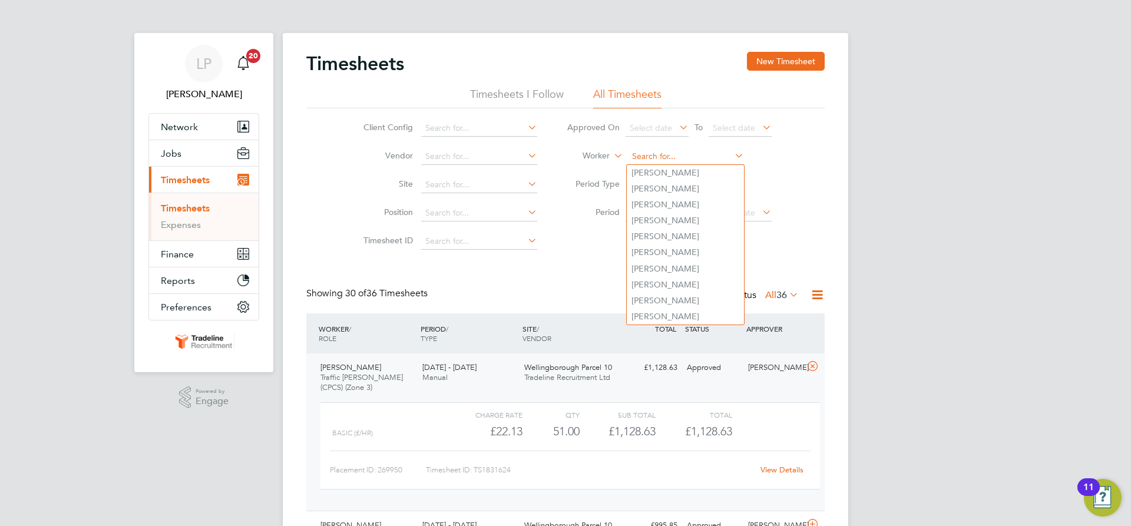
click at [690, 157] on input at bounding box center [686, 156] width 116 height 16
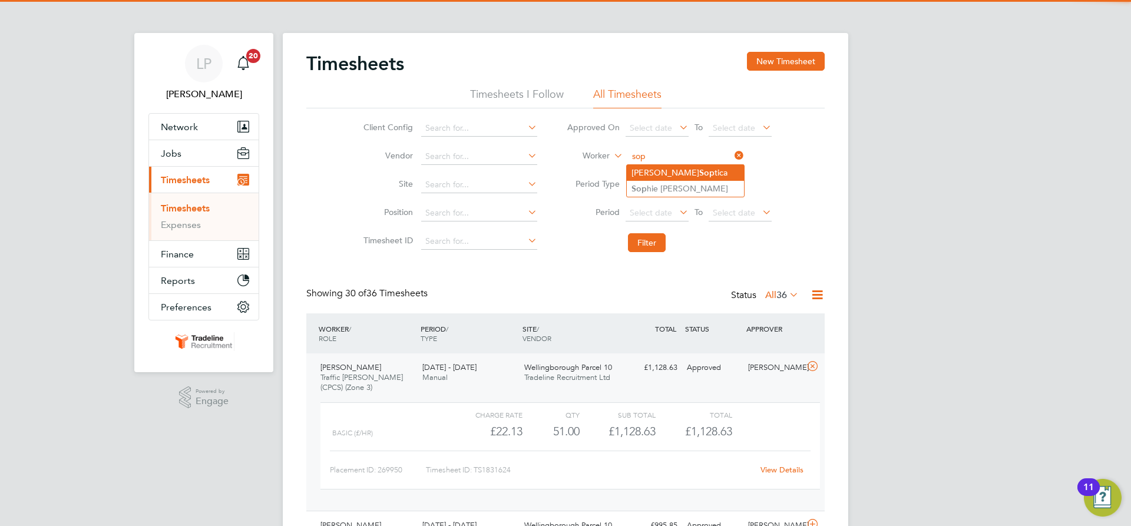
click at [685, 178] on li "[PERSON_NAME] tica" at bounding box center [685, 173] width 117 height 16
type input "[PERSON_NAME] Soptica"
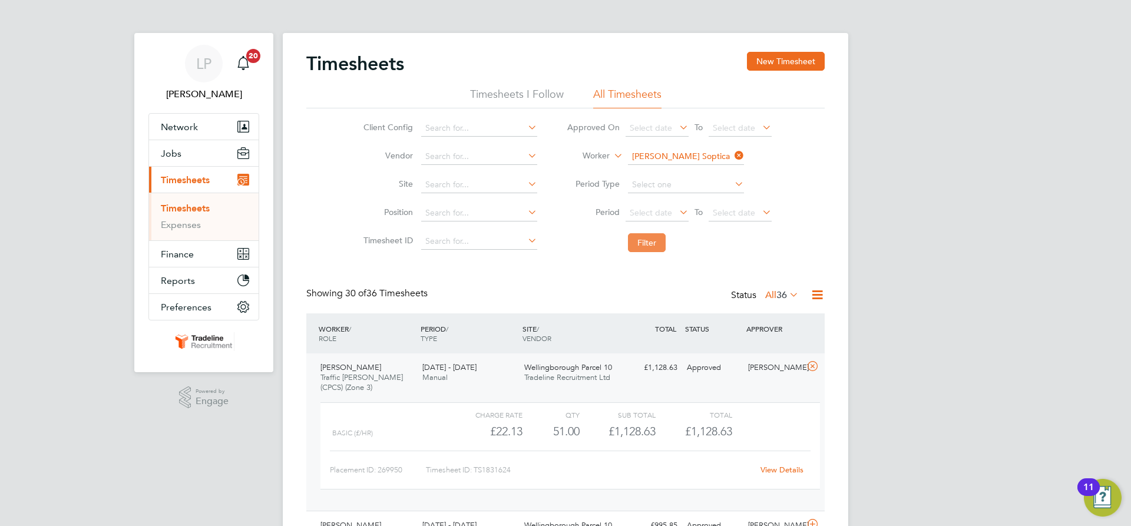
click at [659, 240] on button "Filter" at bounding box center [647, 242] width 38 height 19
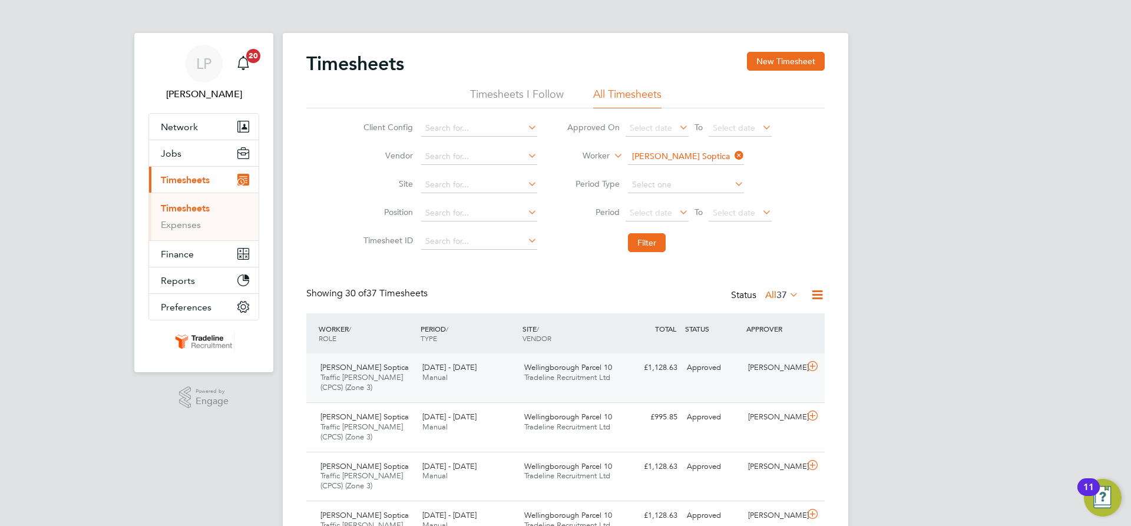
click at [634, 377] on div "£1,128.63 Approved" at bounding box center [651, 367] width 61 height 19
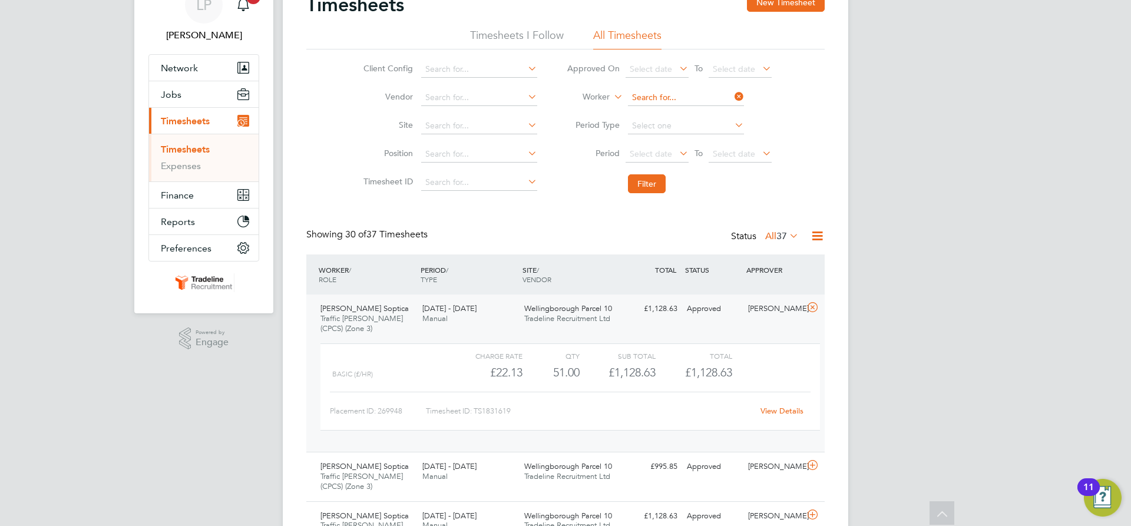
click at [674, 97] on input at bounding box center [686, 98] width 116 height 16
click at [690, 116] on li "[PERSON_NAME] der" at bounding box center [685, 114] width 117 height 16
type input "[PERSON_NAME]"
click at [642, 184] on button "Filter" at bounding box center [647, 183] width 38 height 19
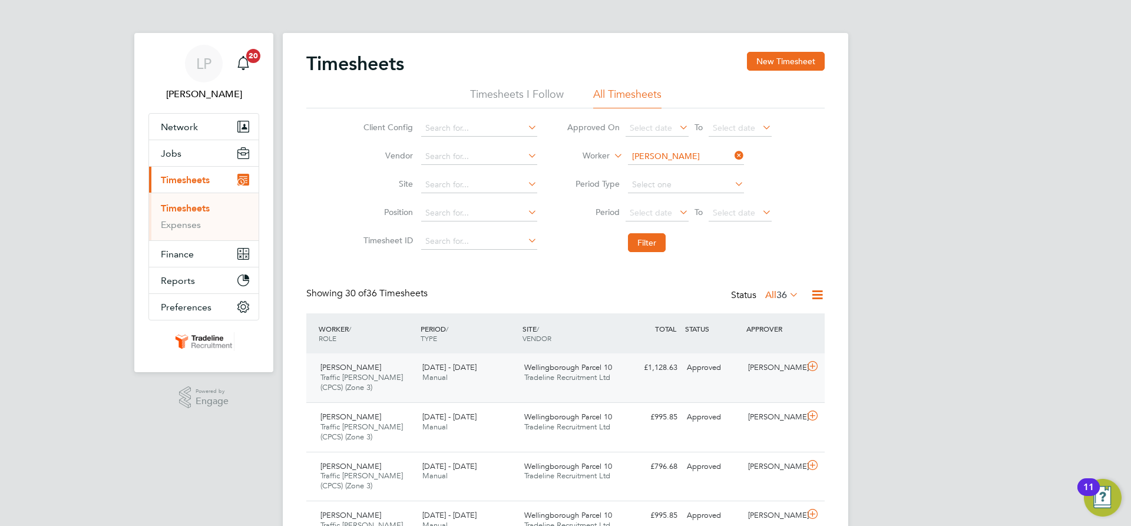
click at [574, 373] on span "Tradeline Recruitment Ltd" at bounding box center [567, 377] width 86 height 10
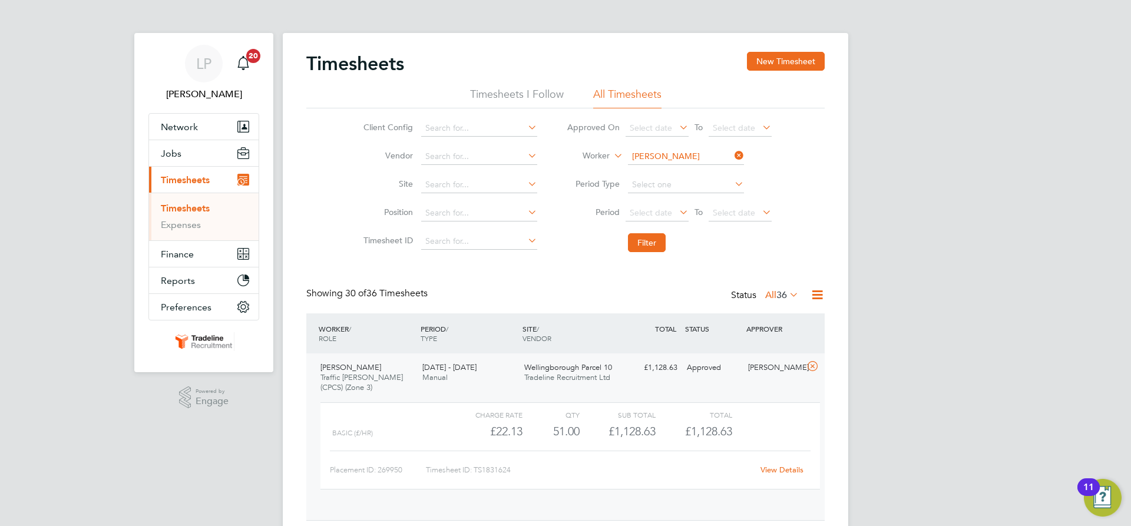
scroll to position [20, 115]
click at [693, 157] on input at bounding box center [686, 156] width 116 height 16
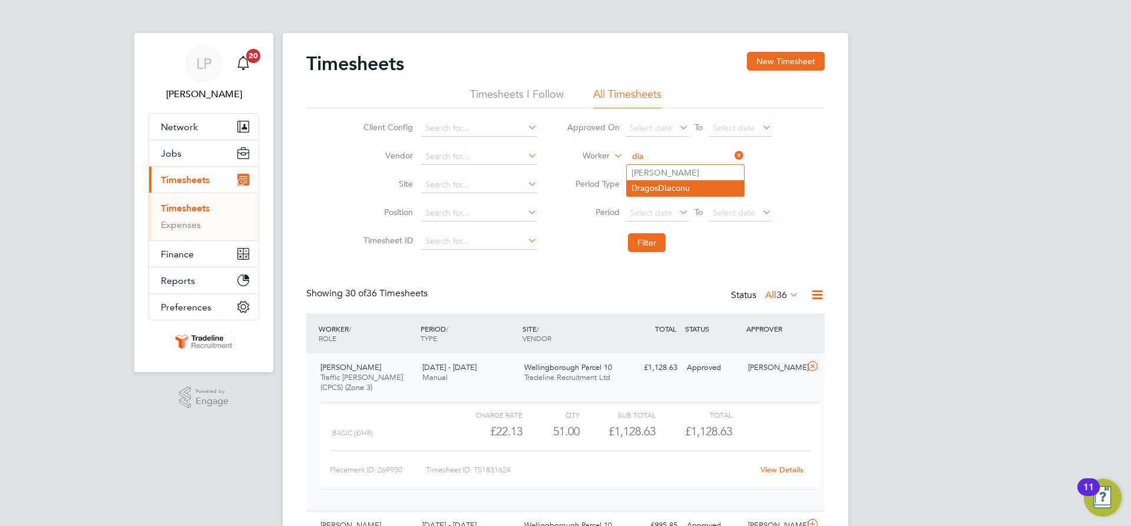
click at [713, 186] on li "Dragos Dia conu" at bounding box center [685, 188] width 117 height 16
type input "[PERSON_NAME]"
click at [644, 243] on button "Filter" at bounding box center [647, 242] width 38 height 19
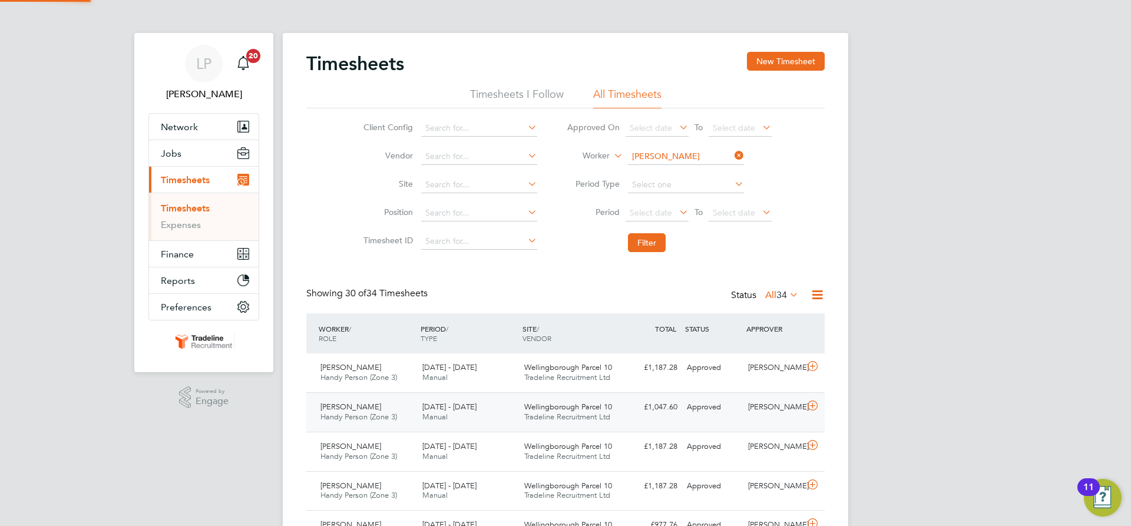
scroll to position [30, 102]
click at [591, 379] on span "Tradeline Recruitment Ltd" at bounding box center [567, 377] width 86 height 10
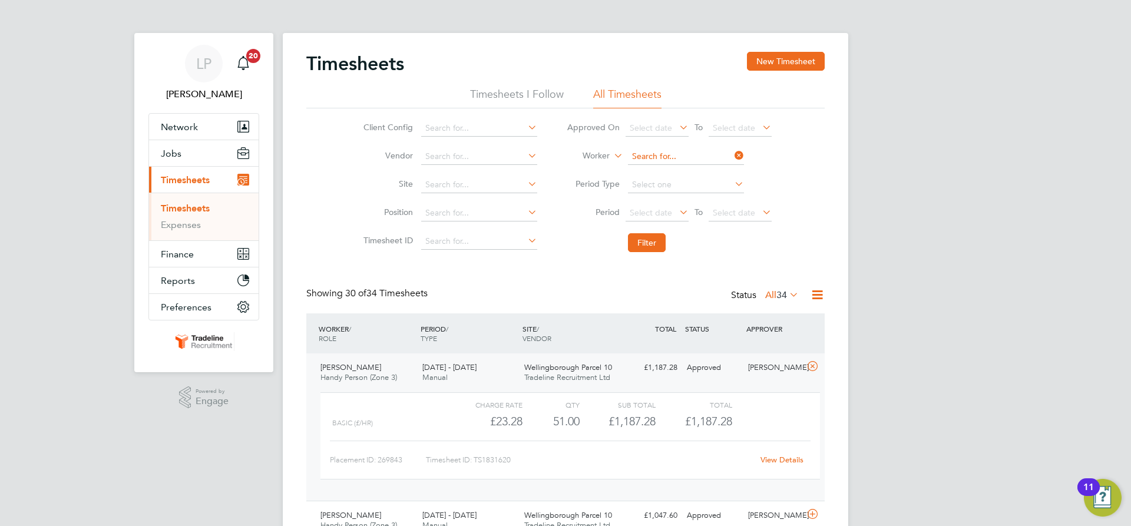
click at [645, 158] on input at bounding box center [686, 156] width 116 height 16
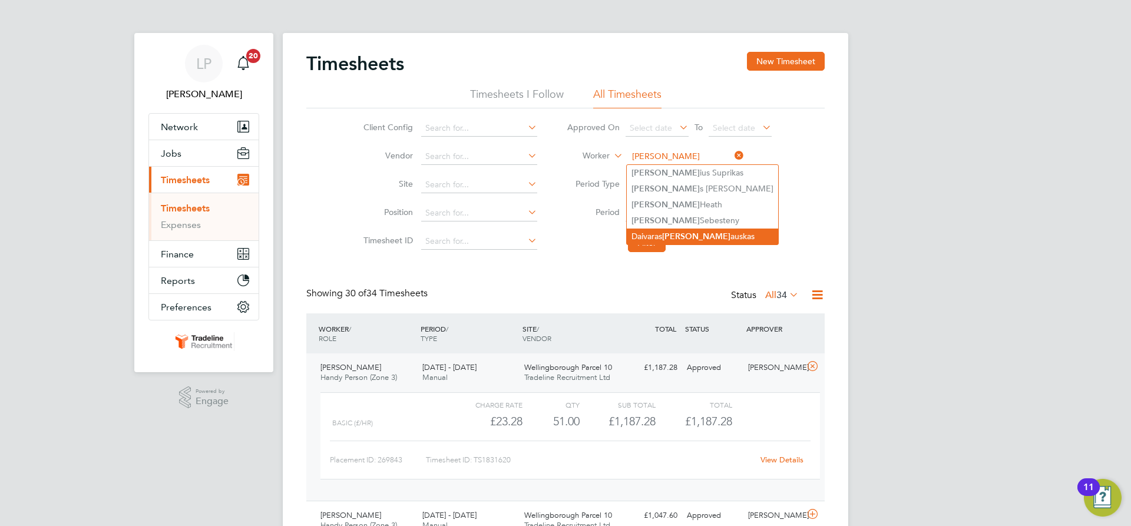
click at [672, 231] on b "[PERSON_NAME]" at bounding box center [696, 236] width 68 height 10
type input "[PERSON_NAME]"
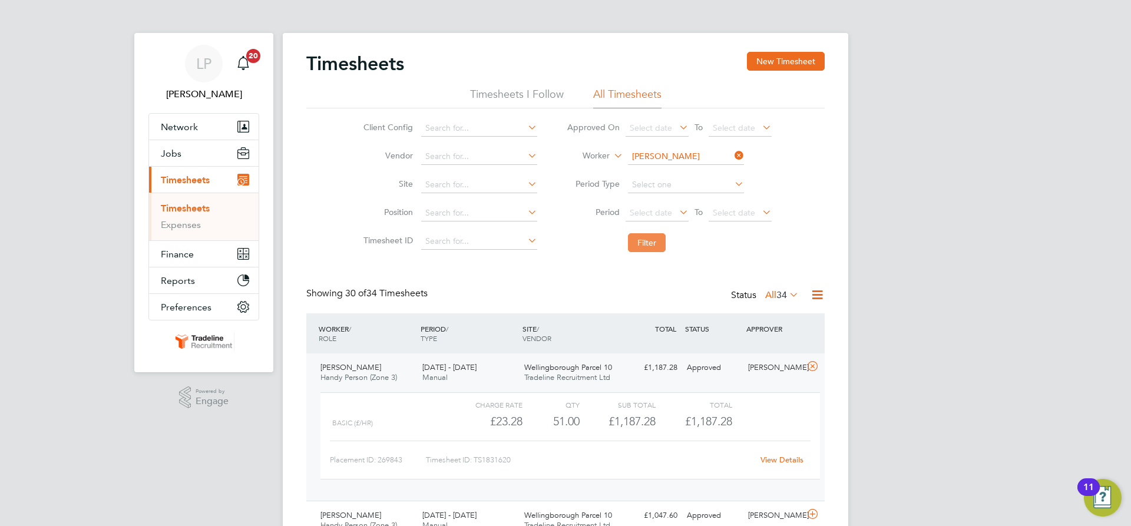
click at [652, 244] on button "Filter" at bounding box center [647, 242] width 38 height 19
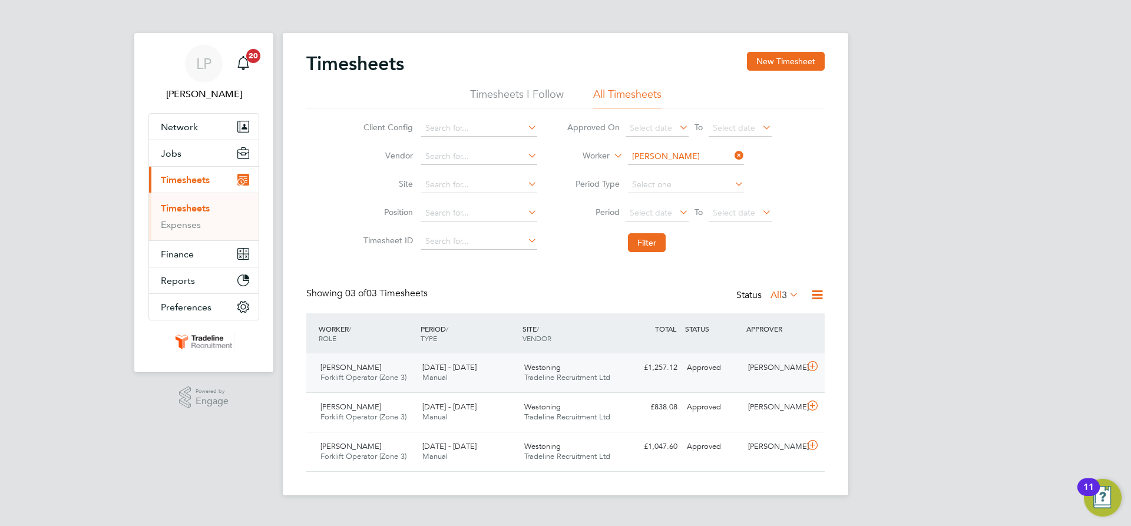
click at [498, 375] on div "[DATE] - [DATE] Manual" at bounding box center [469, 372] width 102 height 29
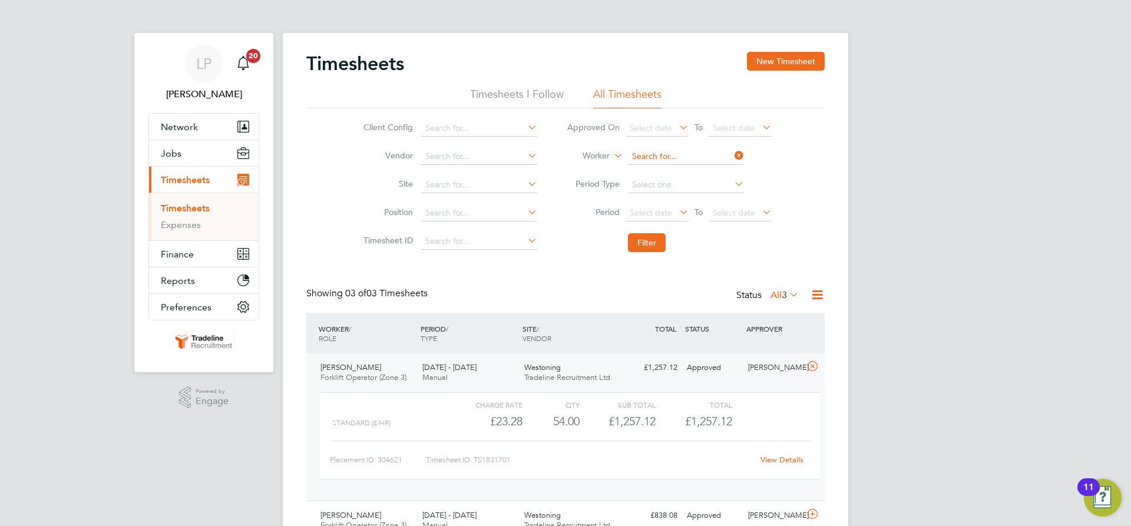
click at [703, 152] on input at bounding box center [686, 156] width 116 height 16
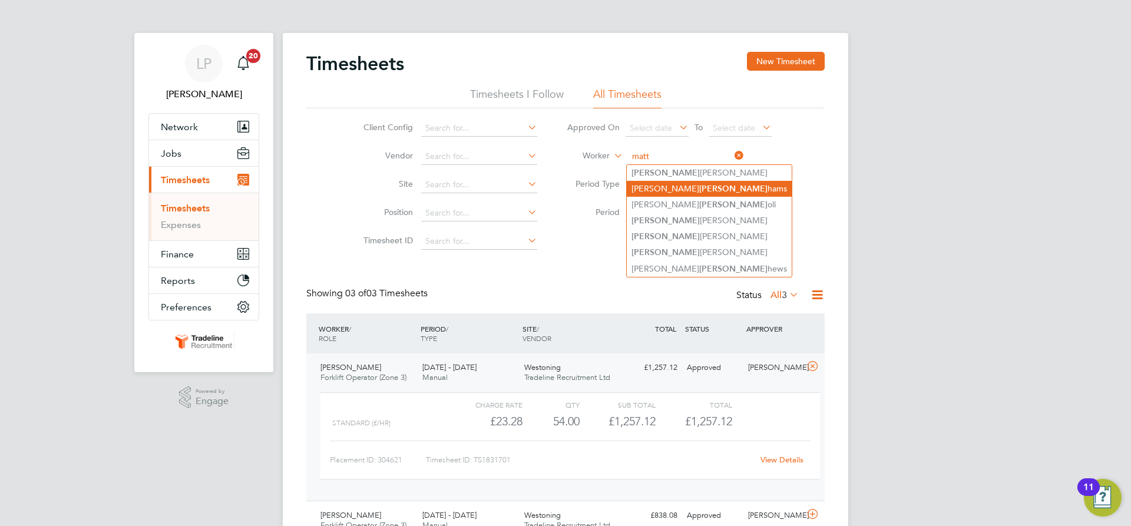
click at [694, 188] on li "[PERSON_NAME]" at bounding box center [709, 189] width 165 height 16
type input "[PERSON_NAME]"
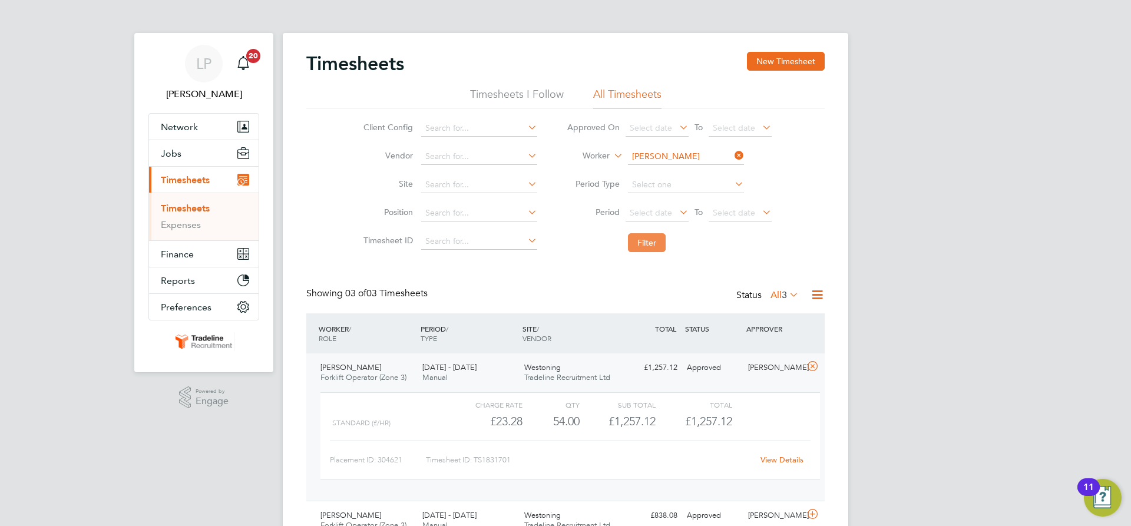
click at [641, 243] on button "Filter" at bounding box center [647, 242] width 38 height 19
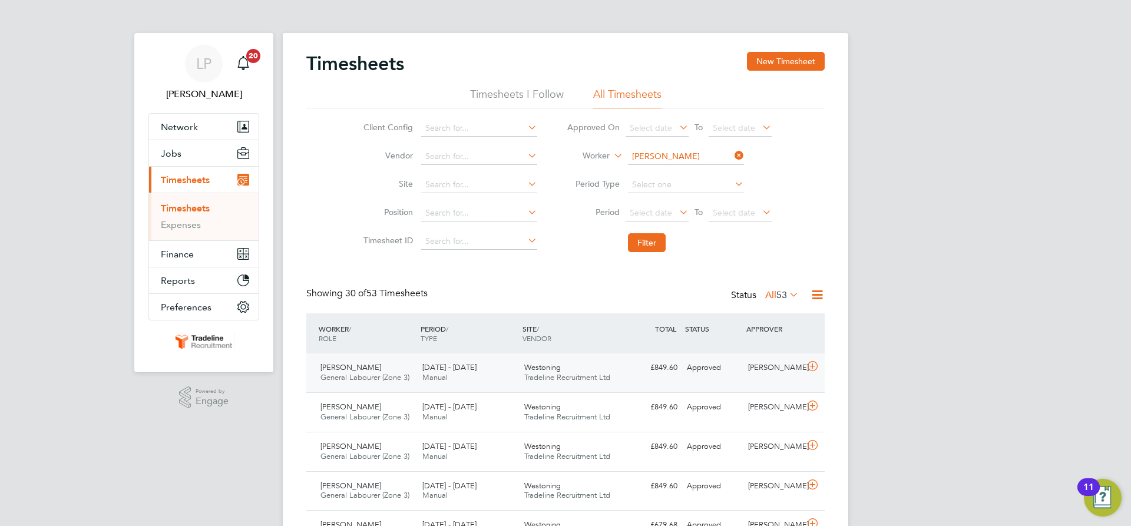
click at [561, 371] on div "Westoning Tradeline Recruitment Ltd" at bounding box center [570, 372] width 102 height 29
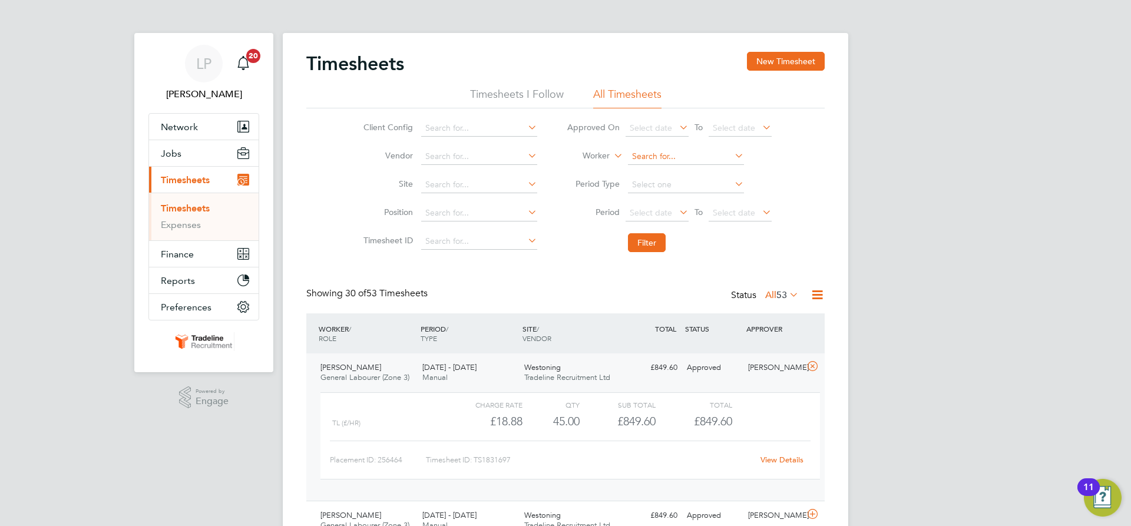
click at [671, 157] on input at bounding box center [686, 156] width 116 height 16
click at [699, 170] on b "Voi" at bounding box center [705, 173] width 13 height 10
type input "[PERSON_NAME]"
click at [653, 241] on button "Filter" at bounding box center [647, 242] width 38 height 19
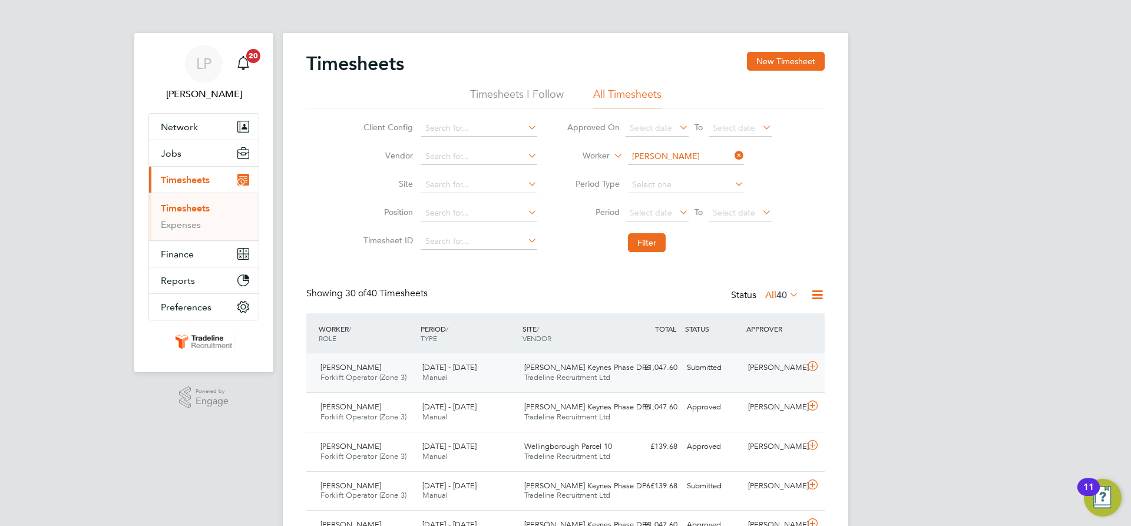
click at [603, 367] on span "[PERSON_NAME] Keynes Phase DP6" at bounding box center [587, 367] width 126 height 10
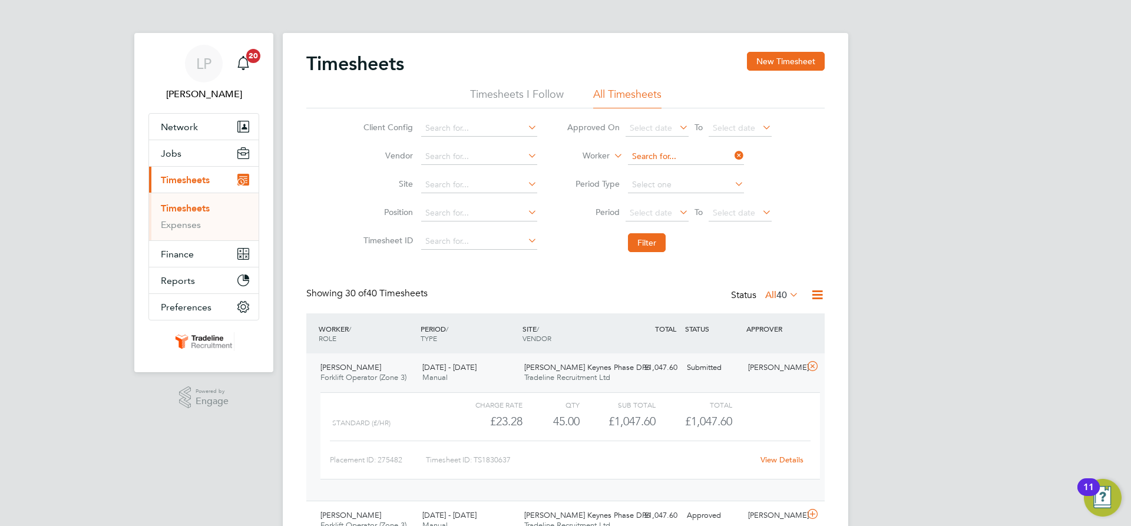
click at [674, 154] on input at bounding box center [686, 156] width 116 height 16
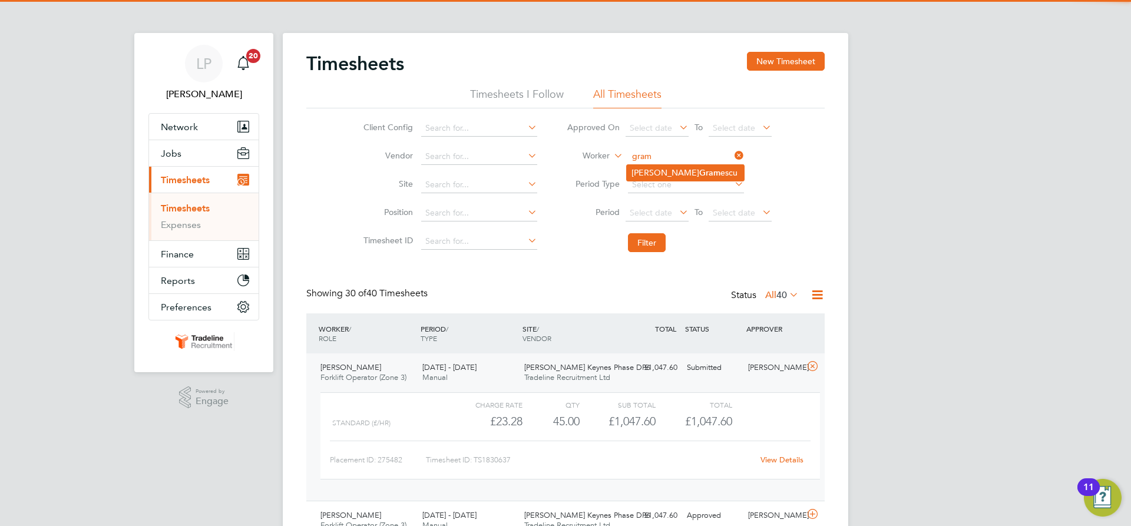
click at [678, 166] on li "[PERSON_NAME] escu" at bounding box center [685, 173] width 117 height 16
type input "[PERSON_NAME]"
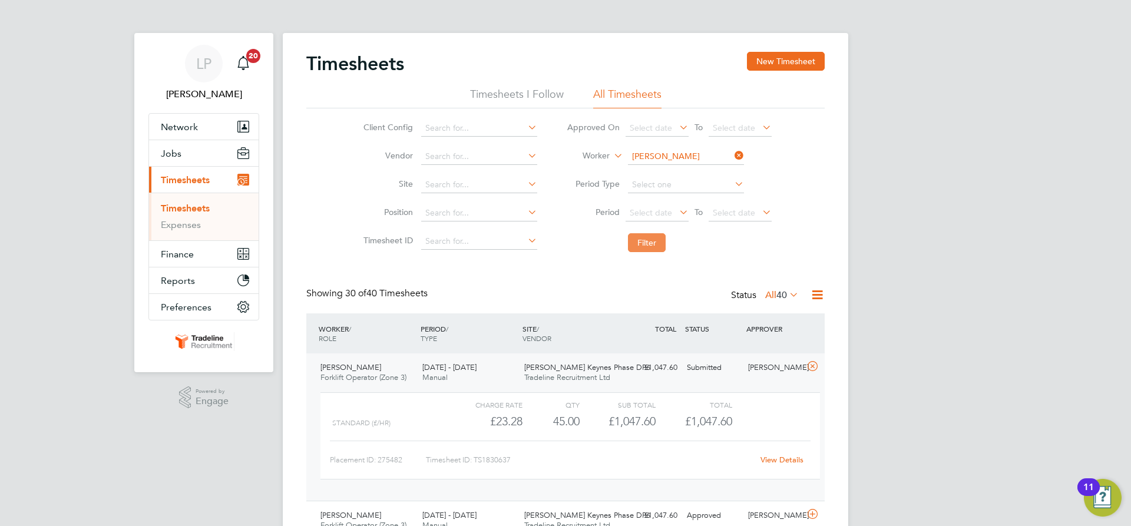
click at [645, 241] on button "Filter" at bounding box center [647, 242] width 38 height 19
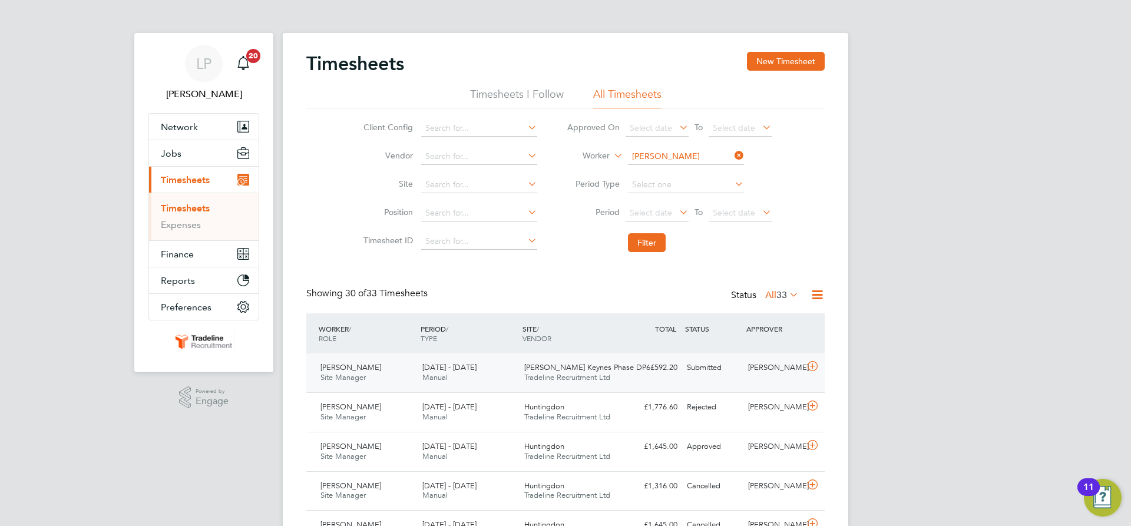
click at [614, 366] on div "[PERSON_NAME] Keynes Phase DP6 Tradeline Recruitment Ltd" at bounding box center [570, 372] width 102 height 29
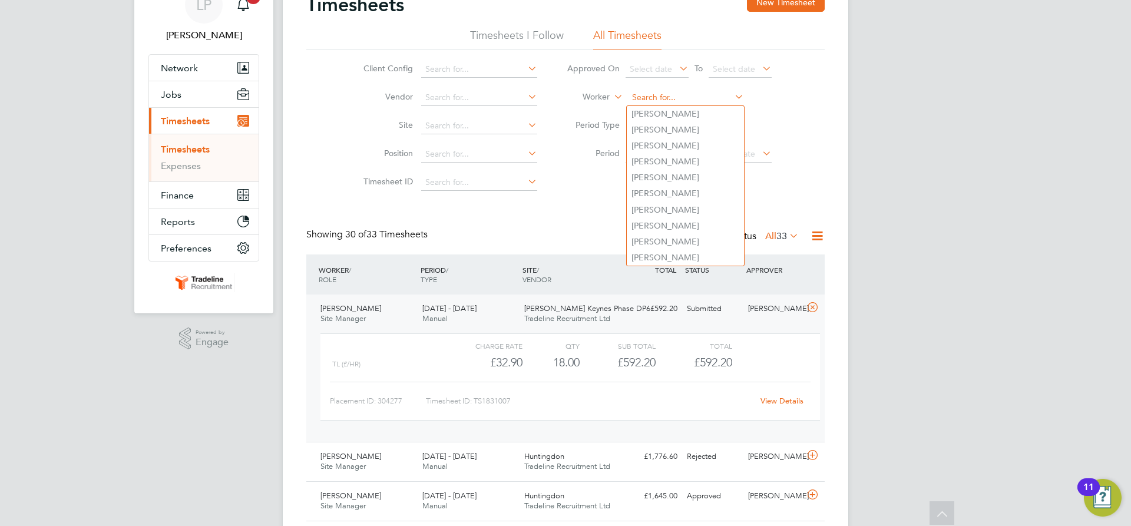
click at [663, 99] on input at bounding box center [686, 98] width 116 height 16
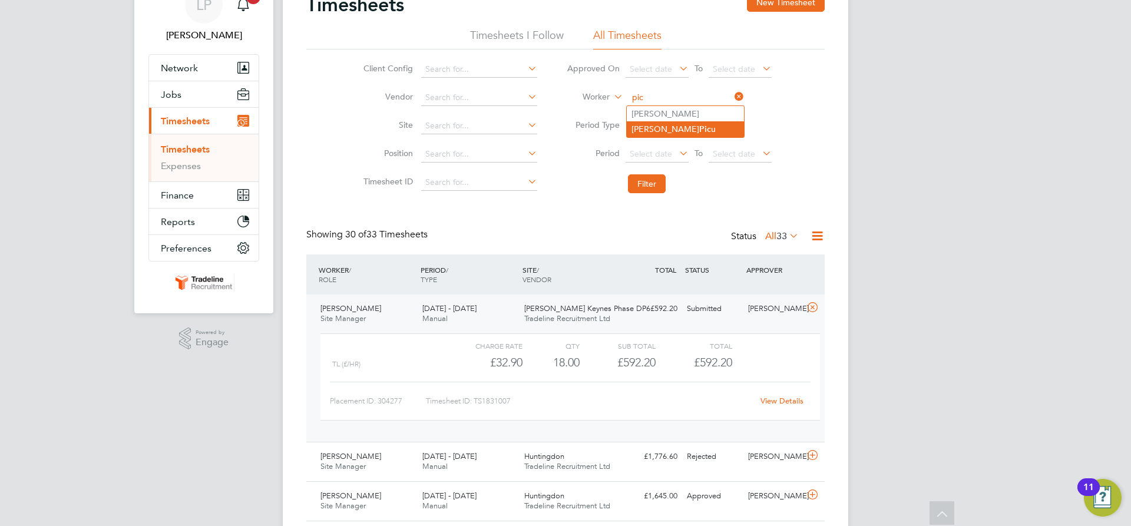
click at [656, 129] on li "[PERSON_NAME] u" at bounding box center [685, 129] width 117 height 16
type input "[PERSON_NAME]"
click at [663, 186] on button "Filter" at bounding box center [647, 183] width 38 height 19
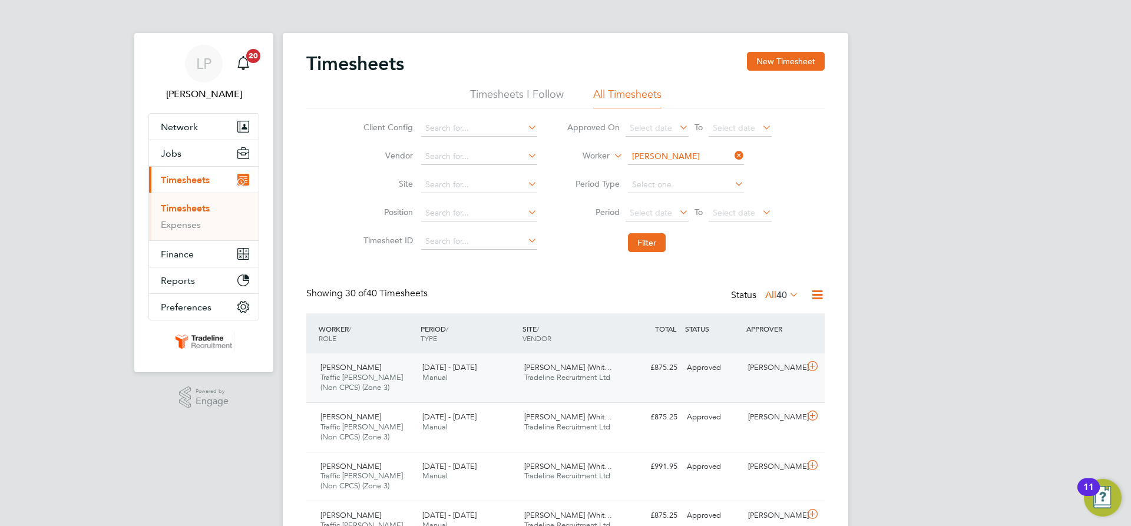
click at [602, 383] on div "[PERSON_NAME] (Whit… Tradeline Recruitment Ltd" at bounding box center [570, 372] width 102 height 29
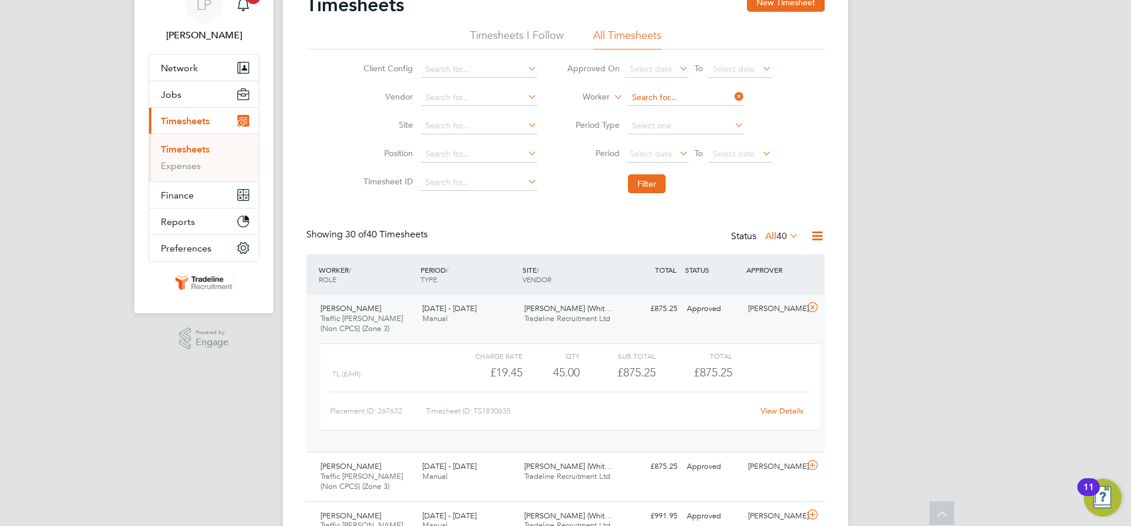
click at [684, 101] on input at bounding box center [686, 98] width 116 height 16
click at [699, 114] on b "Grot" at bounding box center [708, 114] width 18 height 10
type input "[PERSON_NAME]"
click at [646, 189] on button "Filter" at bounding box center [647, 183] width 38 height 19
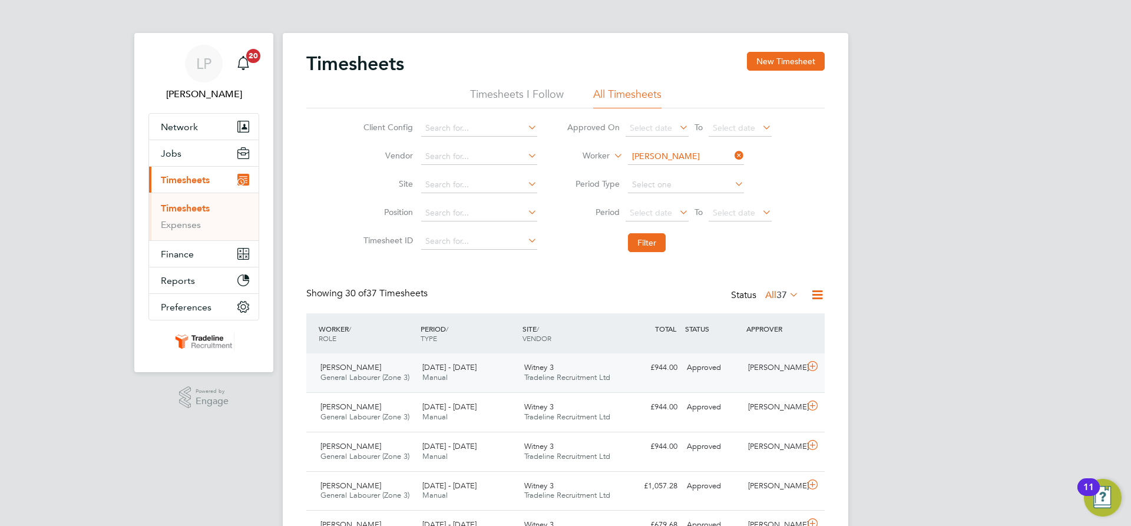
click at [581, 375] on span "Tradeline Recruitment Ltd" at bounding box center [567, 377] width 86 height 10
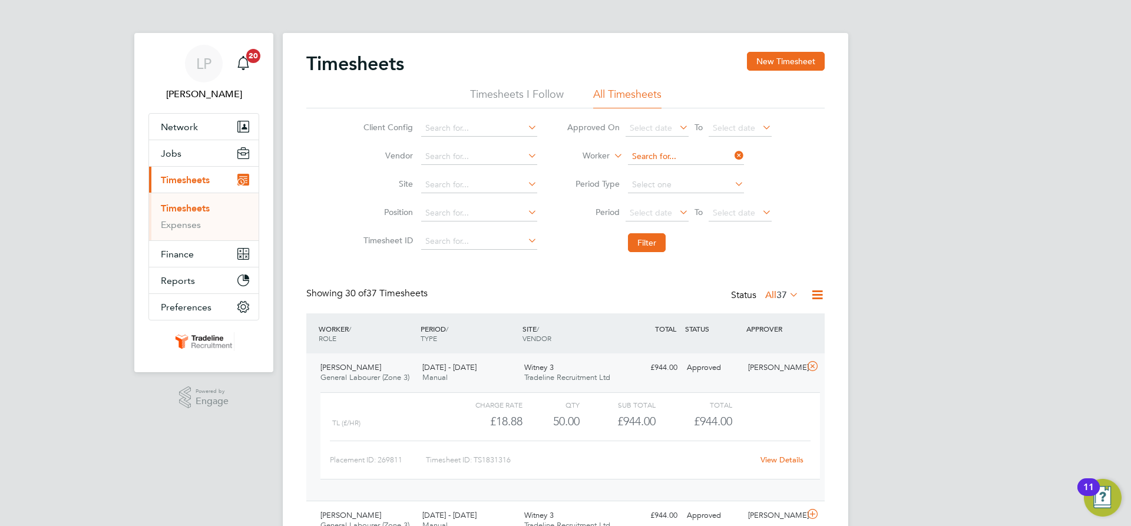
click at [681, 153] on input at bounding box center [686, 156] width 116 height 16
click at [687, 185] on li "[PERSON_NAME] bell" at bounding box center [687, 189] width 121 height 16
type input "[PERSON_NAME]"
click at [648, 246] on button "Filter" at bounding box center [647, 242] width 38 height 19
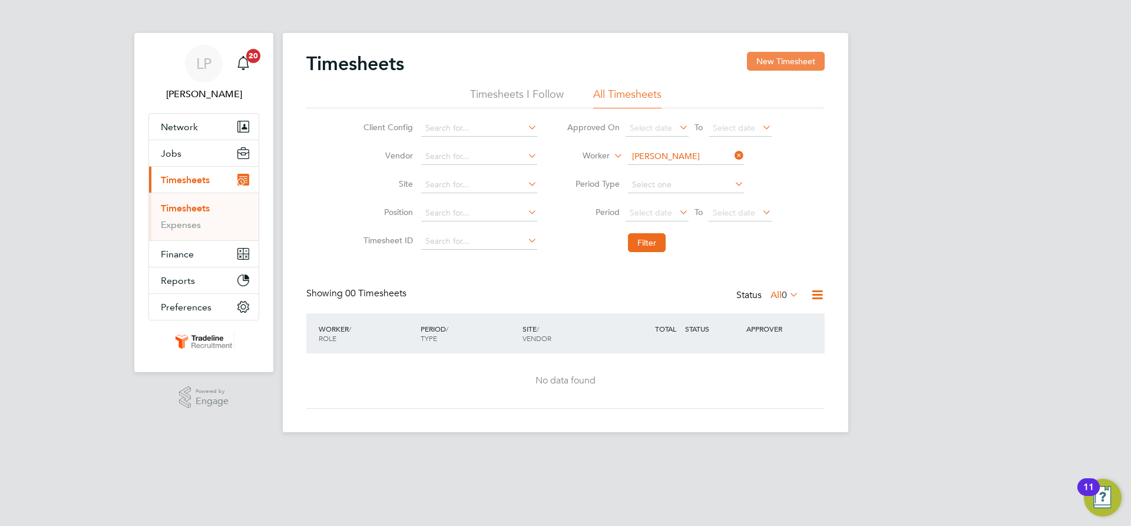
click at [784, 60] on button "New Timesheet" at bounding box center [786, 61] width 78 height 19
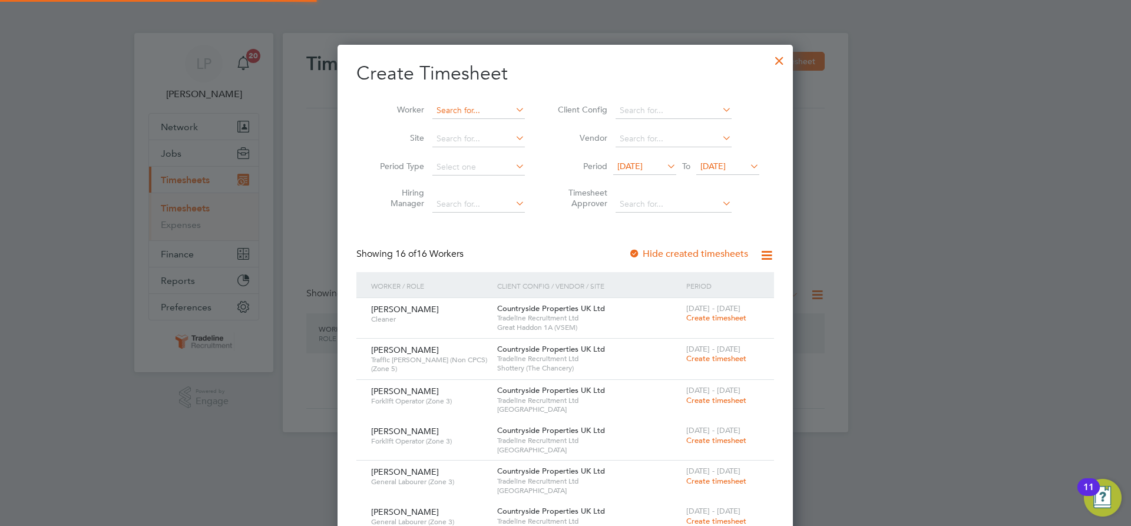
click at [490, 108] on input at bounding box center [478, 110] width 92 height 16
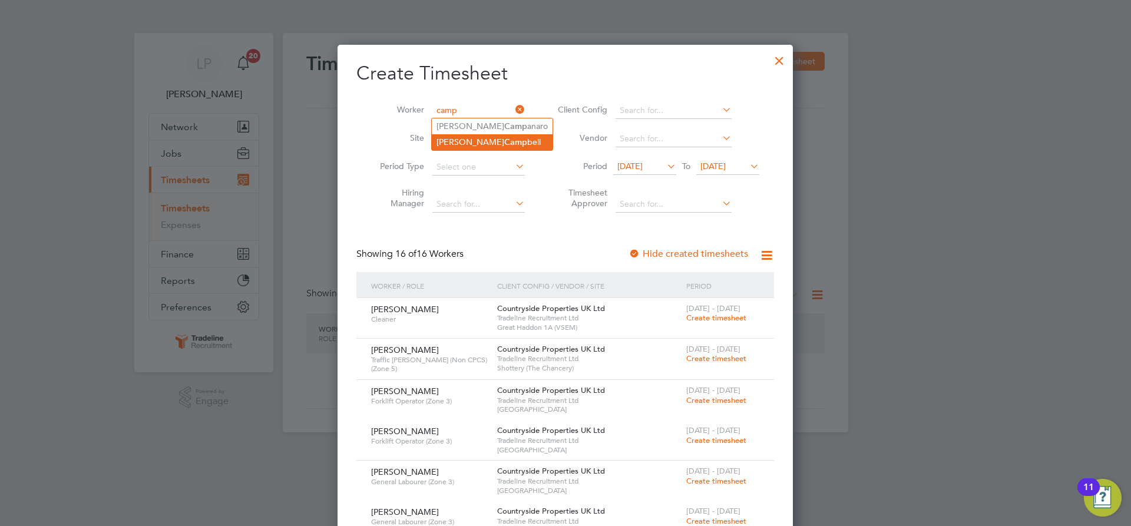
click at [483, 137] on li "[PERSON_NAME] bell" at bounding box center [492, 142] width 121 height 16
type input "[PERSON_NAME]"
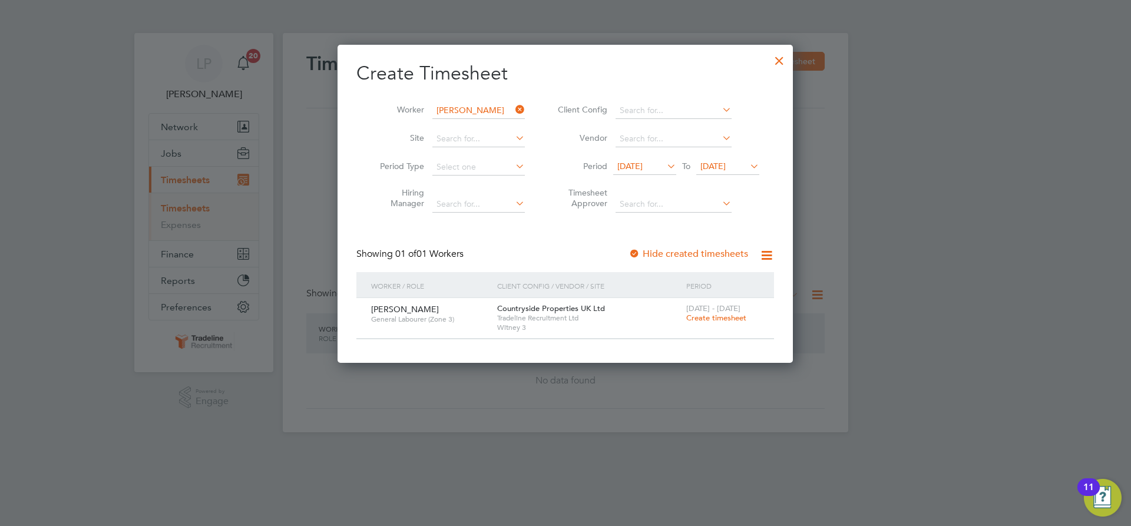
click at [725, 316] on span "Create timesheet" at bounding box center [716, 318] width 60 height 10
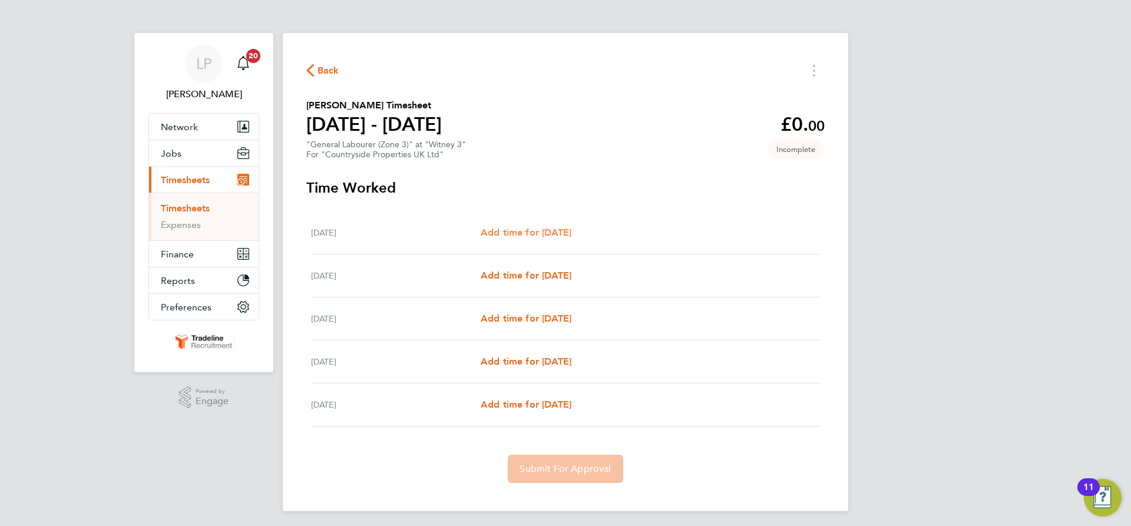
click at [539, 228] on span "Add time for [DATE]" at bounding box center [526, 232] width 91 height 11
select select "30"
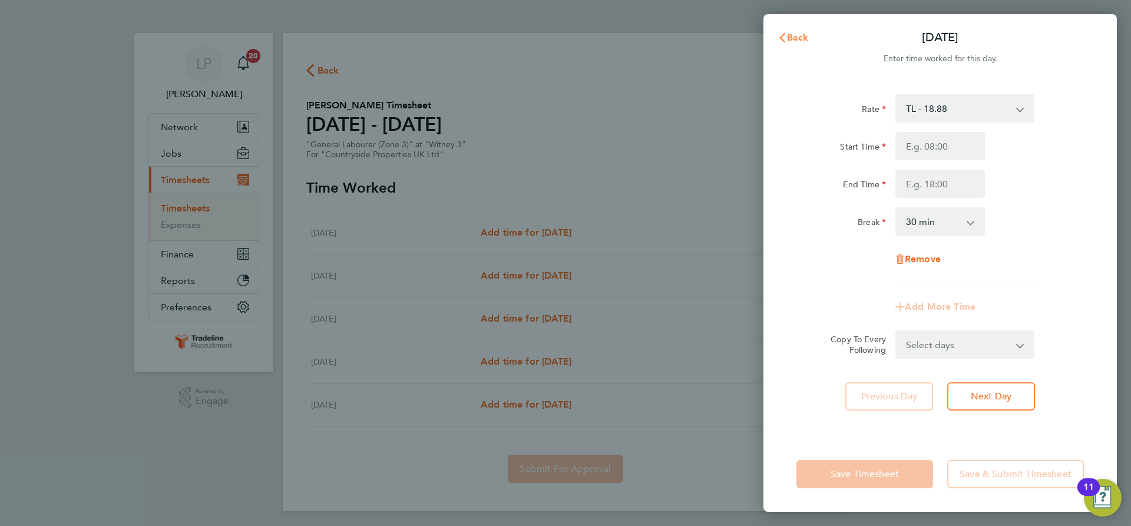
click at [802, 35] on span "Back" at bounding box center [798, 37] width 22 height 11
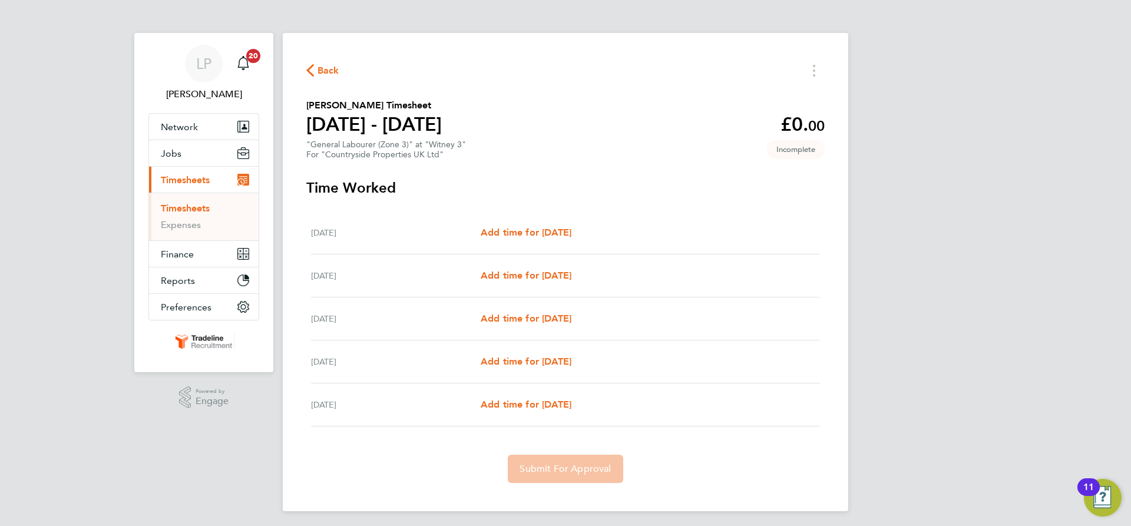
click at [190, 210] on link "Timesheets" at bounding box center [185, 208] width 49 height 11
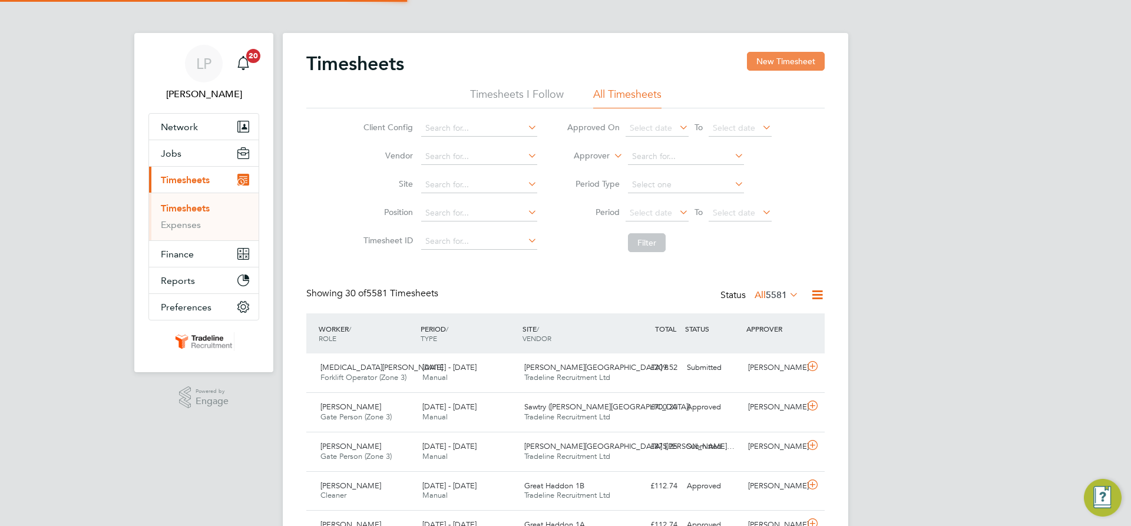
click at [786, 60] on button "New Timesheet" at bounding box center [786, 61] width 78 height 19
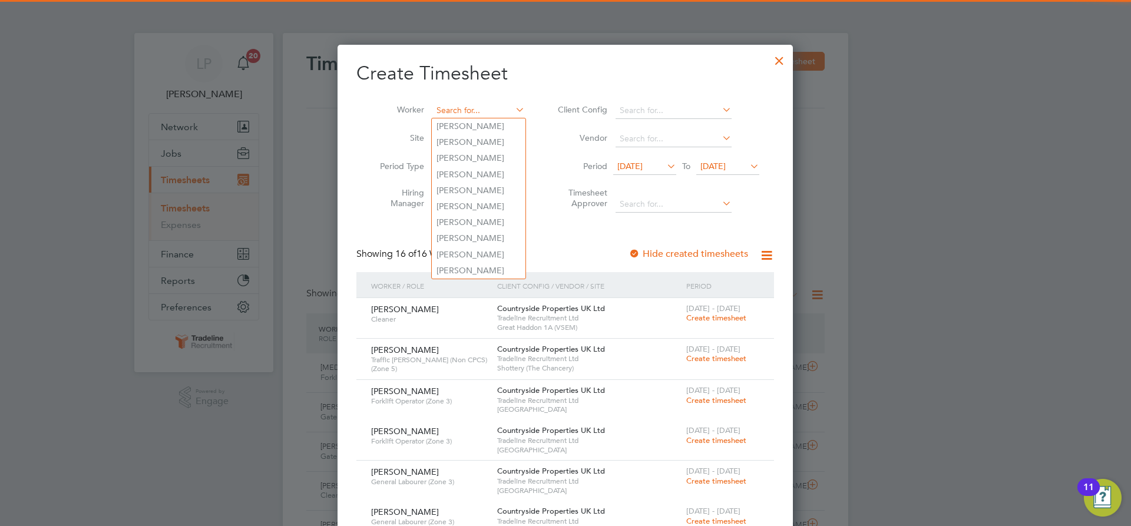
click at [491, 111] on input at bounding box center [478, 110] width 92 height 16
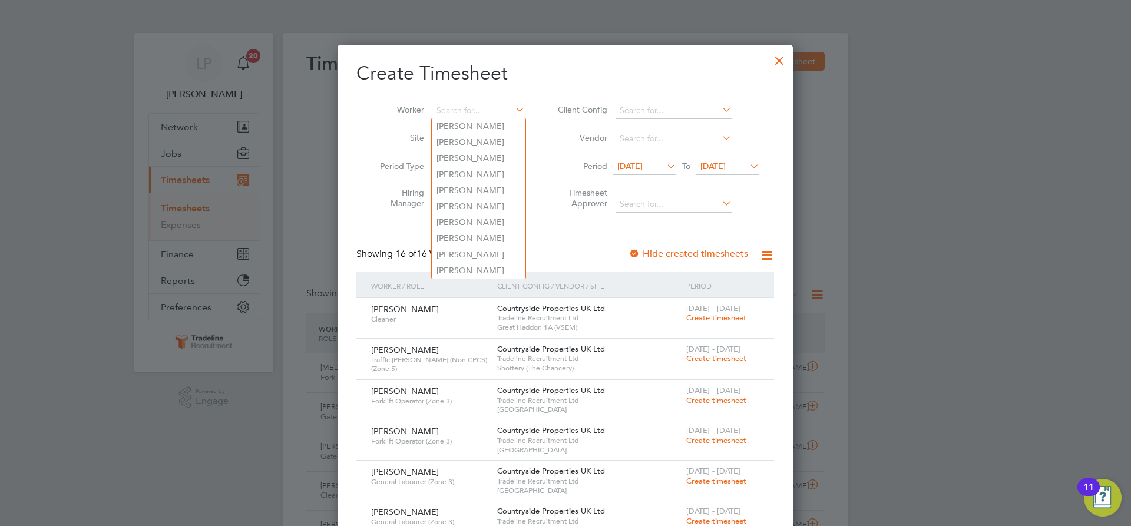
click at [776, 58] on div at bounding box center [779, 57] width 21 height 21
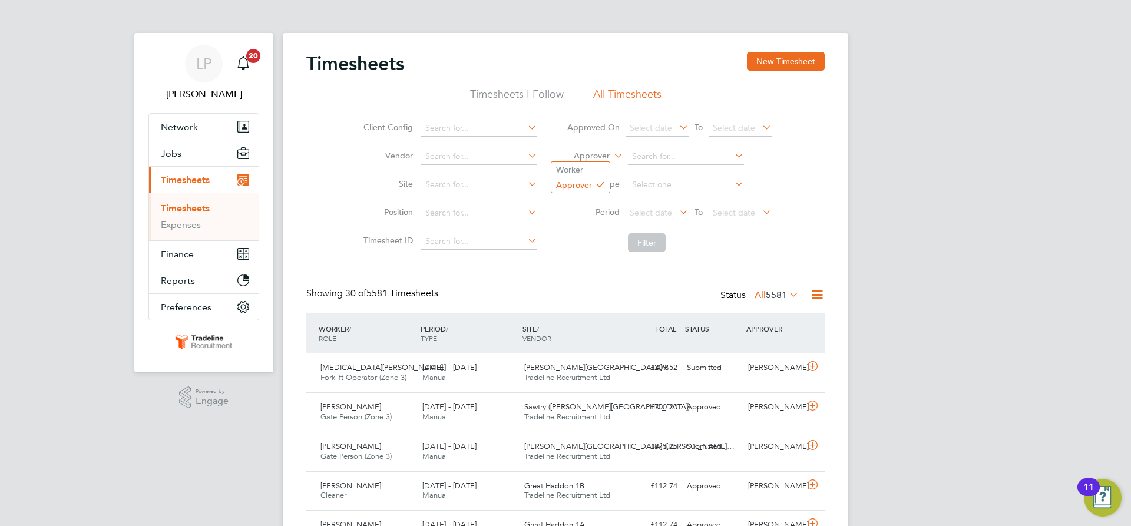
click at [584, 158] on label "Approver" at bounding box center [583, 156] width 53 height 12
click at [588, 174] on li "Worker" at bounding box center [580, 169] width 58 height 15
click at [683, 148] on li "Worker" at bounding box center [669, 157] width 234 height 28
click at [689, 154] on input at bounding box center [686, 156] width 116 height 16
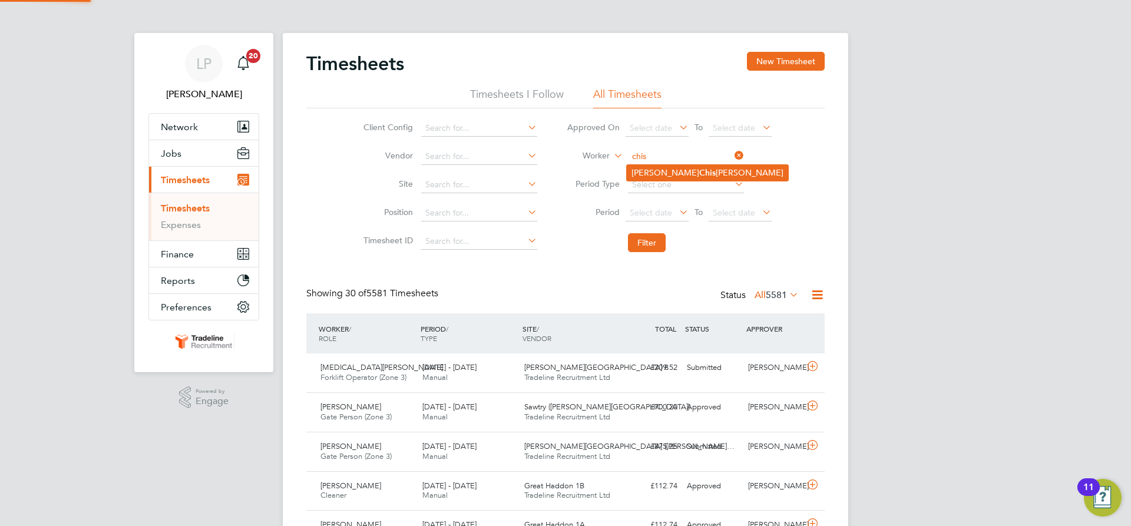
click at [654, 173] on li "[PERSON_NAME]" at bounding box center [707, 173] width 161 height 16
type input "[PERSON_NAME]"
click at [647, 241] on button "Filter" at bounding box center [647, 242] width 38 height 19
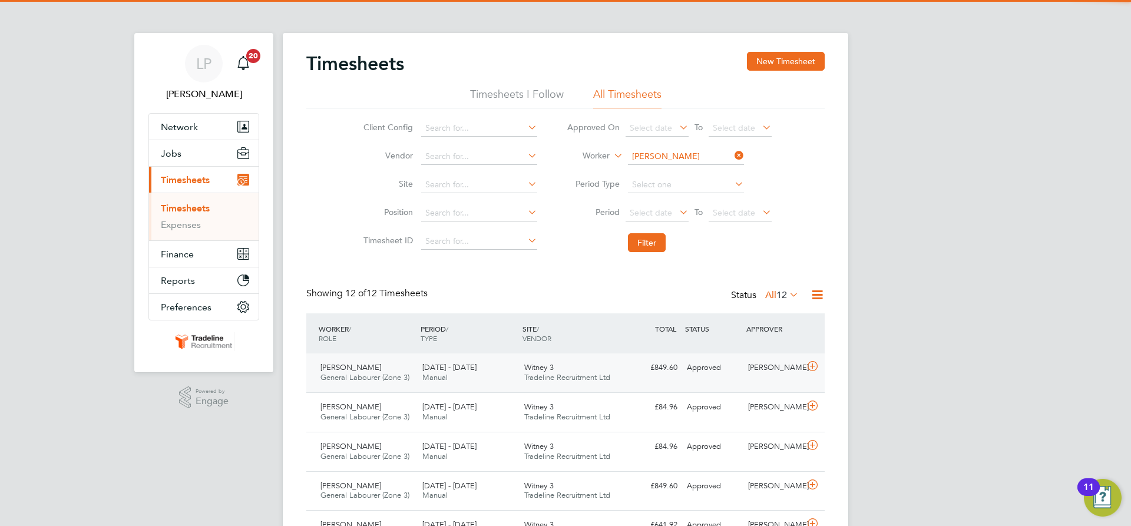
click at [635, 375] on div "£849.60 Approved" at bounding box center [651, 367] width 61 height 19
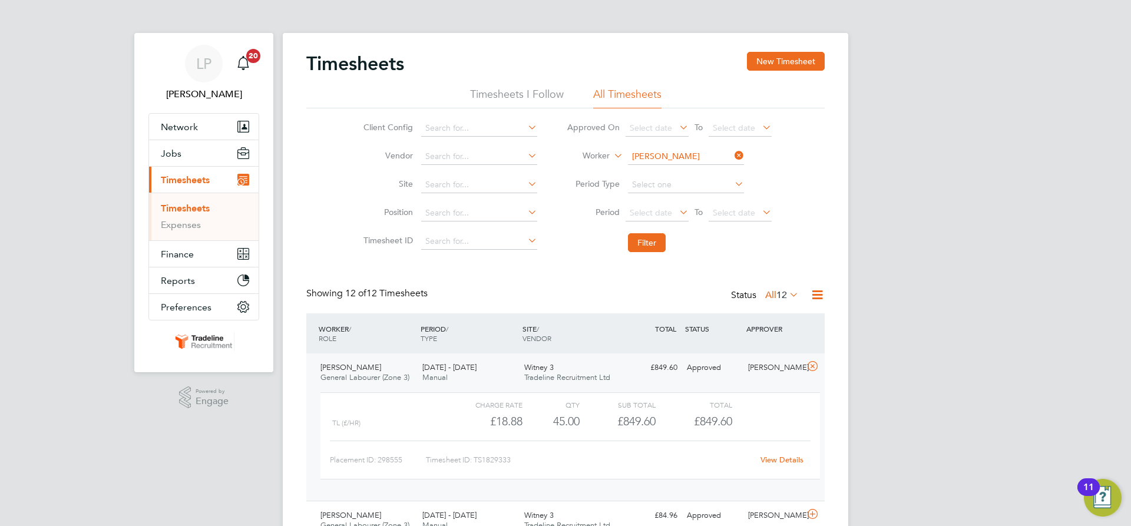
click at [667, 146] on li "Worker [PERSON_NAME]" at bounding box center [669, 157] width 234 height 28
click at [674, 154] on input at bounding box center [686, 156] width 116 height 16
click at [699, 206] on b "King" at bounding box center [708, 205] width 18 height 10
type input "[PERSON_NAME]"
click at [640, 244] on button "Filter" at bounding box center [647, 242] width 38 height 19
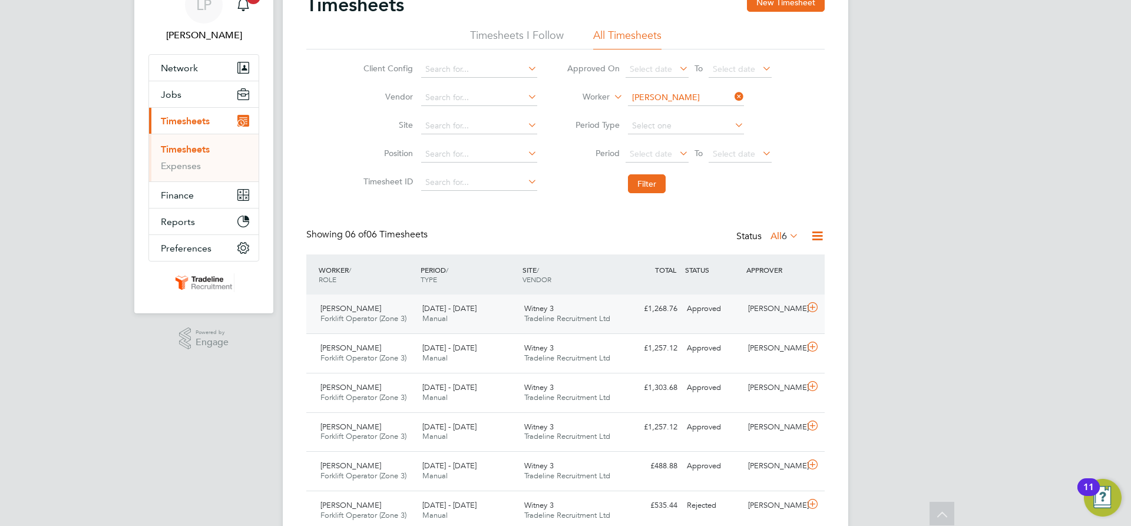
click at [592, 317] on span "Tradeline Recruitment Ltd" at bounding box center [567, 318] width 86 height 10
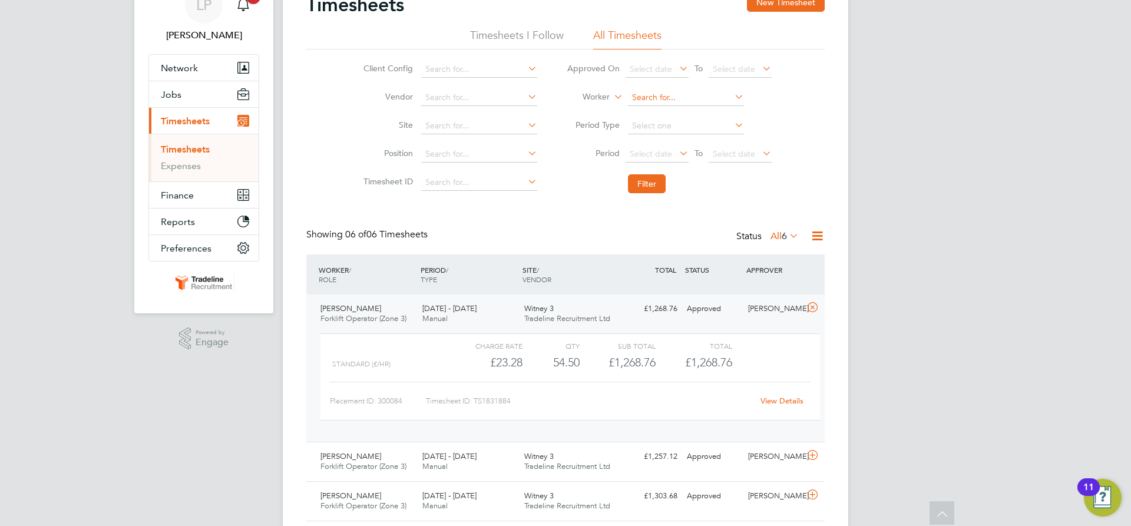
click at [668, 93] on input at bounding box center [686, 98] width 116 height 16
click at [684, 202] on li "[PERSON_NAME]" at bounding box center [709, 210] width 165 height 16
type input "[PERSON_NAME]"
click at [650, 182] on button "Filter" at bounding box center [647, 183] width 38 height 19
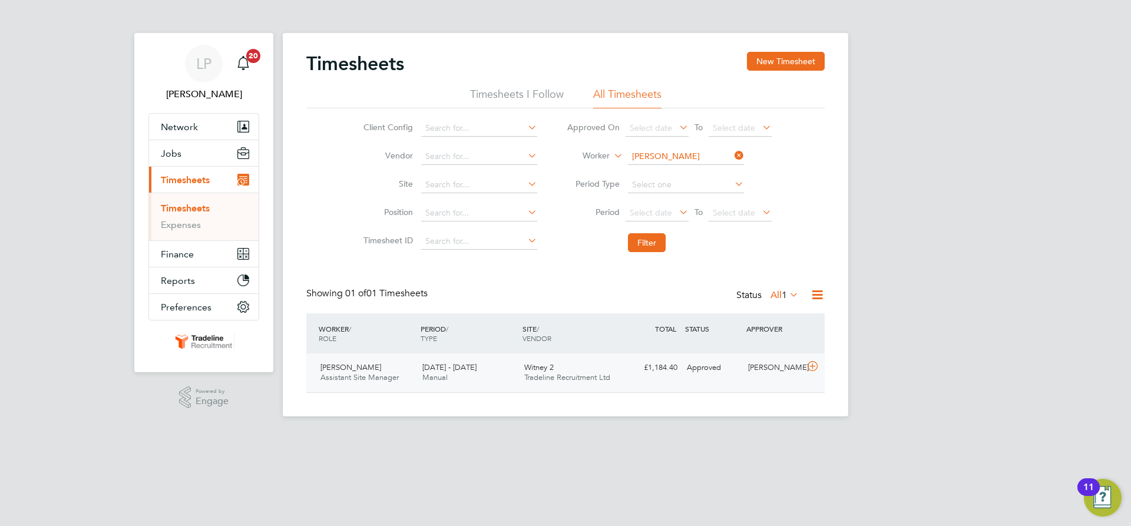
click at [557, 364] on div "Witney 2 Tradeline Recruitment Ltd" at bounding box center [570, 372] width 102 height 29
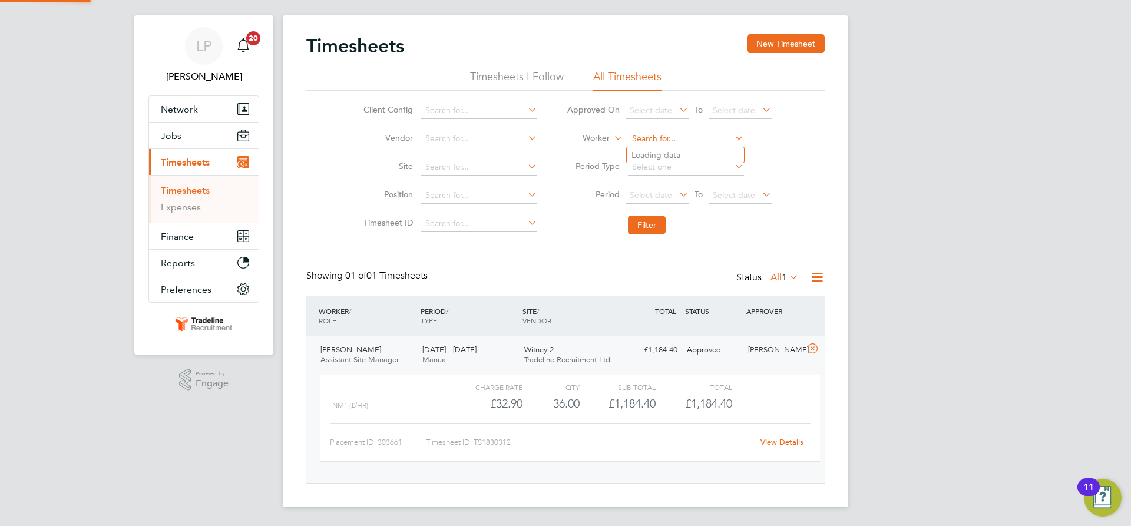
click at [678, 136] on input at bounding box center [686, 139] width 116 height 16
click at [699, 153] on b "Cost" at bounding box center [708, 155] width 18 height 10
type input "[PERSON_NAME]"
click at [647, 221] on button "Filter" at bounding box center [647, 225] width 38 height 19
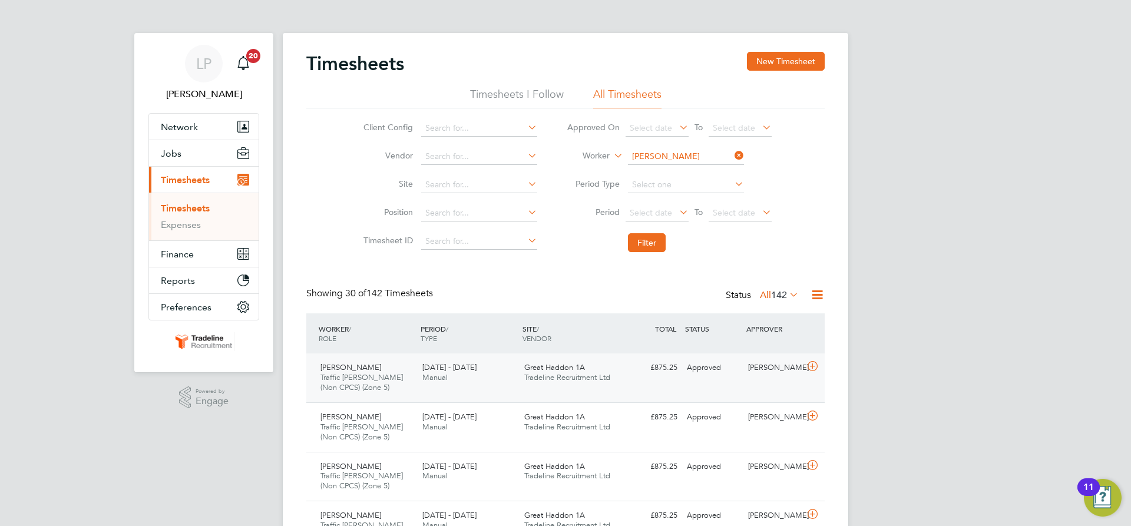
click at [554, 371] on span "Great Haddon 1A" at bounding box center [554, 367] width 61 height 10
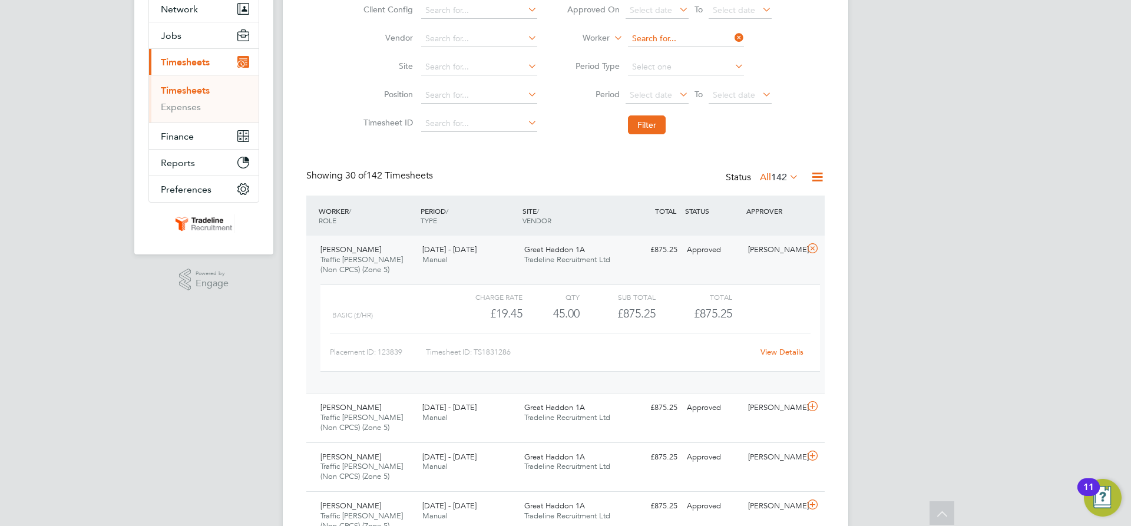
click at [657, 38] on input at bounding box center [686, 39] width 116 height 16
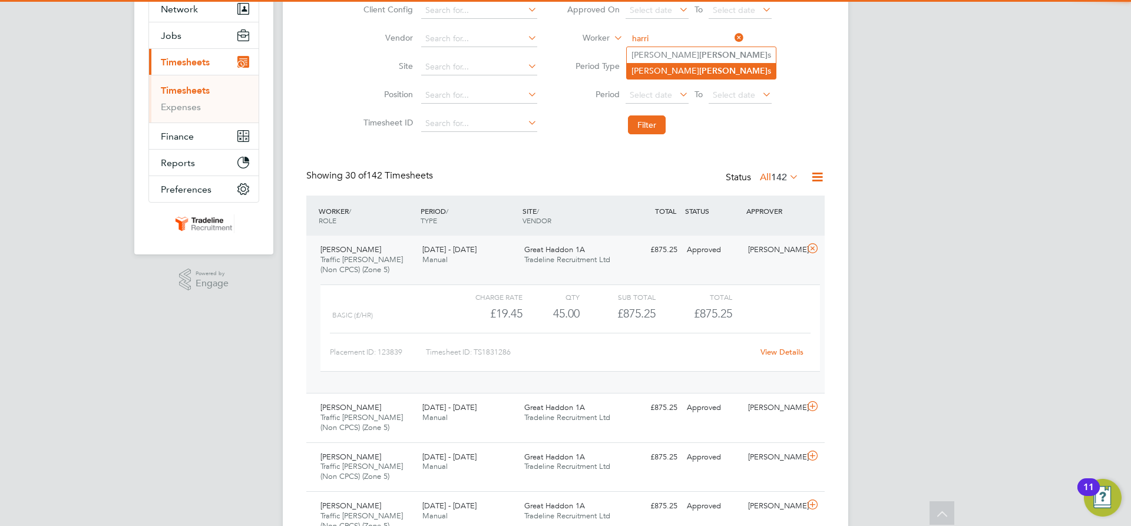
click at [665, 63] on li "[PERSON_NAME]" at bounding box center [701, 71] width 149 height 16
type input "[PERSON_NAME]"
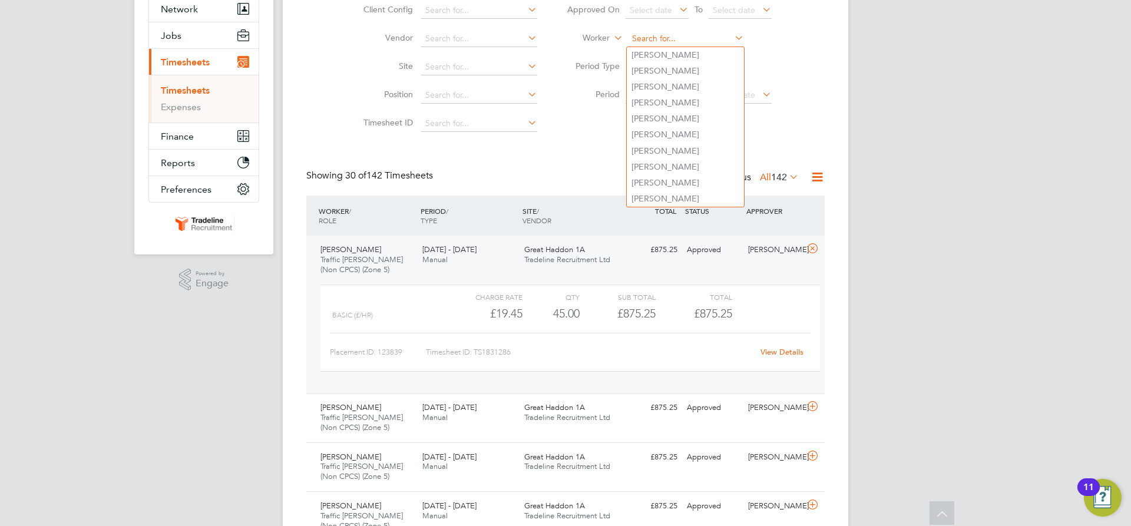
click at [680, 37] on input at bounding box center [686, 39] width 116 height 16
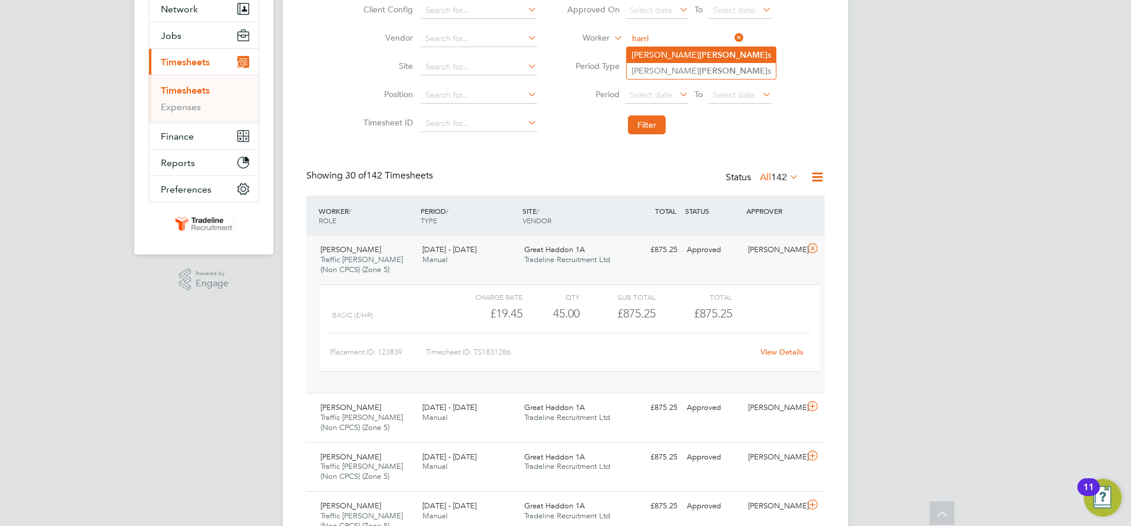
click at [678, 48] on li "[PERSON_NAME] s" at bounding box center [701, 55] width 149 height 16
type input "[PERSON_NAME]"
click at [653, 115] on li "Filter" at bounding box center [669, 125] width 234 height 31
click at [651, 129] on button "Filter" at bounding box center [647, 124] width 38 height 19
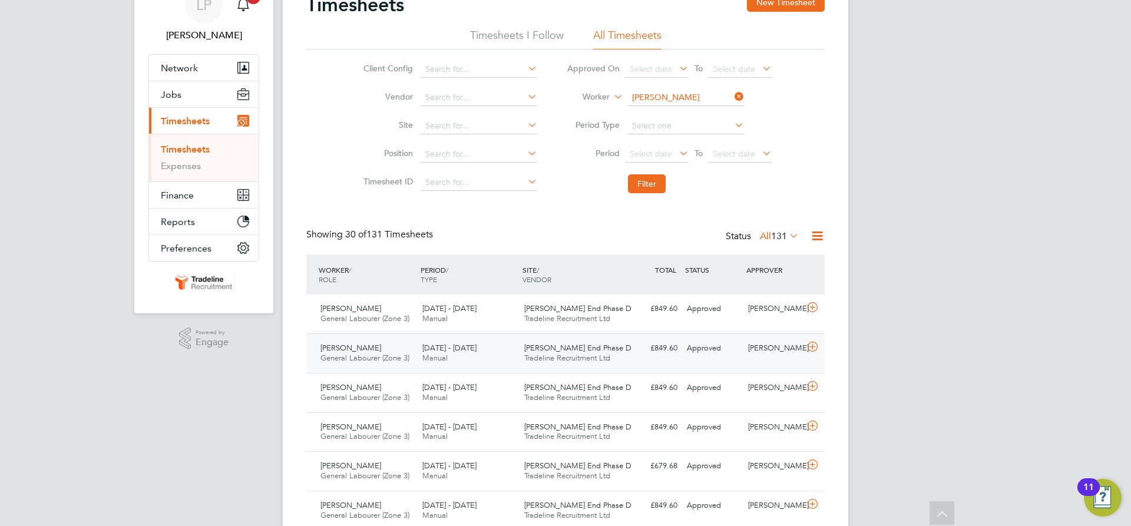
click at [572, 353] on div "[PERSON_NAME] End Phase D Tradeline Recruitment Ltd" at bounding box center [570, 353] width 102 height 29
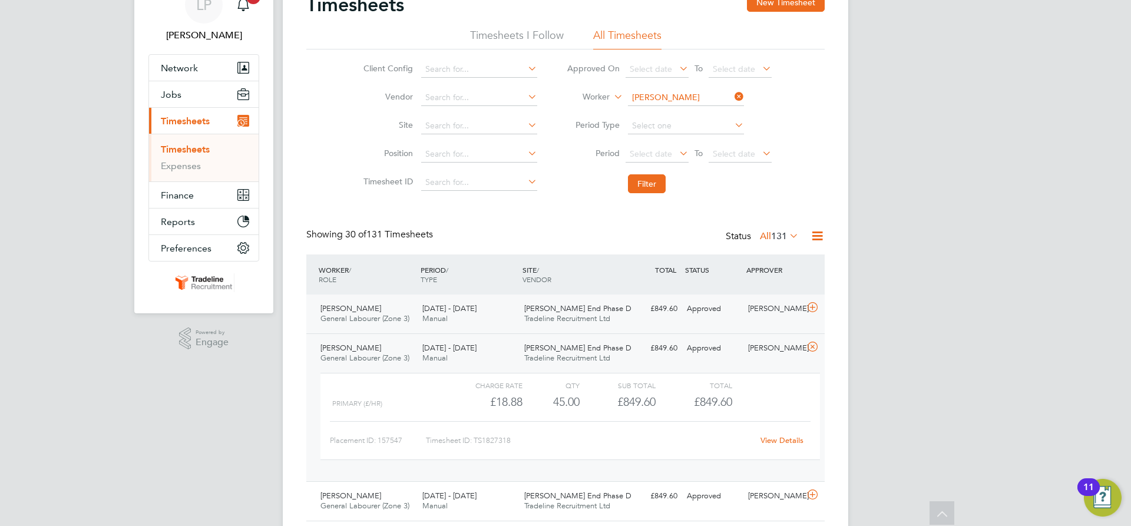
click at [574, 309] on span "[PERSON_NAME] End Phase D" at bounding box center [577, 308] width 107 height 10
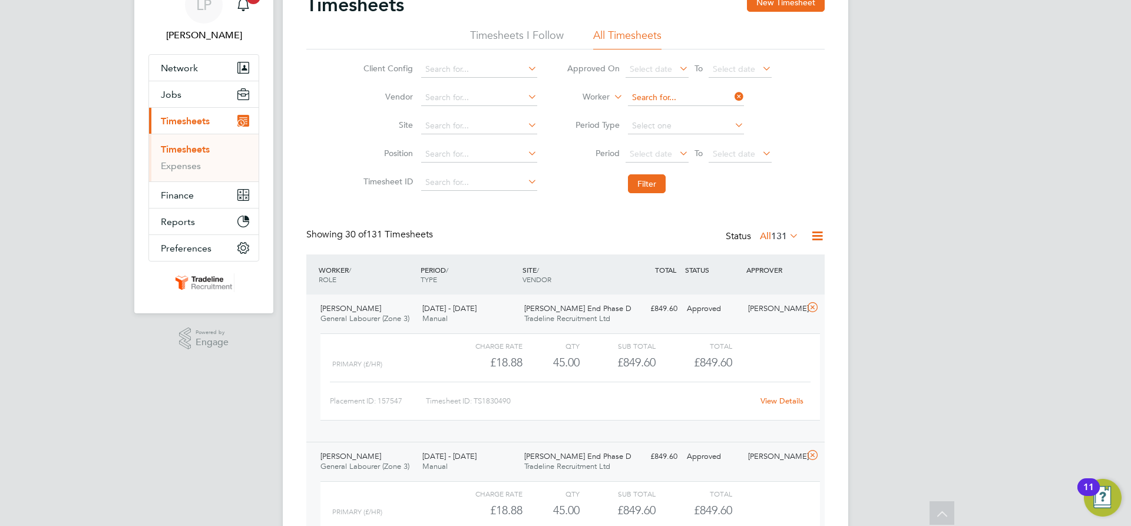
click at [640, 97] on input at bounding box center [686, 98] width 116 height 16
click at [687, 126] on li "[PERSON_NAME]" at bounding box center [688, 130] width 122 height 16
type input "[PERSON_NAME]"
click at [649, 185] on button "Filter" at bounding box center [647, 183] width 38 height 19
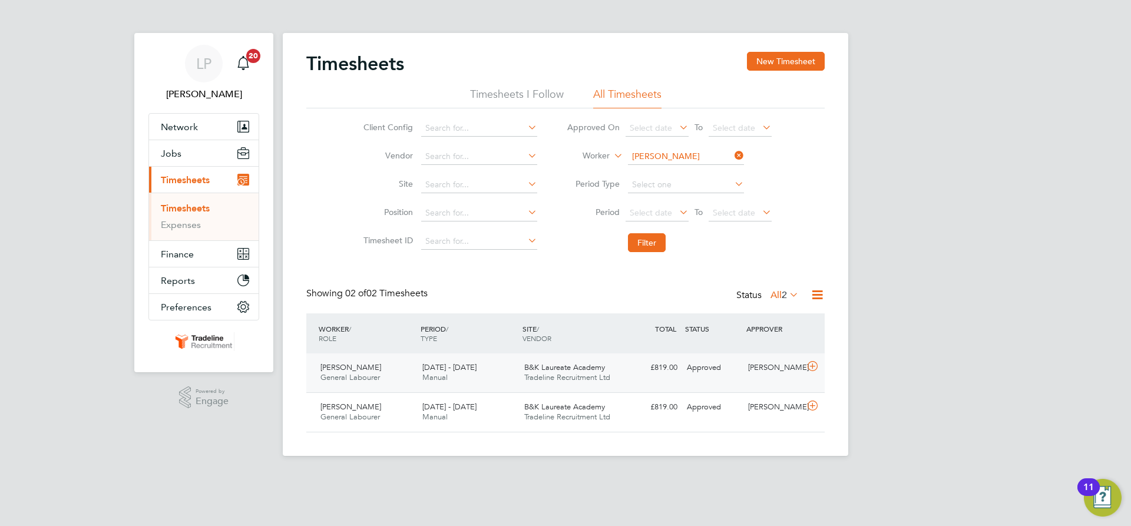
click at [648, 367] on div "£819.00 Approved" at bounding box center [651, 367] width 61 height 19
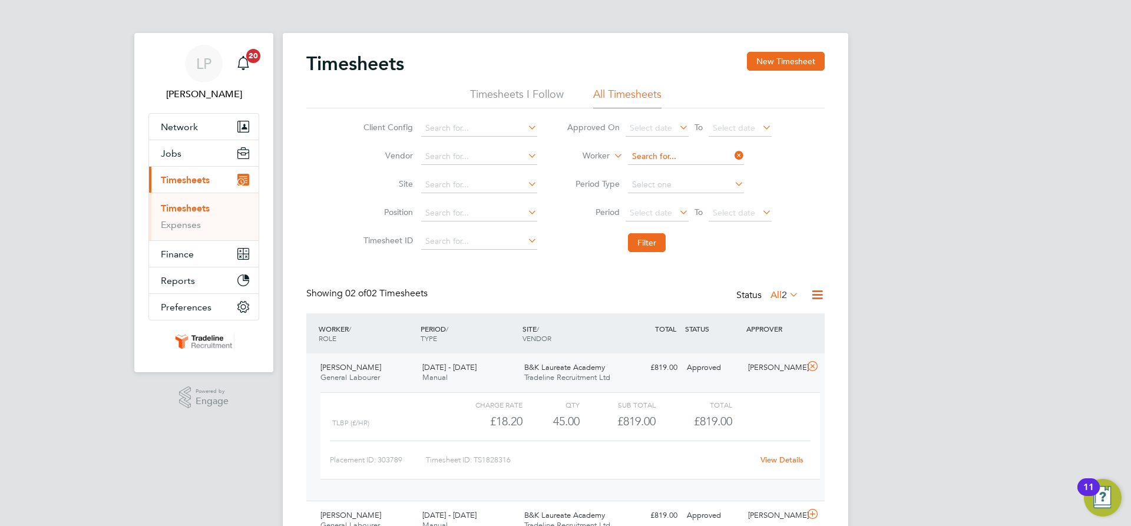
click at [695, 153] on input at bounding box center [686, 156] width 116 height 16
drag, startPoint x: 691, startPoint y: 166, endPoint x: 681, endPoint y: 205, distance: 40.0
click at [691, 166] on li "[PERSON_NAME] iri" at bounding box center [685, 173] width 117 height 16
type input "[PERSON_NAME]"
click at [636, 254] on li "Filter" at bounding box center [669, 242] width 234 height 31
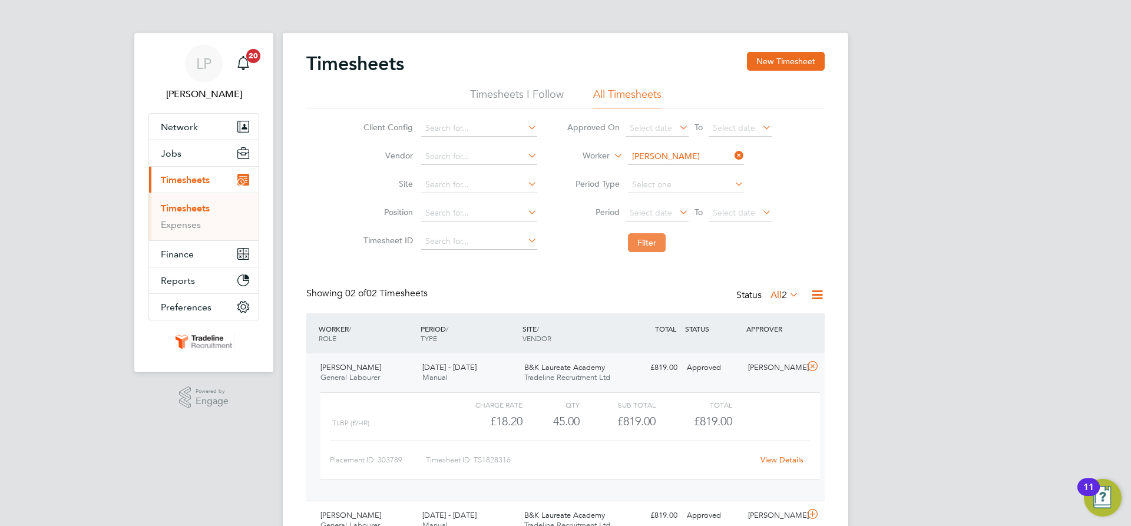
click at [640, 246] on button "Filter" at bounding box center [647, 242] width 38 height 19
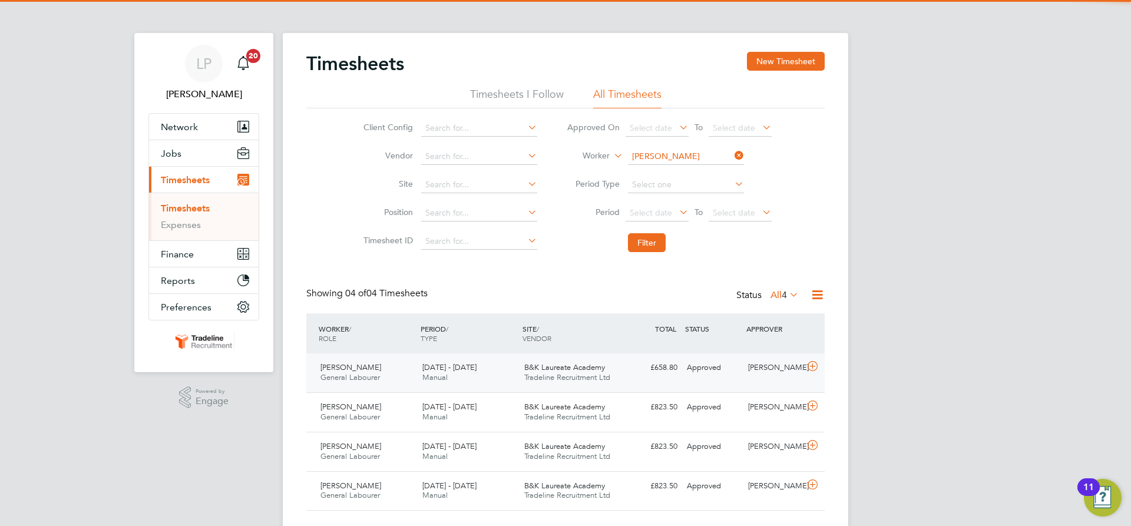
click at [606, 386] on div "B&K Laureate Academy Tradeline Recruitment Ltd" at bounding box center [570, 372] width 102 height 29
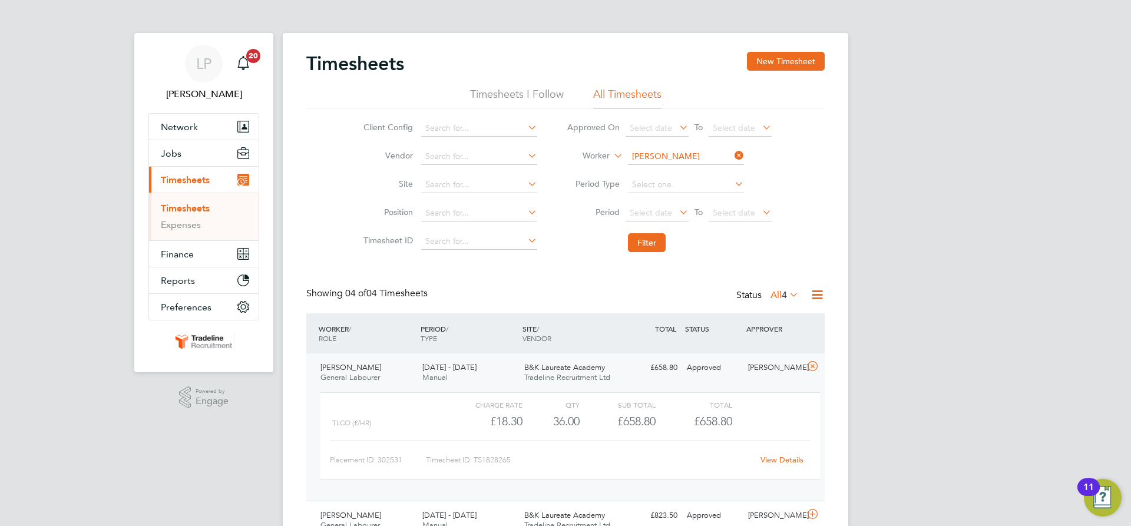
click at [675, 147] on li "Worker [PERSON_NAME]" at bounding box center [669, 157] width 234 height 28
click at [682, 151] on input at bounding box center [686, 156] width 116 height 16
click at [699, 169] on b "Baa" at bounding box center [706, 173] width 15 height 10
type input "[PERSON_NAME]"
click at [647, 241] on button "Filter" at bounding box center [647, 242] width 38 height 19
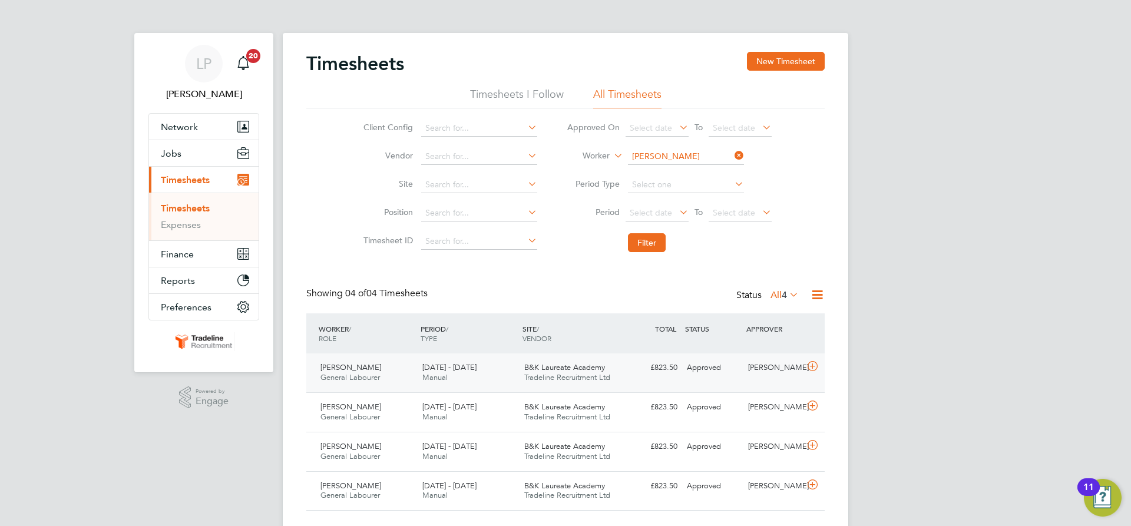
click at [595, 366] on span "B&K Laureate Academy" at bounding box center [564, 367] width 81 height 10
